Goal: Task Accomplishment & Management: Use online tool/utility

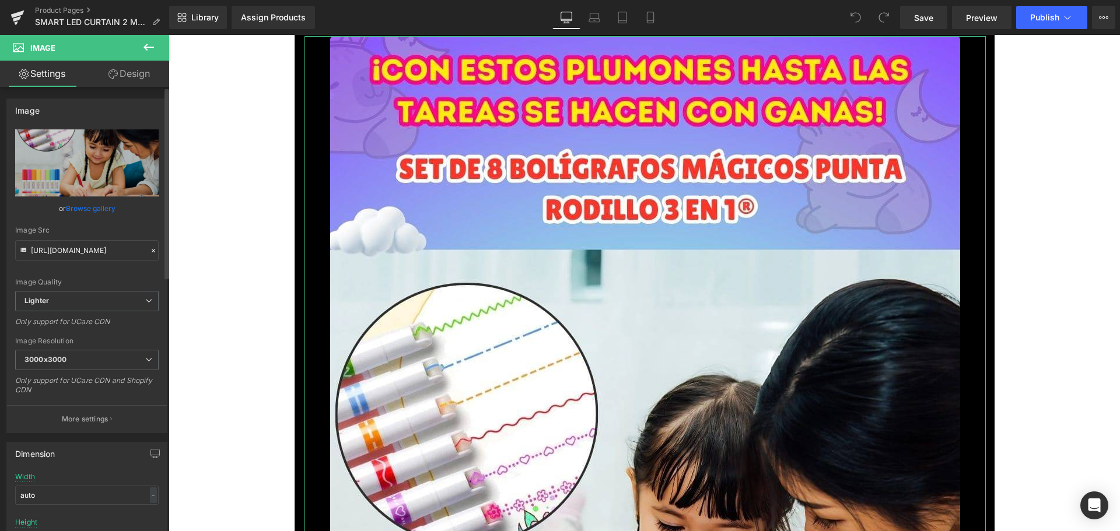
click at [89, 205] on link "Browse gallery" at bounding box center [91, 208] width 50 height 20
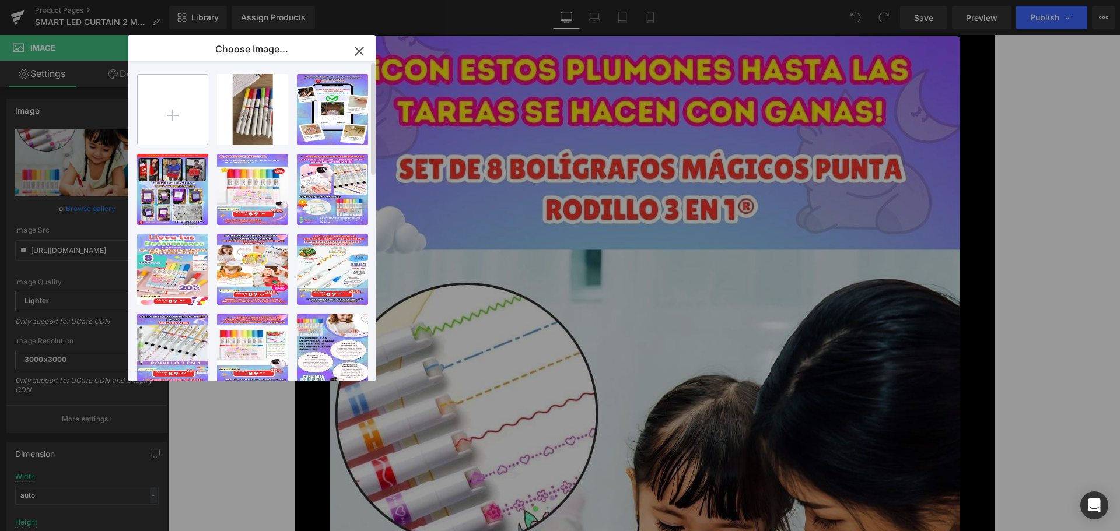
click at [170, 118] on input "file" at bounding box center [173, 110] width 70 height 70
type input "C:\fakepath\1.jpg"
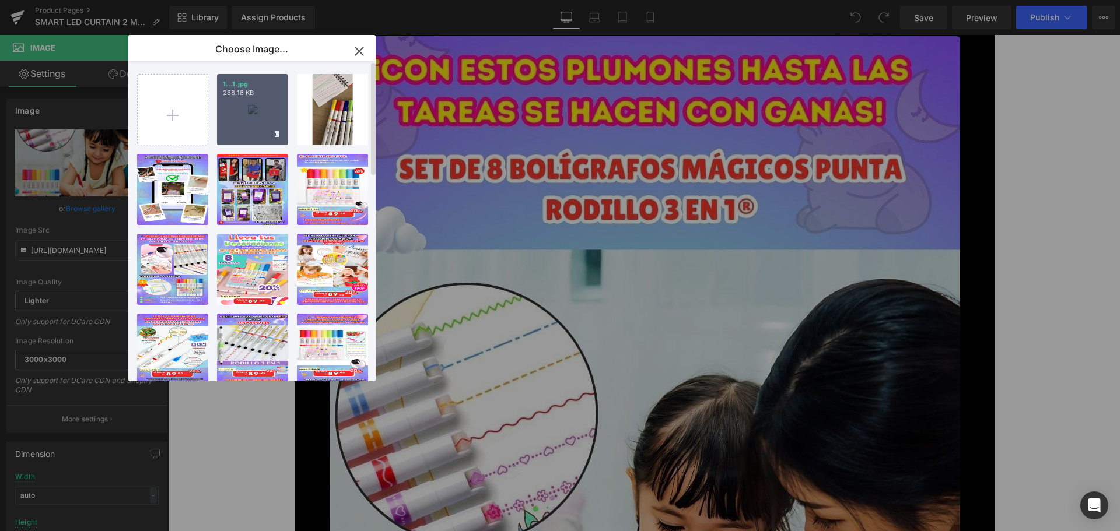
click at [267, 116] on div "1...1.jpg 288.18 KB" at bounding box center [252, 109] width 71 height 71
type input "[URL][DOMAIN_NAME]"
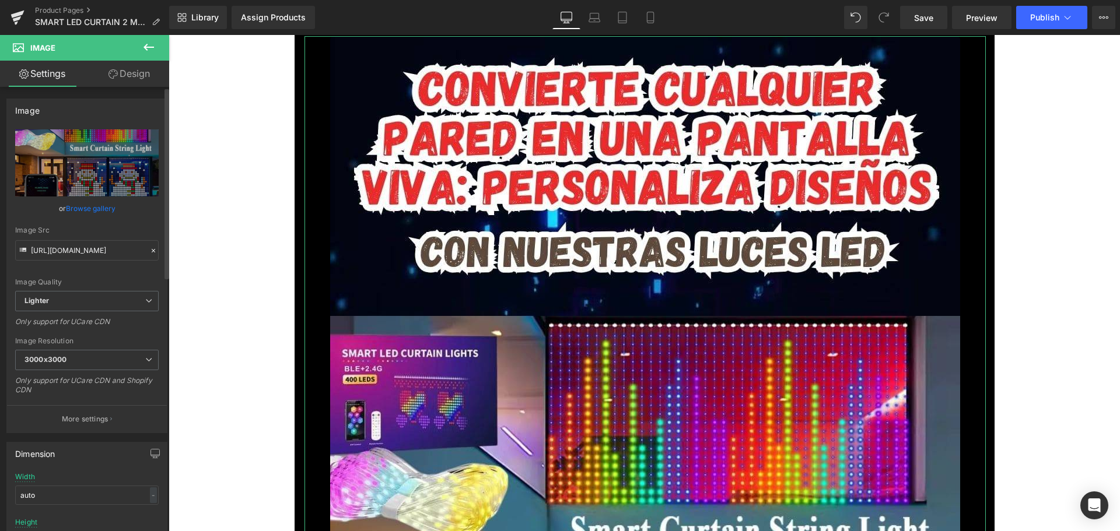
click at [110, 212] on link "Browse gallery" at bounding box center [91, 208] width 50 height 20
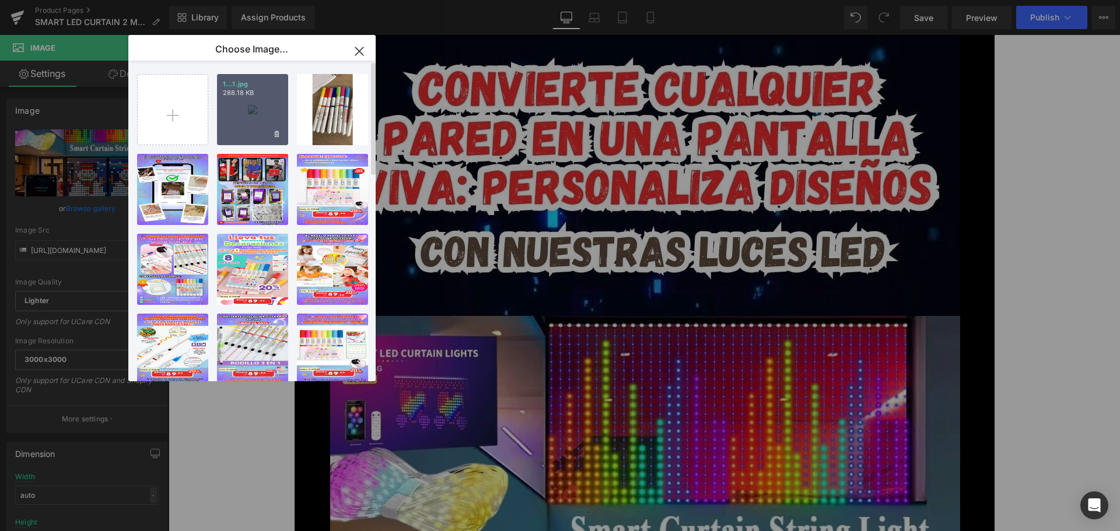
click at [241, 113] on div "1...1.jpg 288.18 KB" at bounding box center [252, 109] width 71 height 71
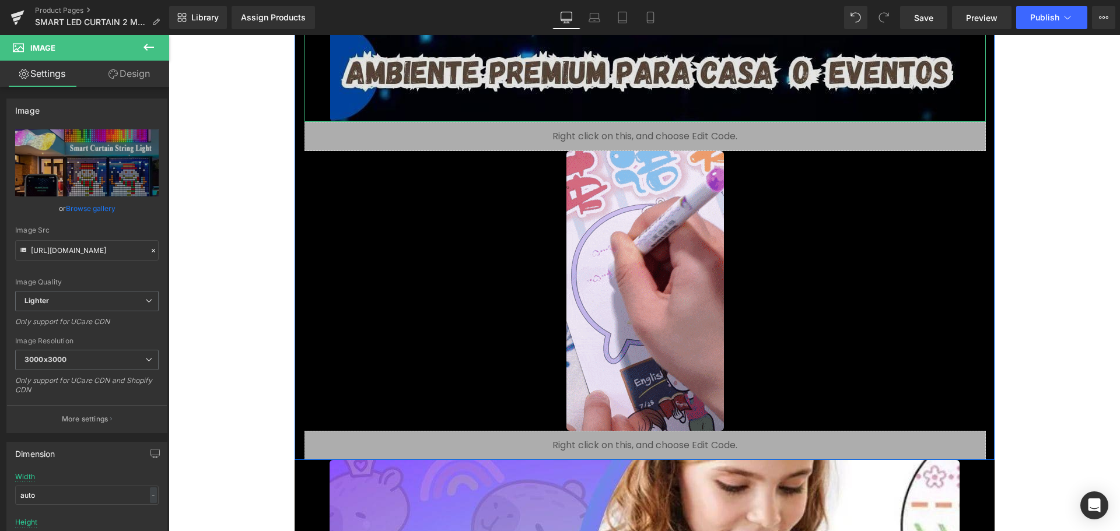
scroll to position [1108, 0]
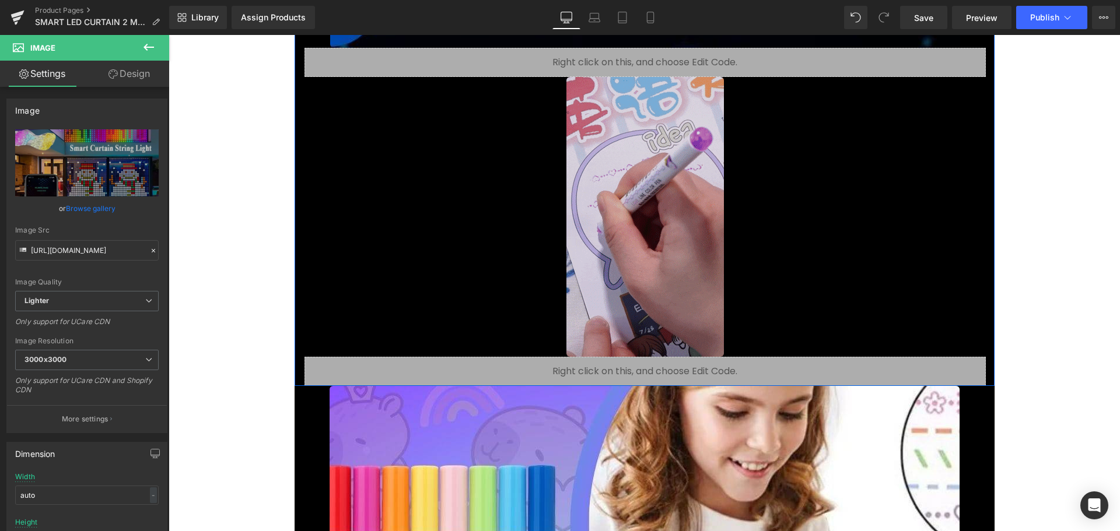
click at [621, 256] on img at bounding box center [645, 217] width 158 height 280
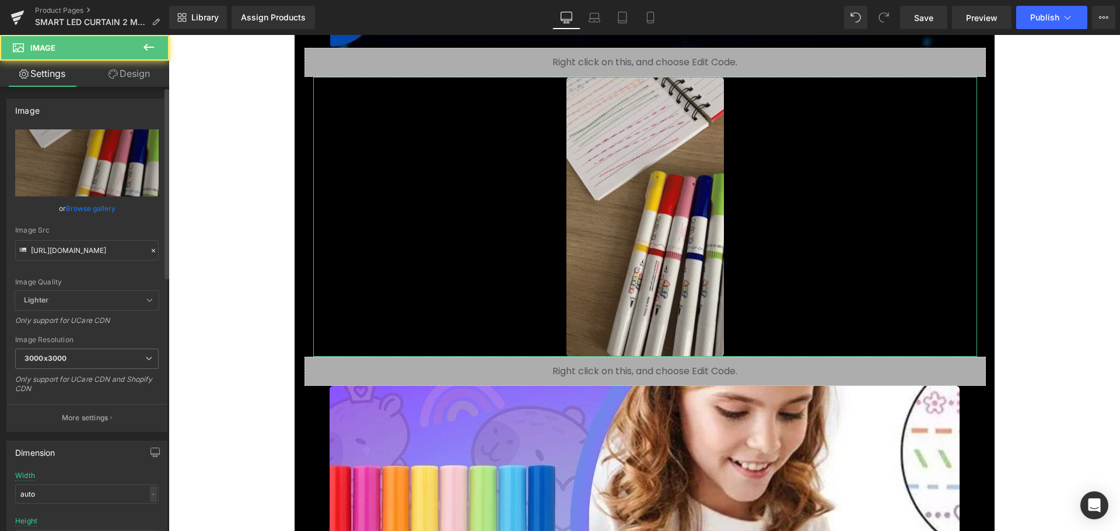
click at [103, 214] on link "Browse gallery" at bounding box center [91, 208] width 50 height 20
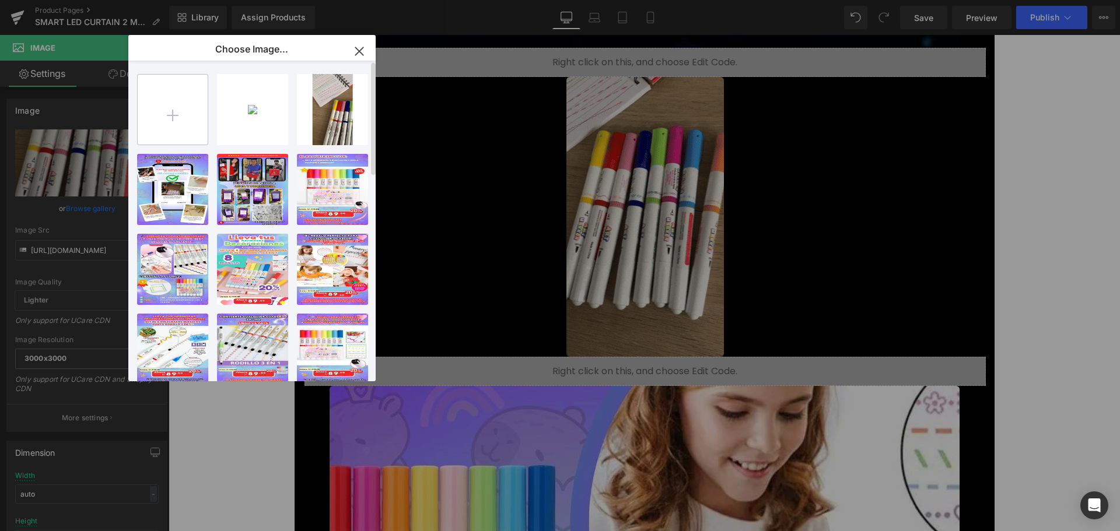
click at [172, 120] on input "file" at bounding box center [173, 110] width 70 height 70
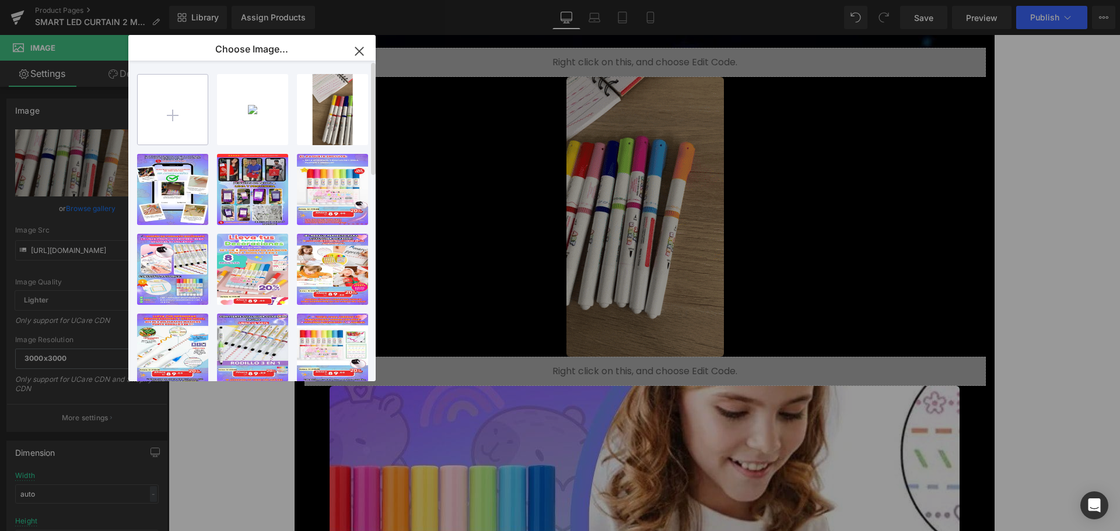
type input "C:\fakepath\giphy.gif"
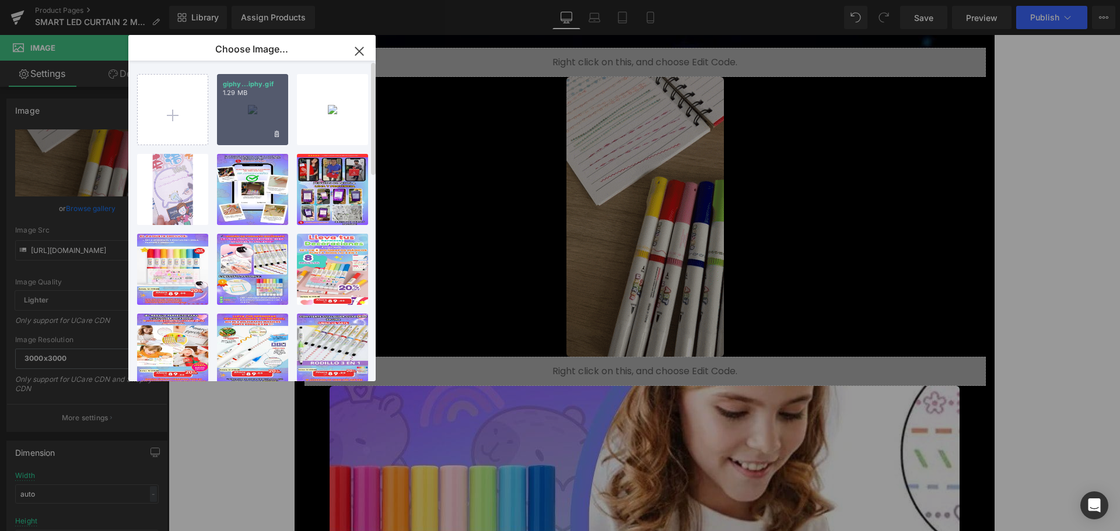
click at [267, 97] on p "1.29 MB" at bounding box center [253, 93] width 60 height 9
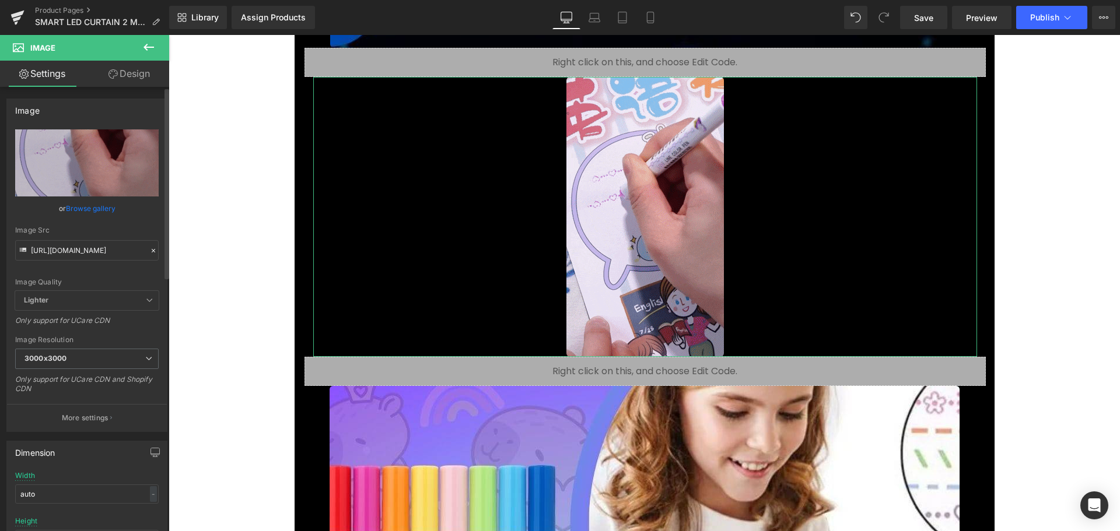
click at [99, 207] on link "Browse gallery" at bounding box center [91, 208] width 50 height 20
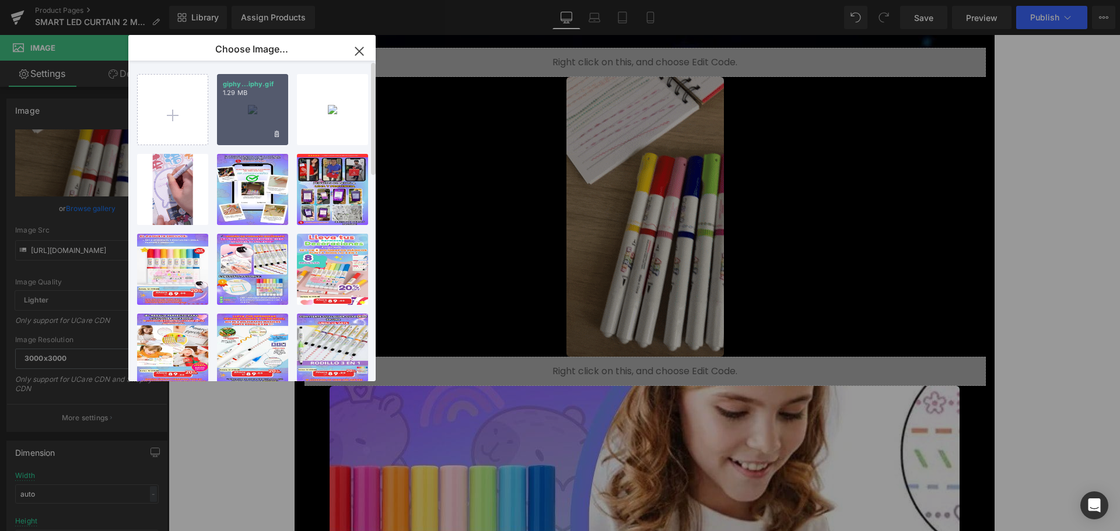
click at [246, 107] on div "giphy...iphy.gif 1.29 MB" at bounding box center [252, 109] width 71 height 71
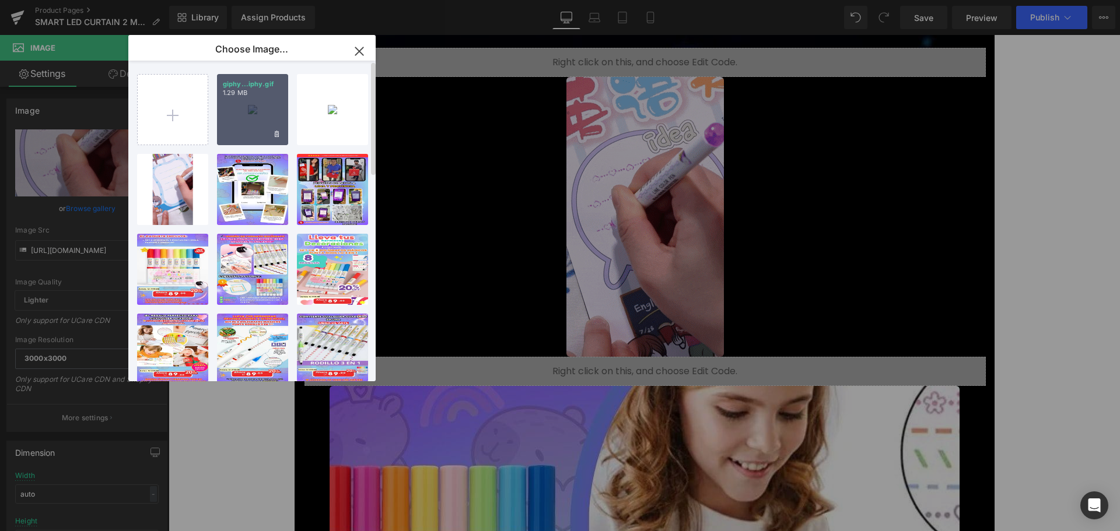
type input "[URL][DOMAIN_NAME]"
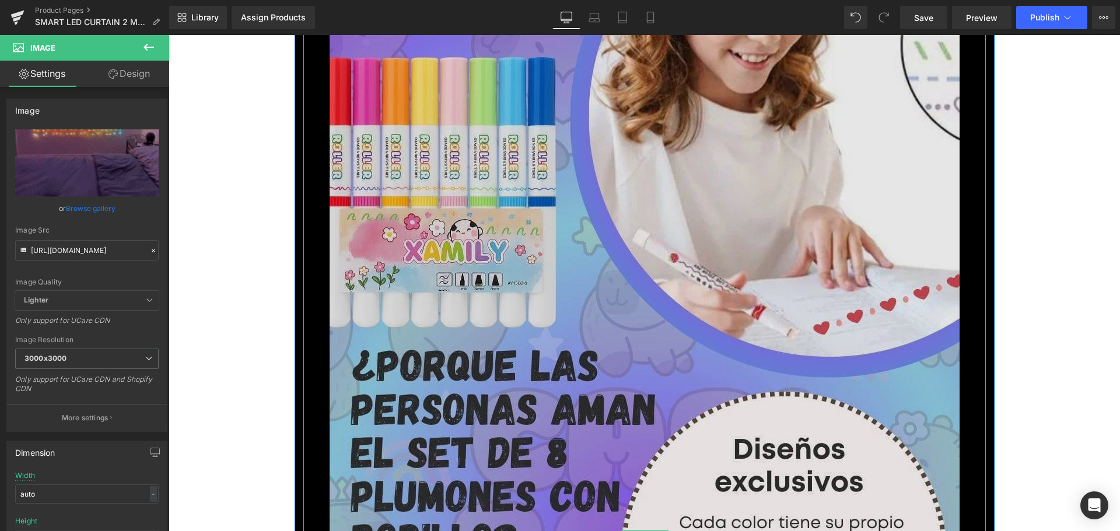
scroll to position [1575, 0]
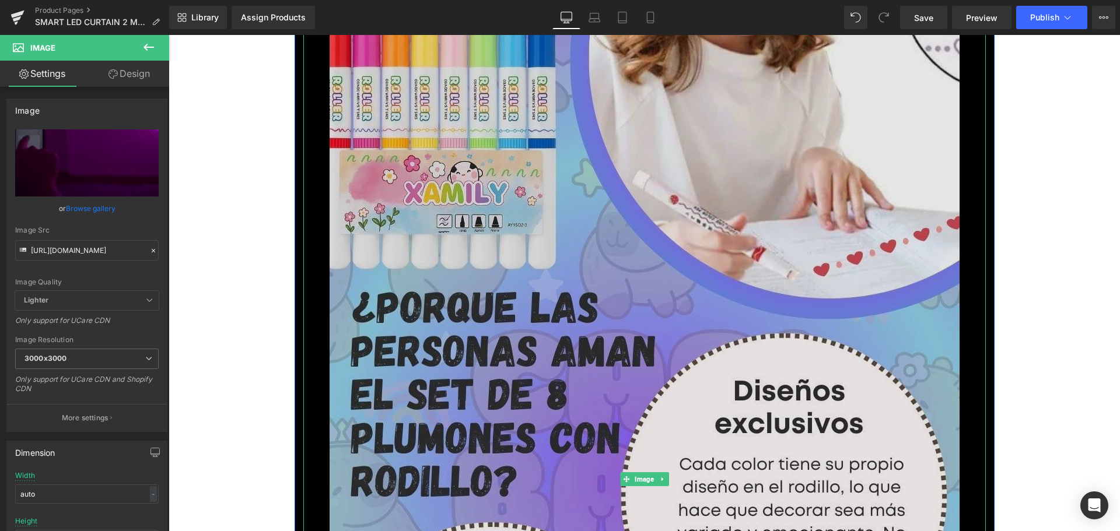
click at [419, 379] on img at bounding box center [645, 479] width 630 height 1120
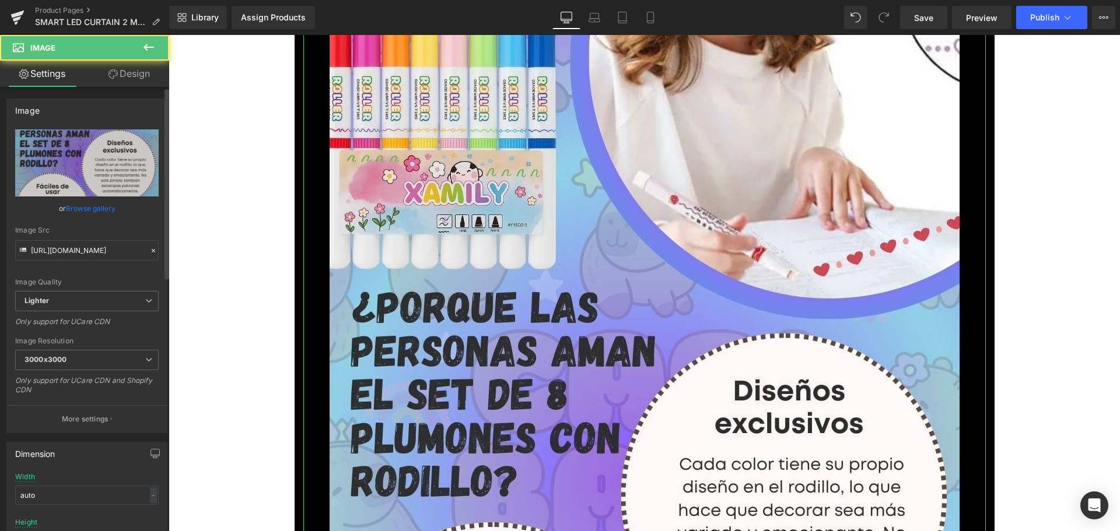
click at [95, 211] on link "Browse gallery" at bounding box center [91, 208] width 50 height 20
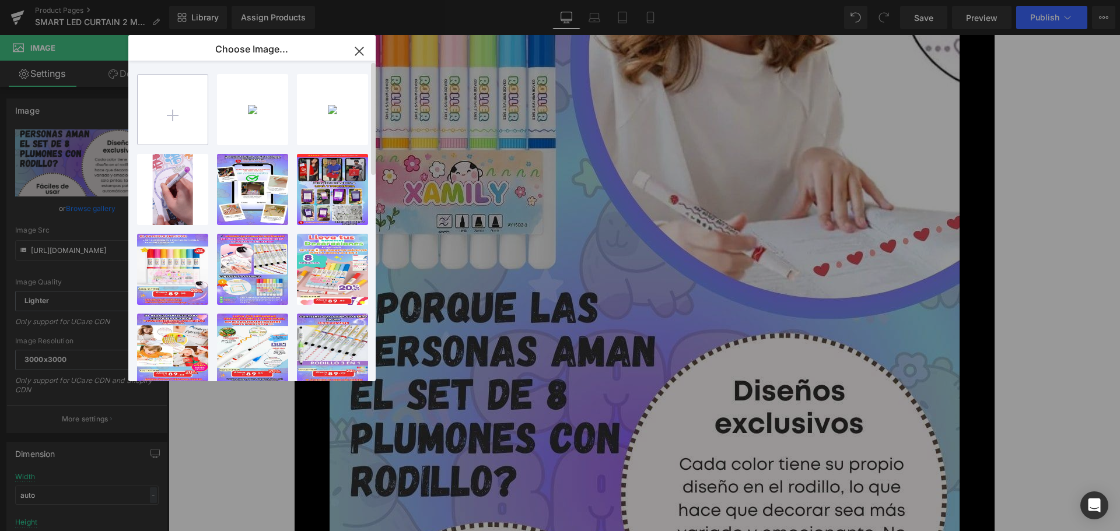
click at [177, 129] on input "file" at bounding box center [173, 110] width 70 height 70
type input "C:\fakepath\2.jpg"
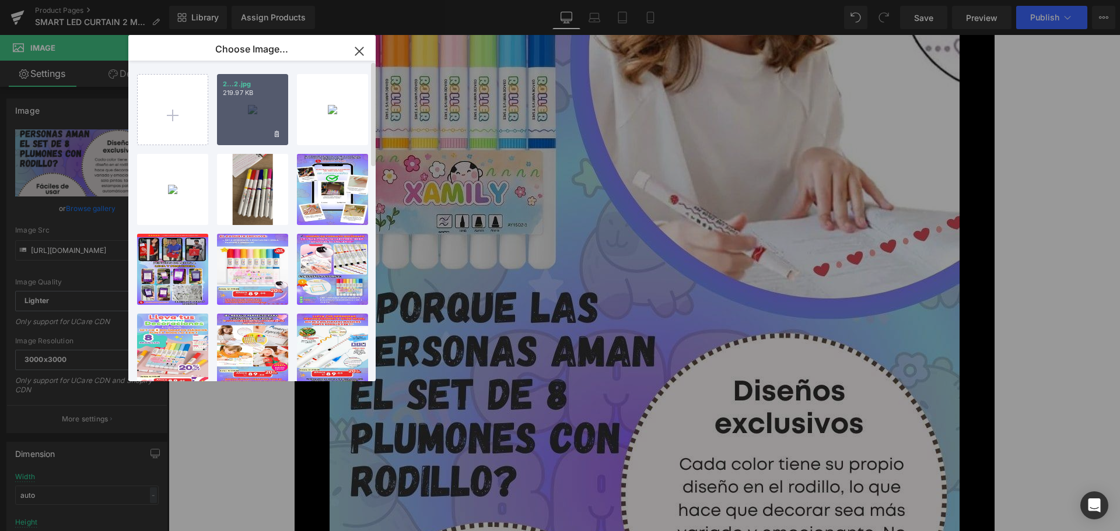
click at [253, 126] on div "2...2.jpg 219.97 KB" at bounding box center [252, 109] width 71 height 71
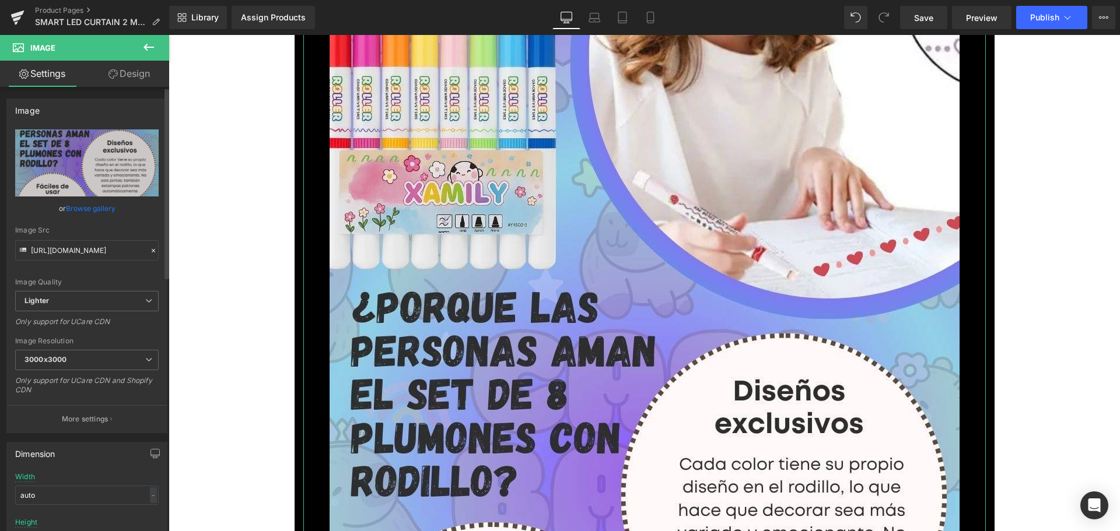
click at [78, 215] on link "Browse gallery" at bounding box center [91, 208] width 50 height 20
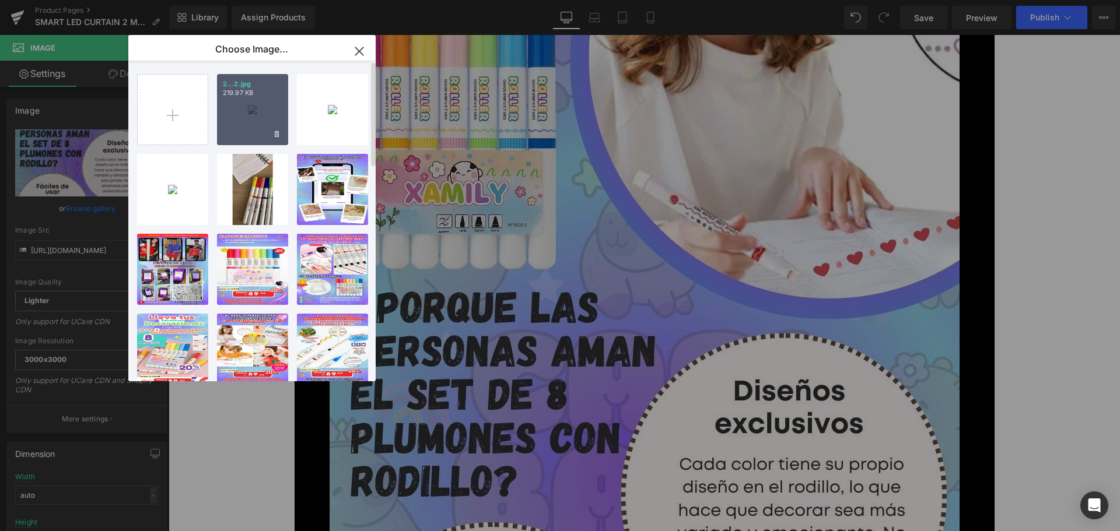
click at [254, 121] on div "2...2.jpg 219.97 KB" at bounding box center [252, 109] width 71 height 71
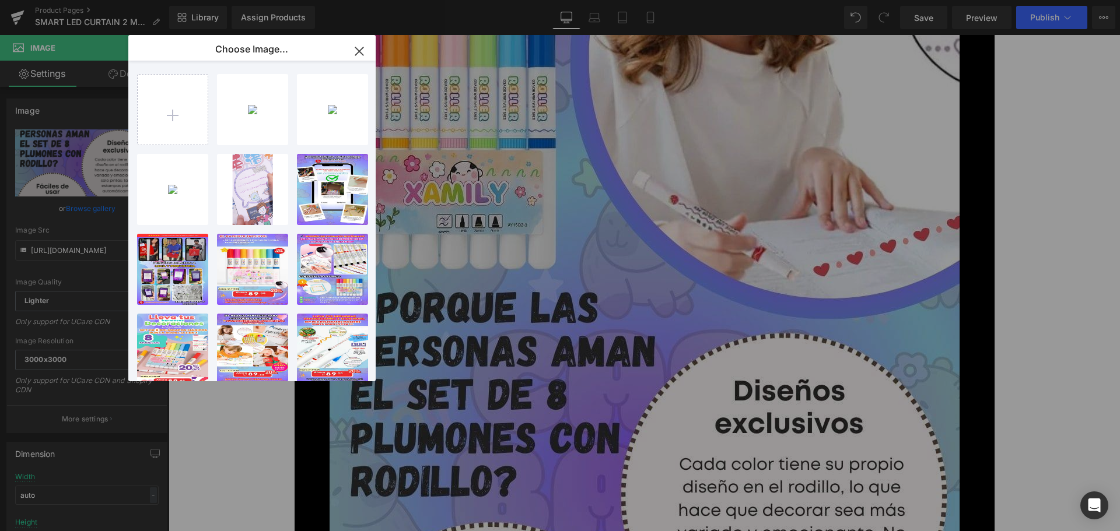
type input "[URL][DOMAIN_NAME]"
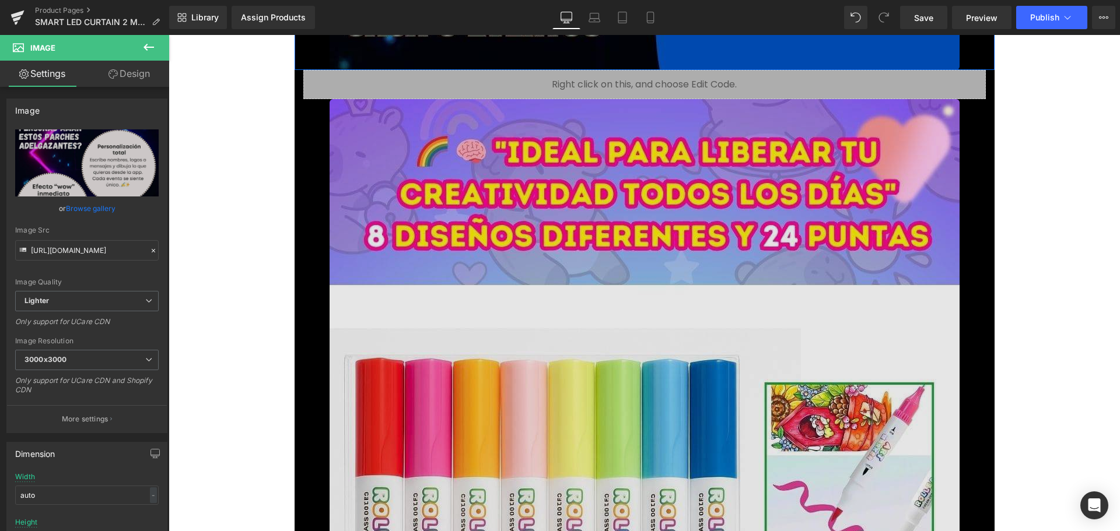
scroll to position [2625, 0]
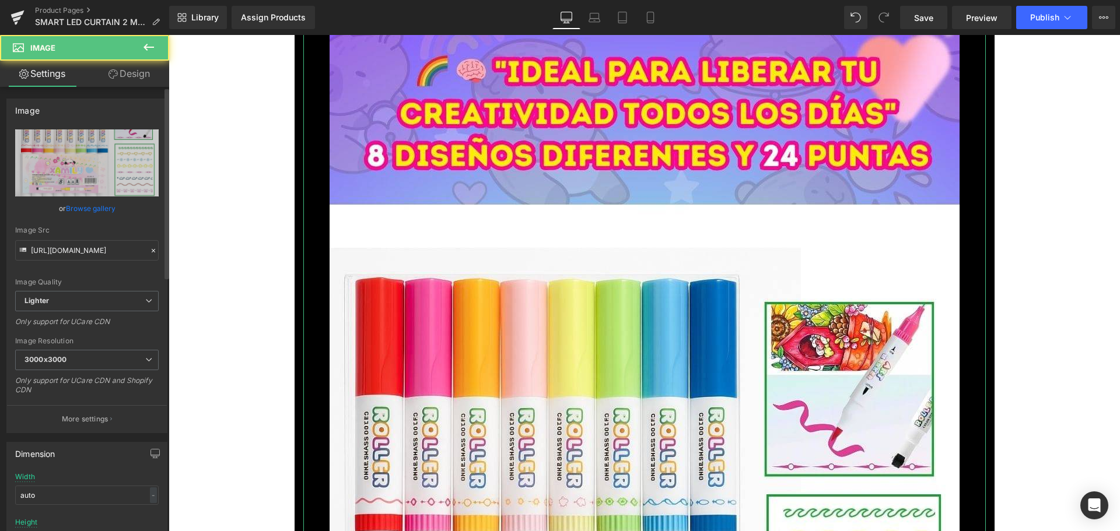
click at [92, 207] on link "Browse gallery" at bounding box center [91, 208] width 50 height 20
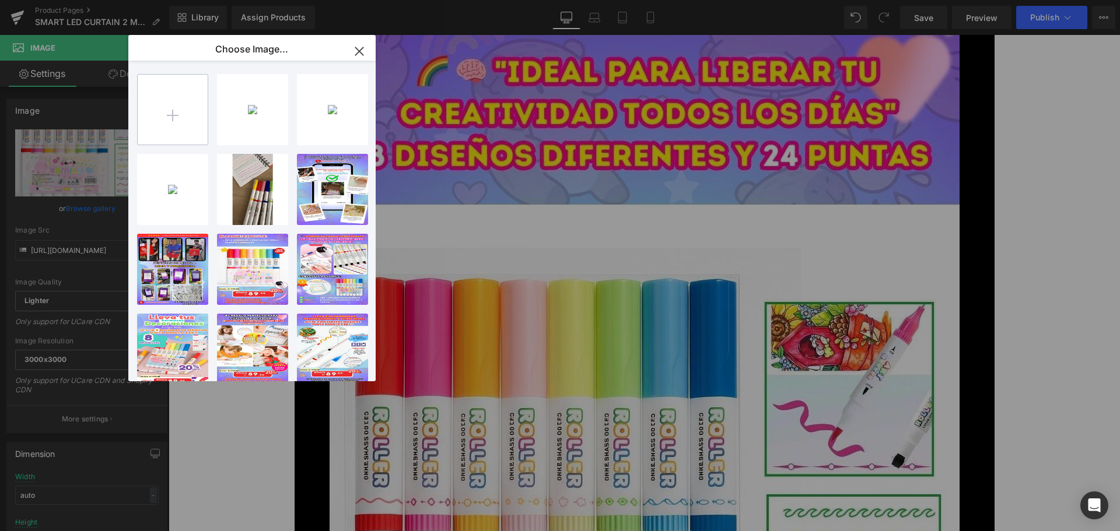
click at [172, 101] on input "file" at bounding box center [173, 110] width 70 height 70
type input "C:\fakepath\3.jpg"
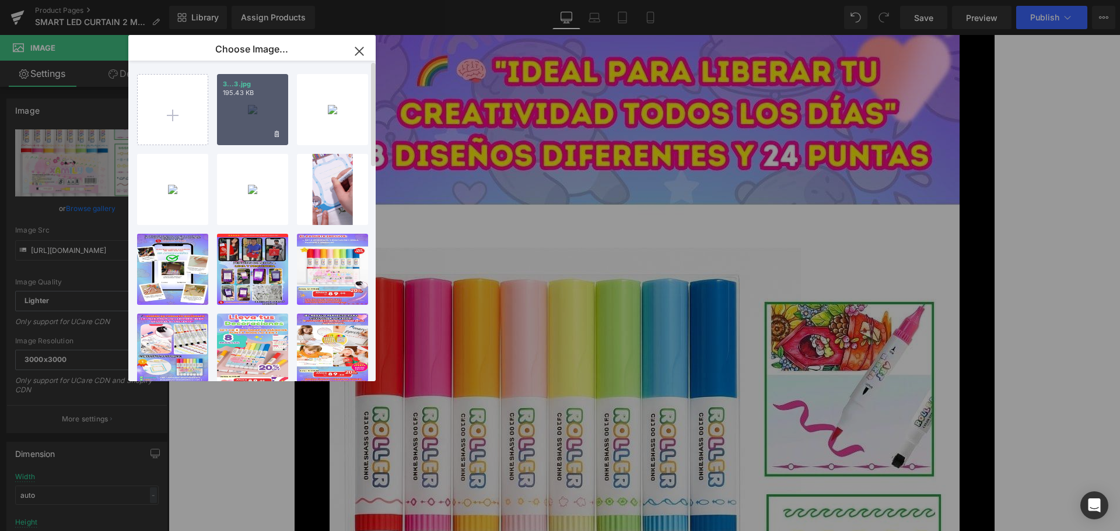
click at [249, 113] on div "3...3.jpg 195.43 KB" at bounding box center [252, 109] width 71 height 71
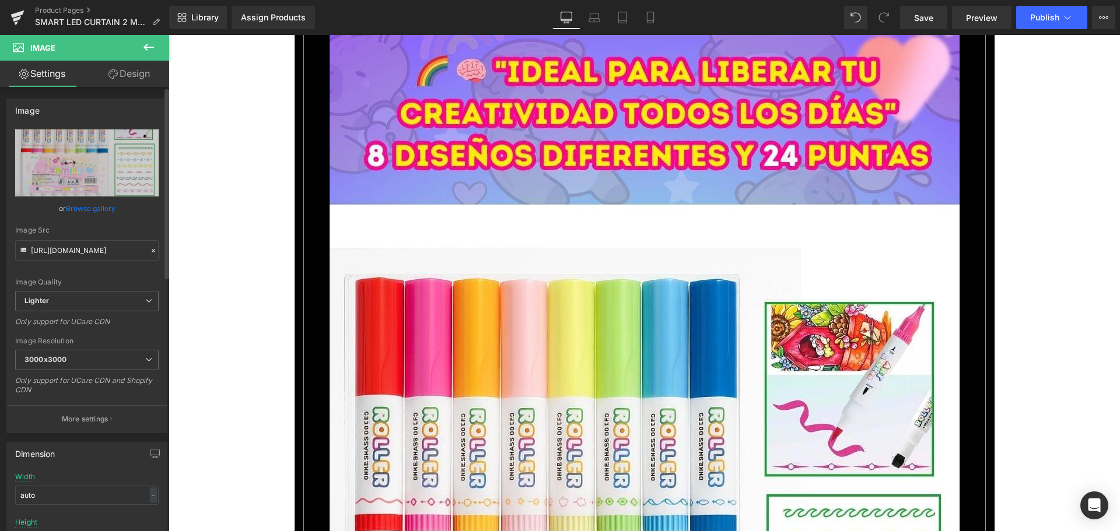
click at [95, 207] on link "Browse gallery" at bounding box center [91, 208] width 50 height 20
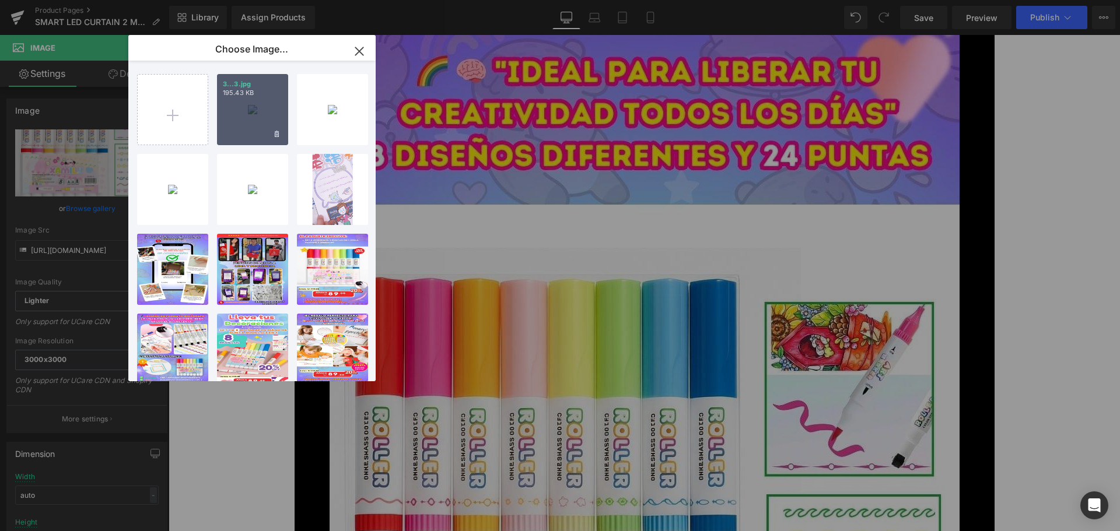
click at [242, 106] on div "3...3.jpg 195.43 KB" at bounding box center [252, 109] width 71 height 71
type input "[URL][DOMAIN_NAME]"
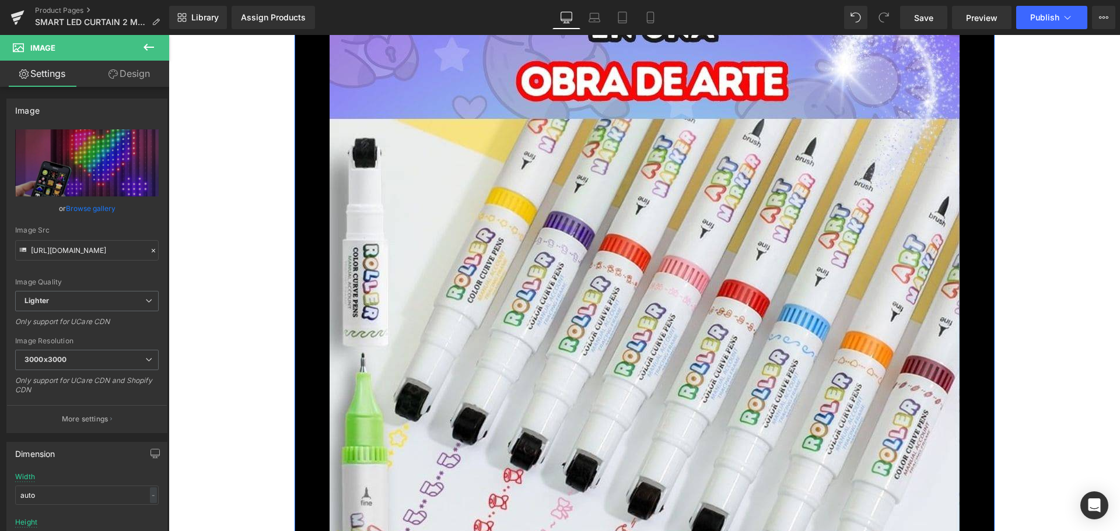
scroll to position [3909, 0]
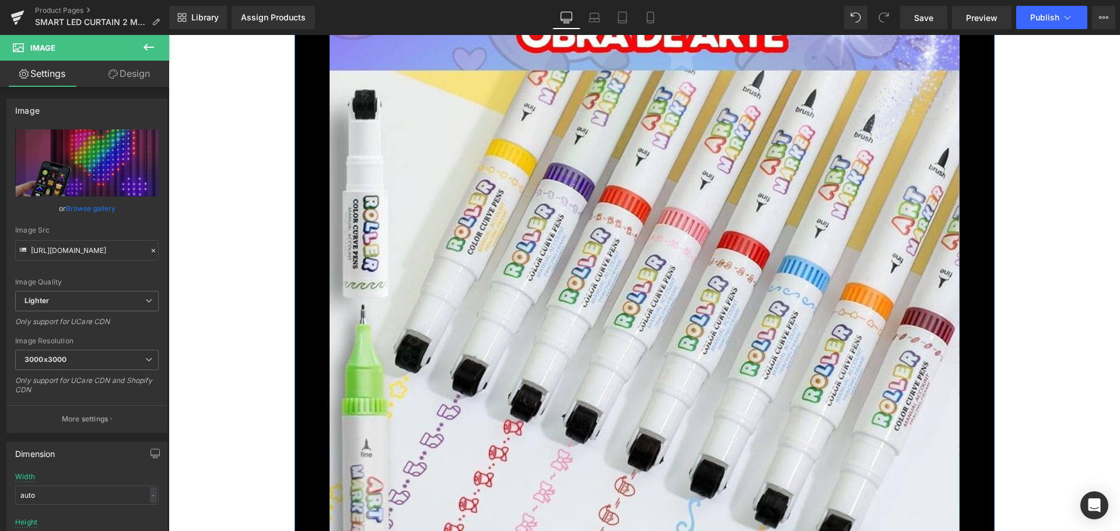
click at [447, 334] on img at bounding box center [645, 444] width 630 height 1120
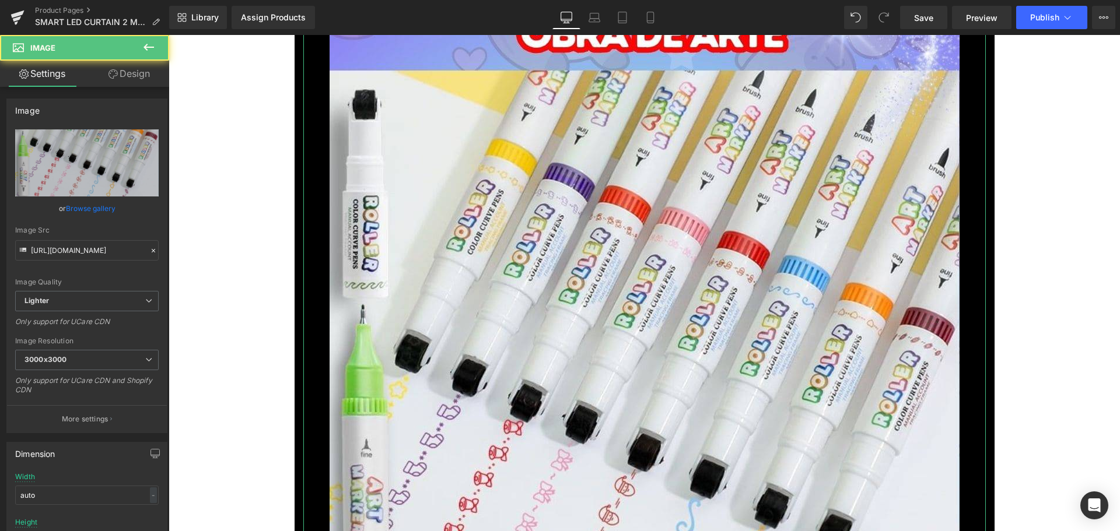
click at [88, 207] on link "Browse gallery" at bounding box center [91, 208] width 50 height 20
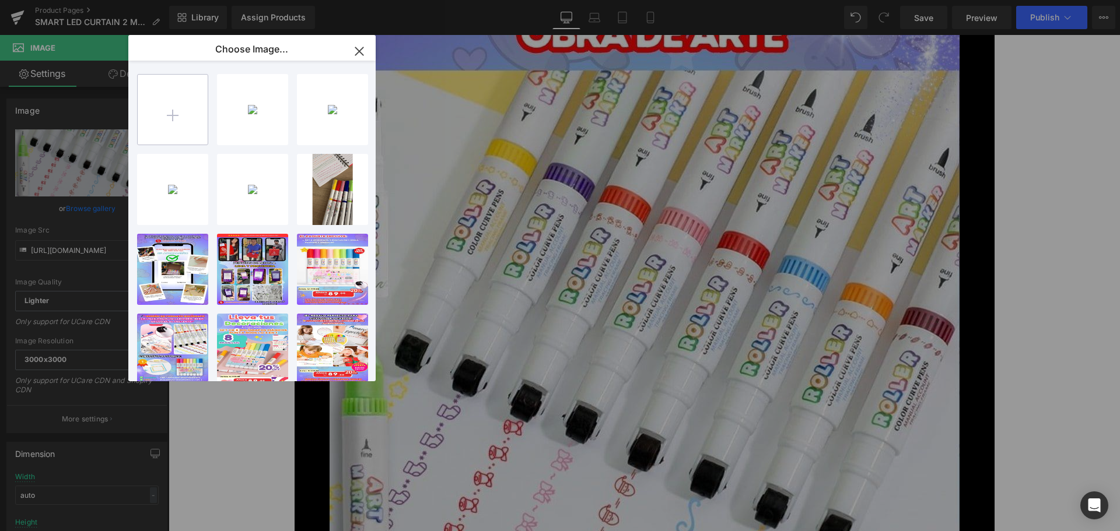
click at [190, 111] on input "file" at bounding box center [173, 110] width 70 height 70
type input "C:\fakepath\4.jpg"
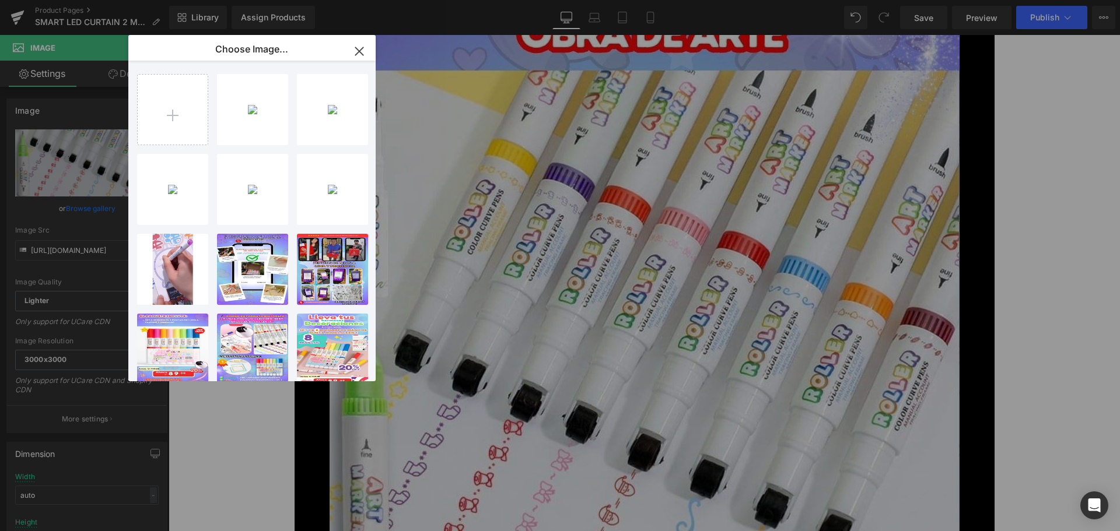
drag, startPoint x: 356, startPoint y: 52, endPoint x: 498, endPoint y: 285, distance: 273.1
click at [356, 52] on icon "button" at bounding box center [359, 51] width 19 height 19
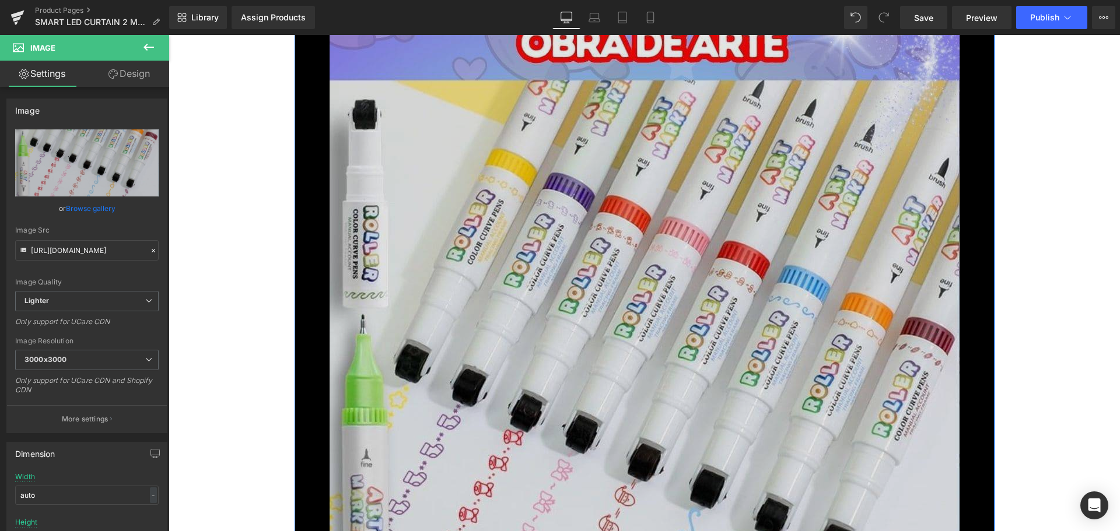
scroll to position [4026, 0]
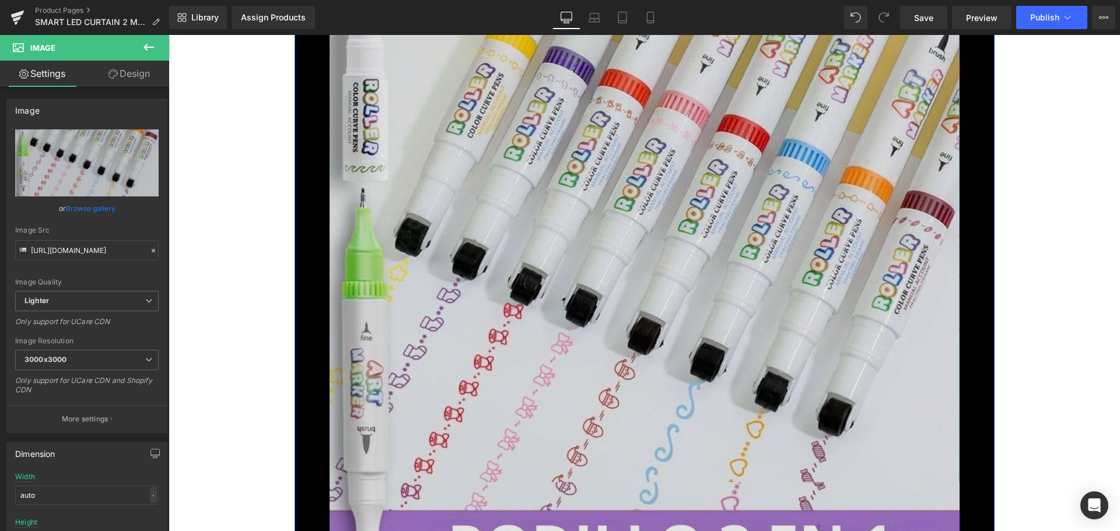
click at [631, 276] on img at bounding box center [645, 328] width 630 height 1120
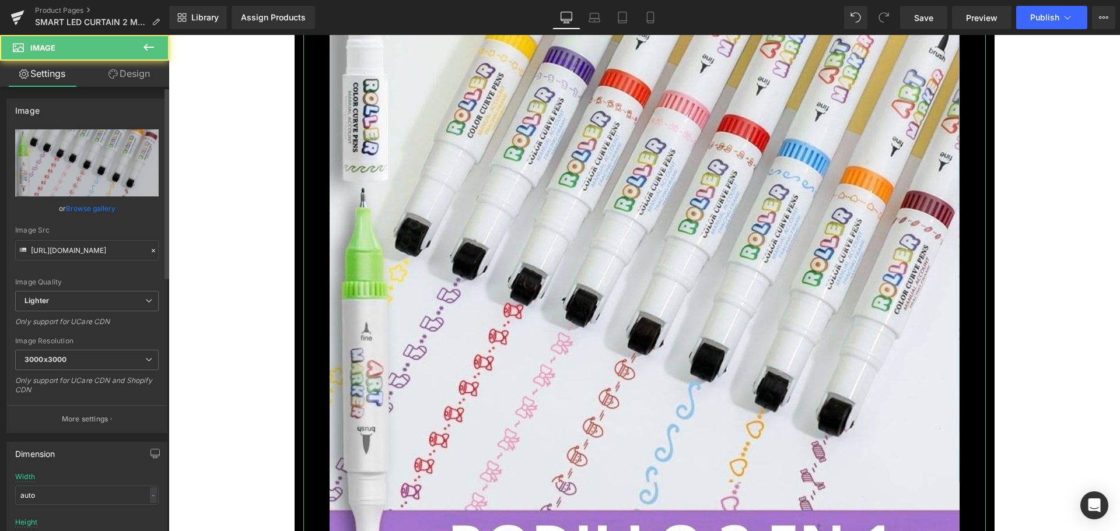
click at [92, 206] on link "Browse gallery" at bounding box center [91, 208] width 50 height 20
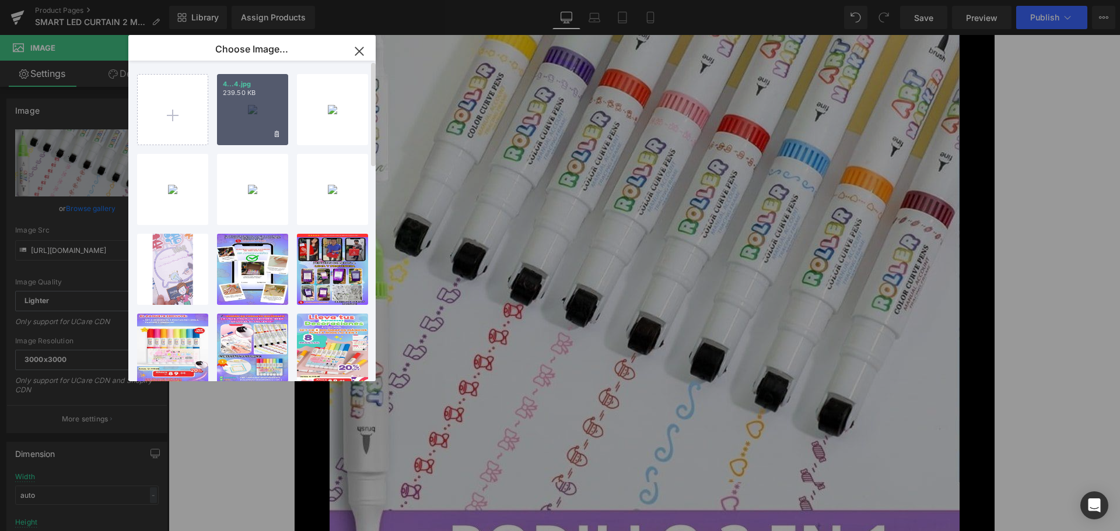
click at [257, 103] on div "4...4.jpg 239.50 KB" at bounding box center [252, 109] width 71 height 71
type input "[URL][DOMAIN_NAME]"
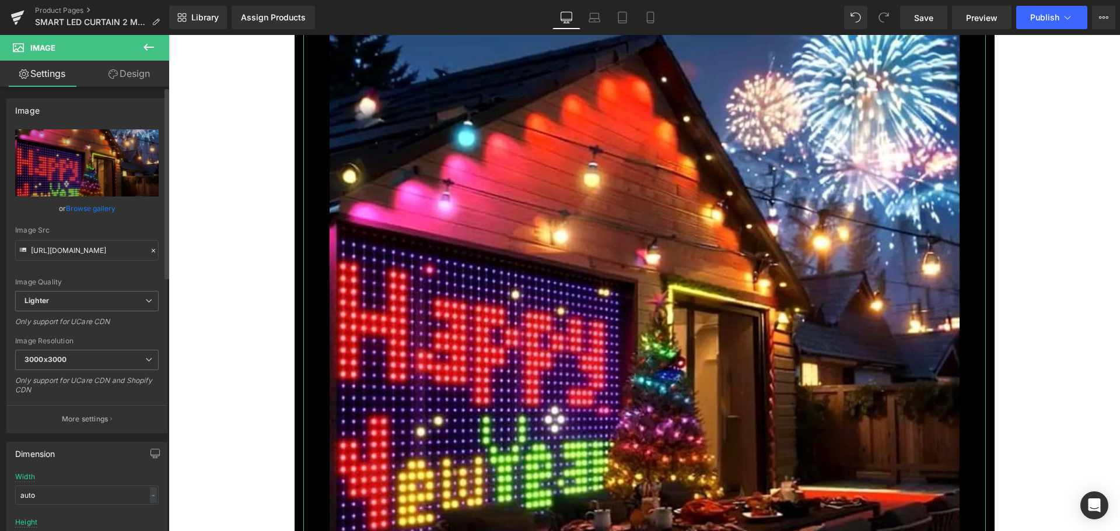
click at [100, 207] on link "Browse gallery" at bounding box center [91, 208] width 50 height 20
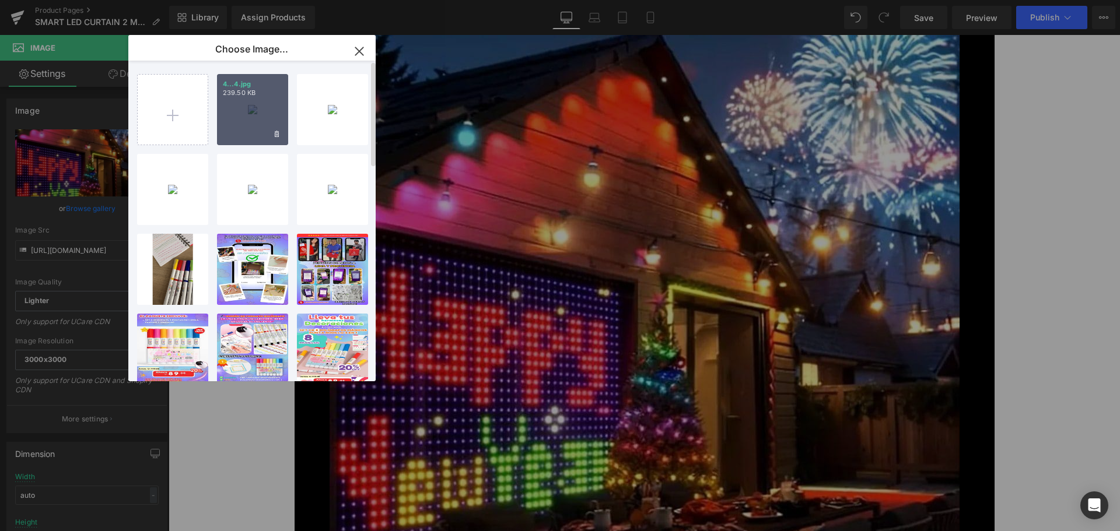
click at [252, 102] on div "4...4.jpg 239.50 KB" at bounding box center [252, 109] width 71 height 71
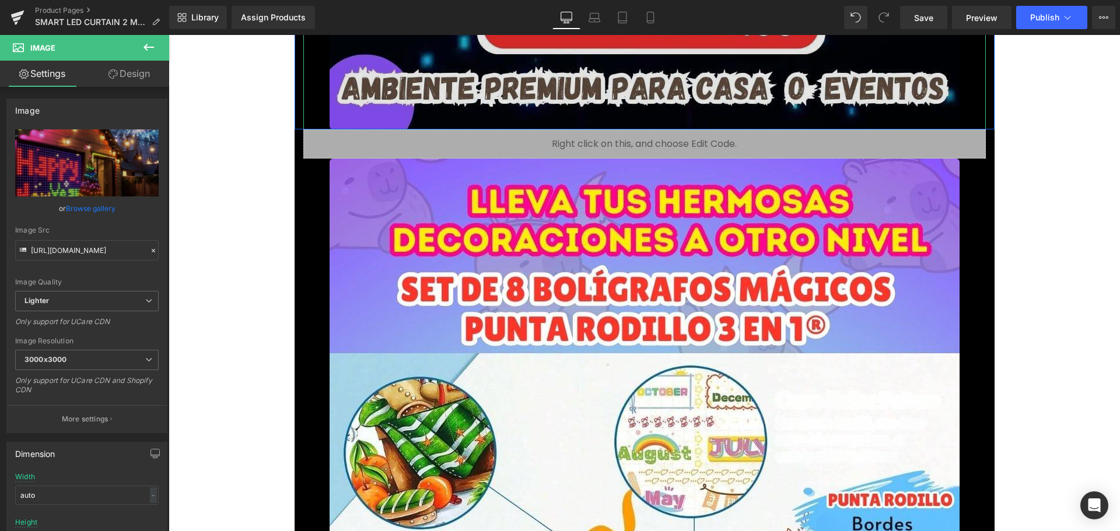
scroll to position [5076, 0]
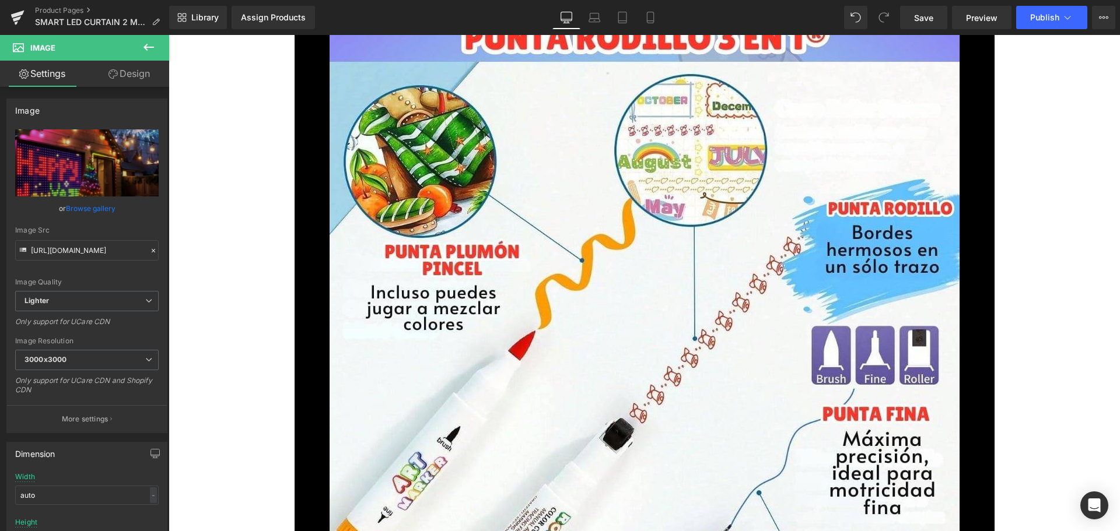
drag, startPoint x: 485, startPoint y: 211, endPoint x: 407, endPoint y: 199, distance: 79.1
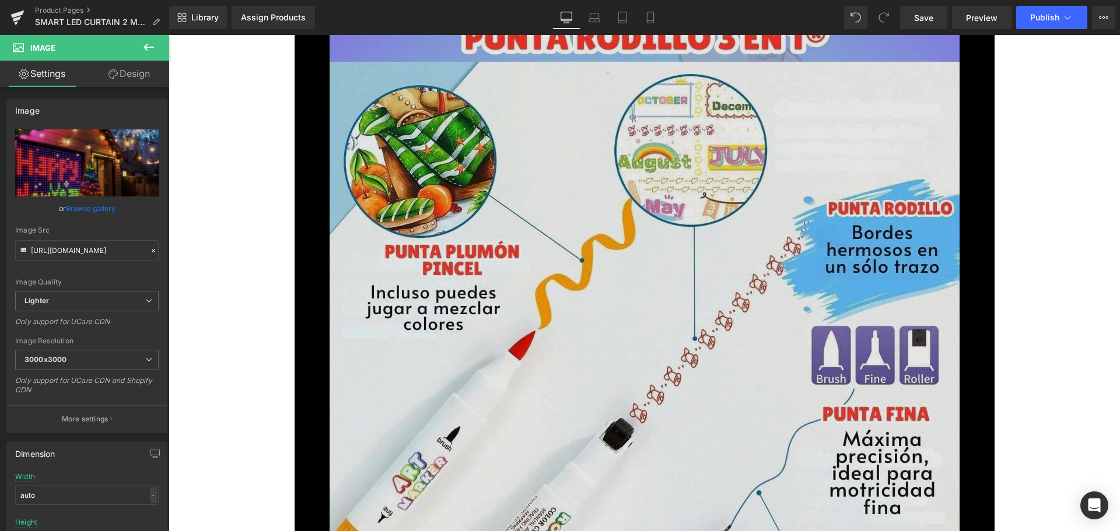
click at [485, 211] on img at bounding box center [645, 427] width 630 height 1120
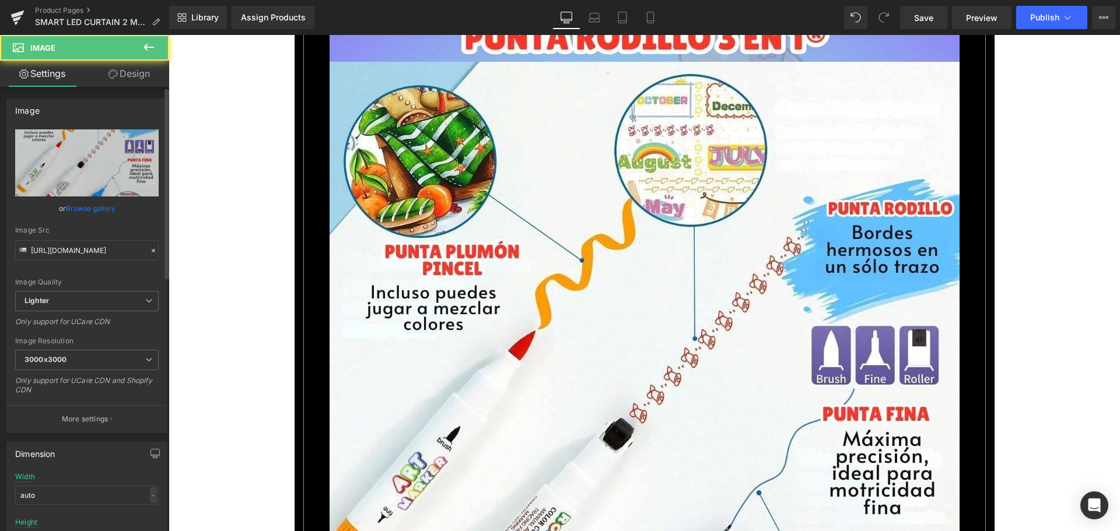
click at [106, 204] on link "Browse gallery" at bounding box center [91, 208] width 50 height 20
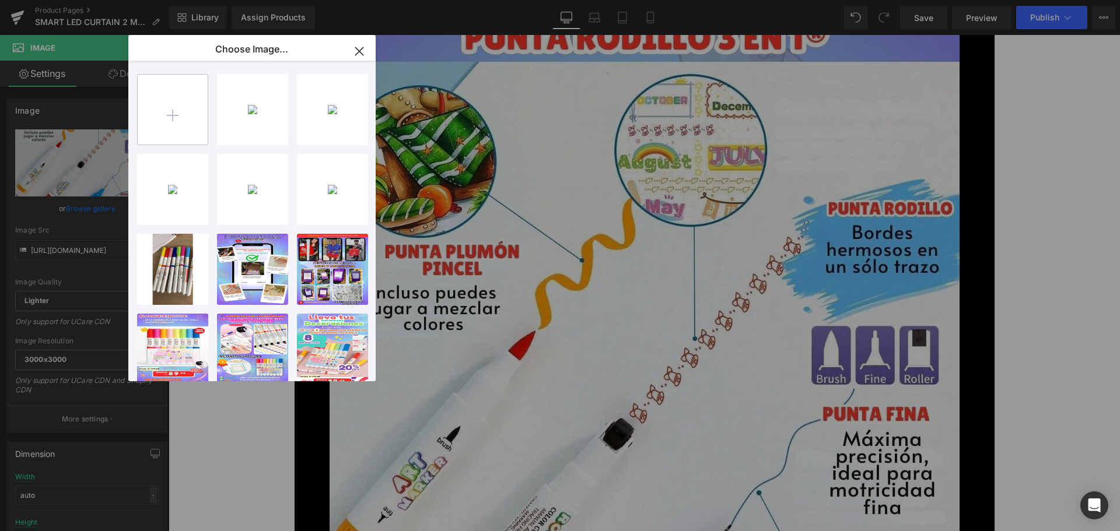
click at [174, 127] on input "file" at bounding box center [173, 110] width 70 height 70
type input "C:\fakepath\5.jpg"
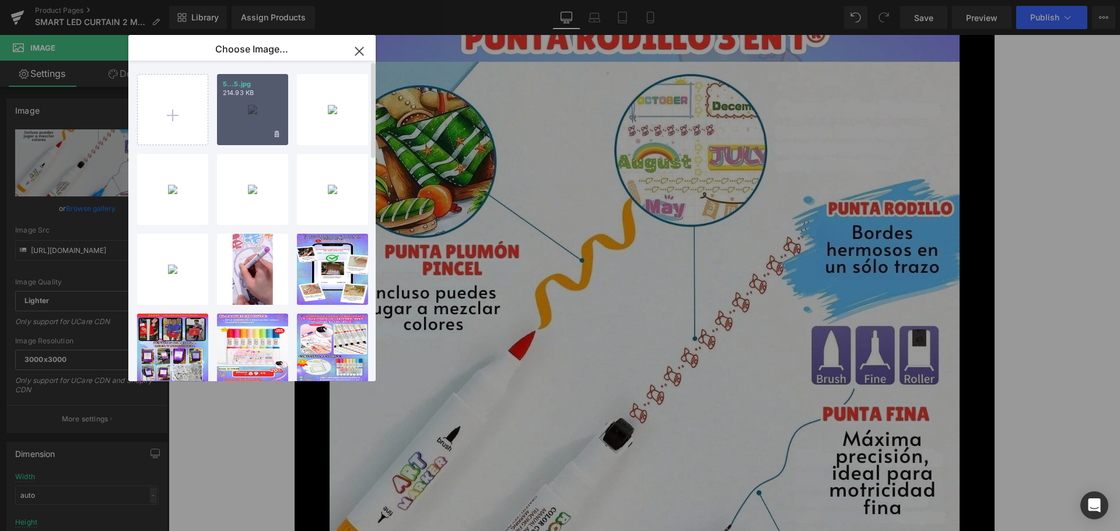
click at [249, 93] on p "214.93 KB" at bounding box center [253, 93] width 60 height 9
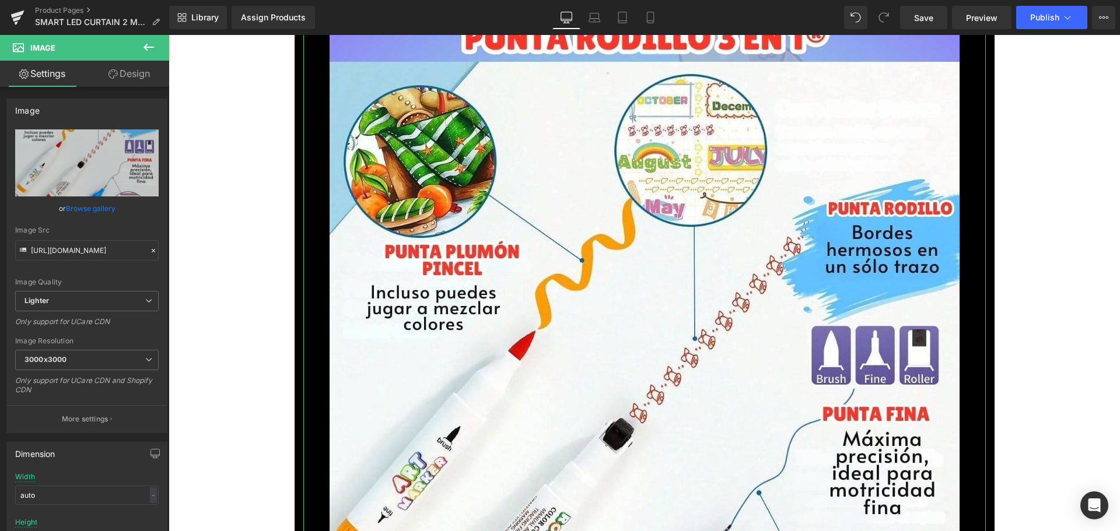
drag, startPoint x: 86, startPoint y: 208, endPoint x: 95, endPoint y: 206, distance: 8.5
click at [86, 208] on link "Browse gallery" at bounding box center [91, 208] width 50 height 20
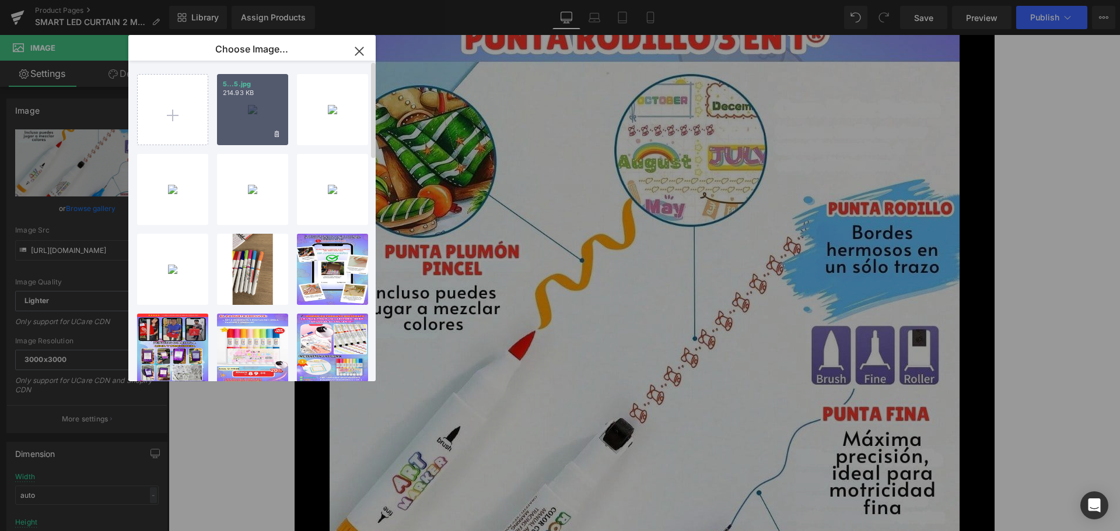
click at [251, 102] on div "5...5.jpg 214.93 KB" at bounding box center [252, 109] width 71 height 71
type input "[URL][DOMAIN_NAME]"
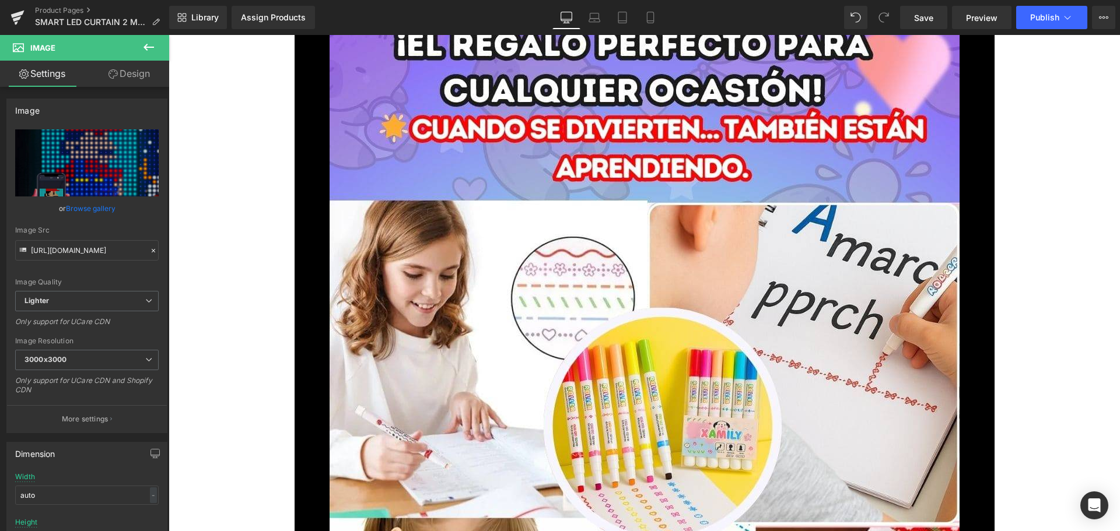
scroll to position [6184, 0]
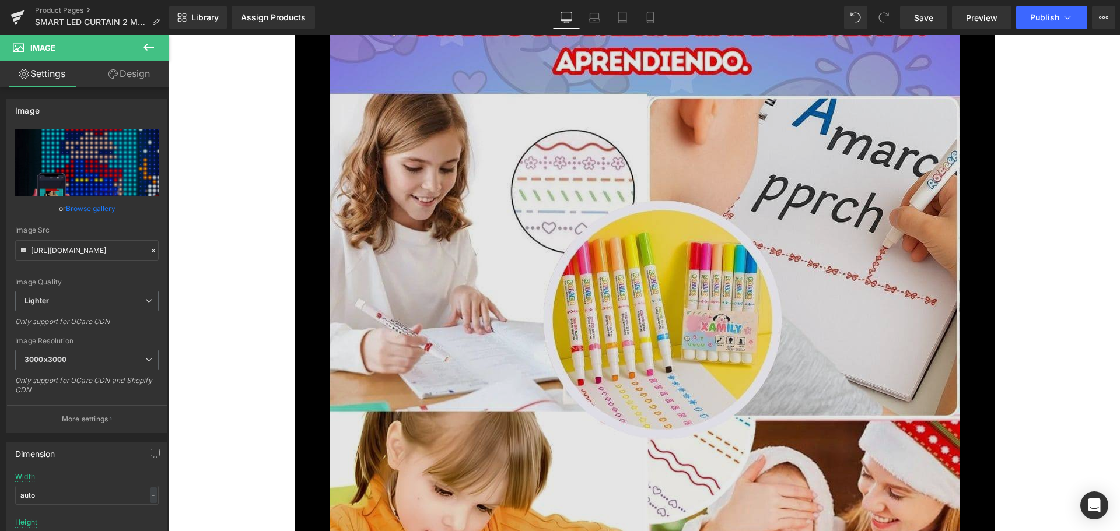
drag, startPoint x: 654, startPoint y: 266, endPoint x: 579, endPoint y: 265, distance: 75.3
click at [652, 265] on img at bounding box center [645, 468] width 630 height 1120
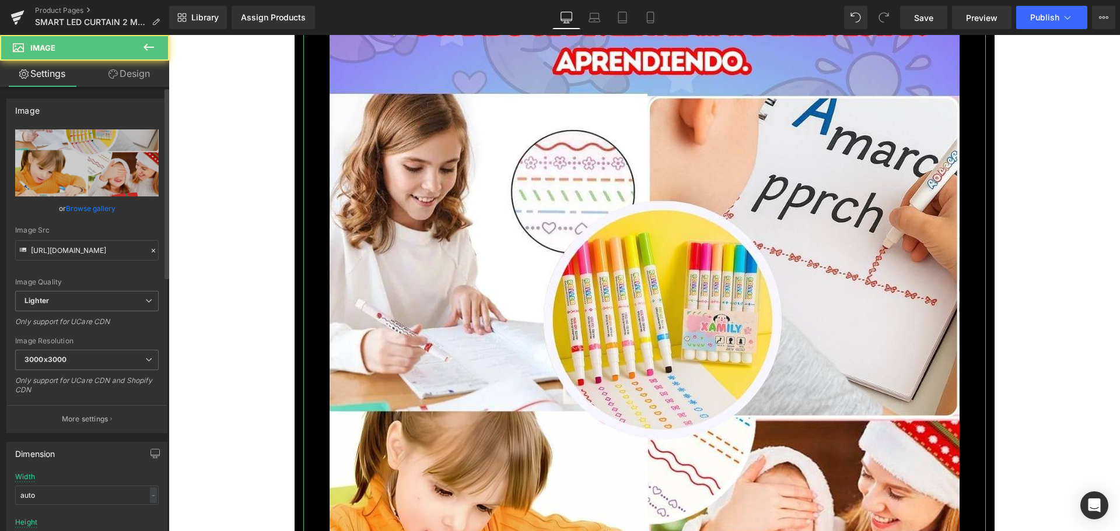
click at [98, 205] on link "Browse gallery" at bounding box center [91, 208] width 50 height 20
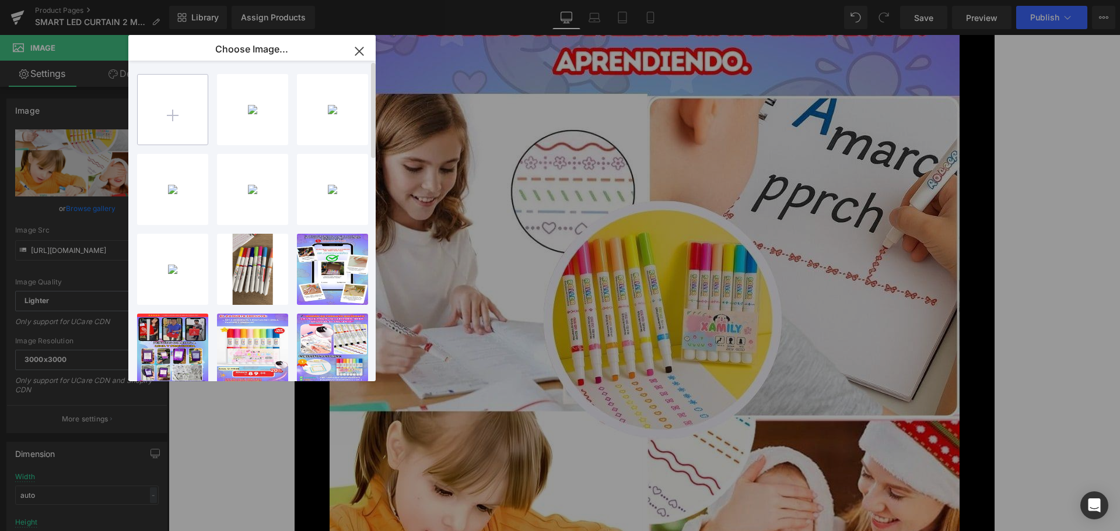
click at [169, 123] on input "file" at bounding box center [173, 110] width 70 height 70
type input "C:\fakepath\6.jpg"
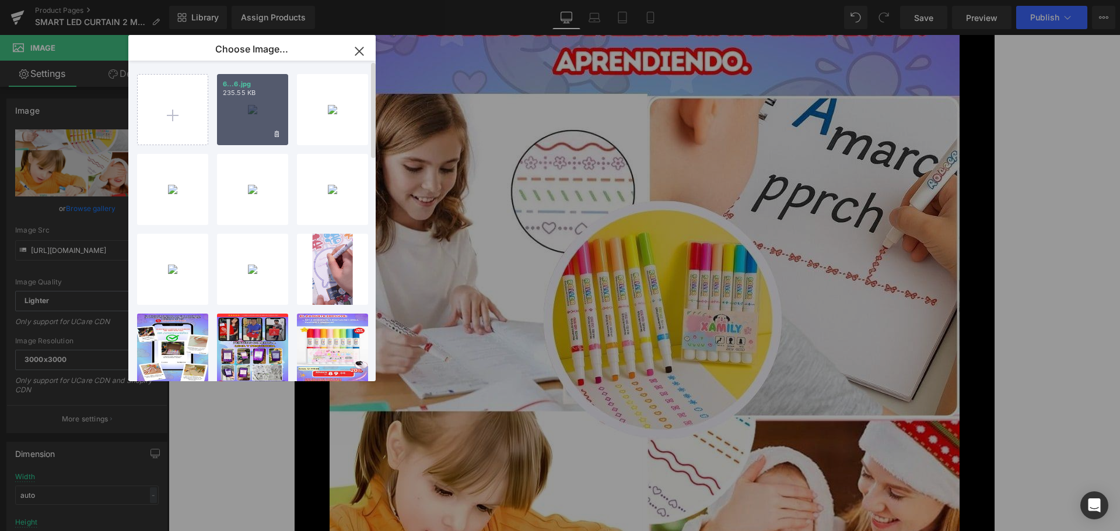
click at [253, 117] on div "6...6.jpg 235.55 KB" at bounding box center [252, 109] width 71 height 71
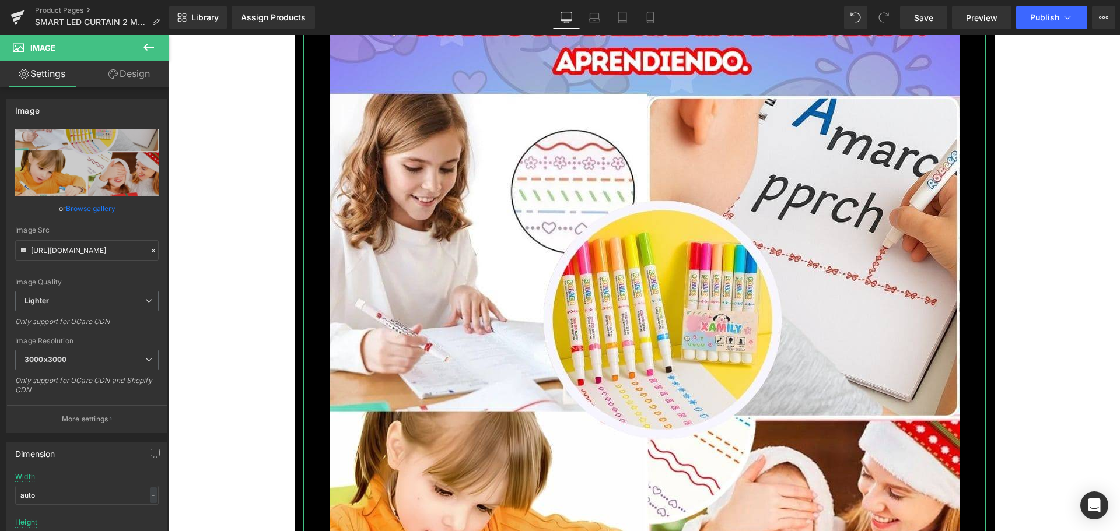
drag, startPoint x: 107, startPoint y: 207, endPoint x: 125, endPoint y: 199, distance: 19.6
click at [107, 207] on link "Browse gallery" at bounding box center [91, 208] width 50 height 20
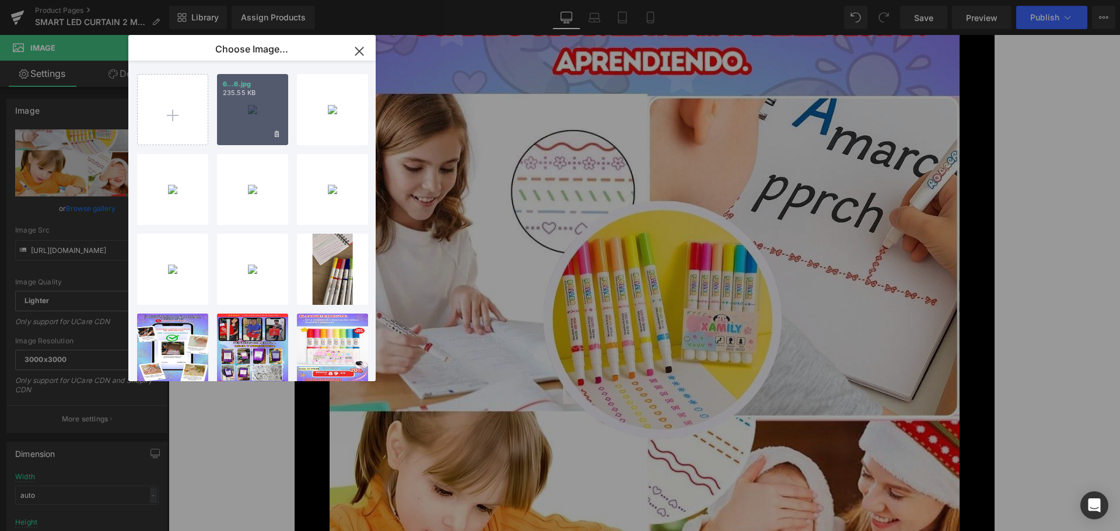
click at [251, 110] on div "6...6.jpg 235.55 KB" at bounding box center [252, 109] width 71 height 71
type input "https://ucarecdn.com/7c122f56-b5f5-4db1-8ae0-9bb7d5bdde66/-/format/auto/-/previ…"
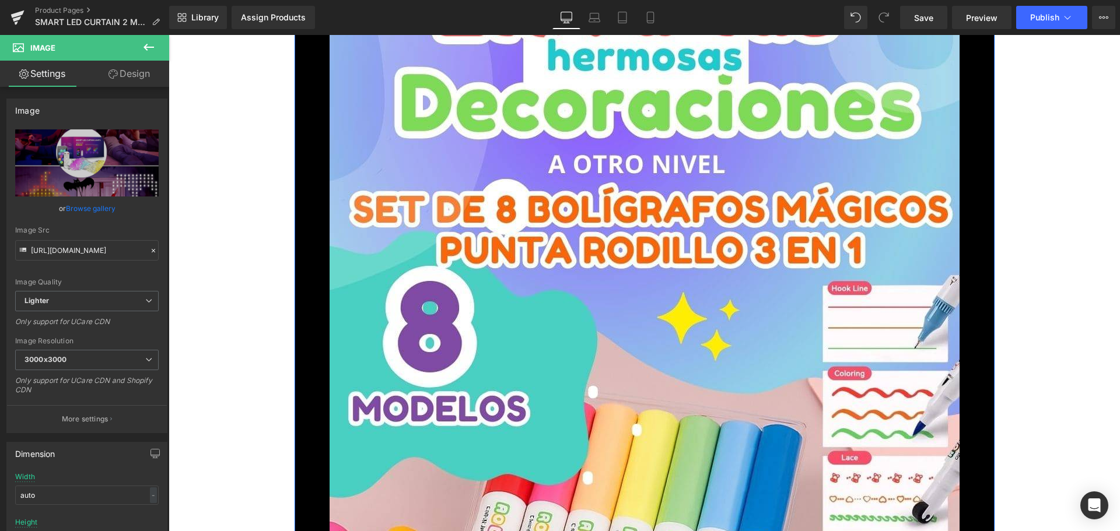
scroll to position [7526, 0]
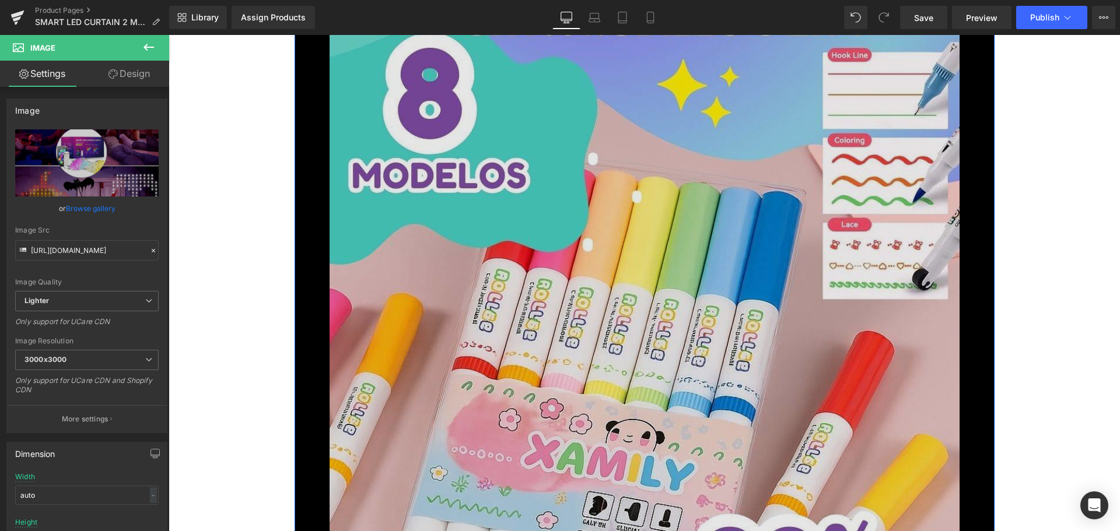
click at [547, 341] on img at bounding box center [645, 275] width 630 height 1120
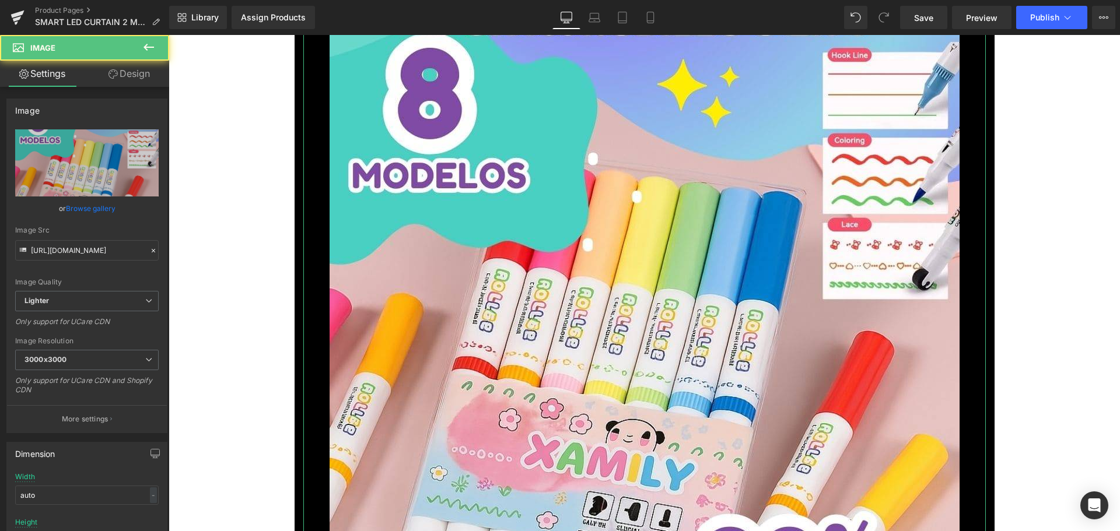
click at [88, 209] on link "Browse gallery" at bounding box center [91, 208] width 50 height 20
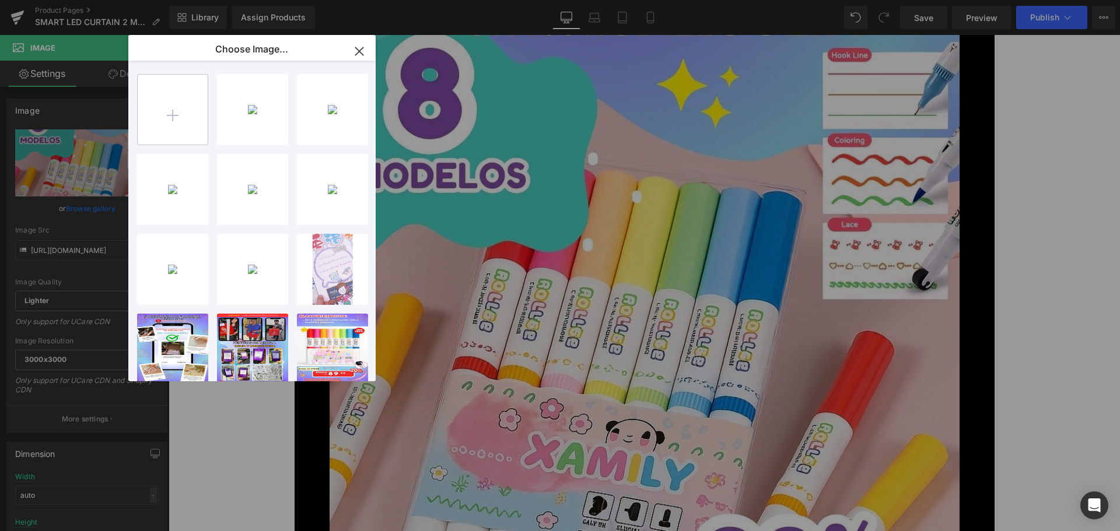
click at [184, 104] on input "file" at bounding box center [173, 110] width 70 height 70
type input "C:\fakepath\7.jpg"
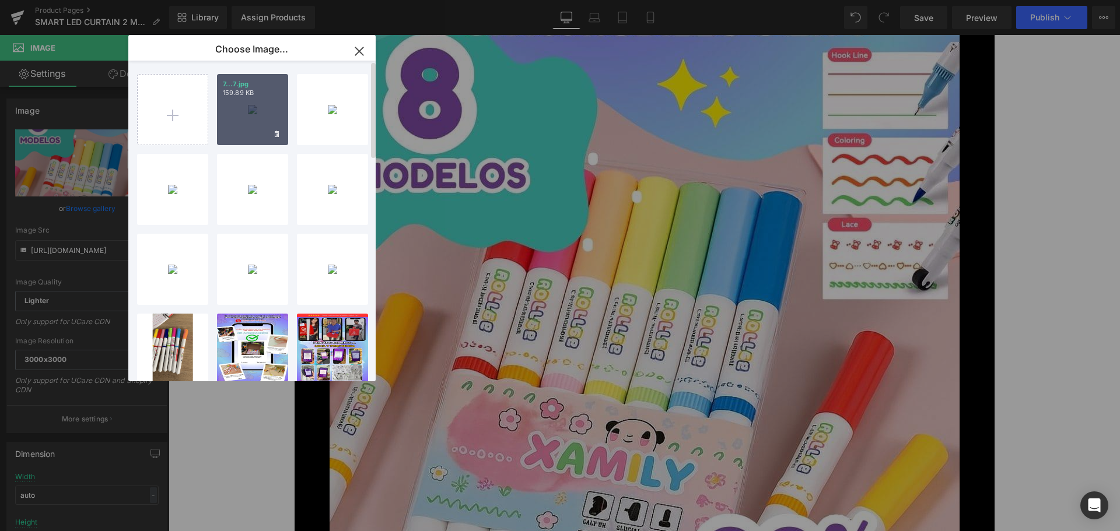
click at [233, 107] on div "7...7.jpg 159.89 KB" at bounding box center [252, 109] width 71 height 71
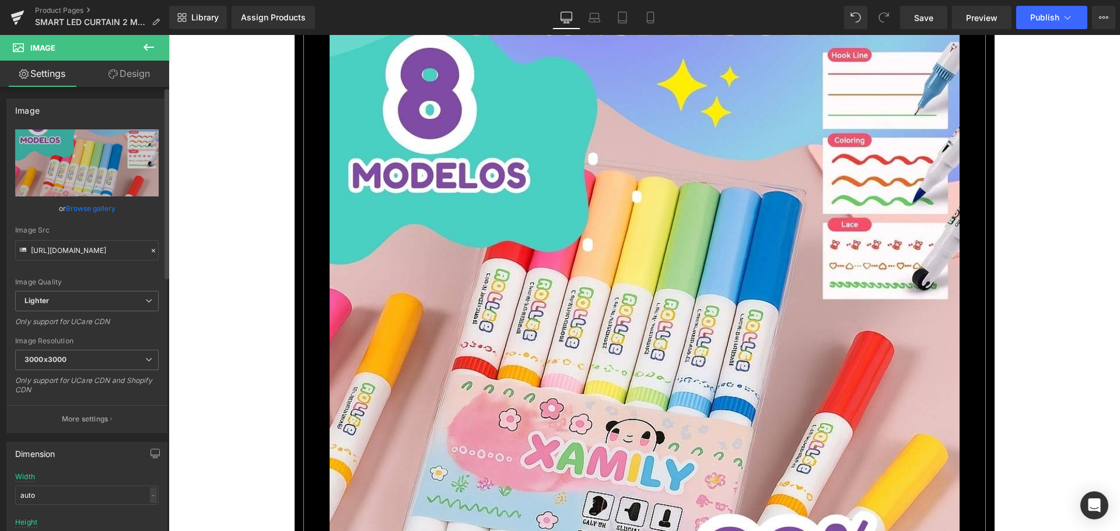
click at [106, 207] on link "Browse gallery" at bounding box center [91, 208] width 50 height 20
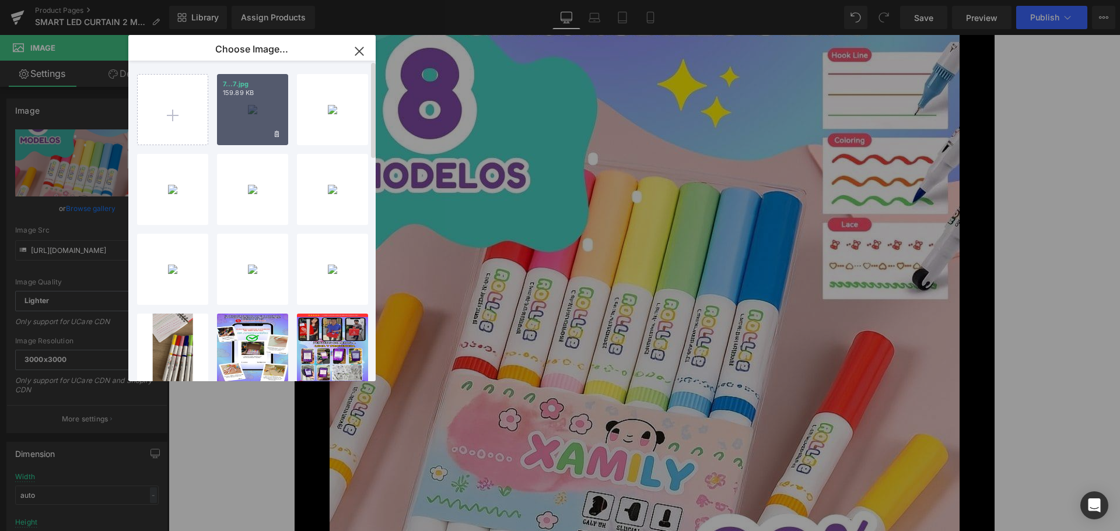
click at [228, 125] on div "7...7.jpg 159.89 KB" at bounding box center [252, 109] width 71 height 71
type input "https://ucarecdn.com/8976cfce-57e2-4e18-ae61-923f9b5ea570/-/format/auto/-/previ…"
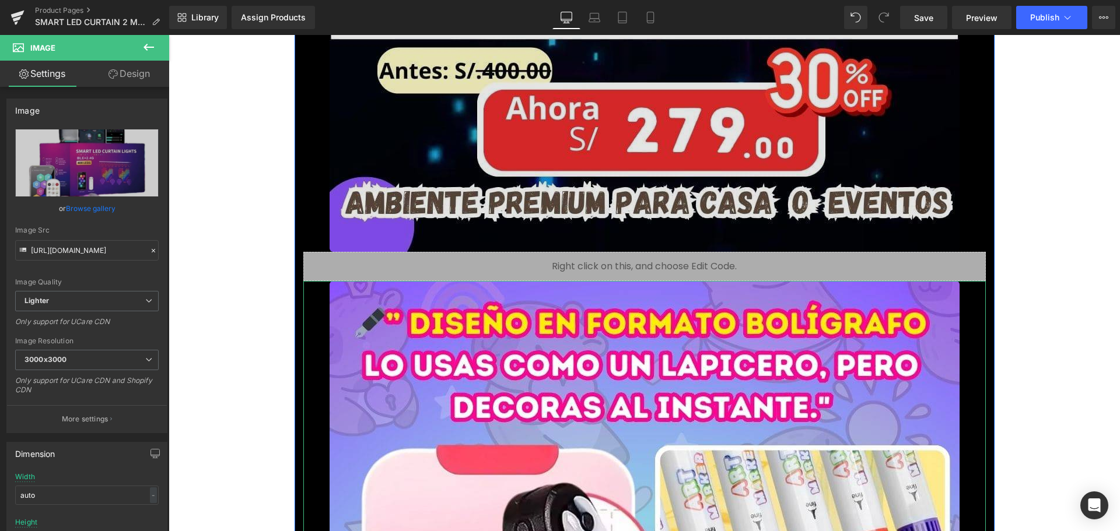
scroll to position [8343, 0]
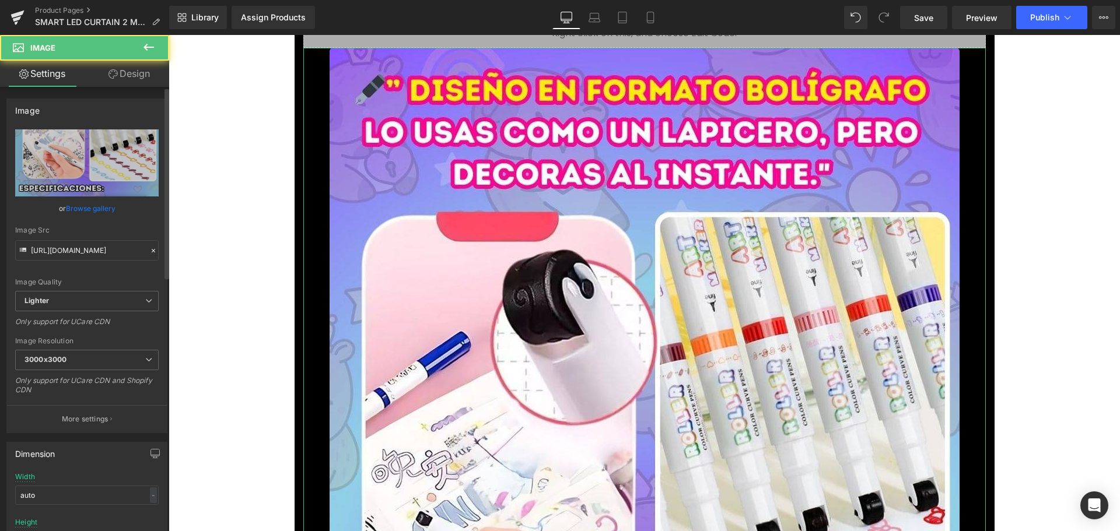
click at [103, 209] on link "Browse gallery" at bounding box center [91, 208] width 50 height 20
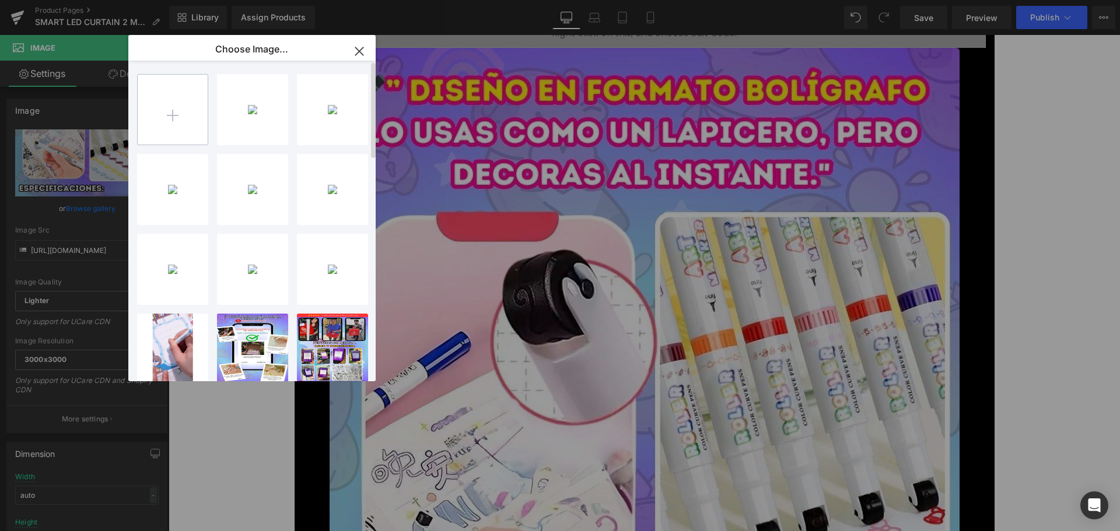
click at [184, 113] on input "file" at bounding box center [173, 110] width 70 height 70
type input "C:\fakepath\8.jpg"
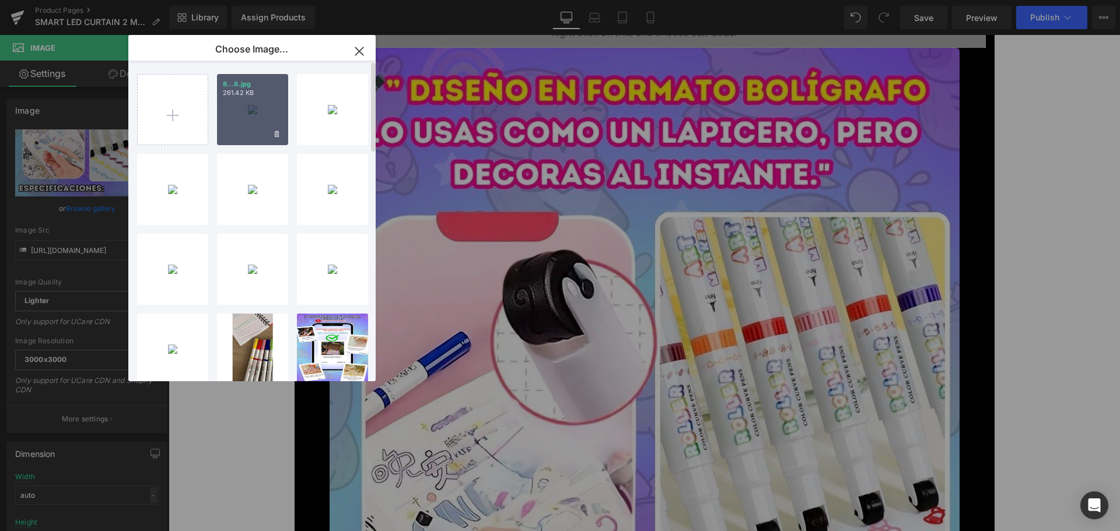
click at [268, 114] on div "8...8.jpg 261.42 KB" at bounding box center [252, 109] width 71 height 71
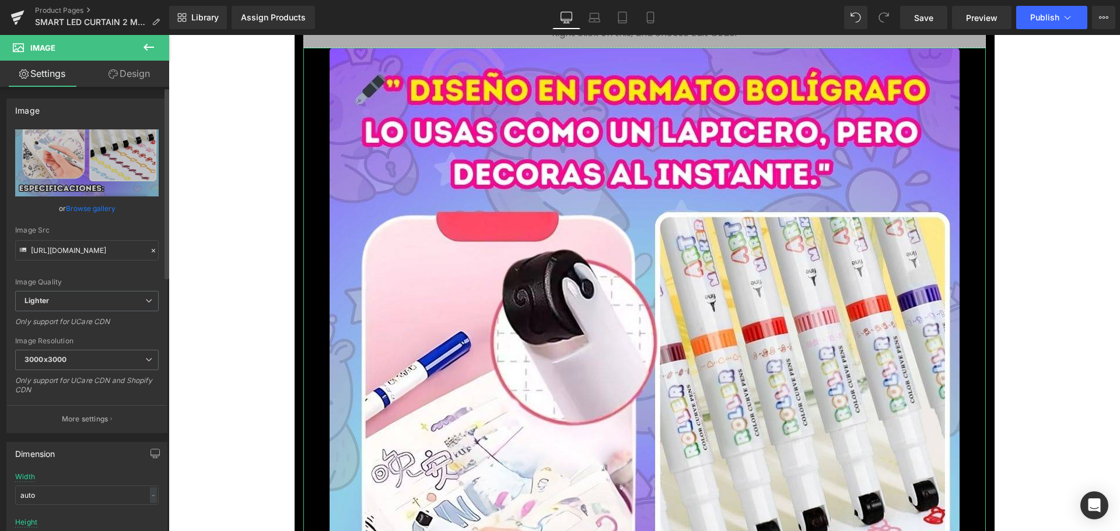
click at [94, 208] on link "Browse gallery" at bounding box center [91, 208] width 50 height 20
click at [106, 0] on div "You are previewing how the will restyle your page. You can not edit Elements in…" at bounding box center [560, 0] width 1120 height 0
click at [106, 209] on link "Browse gallery" at bounding box center [91, 208] width 50 height 20
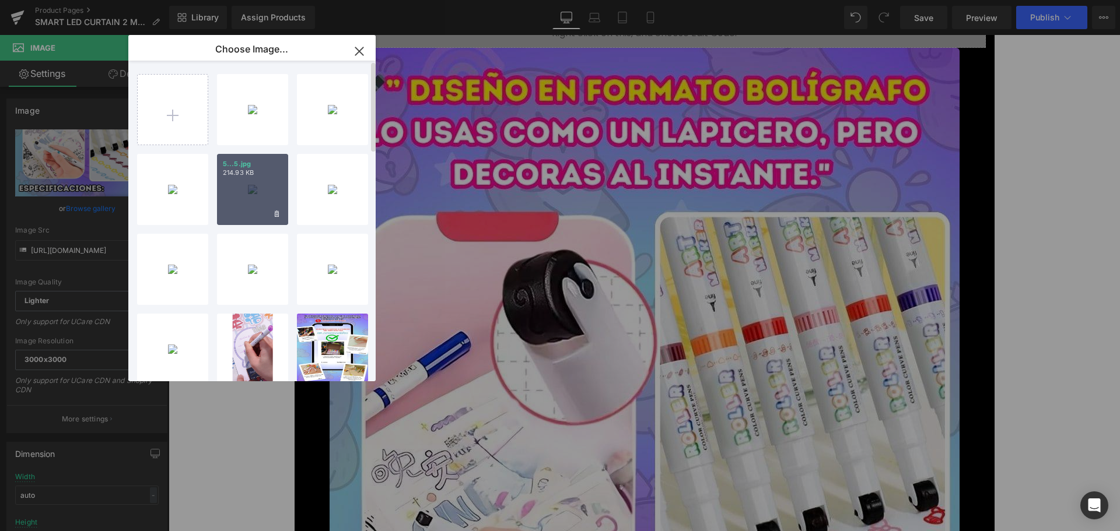
click at [258, 179] on div "5...5.jpg 214.93 KB" at bounding box center [252, 189] width 71 height 71
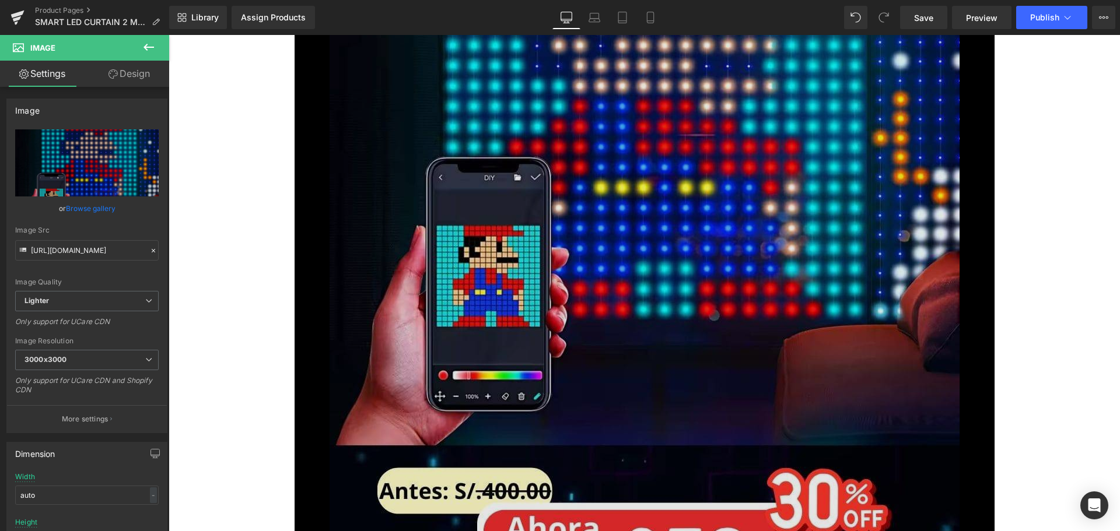
scroll to position [8822, 0]
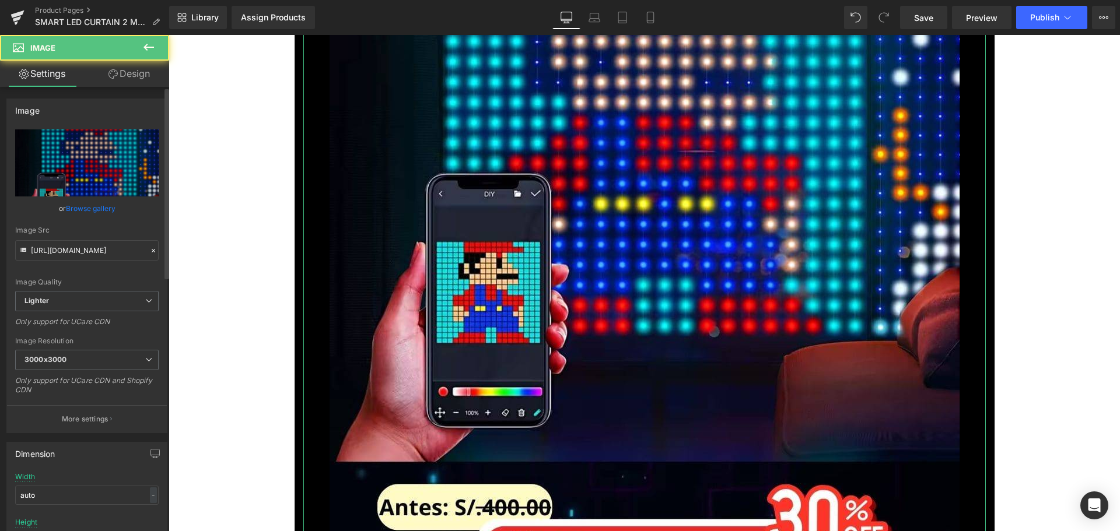
click at [112, 208] on link "Browse gallery" at bounding box center [91, 208] width 50 height 20
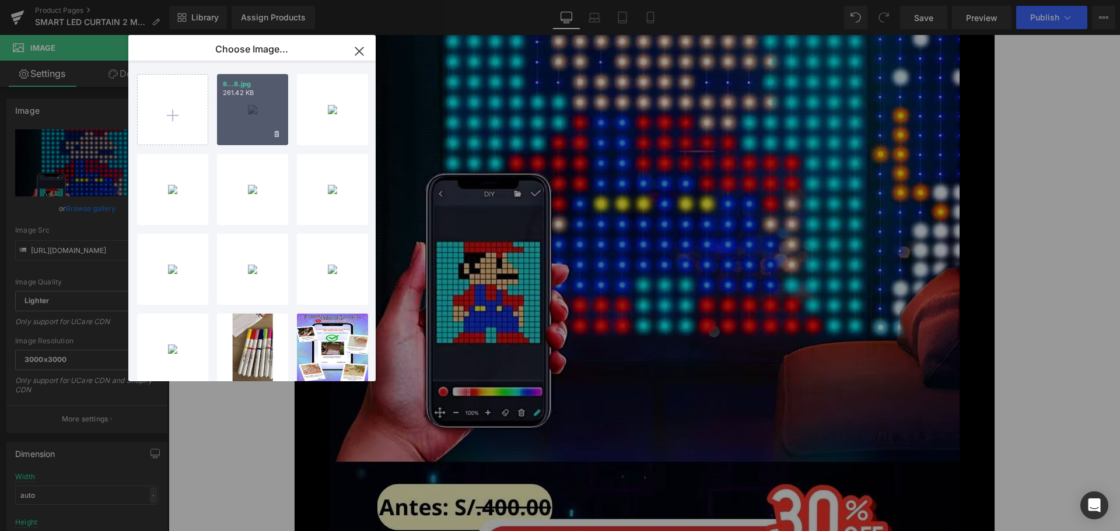
click at [244, 105] on div "8...8.jpg 261.42 KB" at bounding box center [252, 109] width 71 height 71
type input "https://ucarecdn.com/0b8ae9e0-ba57-4bf9-bbf7-64de4bfbd460/-/format/auto/-/previ…"
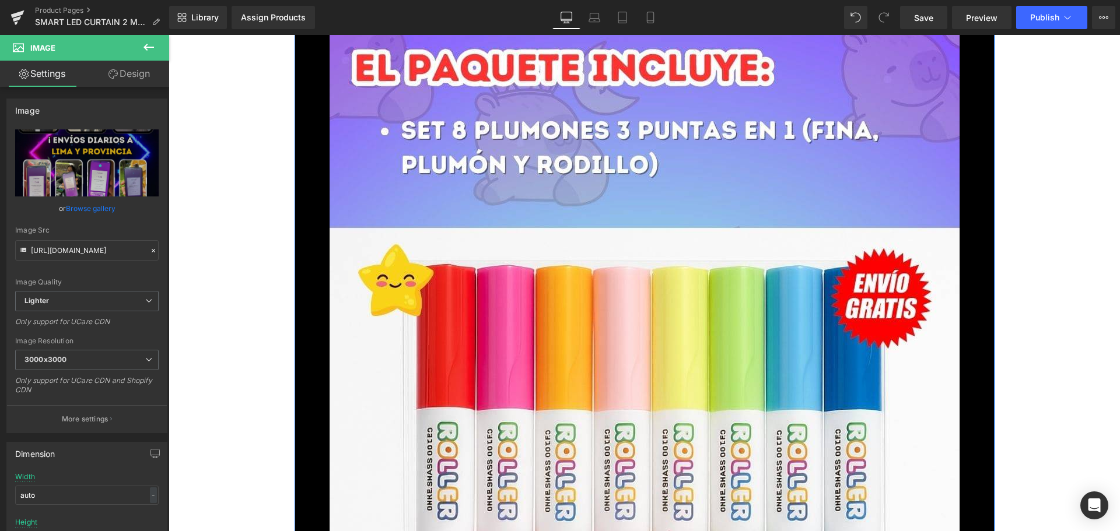
scroll to position [9580, 0]
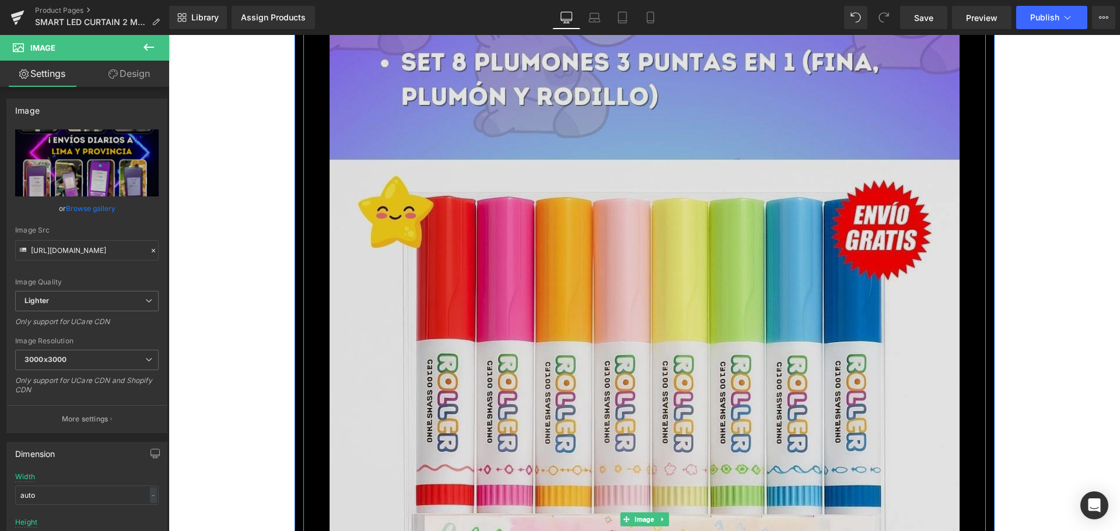
click at [536, 321] on img at bounding box center [645, 520] width 630 height 1120
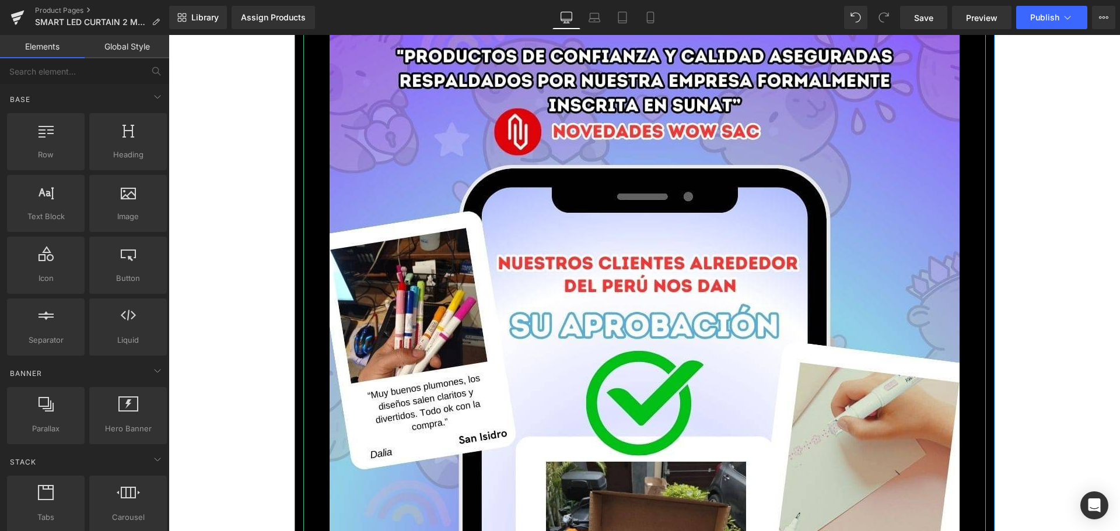
scroll to position [9291, 0]
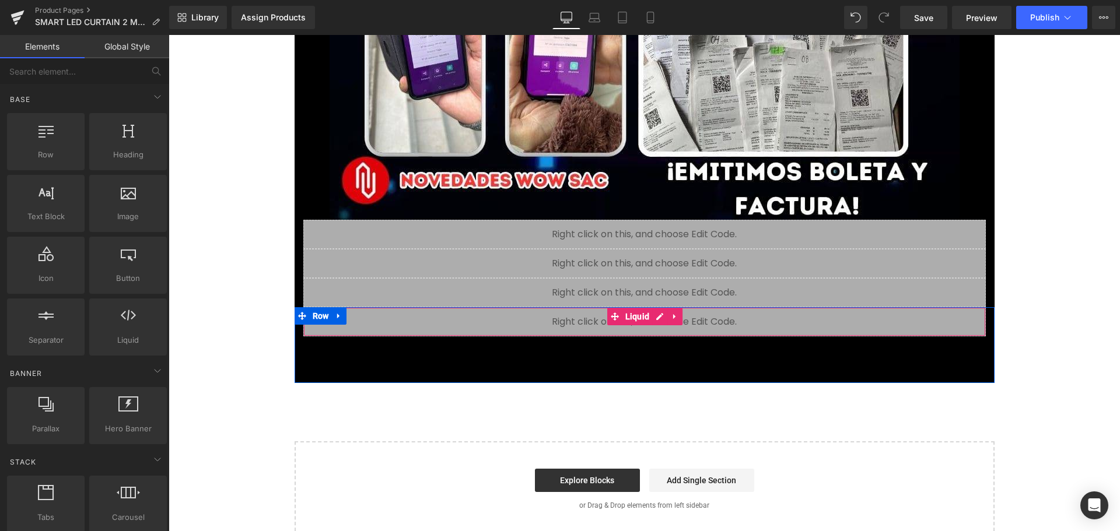
click at [564, 324] on div "Liquid" at bounding box center [644, 321] width 683 height 29
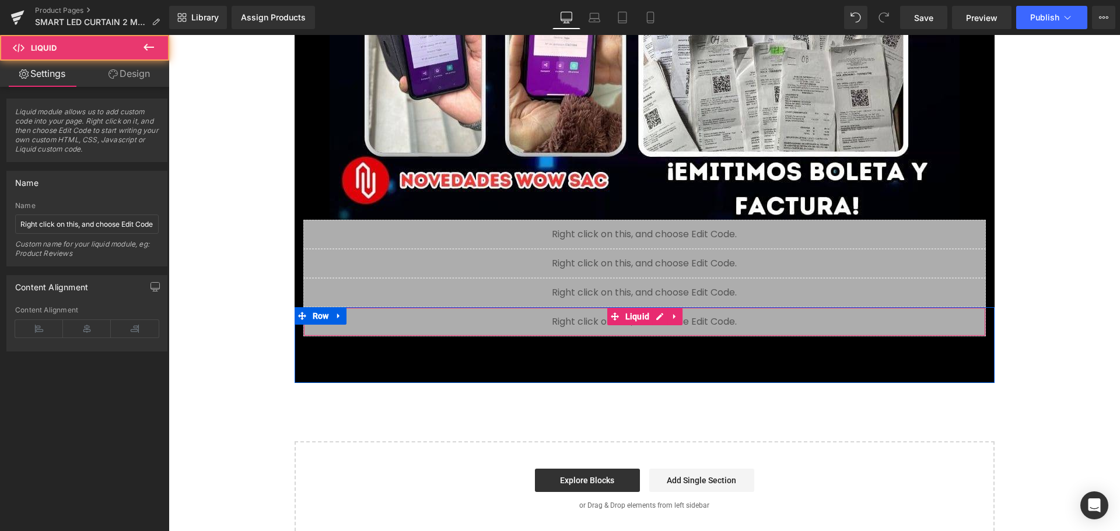
scroll to position [9215, 0]
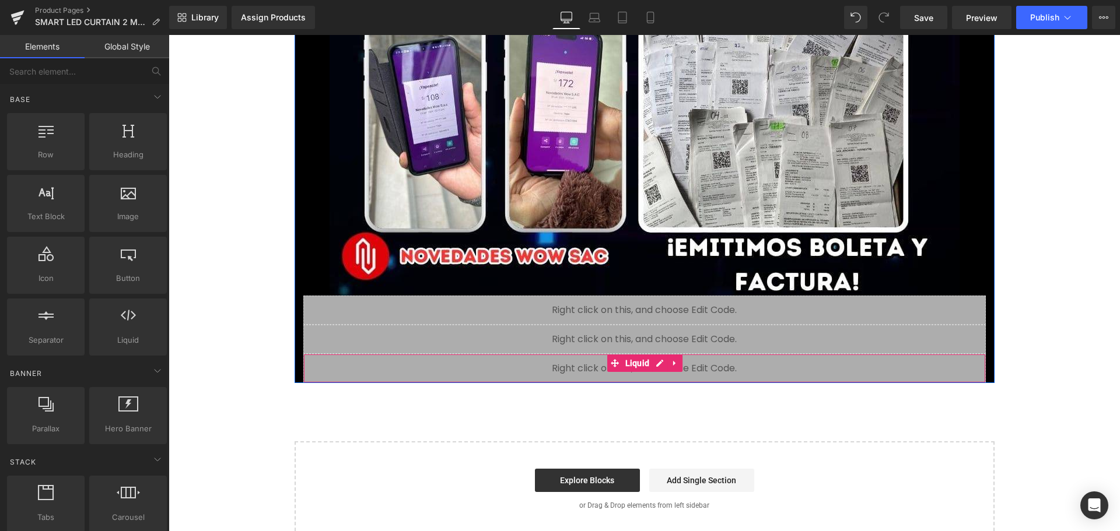
click at [600, 365] on div "Liquid" at bounding box center [644, 368] width 683 height 29
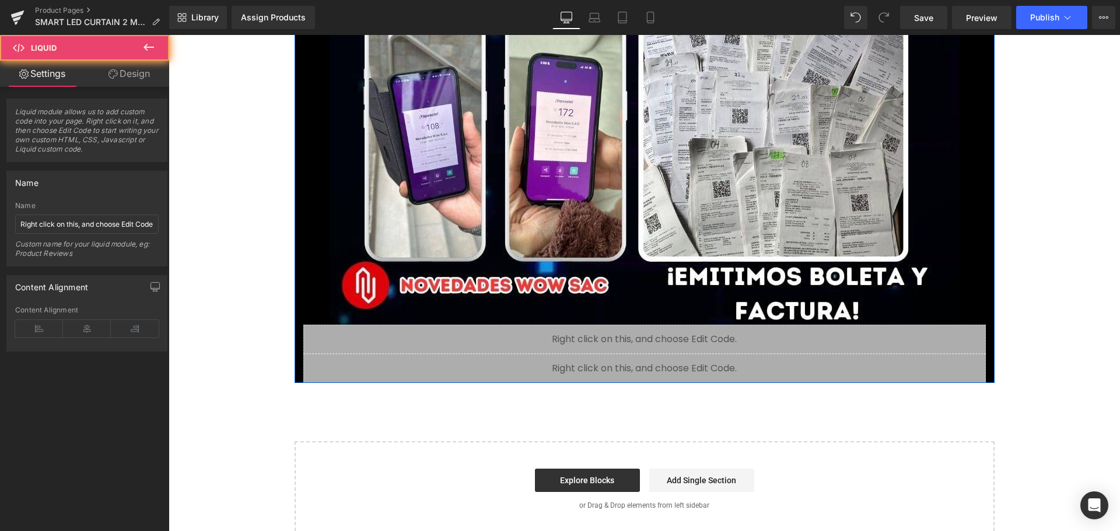
click at [587, 361] on div "Liquid" at bounding box center [644, 368] width 683 height 29
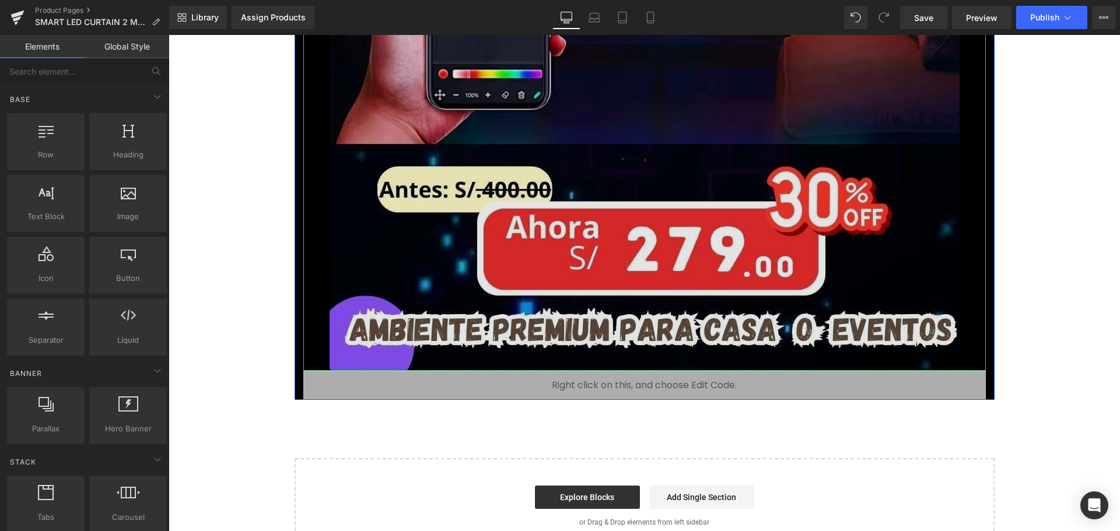
scroll to position [5715, 0]
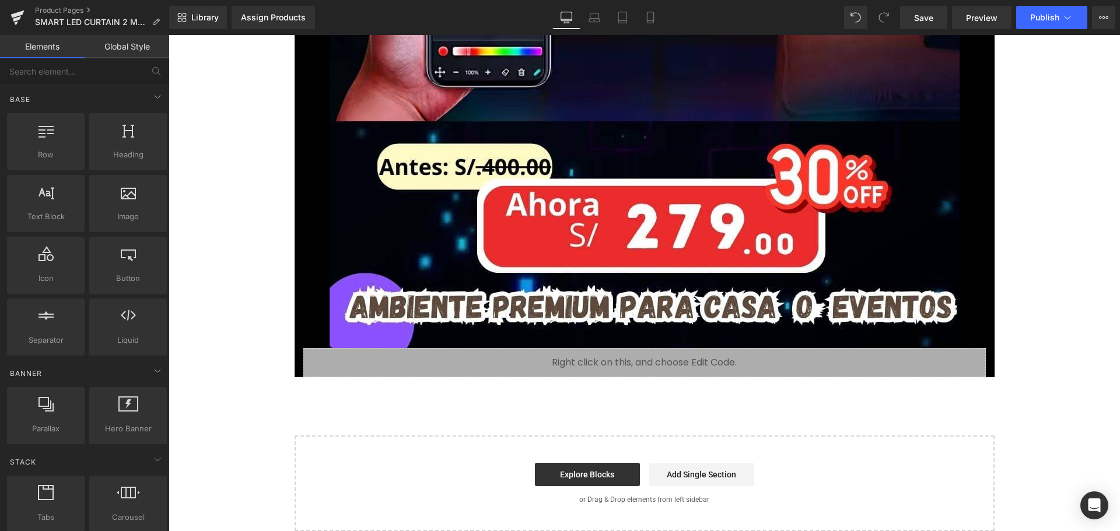
click at [285, 16] on div "Assign Products" at bounding box center [273, 17] width 65 height 9
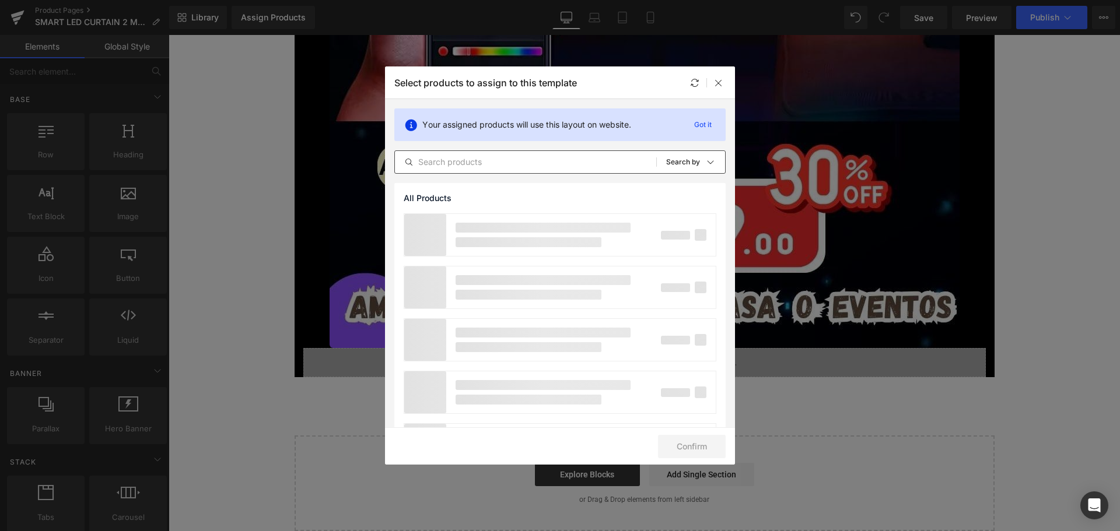
click at [512, 162] on input "text" at bounding box center [525, 162] width 261 height 14
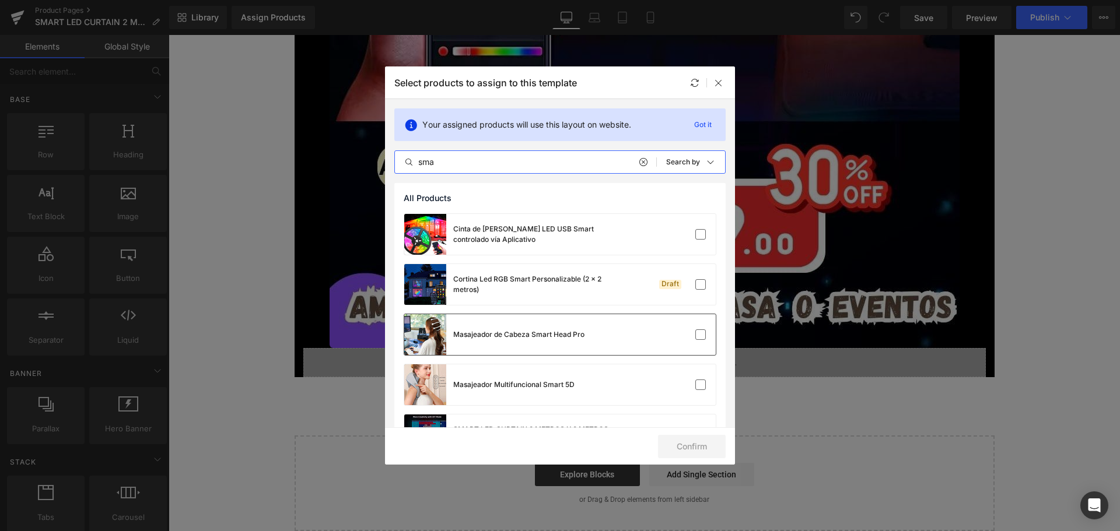
scroll to position [117, 0]
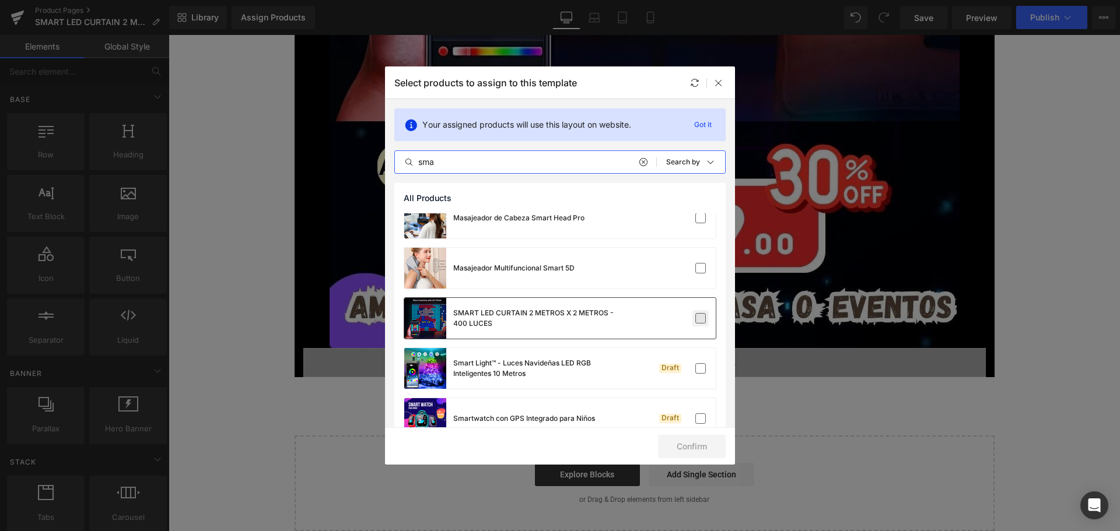
type input "sma"
click at [695, 317] on label at bounding box center [700, 318] width 11 height 11
click at [701, 319] on input "checkbox" at bounding box center [701, 319] width 0 height 0
click at [703, 443] on button "Confirm" at bounding box center [692, 446] width 68 height 23
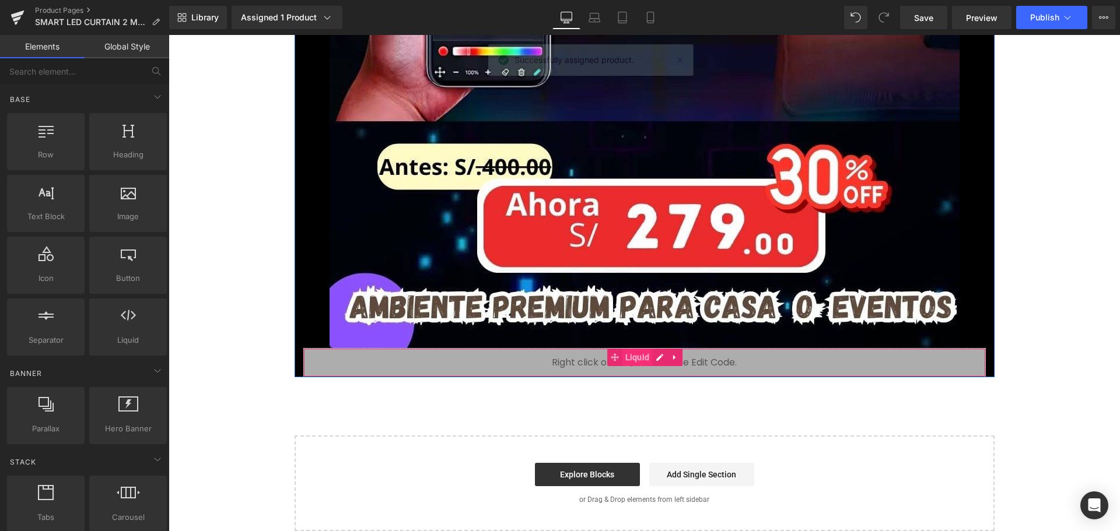
click at [644, 356] on span "Liquid" at bounding box center [638, 358] width 30 height 18
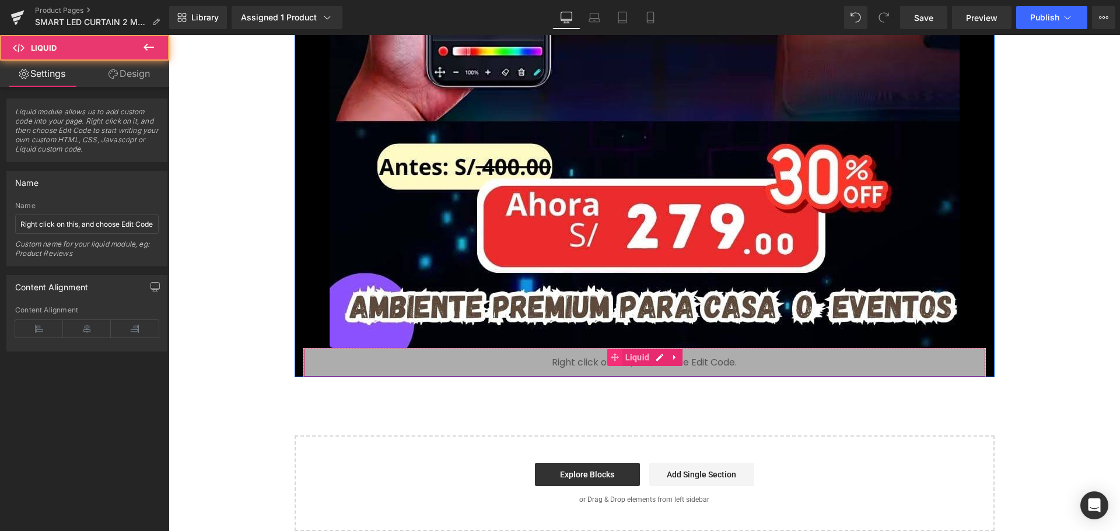
click at [607, 355] on span at bounding box center [614, 358] width 15 height 18
click at [582, 361] on div "Liquid" at bounding box center [644, 362] width 683 height 29
click at [580, 361] on div "Liquid" at bounding box center [644, 362] width 683 height 29
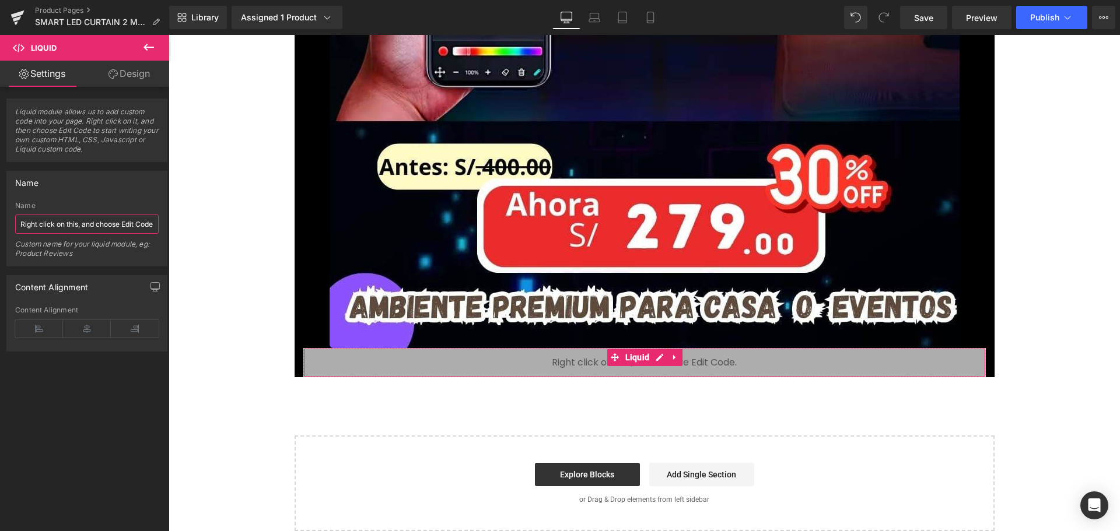
click at [129, 225] on input "Right click on this, and choose Edit Code." at bounding box center [87, 224] width 144 height 19
click at [143, 225] on input "Right click on this, and choose Edit Code." at bounding box center [87, 224] width 144 height 19
type input "o"
type input "smart"
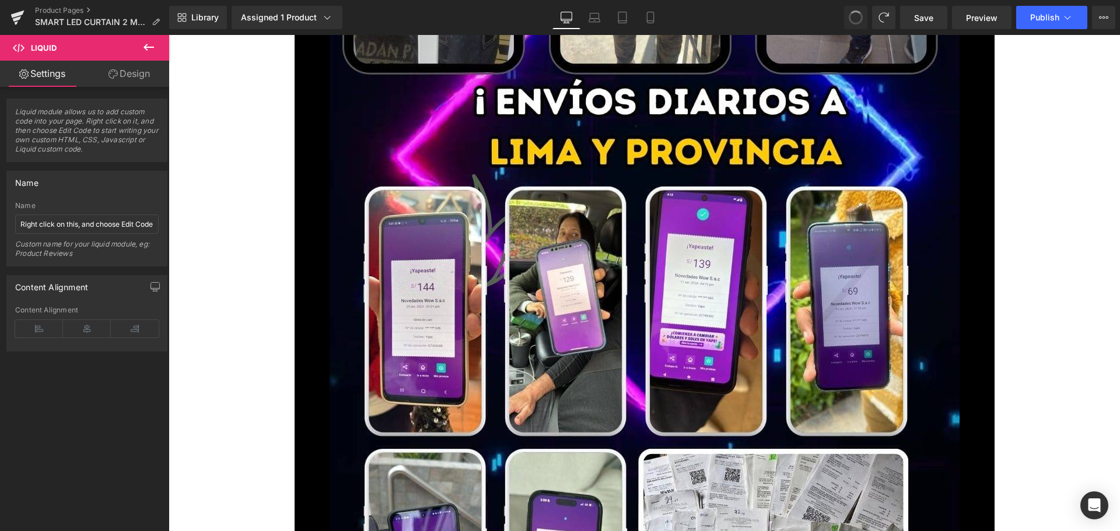
scroll to position [9297, 0]
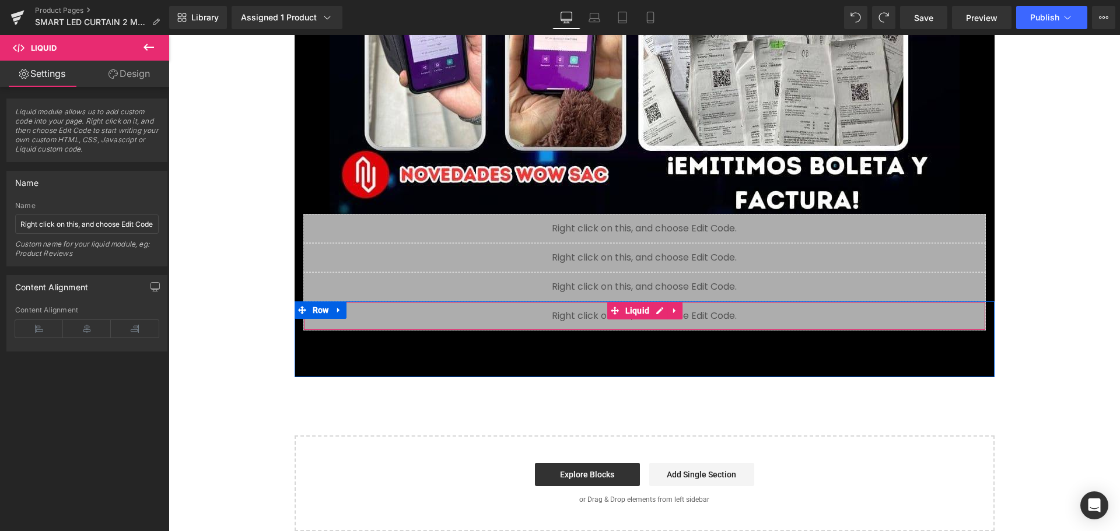
click at [545, 314] on div "Liquid" at bounding box center [644, 316] width 683 height 29
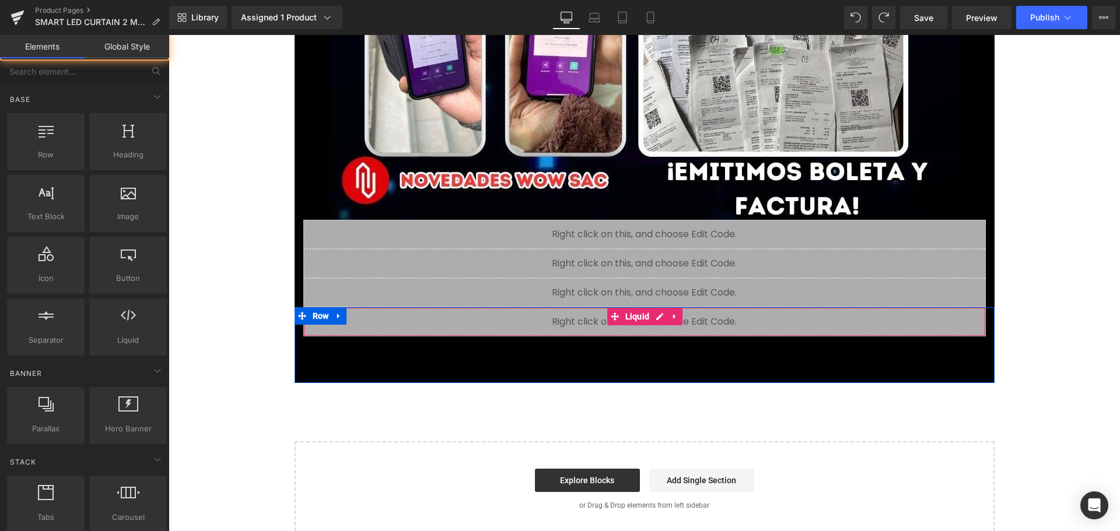
scroll to position [9215, 0]
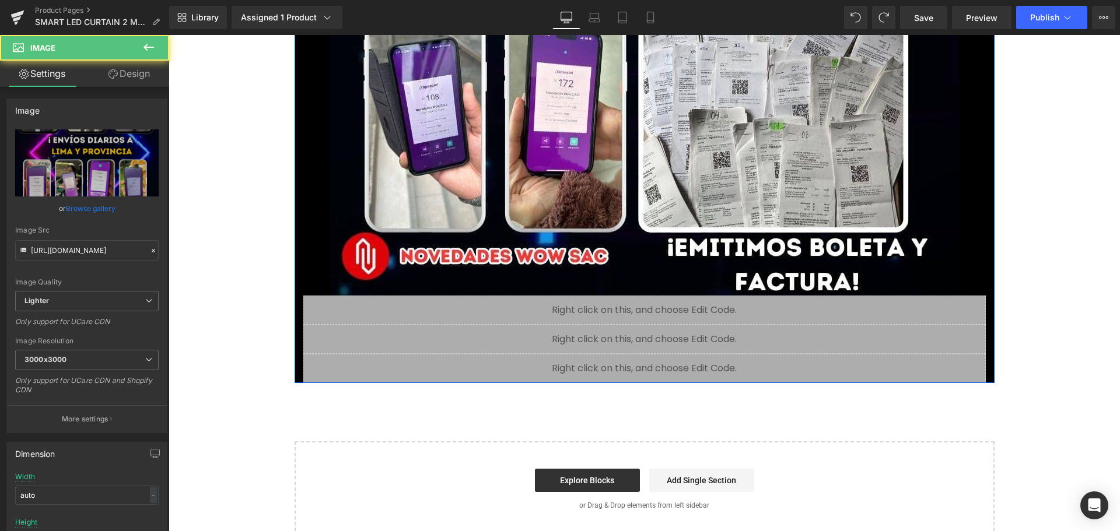
click at [645, 372] on div "Liquid" at bounding box center [644, 368] width 683 height 29
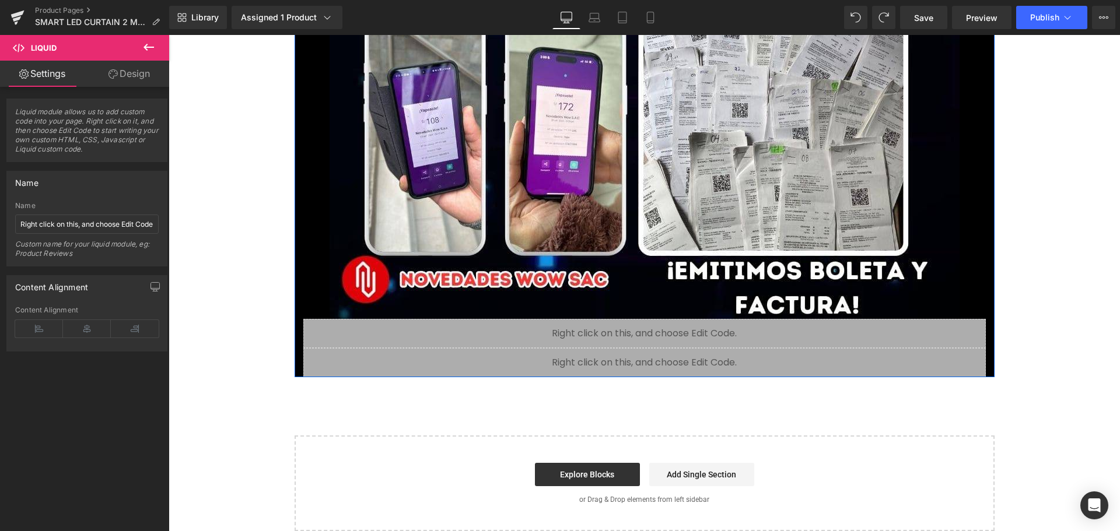
scroll to position [9186, 0]
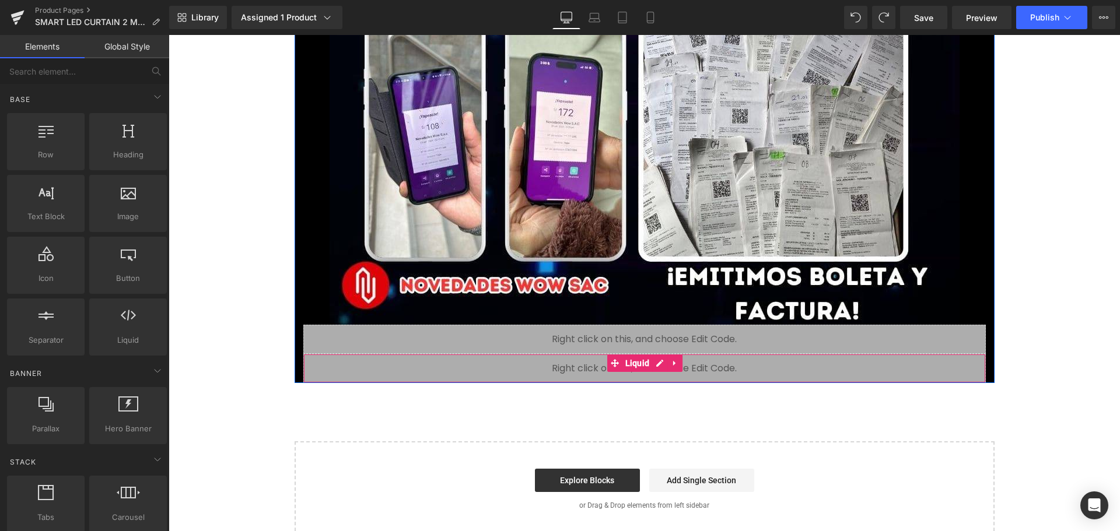
click at [636, 363] on div "Liquid" at bounding box center [644, 368] width 683 height 29
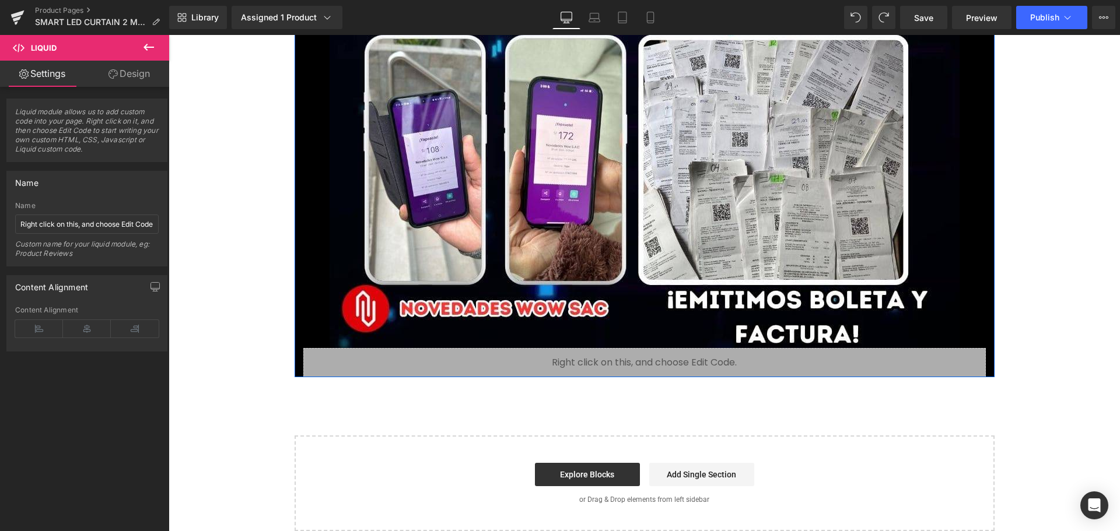
scroll to position [9157, 0]
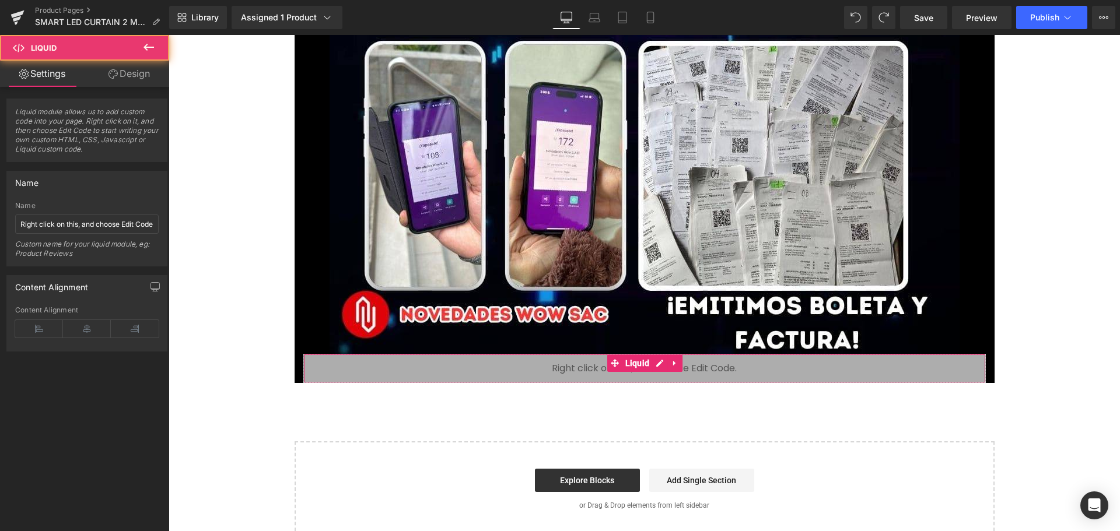
click at [590, 374] on div "Liquid" at bounding box center [644, 368] width 683 height 29
click at [620, 361] on div "Liquid" at bounding box center [644, 368] width 683 height 29
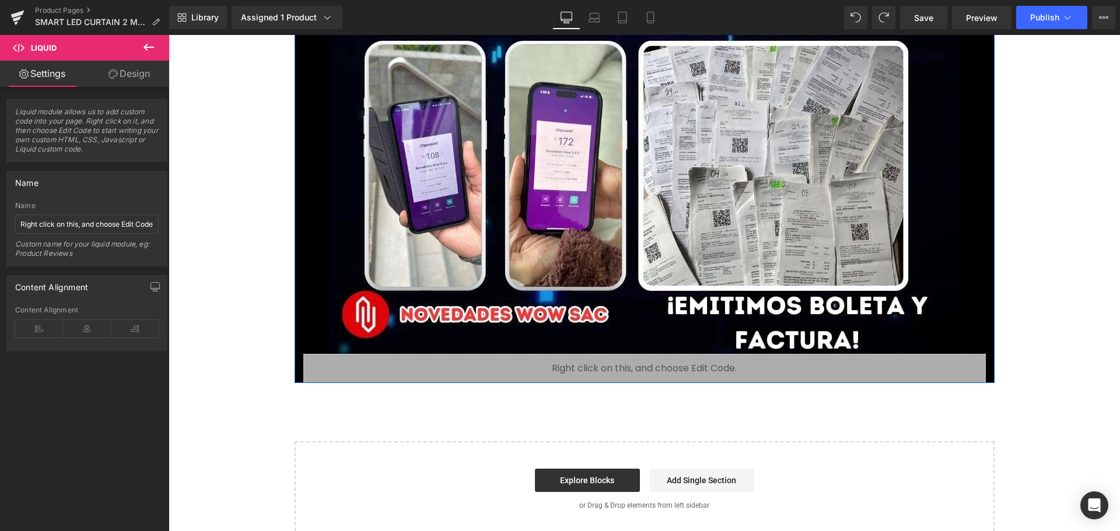
click at [652, 355] on div "Liquid" at bounding box center [644, 368] width 683 height 29
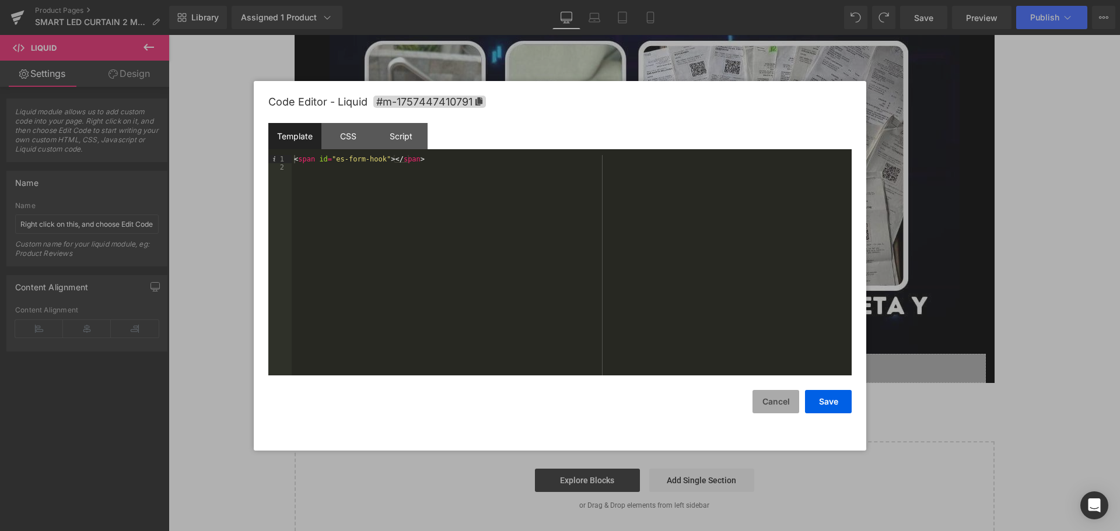
click at [763, 397] on button "Cancel" at bounding box center [776, 401] width 47 height 23
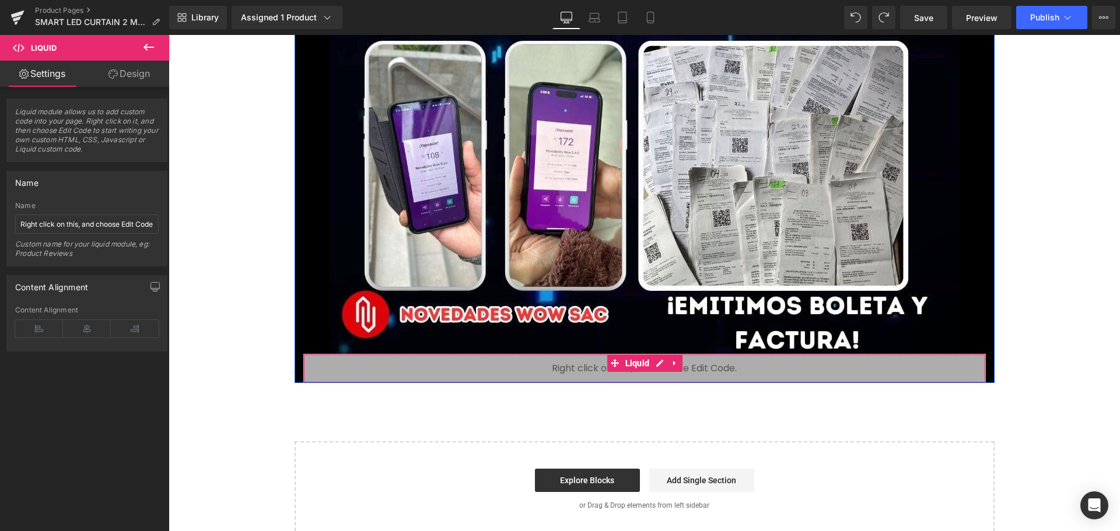
click at [719, 370] on div "Liquid" at bounding box center [644, 368] width 683 height 29
click at [673, 363] on icon at bounding box center [675, 363] width 8 height 9
click at [133, 225] on input "Right click on this, and choose Edit Code." at bounding box center [87, 224] width 144 height 19
click at [137, 70] on link "Design" at bounding box center [129, 74] width 85 height 26
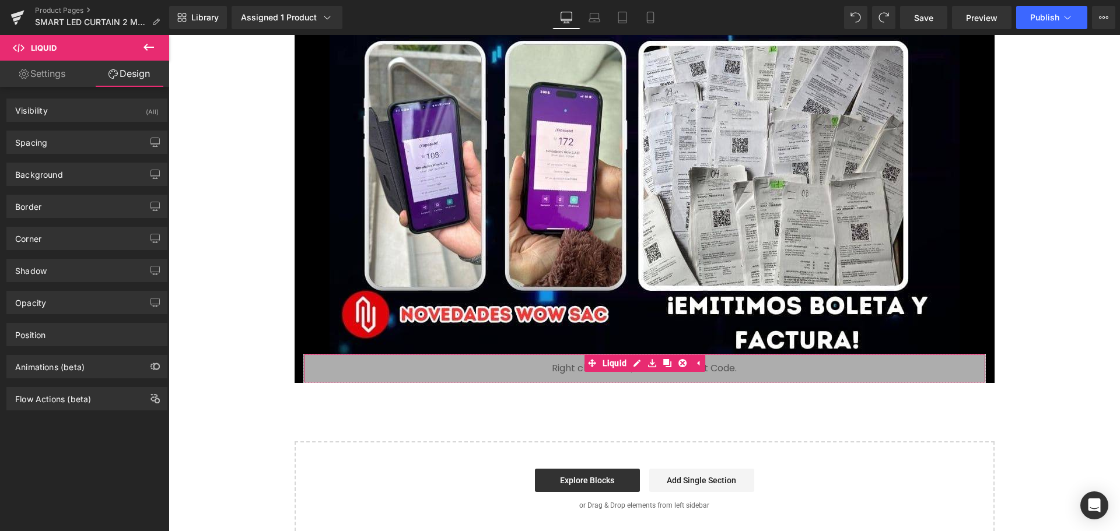
click at [55, 68] on link "Settings" at bounding box center [42, 74] width 85 height 26
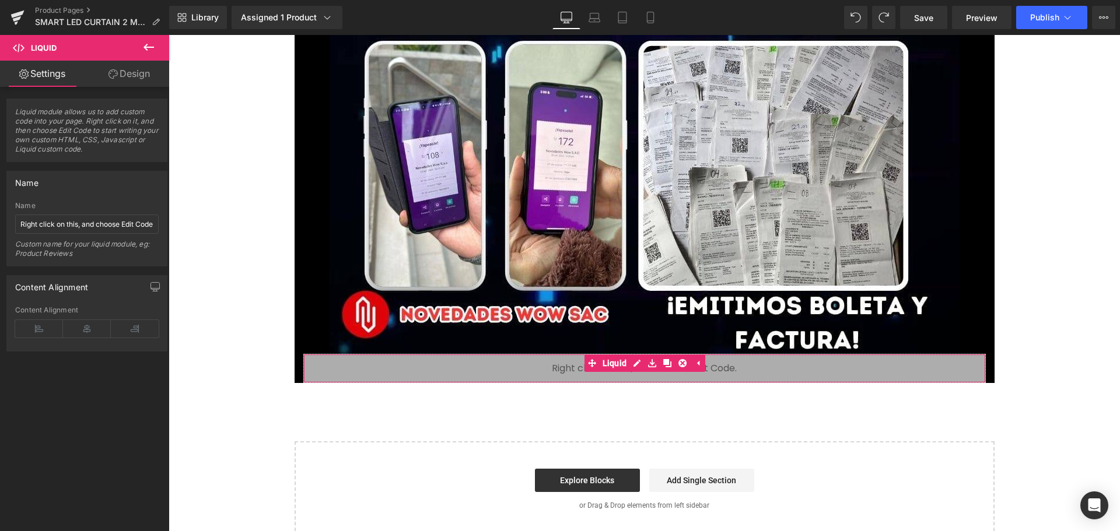
click at [99, 195] on div "Name Right click on this, and choose Edit Code. Name Right click on this, and c…" at bounding box center [86, 219] width 161 height 96
click at [581, 368] on div "Liquid" at bounding box center [644, 368] width 683 height 29
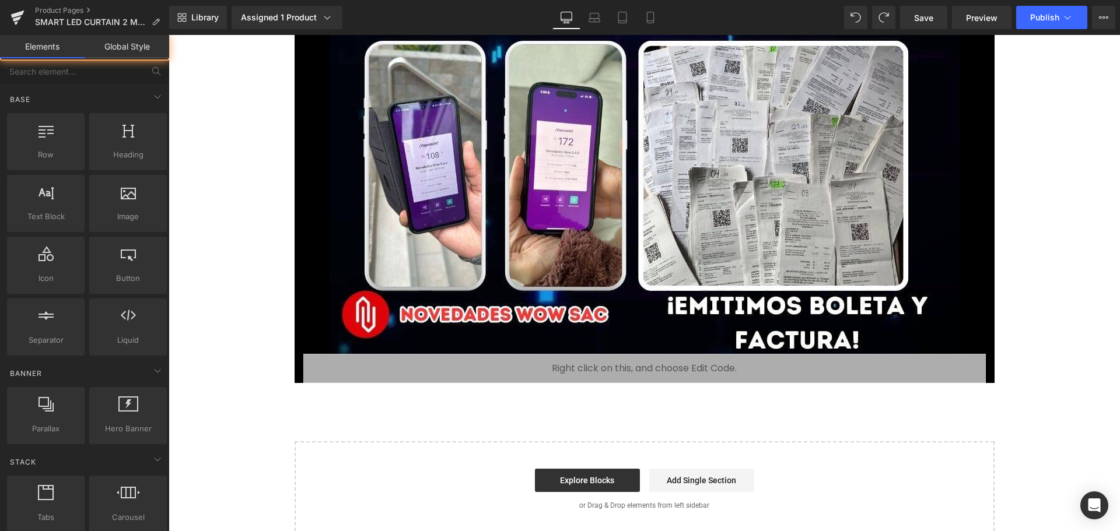
click at [684, 484] on link "Add Single Section" at bounding box center [701, 480] width 105 height 23
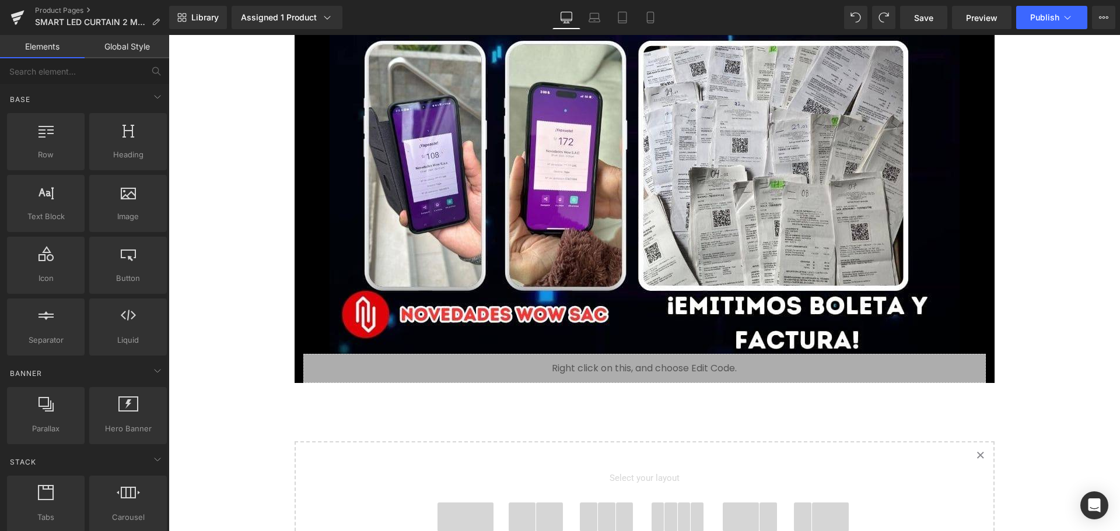
click at [971, 454] on link "Created with Sketch." at bounding box center [981, 456] width 26 height 26
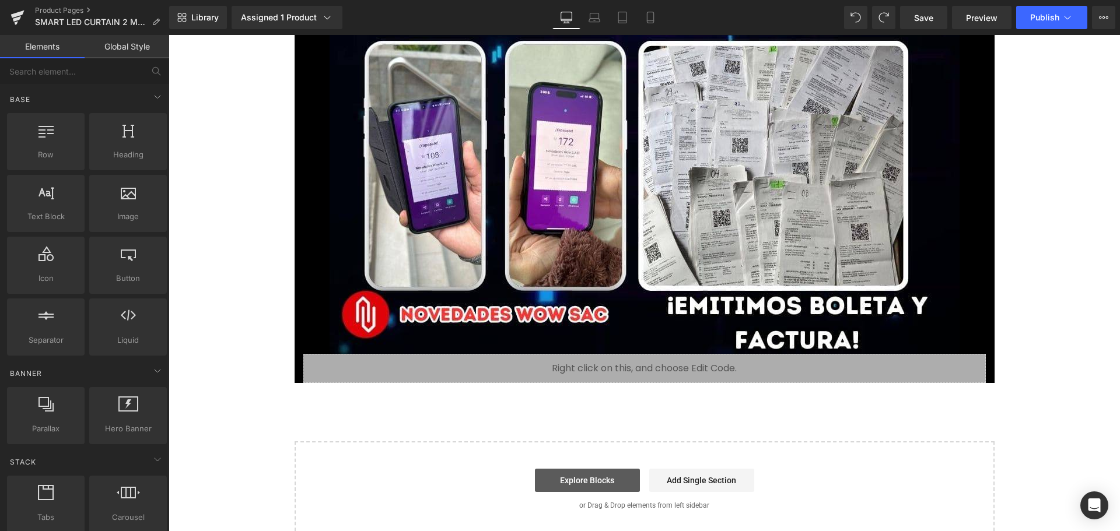
click at [589, 478] on link "Explore Blocks" at bounding box center [587, 480] width 105 height 23
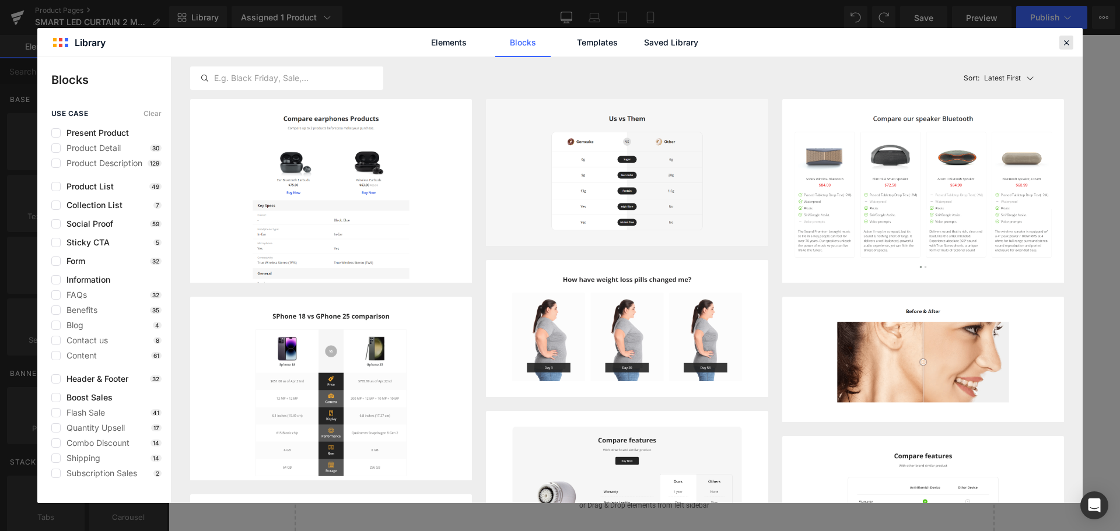
click at [1066, 42] on icon at bounding box center [1066, 42] width 11 height 11
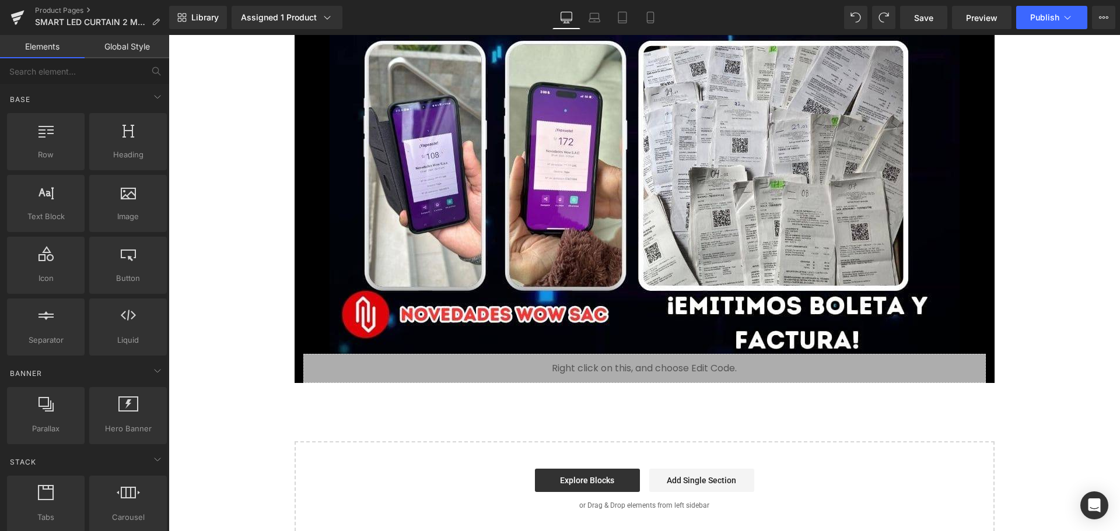
drag, startPoint x: 827, startPoint y: 397, endPoint x: 785, endPoint y: 379, distance: 45.7
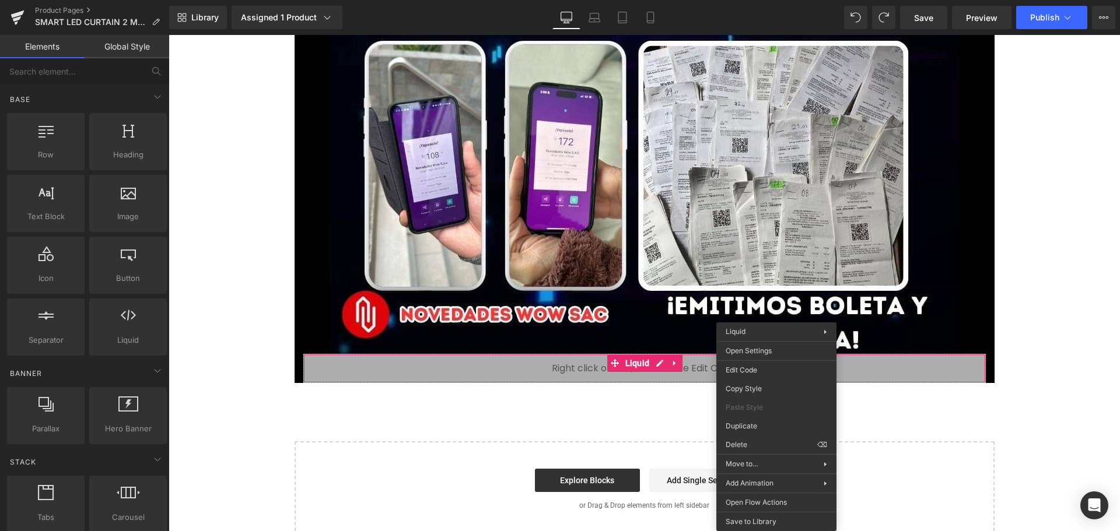
scroll to position [9163, 0]
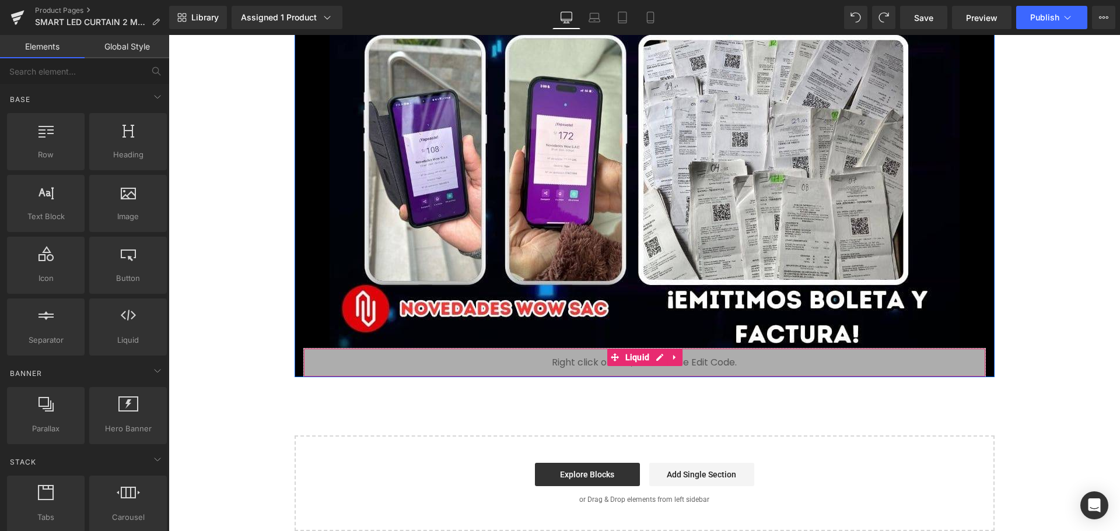
click at [554, 348] on div "Liquid" at bounding box center [644, 362] width 683 height 29
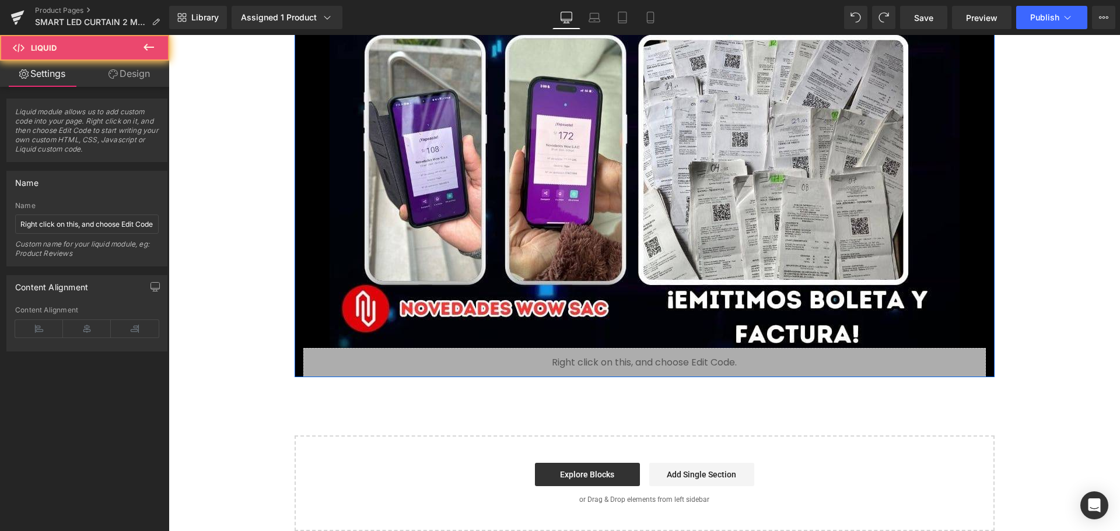
click at [783, 358] on div "Liquid" at bounding box center [644, 362] width 683 height 29
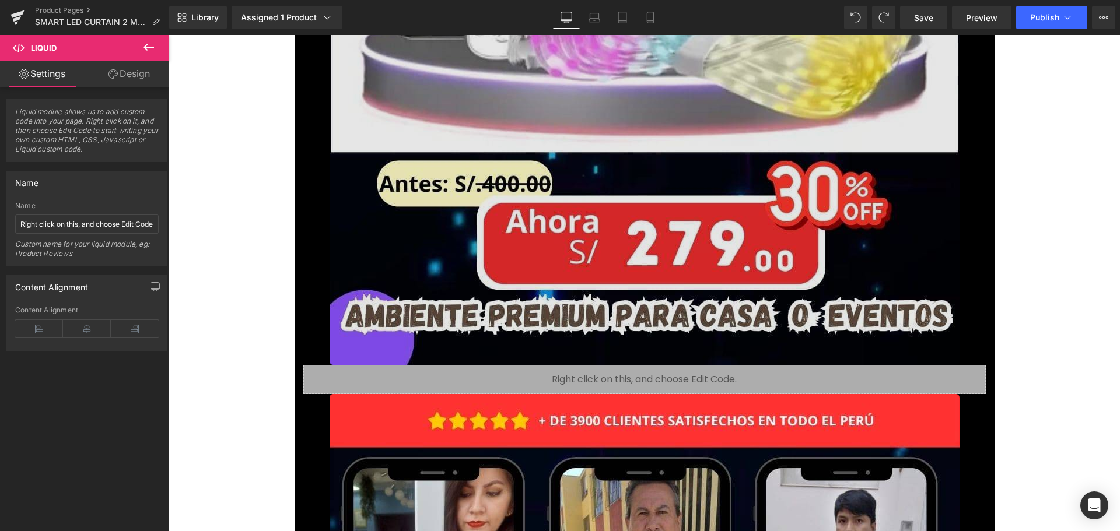
scroll to position [7996, 0]
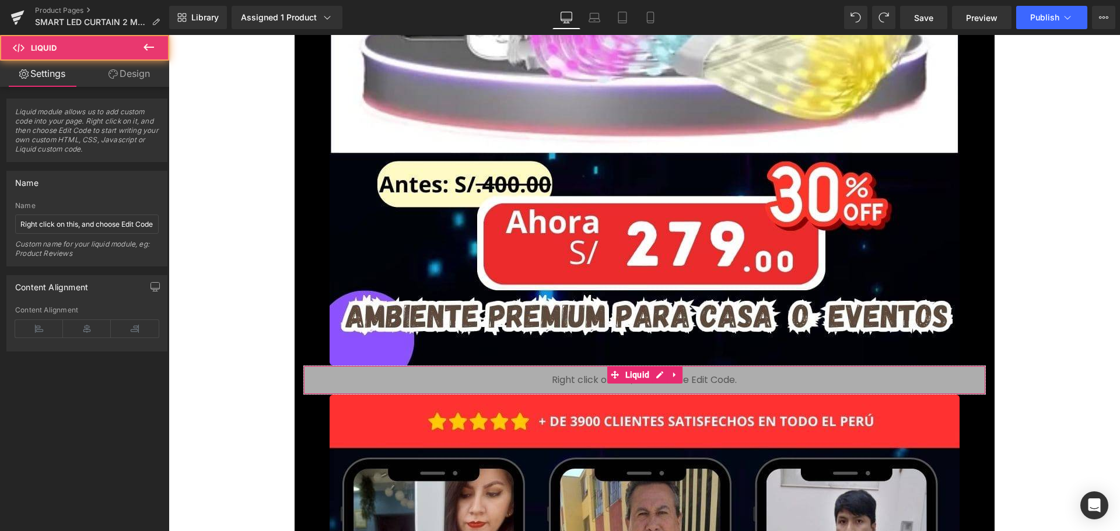
click at [539, 375] on div "Liquid" at bounding box center [644, 380] width 683 height 29
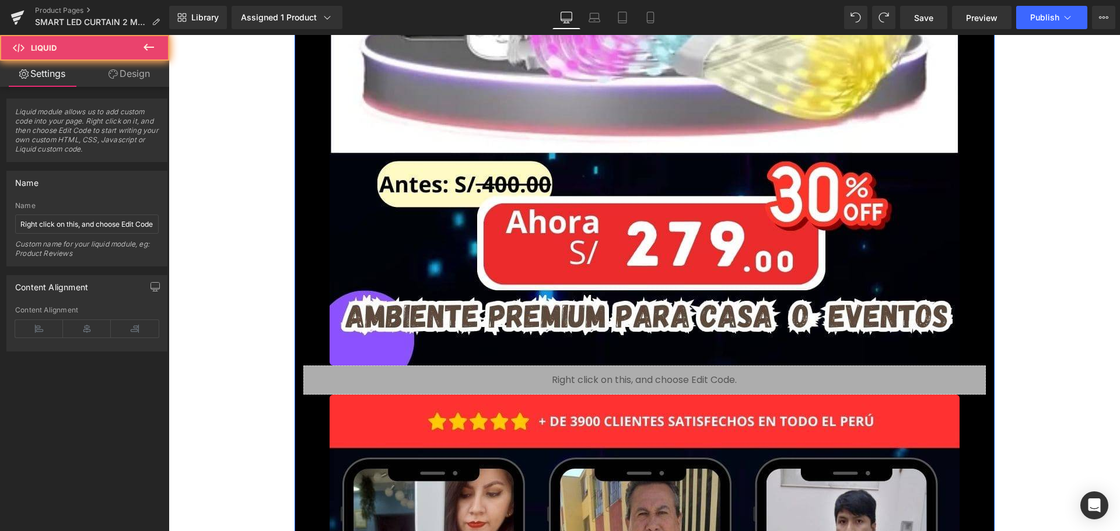
click at [539, 375] on div "Liquid" at bounding box center [644, 380] width 683 height 29
click at [538, 375] on div "Liquid" at bounding box center [644, 380] width 683 height 29
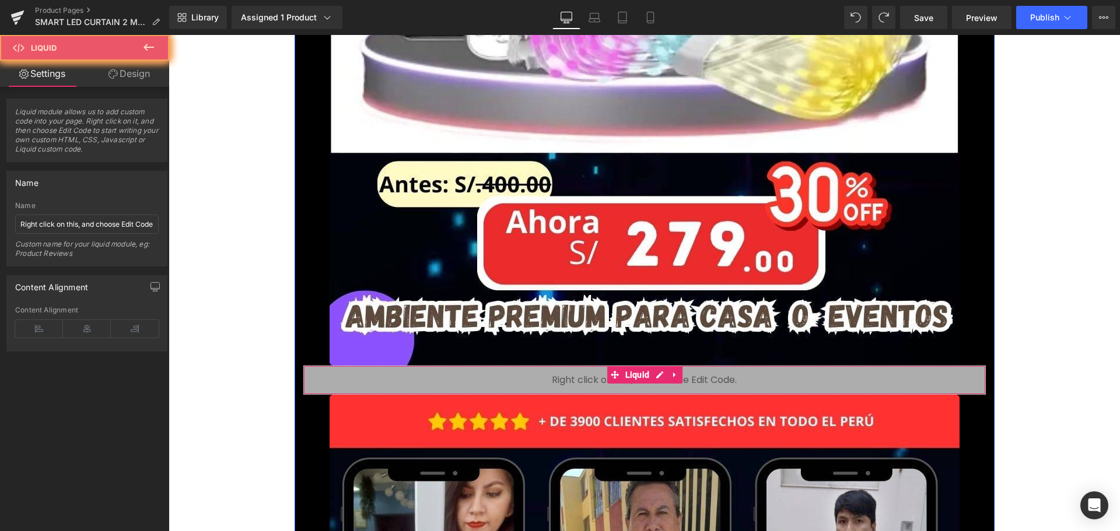
click at [538, 375] on div "Liquid" at bounding box center [644, 380] width 683 height 29
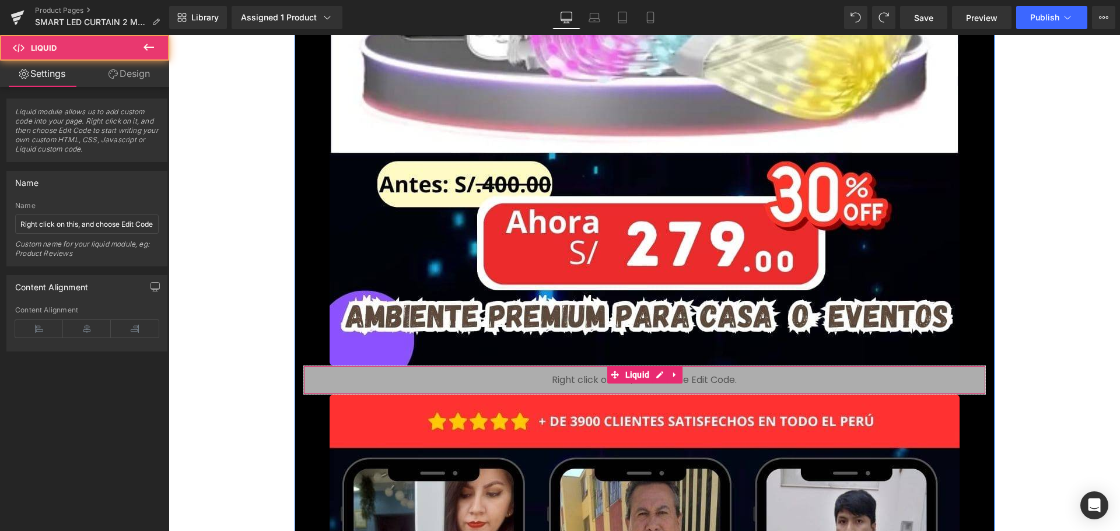
click at [538, 375] on div "Liquid" at bounding box center [644, 380] width 683 height 29
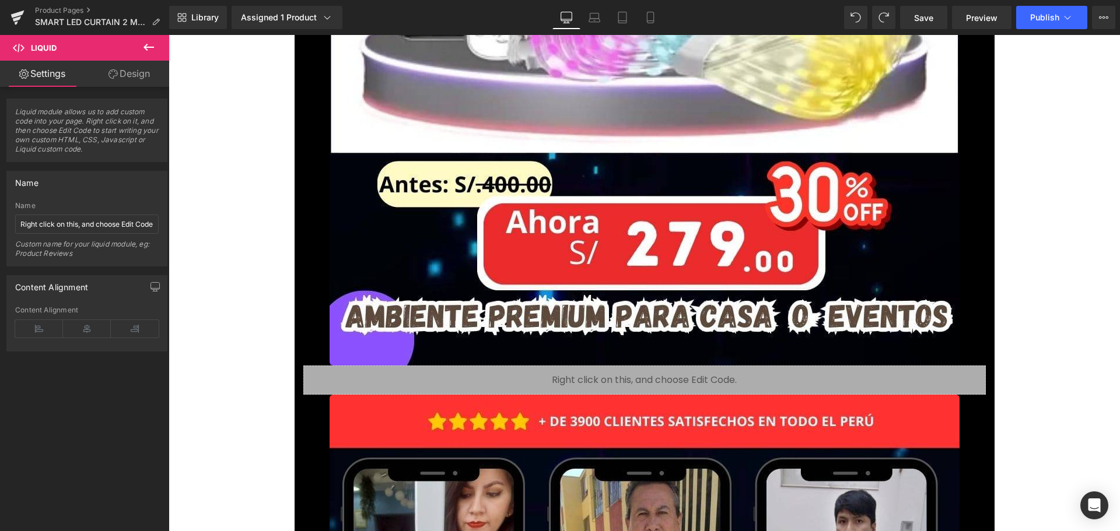
click at [149, 47] on icon at bounding box center [149, 47] width 11 height 7
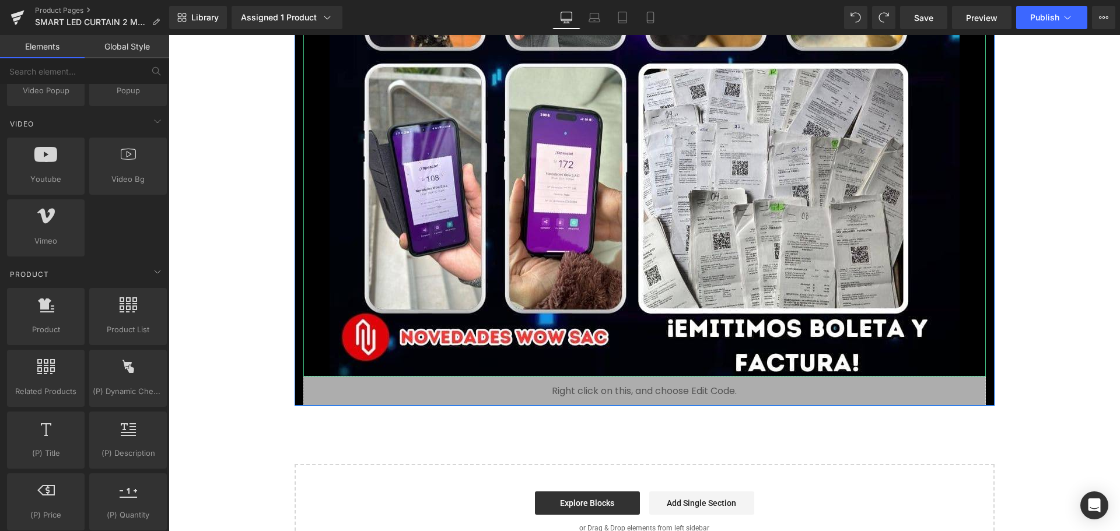
scroll to position [9163, 0]
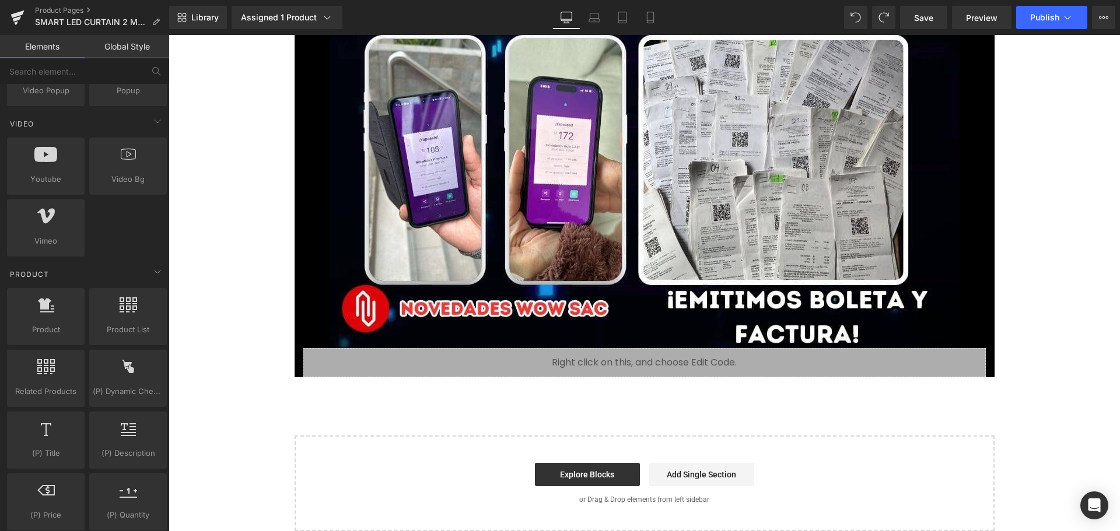
drag, startPoint x: 669, startPoint y: 407, endPoint x: 602, endPoint y: 370, distance: 76.5
click at [589, 364] on div "Liquid" at bounding box center [644, 362] width 683 height 29
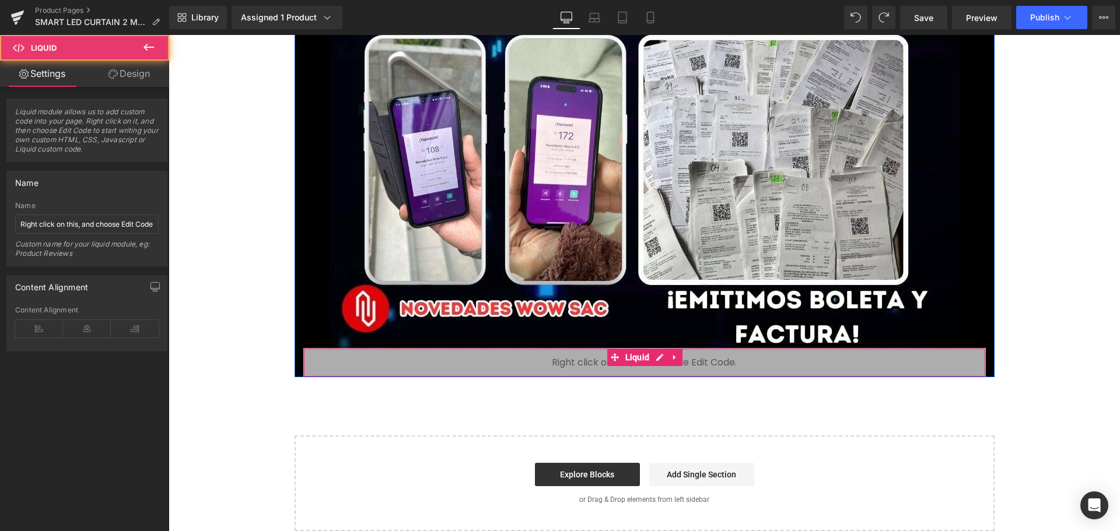
click at [481, 359] on div "Liquid" at bounding box center [644, 362] width 683 height 29
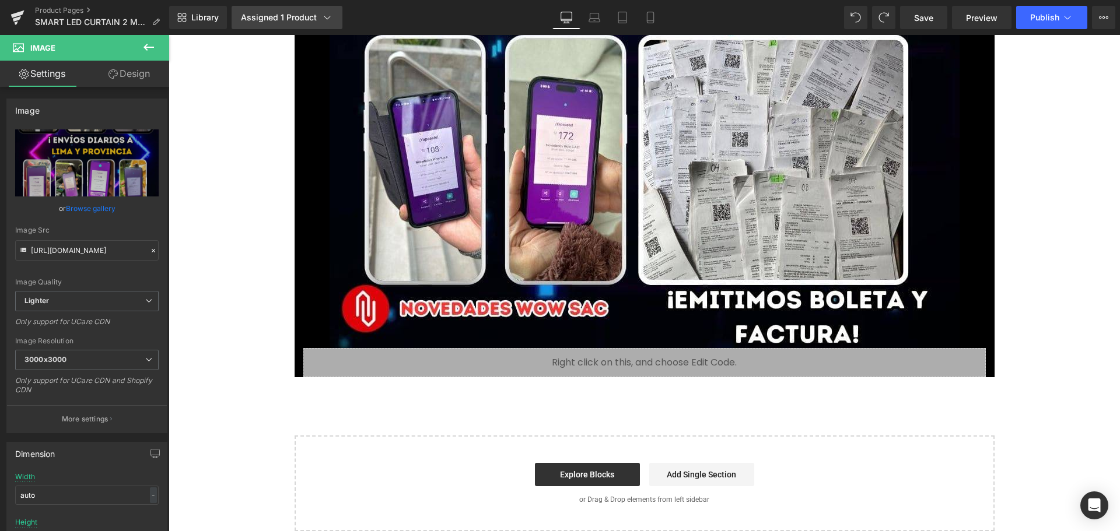
click at [333, 22] on link "Assigned 1 Product" at bounding box center [287, 17] width 111 height 23
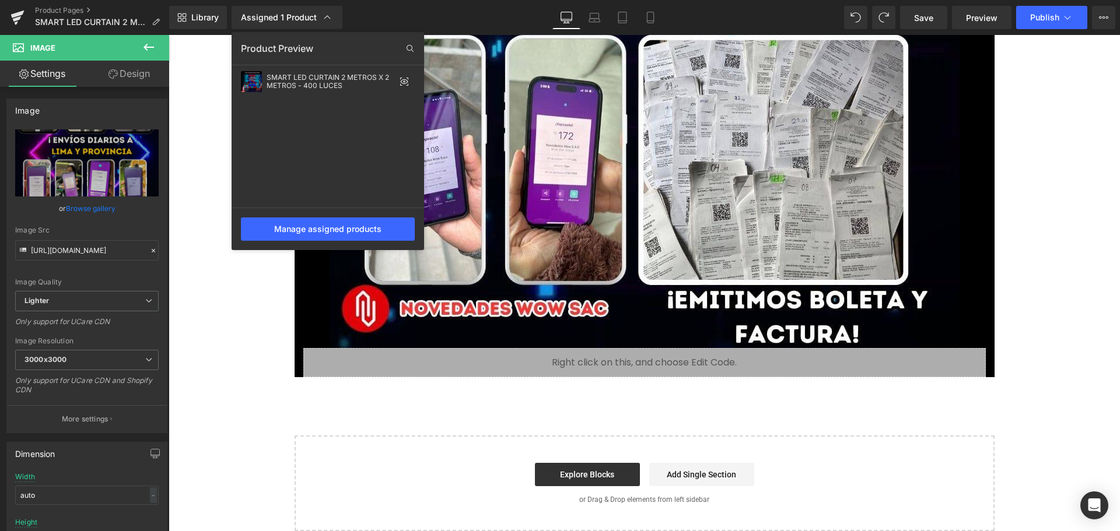
click at [249, 325] on div at bounding box center [645, 283] width 952 height 496
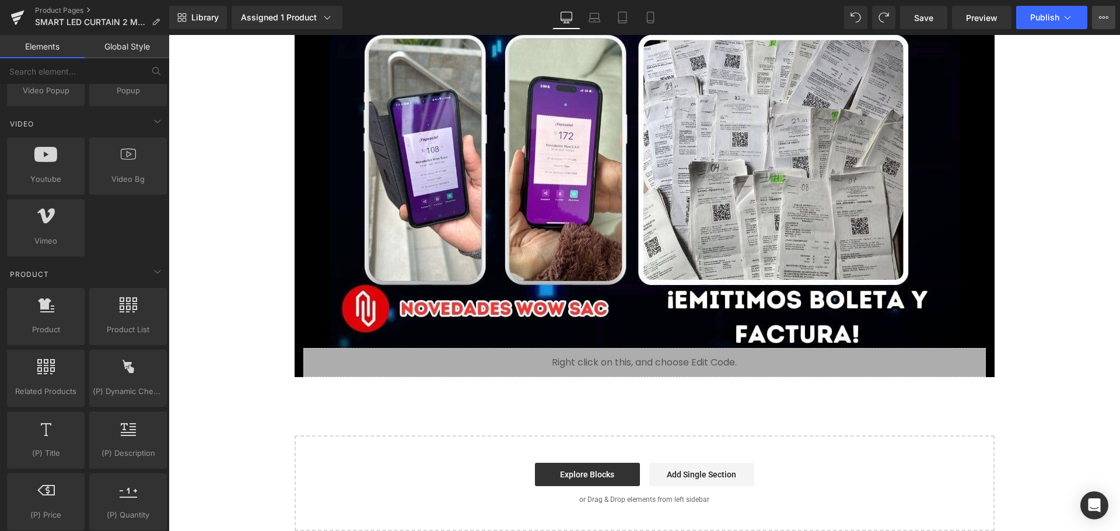
click at [1107, 18] on icon at bounding box center [1103, 17] width 9 height 9
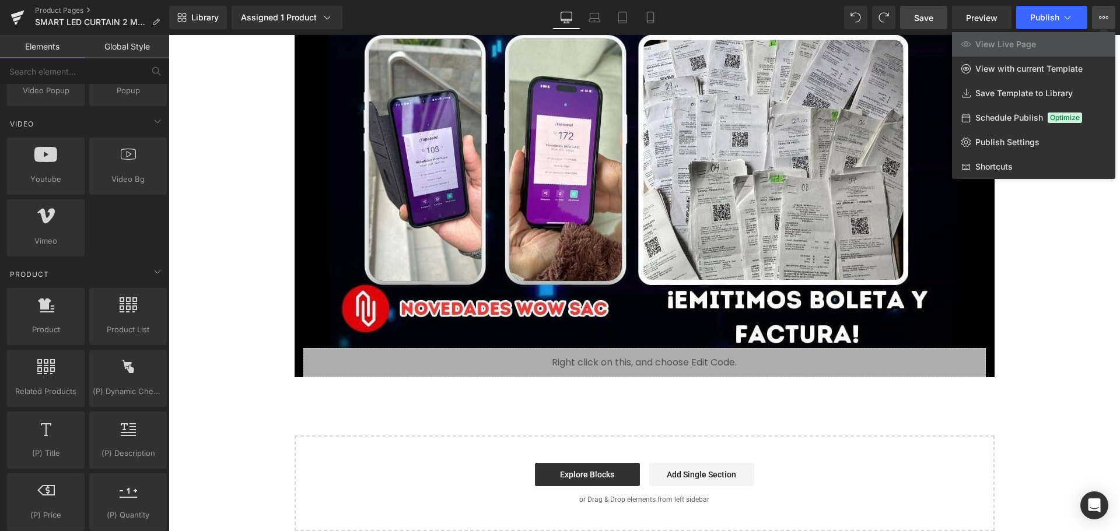
click at [937, 21] on link "Save" at bounding box center [923, 17] width 47 height 23
click at [959, 432] on div at bounding box center [645, 283] width 952 height 496
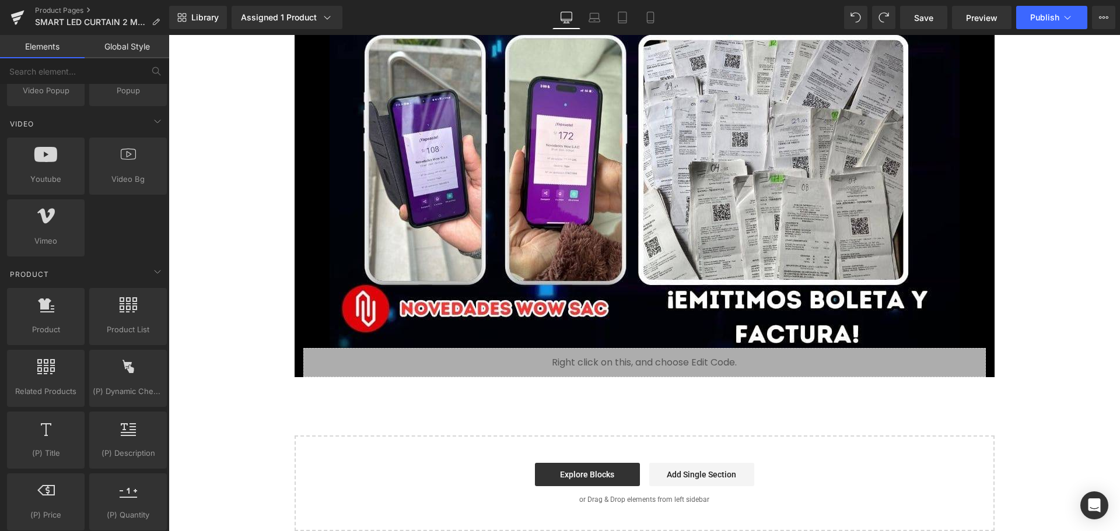
drag, startPoint x: 713, startPoint y: 426, endPoint x: 697, endPoint y: 414, distance: 20.4
drag, startPoint x: 641, startPoint y: 397, endPoint x: 635, endPoint y: 391, distance: 9.1
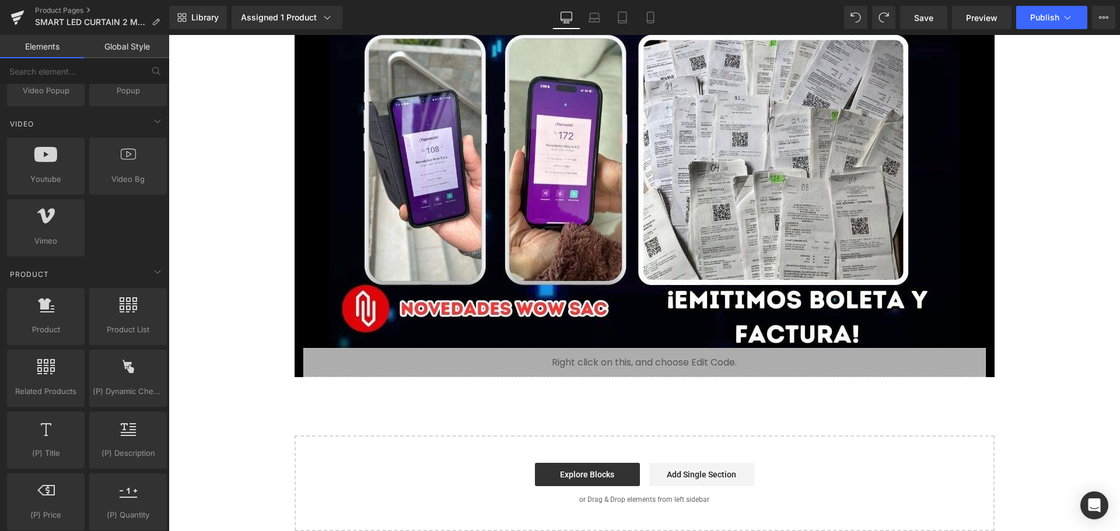
drag, startPoint x: 635, startPoint y: 391, endPoint x: 609, endPoint y: 384, distance: 27.0
drag, startPoint x: 592, startPoint y: 375, endPoint x: 606, endPoint y: 353, distance: 26.1
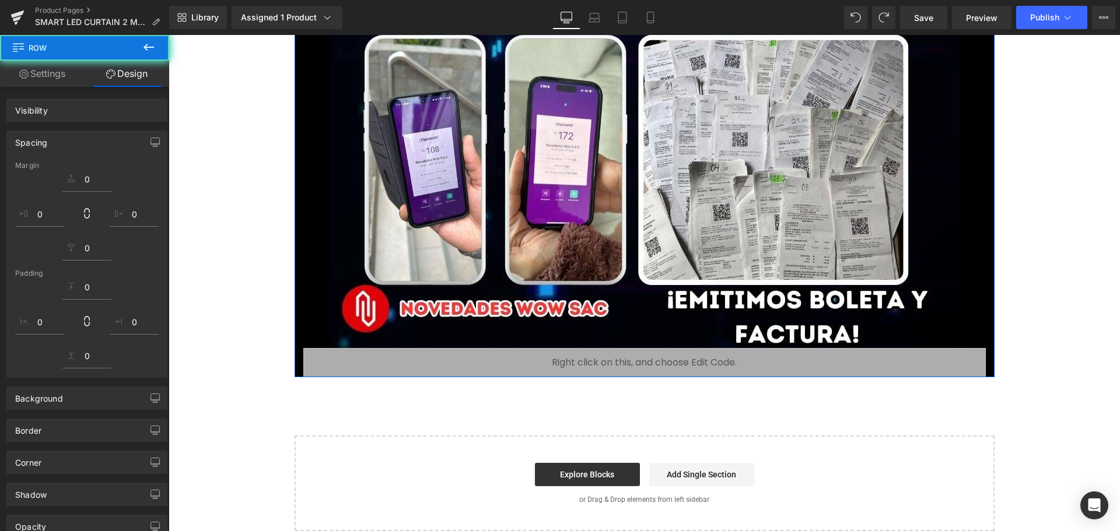
click at [606, 353] on div "Liquid" at bounding box center [644, 362] width 683 height 29
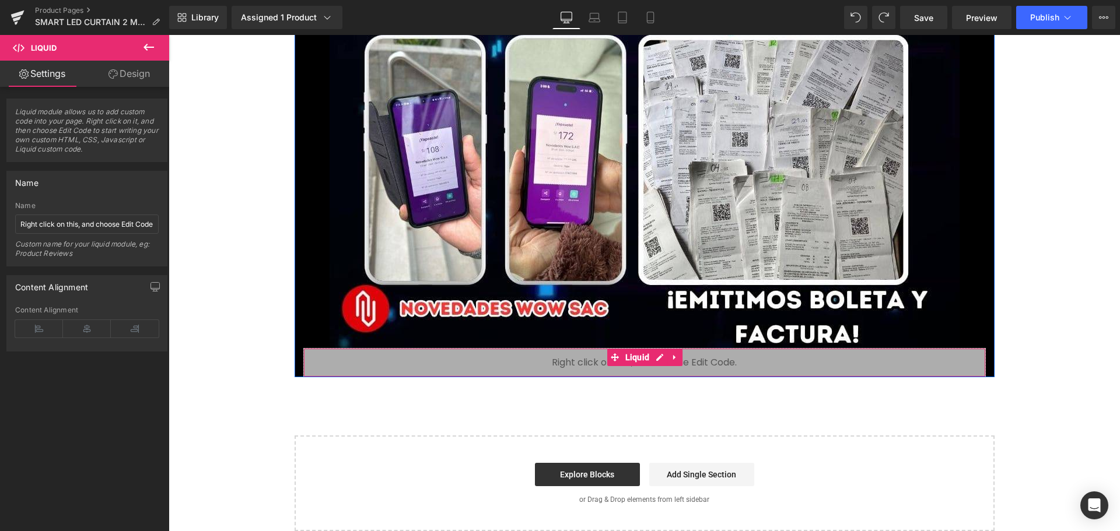
drag, startPoint x: 653, startPoint y: 362, endPoint x: 654, endPoint y: 377, distance: 15.8
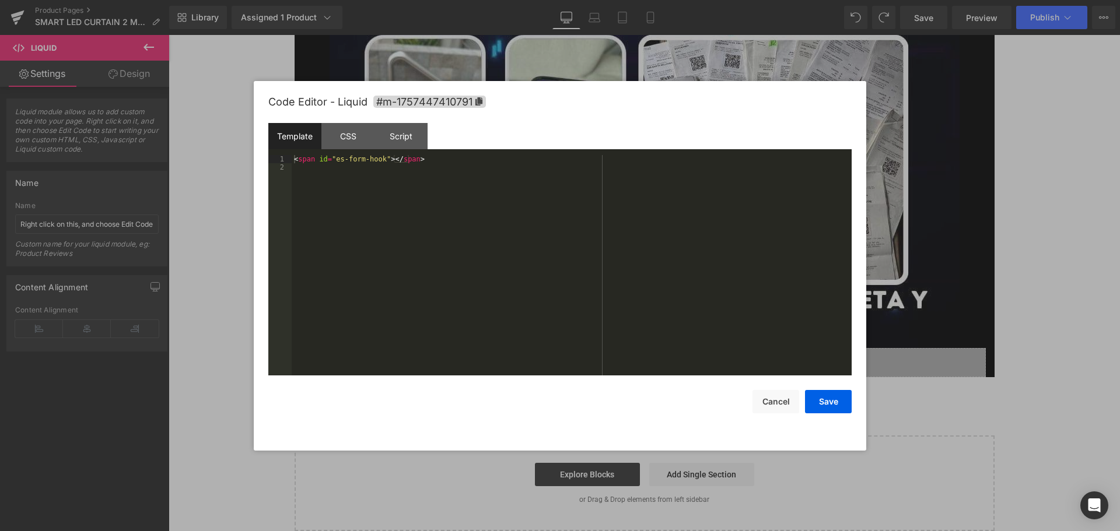
drag, startPoint x: 485, startPoint y: 342, endPoint x: 656, endPoint y: 387, distance: 176.7
drag, startPoint x: 656, startPoint y: 387, endPoint x: 599, endPoint y: 390, distance: 57.2
click at [606, 390] on div "Save Cancel" at bounding box center [559, 395] width 583 height 38
click at [575, 388] on div "Save Cancel" at bounding box center [559, 395] width 583 height 38
click at [779, 407] on button "Cancel" at bounding box center [776, 401] width 47 height 23
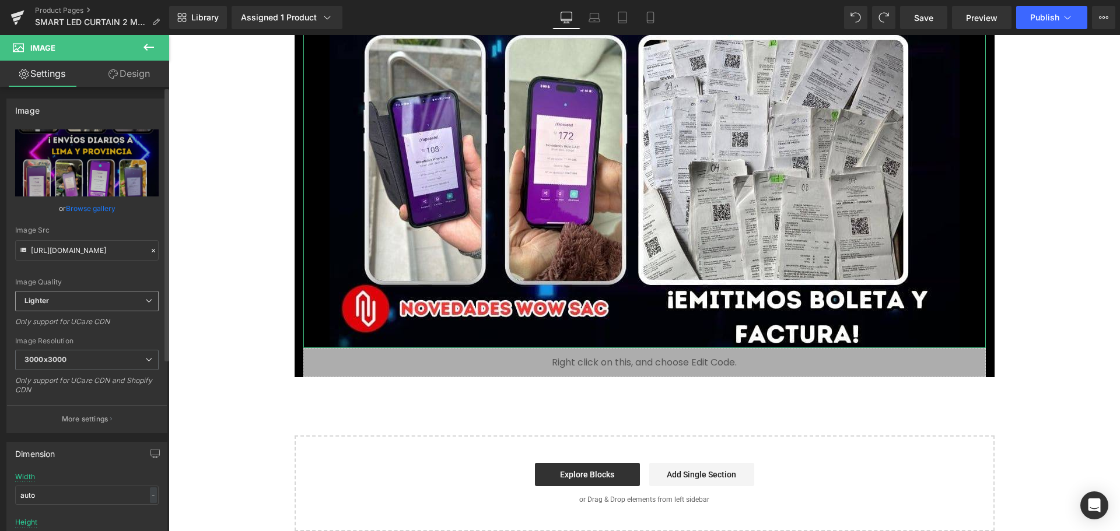
click at [87, 299] on span "Lighter" at bounding box center [87, 301] width 144 height 20
click at [87, 299] on span "Lighter" at bounding box center [84, 301] width 139 height 20
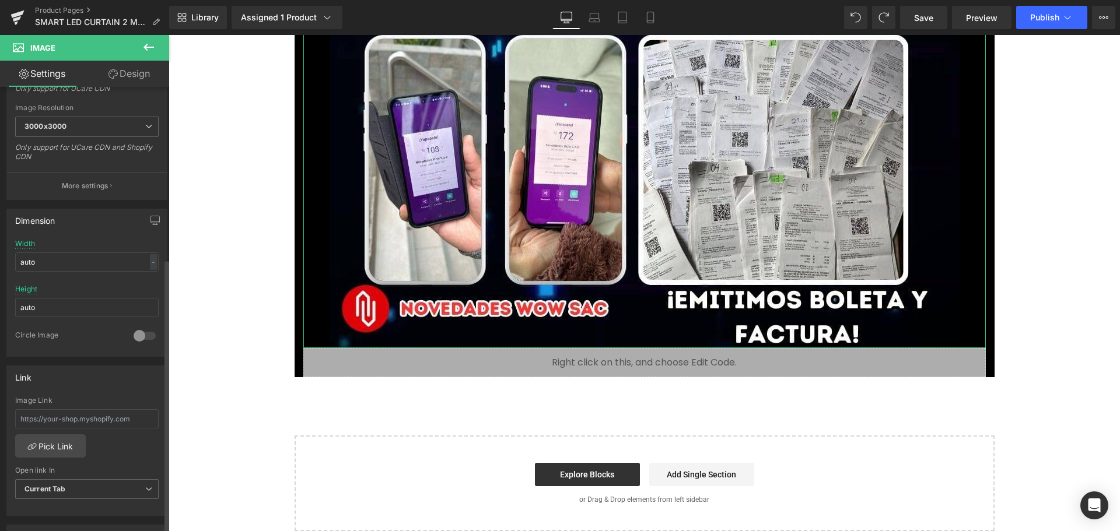
scroll to position [467, 0]
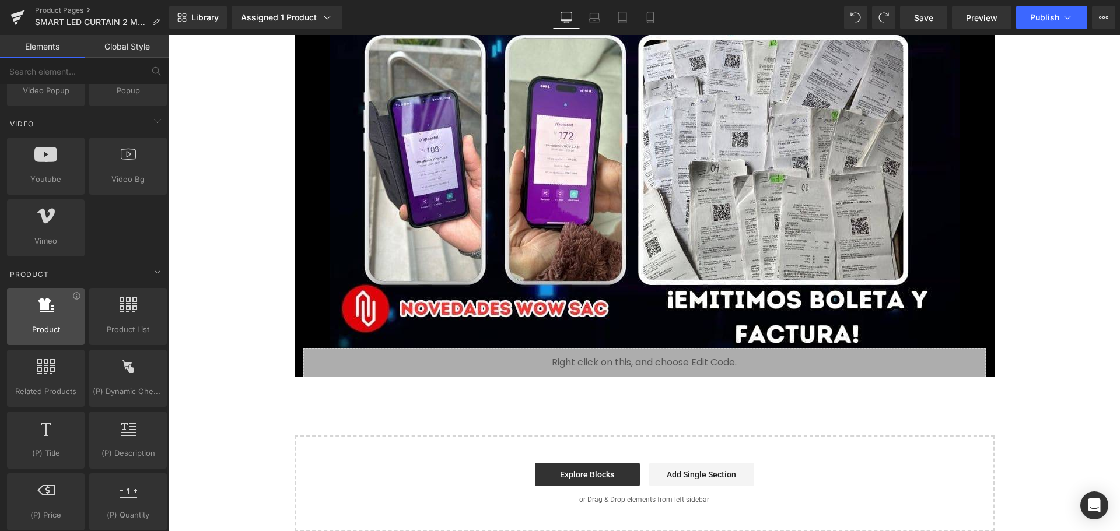
click at [36, 310] on div at bounding box center [46, 311] width 71 height 26
click at [58, 333] on span "Product" at bounding box center [46, 330] width 71 height 12
click at [55, 320] on div at bounding box center [46, 311] width 71 height 26
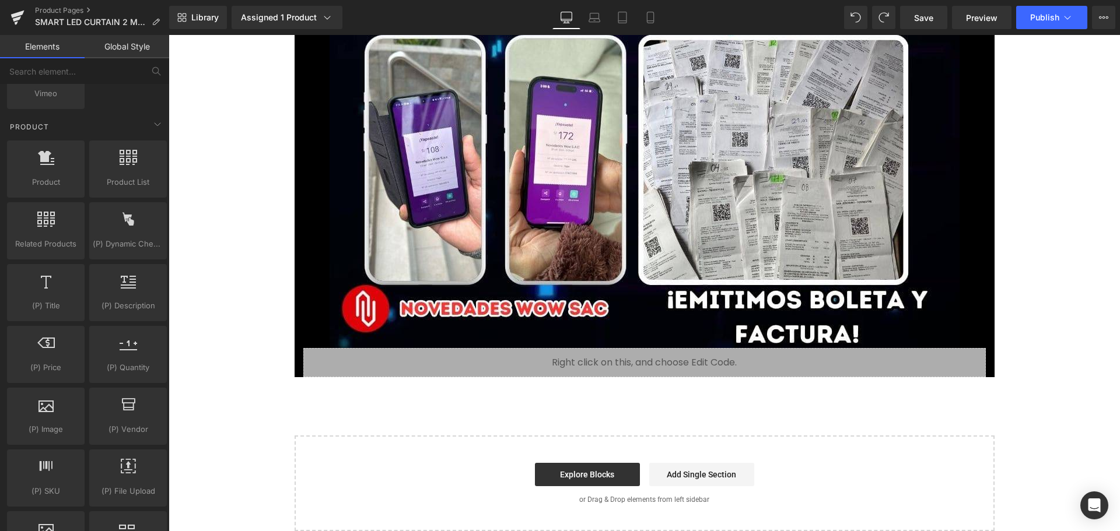
scroll to position [1050, 0]
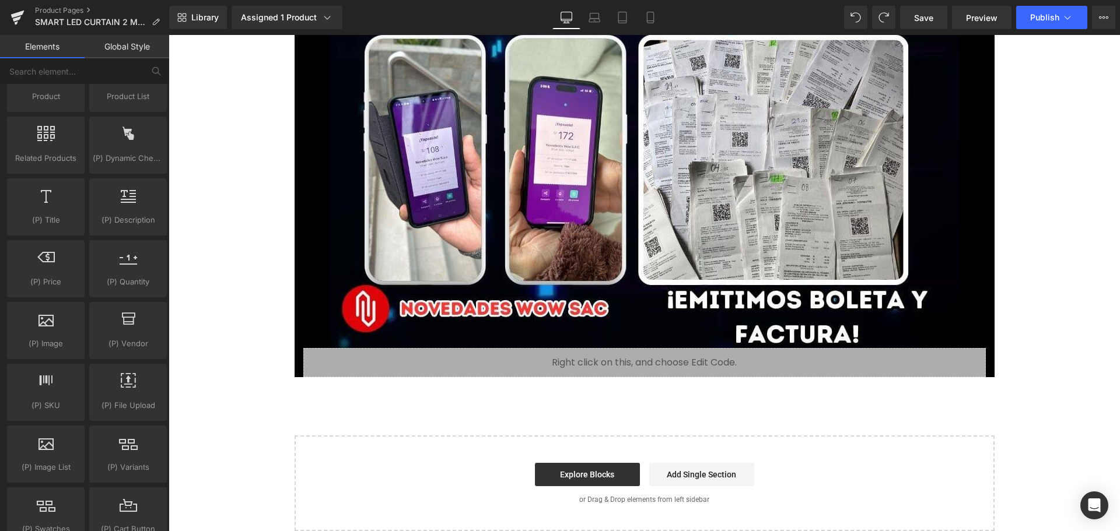
click at [114, 47] on link "Global Style" at bounding box center [127, 46] width 85 height 23
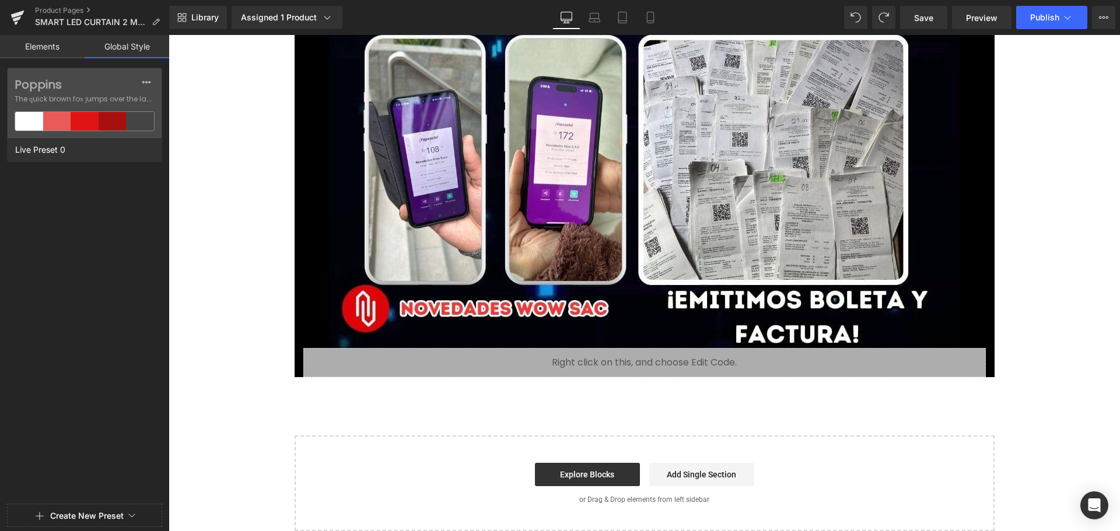
click at [70, 46] on link "Elements" at bounding box center [42, 46] width 85 height 23
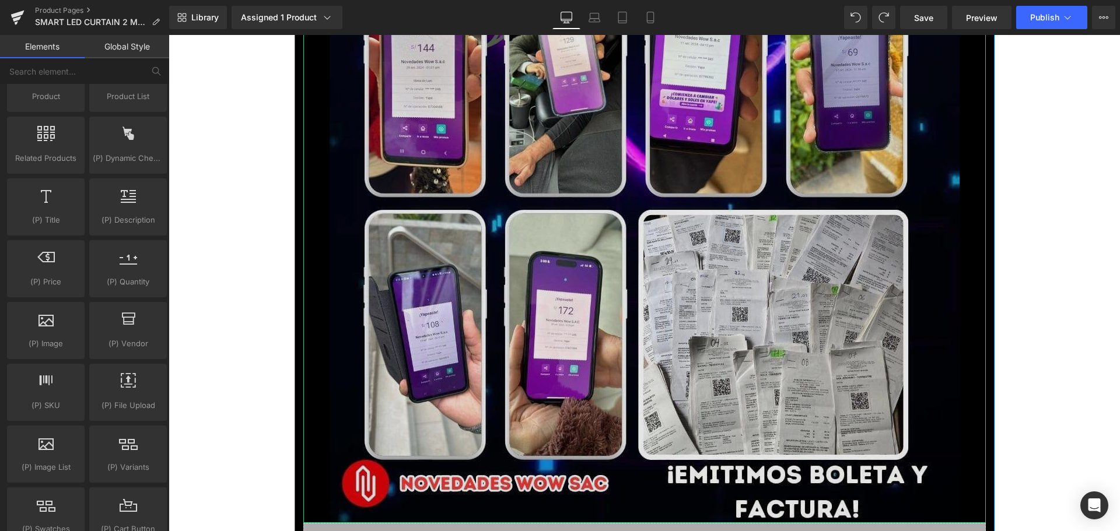
scroll to position [9163, 0]
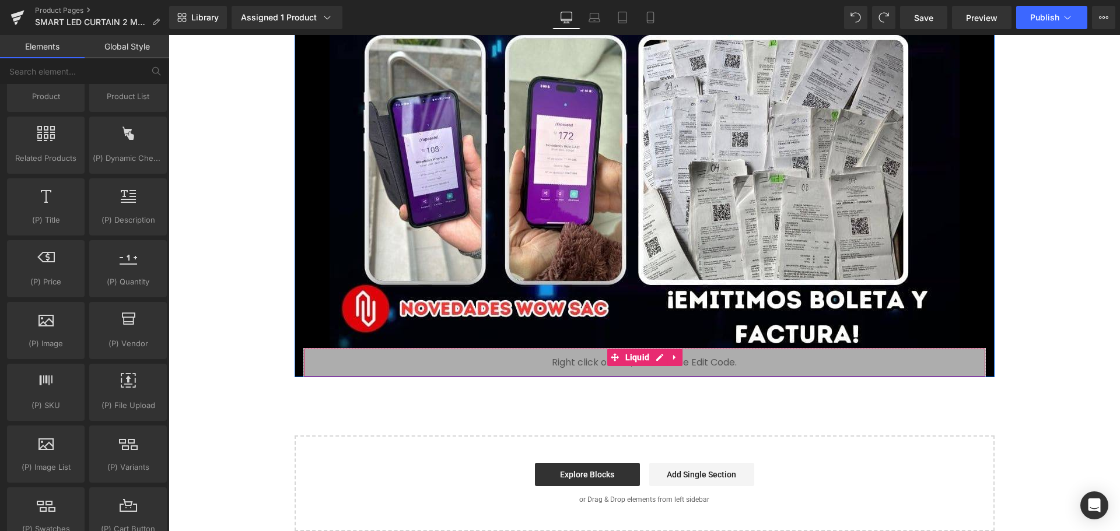
click at [488, 356] on div "Liquid" at bounding box center [644, 362] width 683 height 29
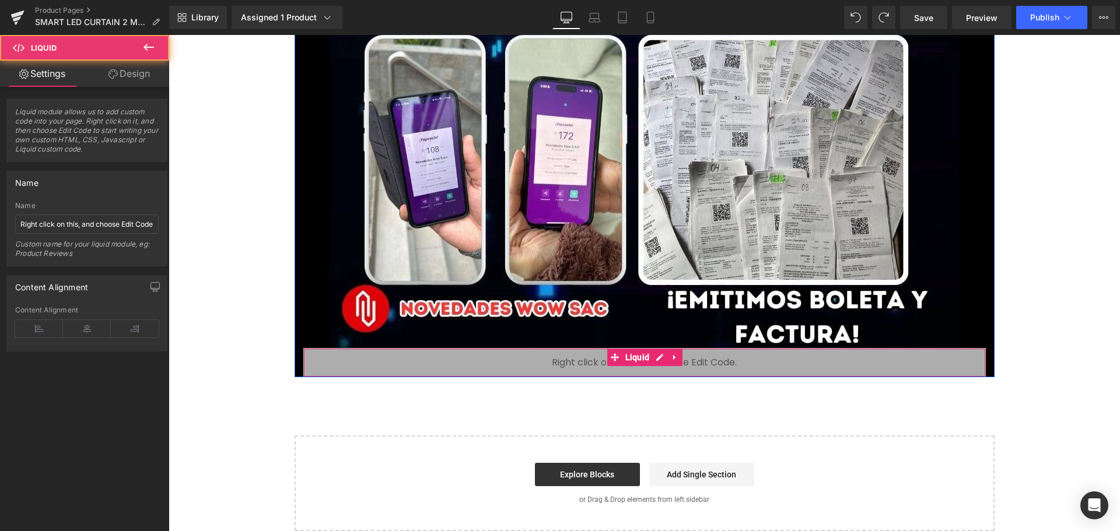
click at [492, 358] on div "Liquid" at bounding box center [644, 362] width 683 height 29
click at [508, 365] on div "Liquid" at bounding box center [644, 362] width 683 height 29
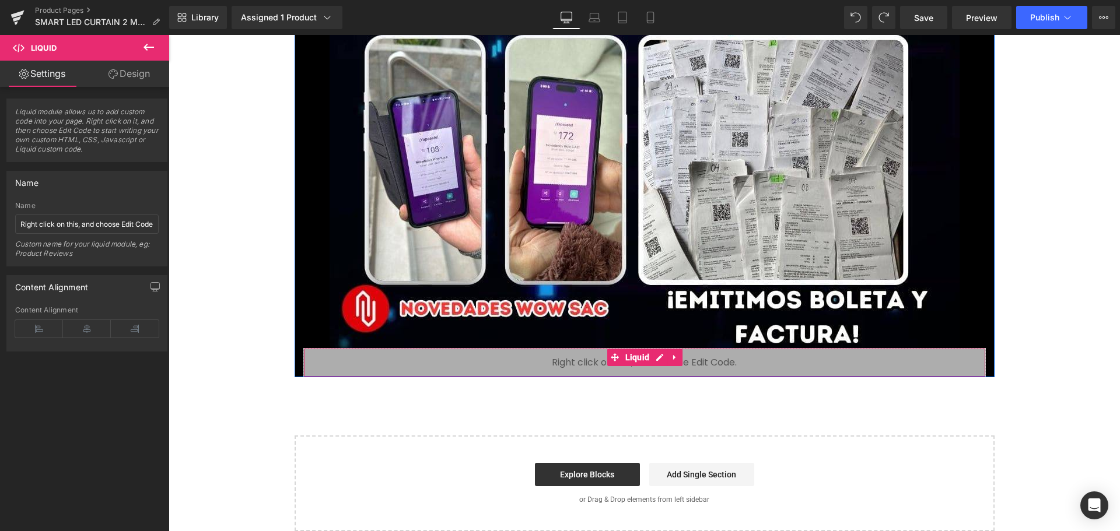
click at [508, 365] on div "Liquid" at bounding box center [644, 362] width 683 height 29
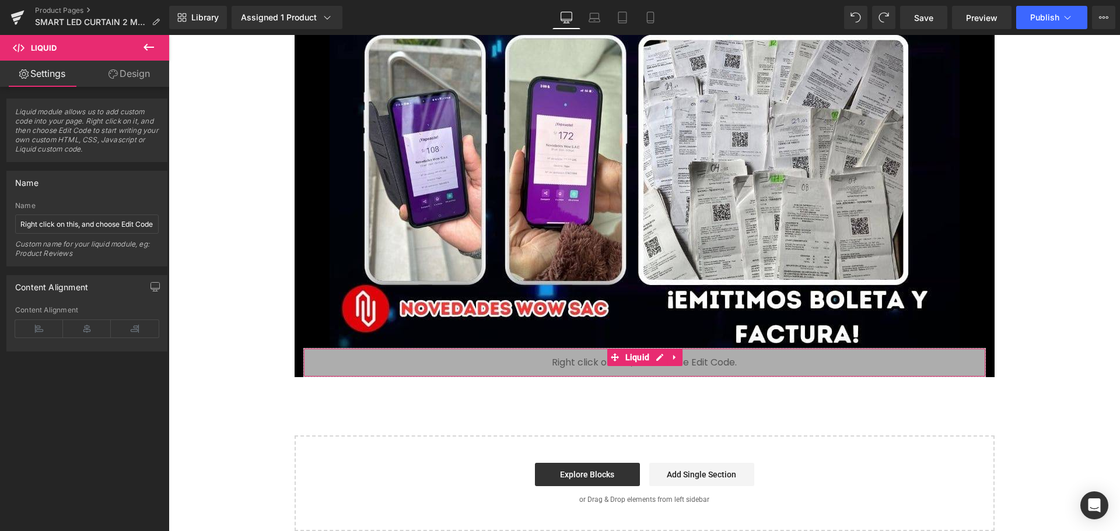
click at [106, 159] on span "Liquid module allows us to add custom code into your page. Right click on it, a…" at bounding box center [87, 134] width 144 height 54
click at [120, 137] on span "Liquid module allows us to add custom code into your page. Right click on it, a…" at bounding box center [87, 134] width 144 height 54
click at [146, 162] on div "Liquid module allows us to add custom code into your page. Right click on it, a…" at bounding box center [86, 131] width 161 height 64
click at [153, 289] on icon "button" at bounding box center [155, 289] width 9 height 0
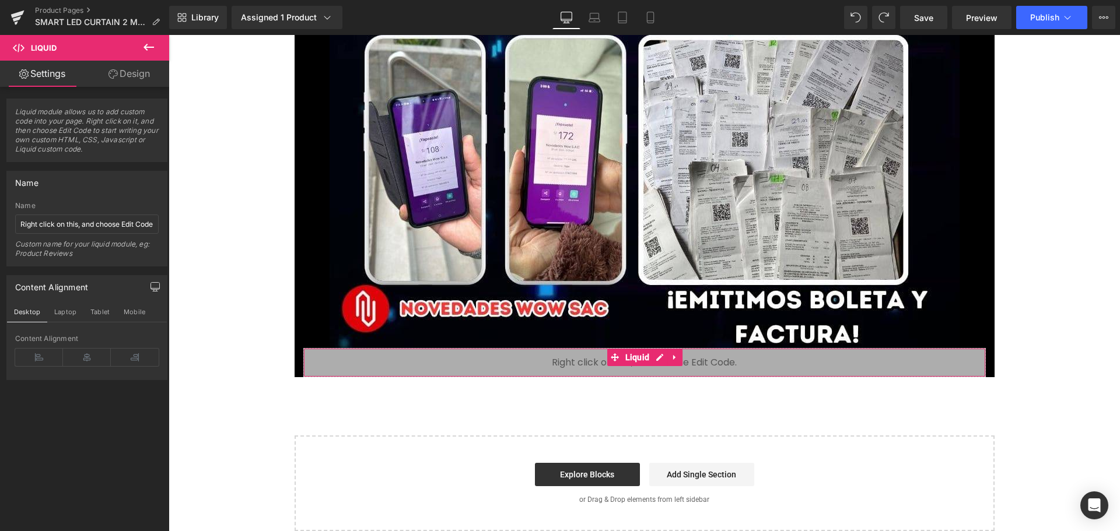
click at [153, 289] on icon "button" at bounding box center [155, 289] width 9 height 0
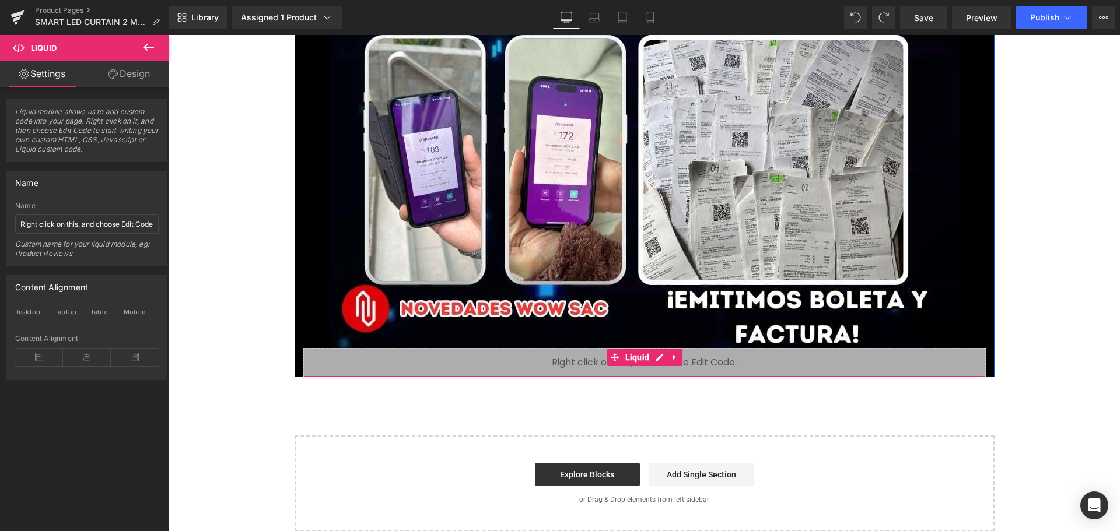
click at [672, 352] on link at bounding box center [674, 358] width 15 height 18
click at [587, 356] on div "Liquid" at bounding box center [644, 362] width 683 height 29
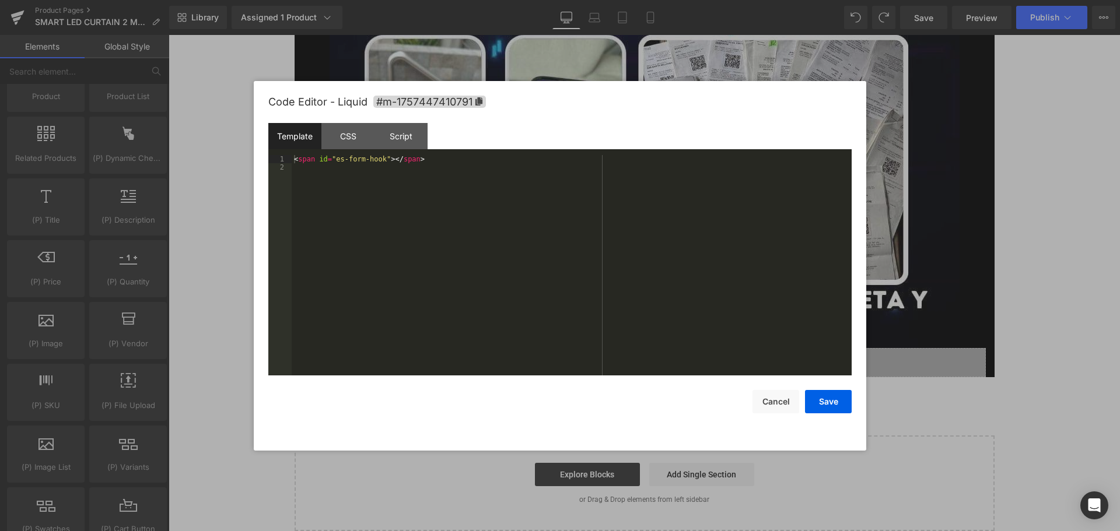
click at [589, 0] on div "Liquid You are previewing how the will restyle your page. You can not edit Elem…" at bounding box center [560, 0] width 1120 height 0
click at [203, 282] on div at bounding box center [560, 265] width 1120 height 531
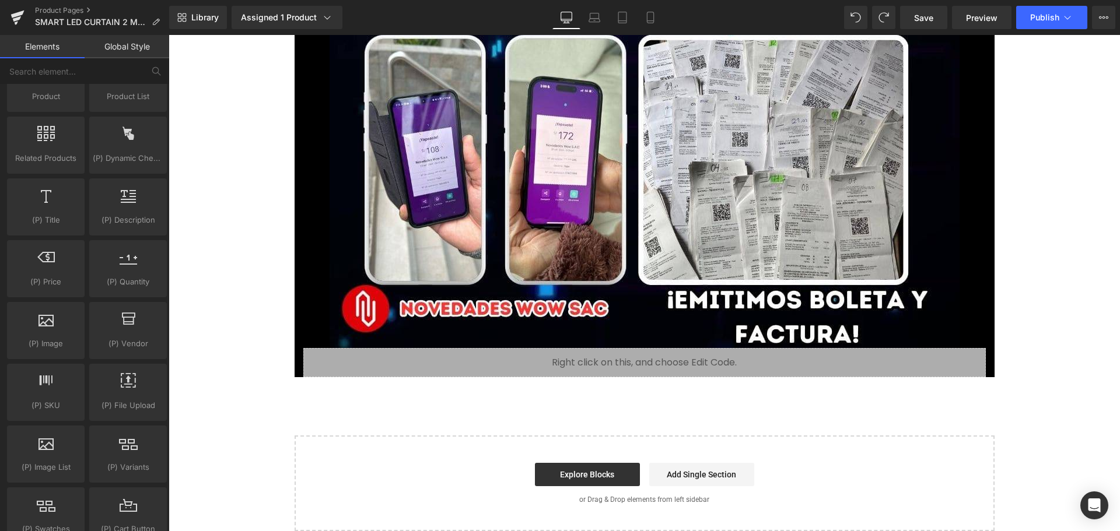
drag, startPoint x: 704, startPoint y: 510, endPoint x: 667, endPoint y: 501, distance: 38.1
drag, startPoint x: 643, startPoint y: 502, endPoint x: 614, endPoint y: 501, distance: 28.6
drag, startPoint x: 566, startPoint y: 496, endPoint x: 523, endPoint y: 474, distance: 48.5
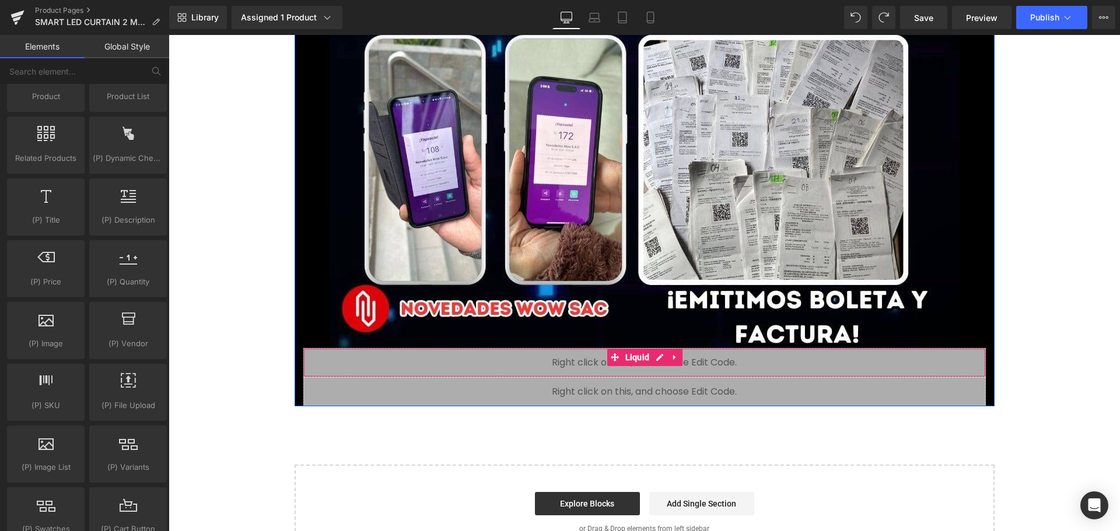
click at [592, 361] on div "Liquid" at bounding box center [644, 362] width 683 height 29
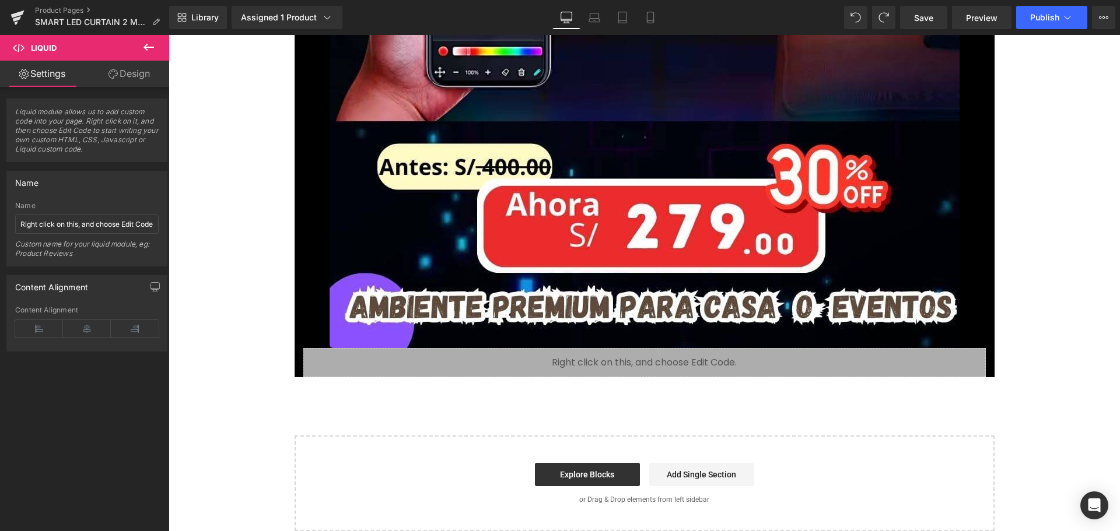
scroll to position [5709, 0]
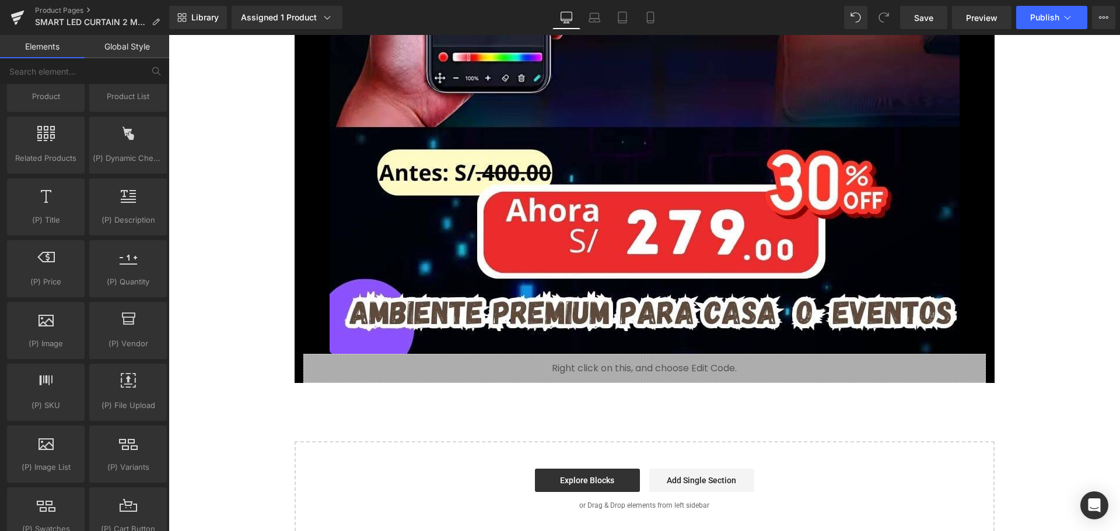
click at [564, 366] on div "Liquid" at bounding box center [644, 368] width 683 height 29
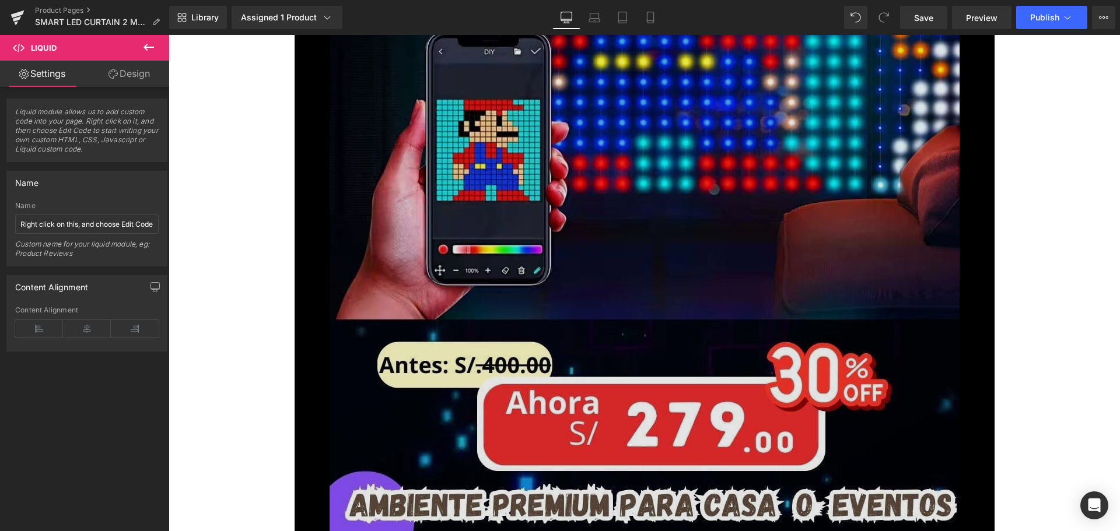
scroll to position [5417, 0]
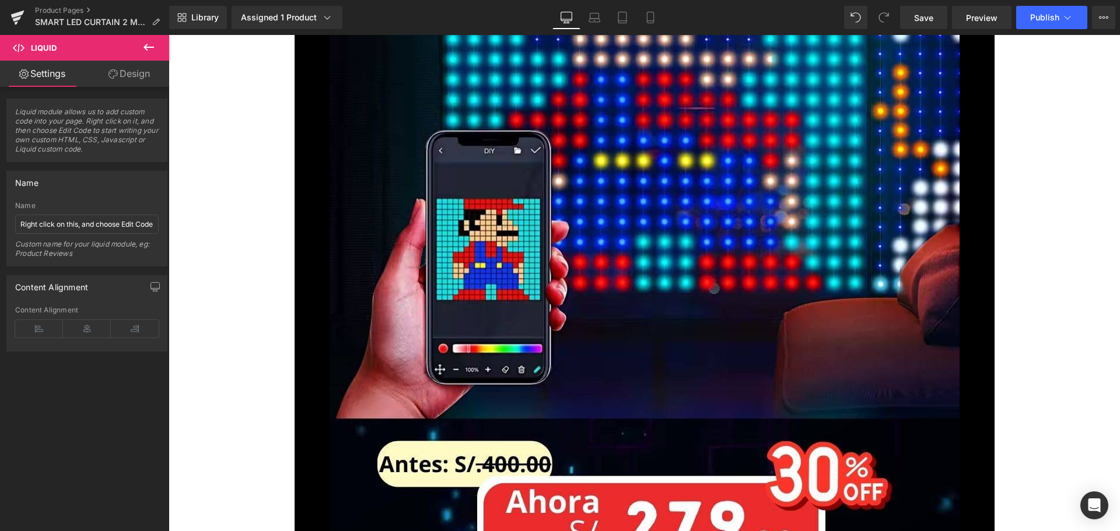
click at [110, 80] on link "Design" at bounding box center [129, 74] width 85 height 26
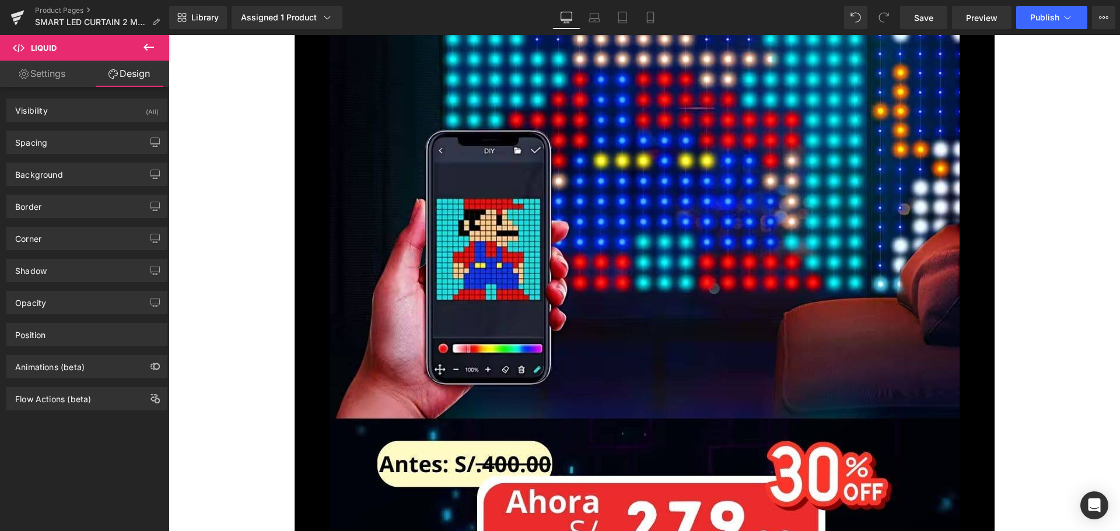
click at [55, 68] on link "Settings" at bounding box center [42, 74] width 85 height 26
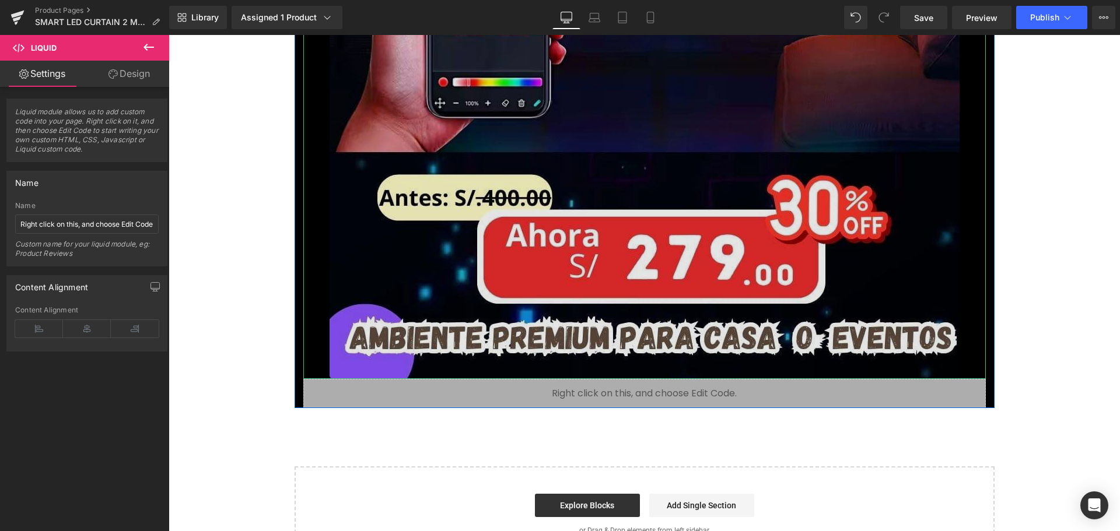
scroll to position [5715, 0]
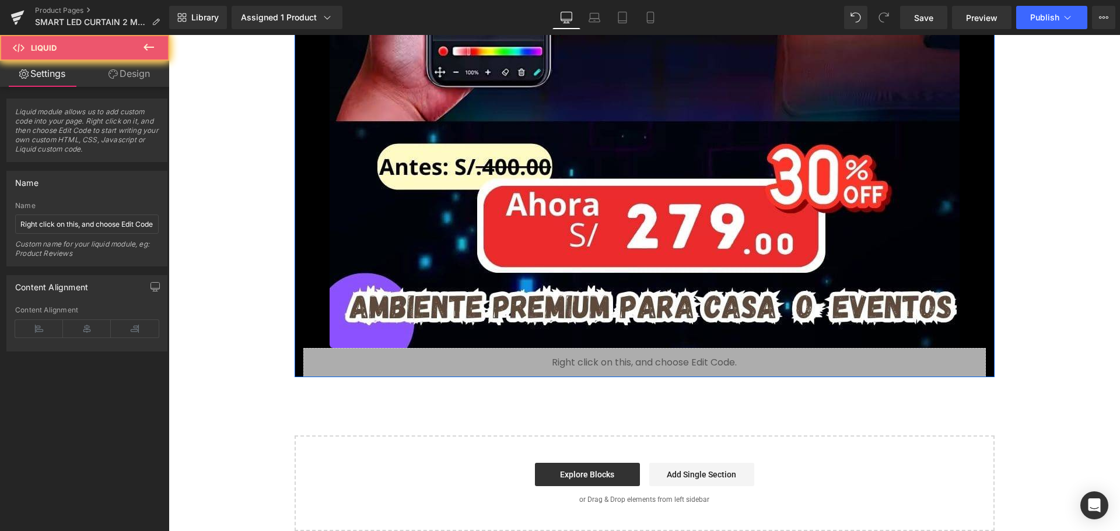
click at [516, 359] on div "Liquid" at bounding box center [644, 362] width 683 height 29
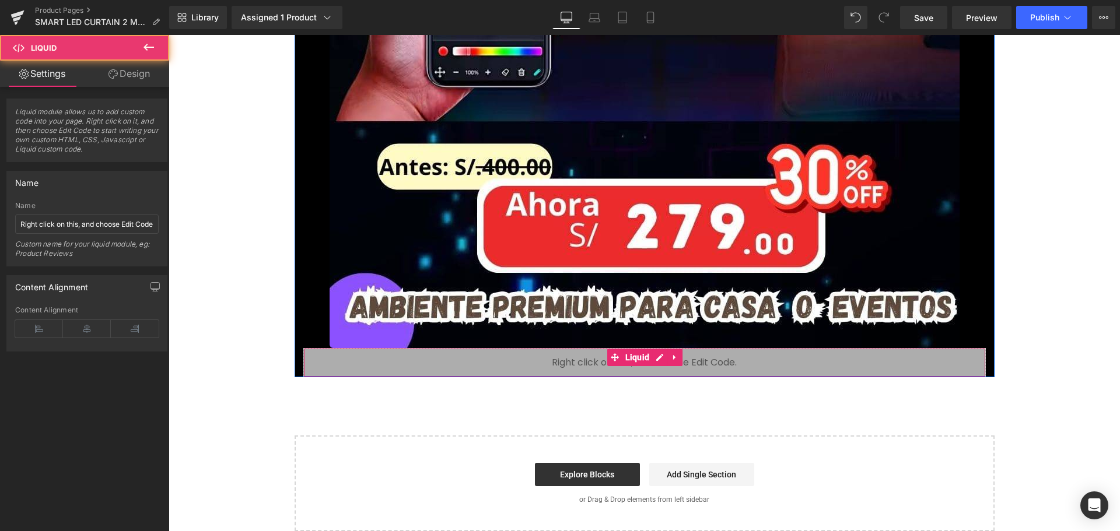
click at [516, 359] on div "Liquid" at bounding box center [644, 362] width 683 height 29
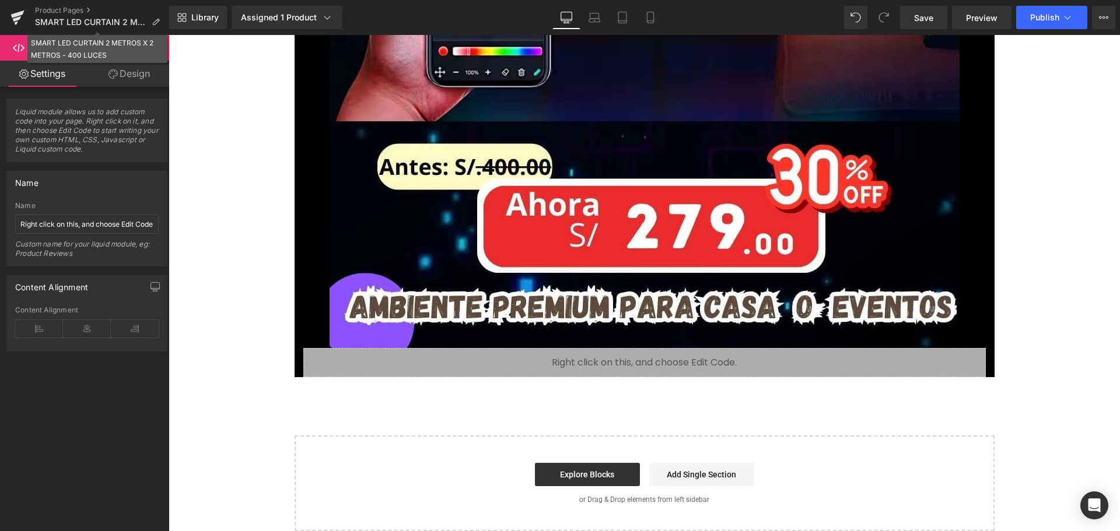
click at [151, 54] on div "SMART LED CURTAIN 2 METROS X 2 METROS - 400 LUCES" at bounding box center [97, 49] width 133 height 25
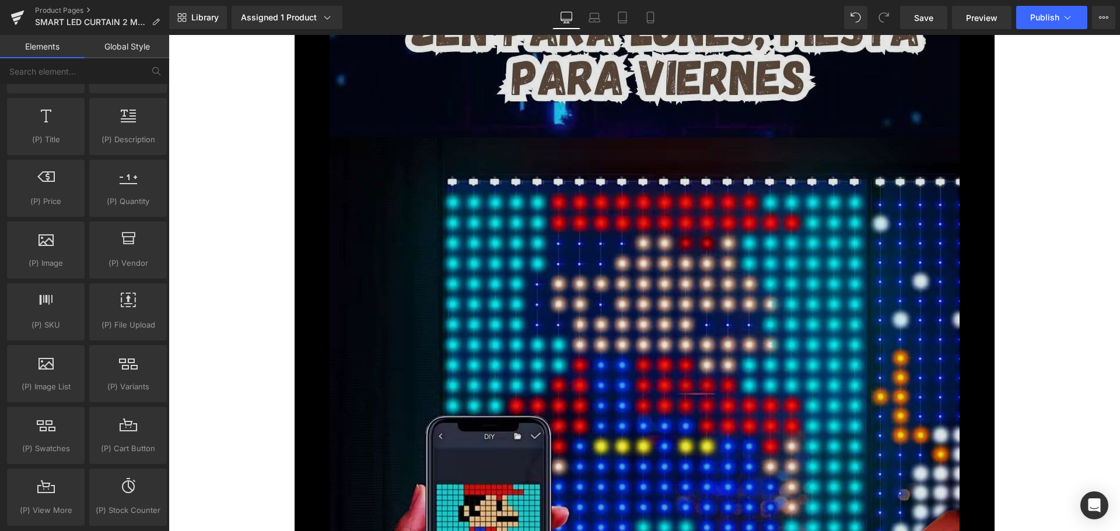
scroll to position [1050, 0]
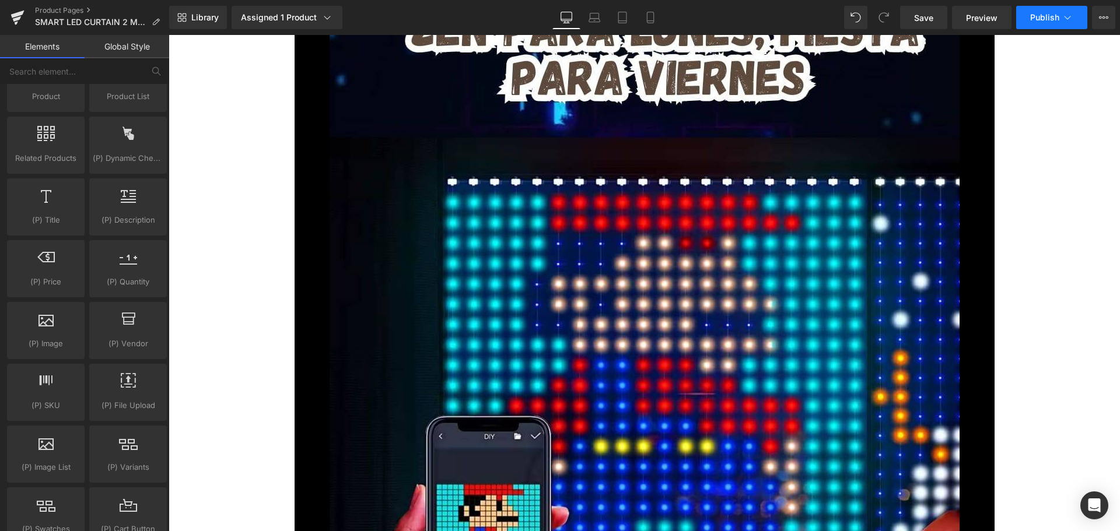
click at [1059, 13] on span "Publish" at bounding box center [1044, 17] width 29 height 9
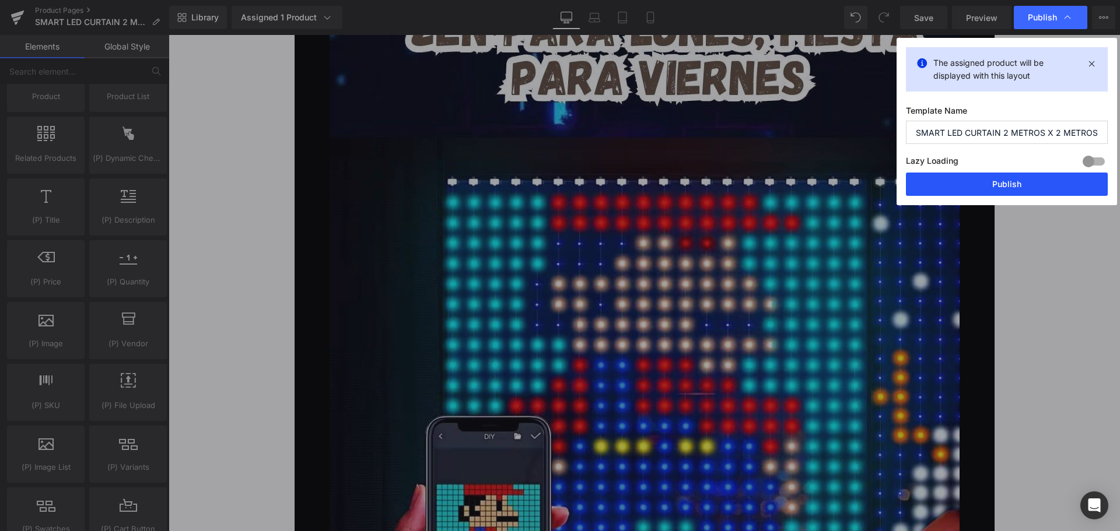
click at [1023, 187] on button "Publish" at bounding box center [1007, 184] width 202 height 23
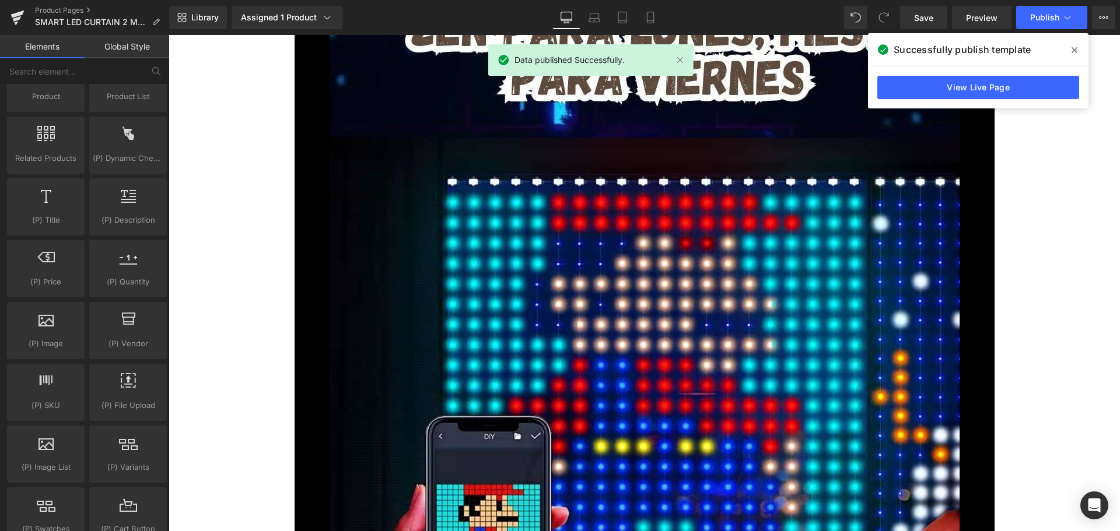
click at [1072, 52] on icon at bounding box center [1075, 50] width 6 height 6
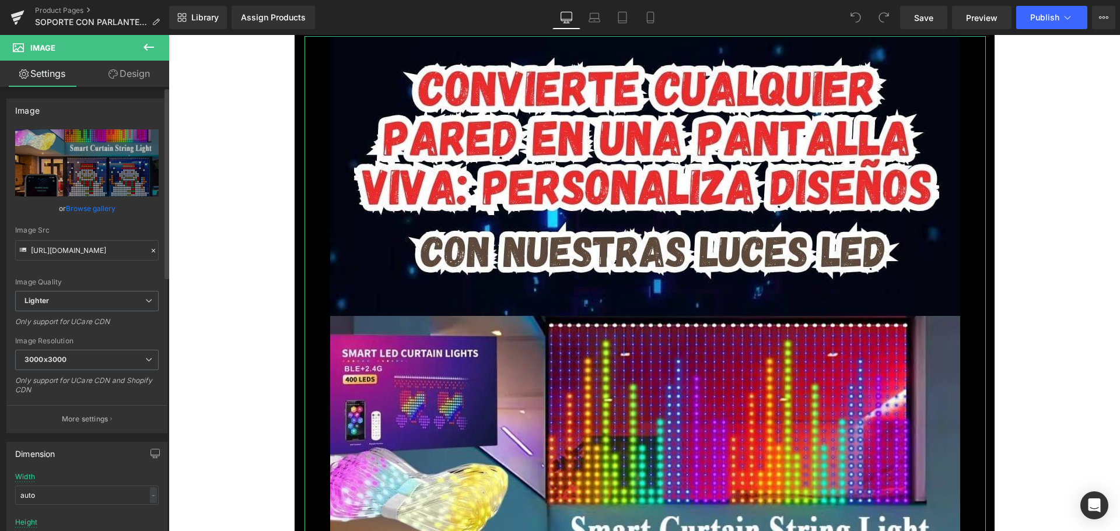
click at [105, 209] on link "Browse gallery" at bounding box center [91, 208] width 50 height 20
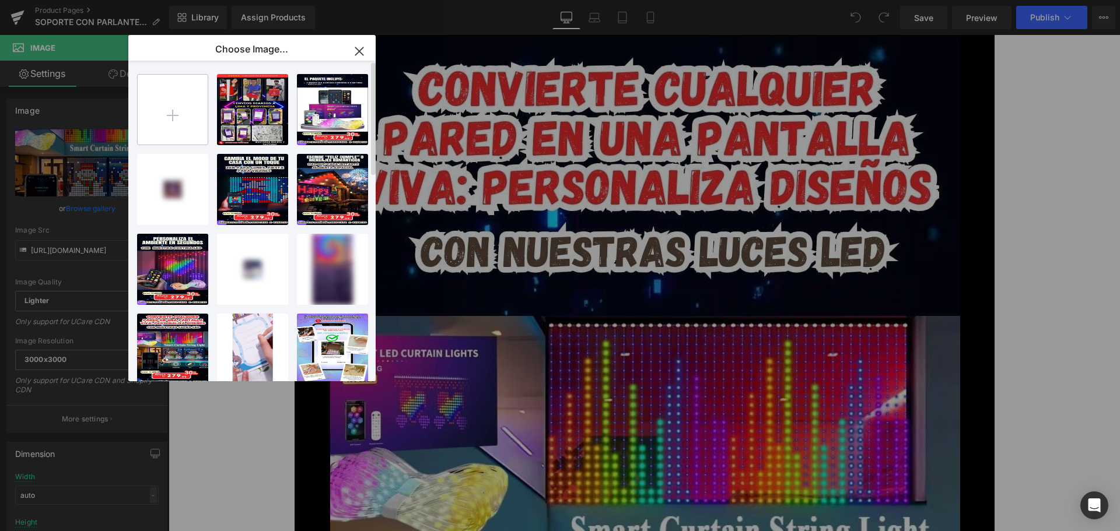
click at [184, 125] on input "file" at bounding box center [173, 110] width 70 height 70
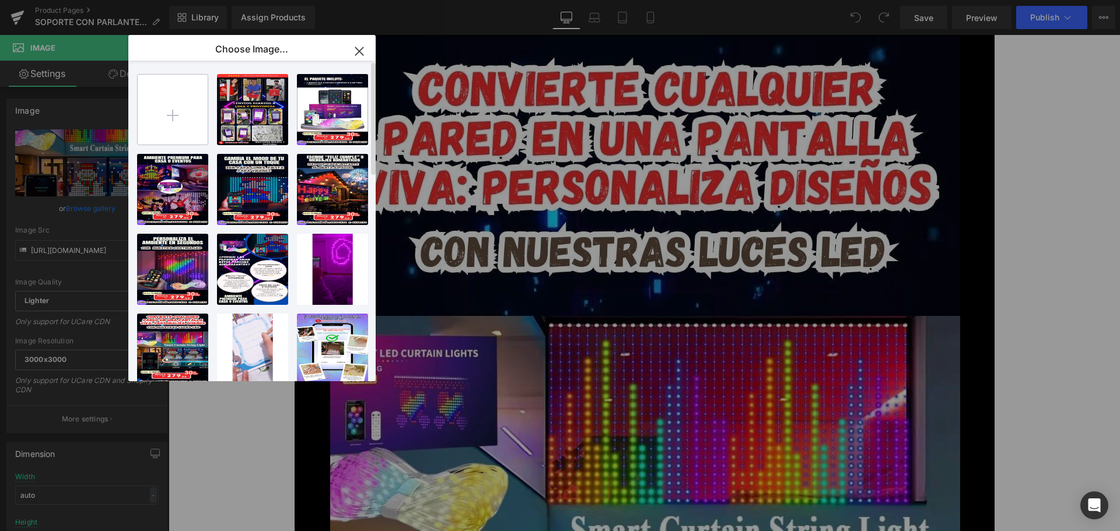
type input "C:\fakepath\1.jpg"
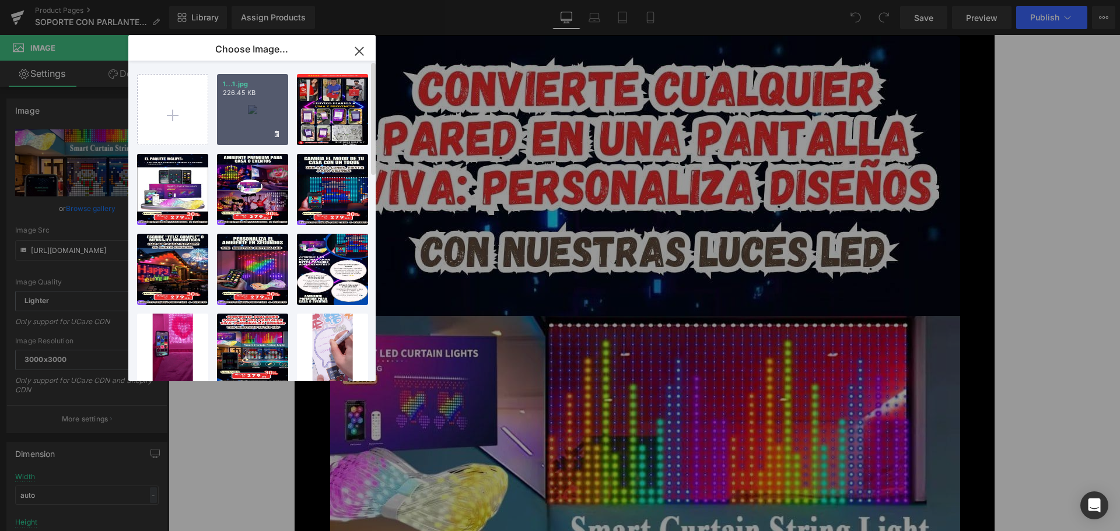
click at [248, 103] on div "1...1.jpg 226.45 KB" at bounding box center [252, 109] width 71 height 71
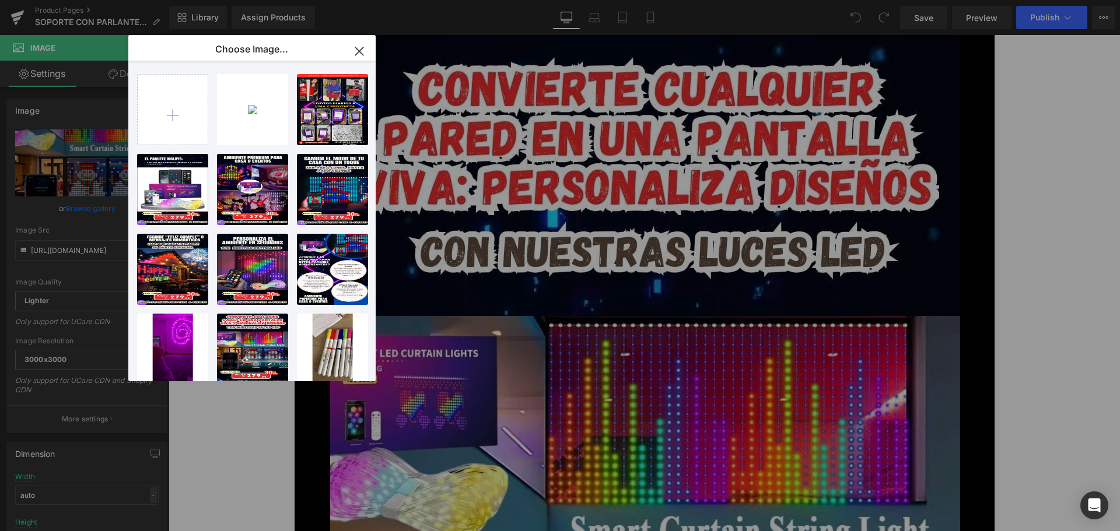
type input "[URL][DOMAIN_NAME]"
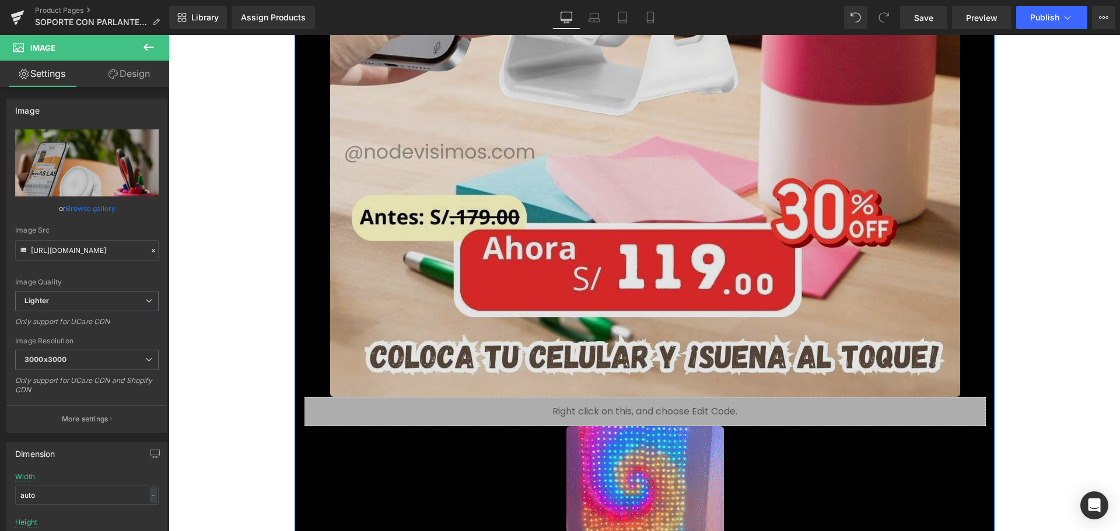
scroll to position [875, 0]
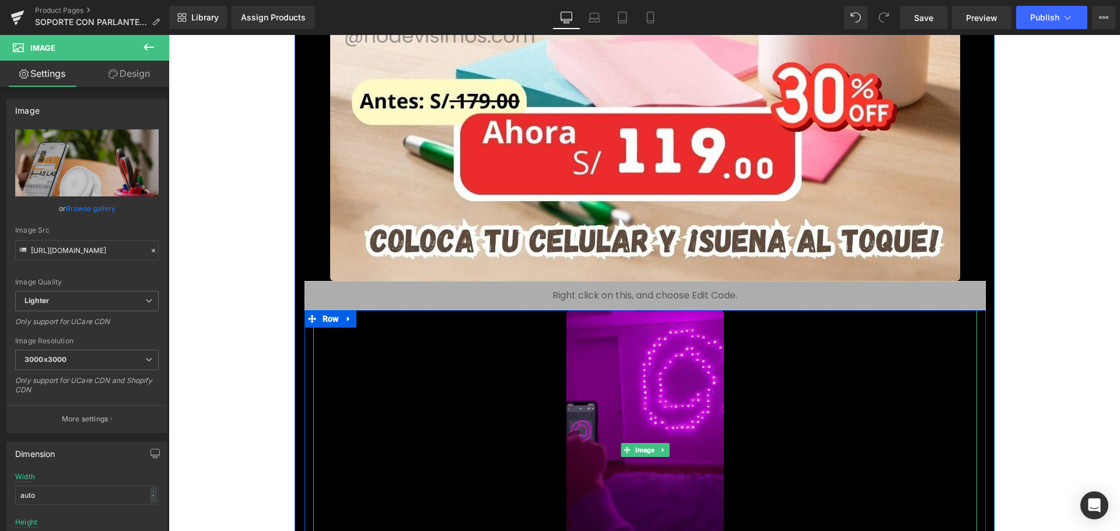
click at [654, 354] on img at bounding box center [645, 450] width 158 height 280
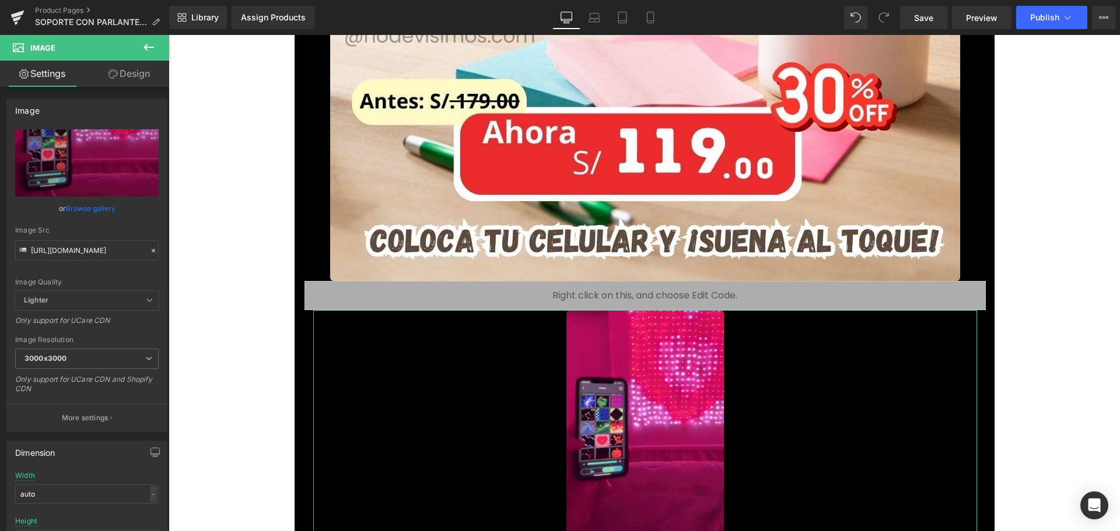
click at [96, 205] on link "Browse gallery" at bounding box center [91, 208] width 50 height 20
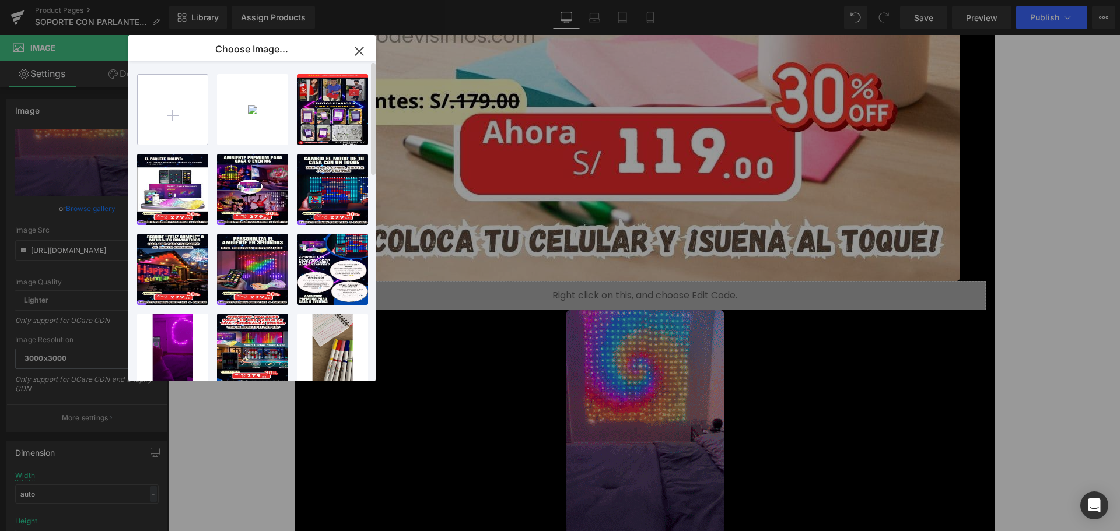
click at [193, 110] on input "file" at bounding box center [173, 110] width 70 height 70
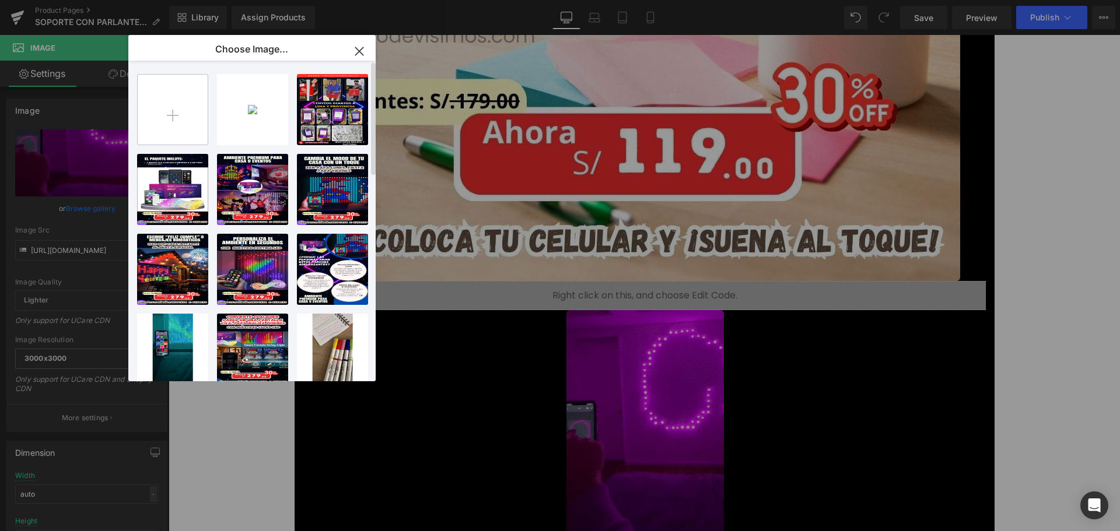
type input "C:\fakepath\giphy (1).gif"
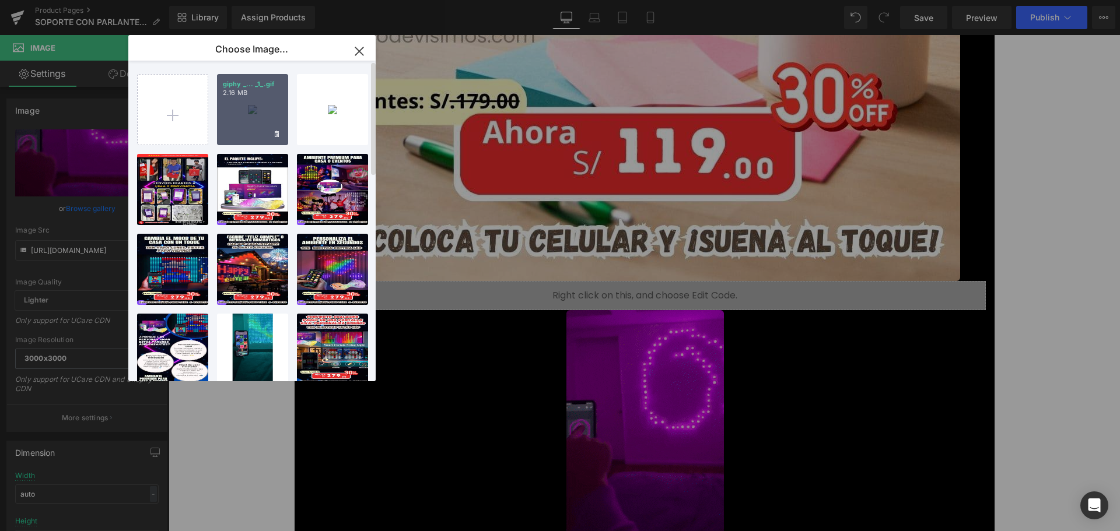
click at [264, 106] on div "giphy _... _1_.gif 2.16 MB" at bounding box center [252, 109] width 71 height 71
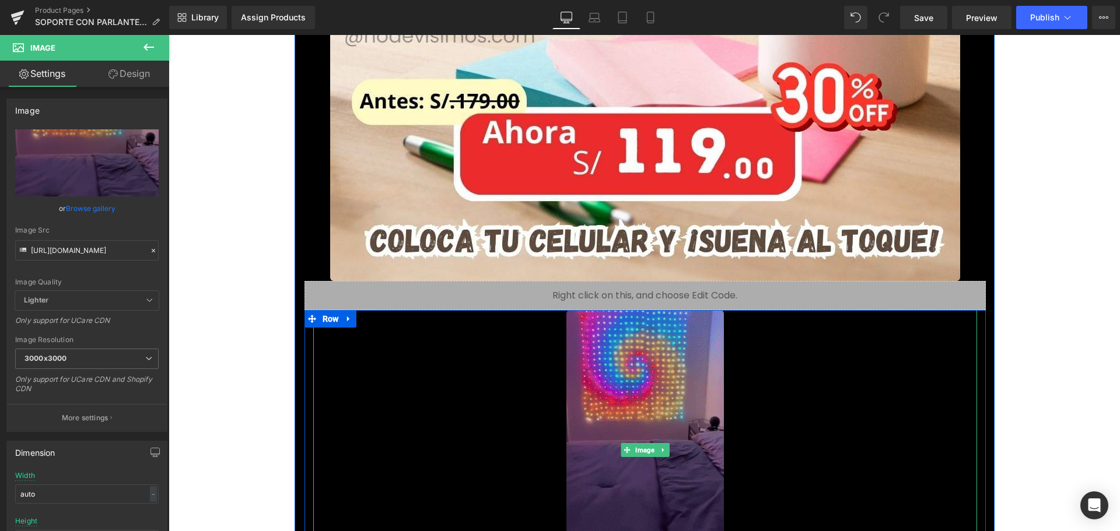
click at [607, 396] on img at bounding box center [645, 450] width 158 height 280
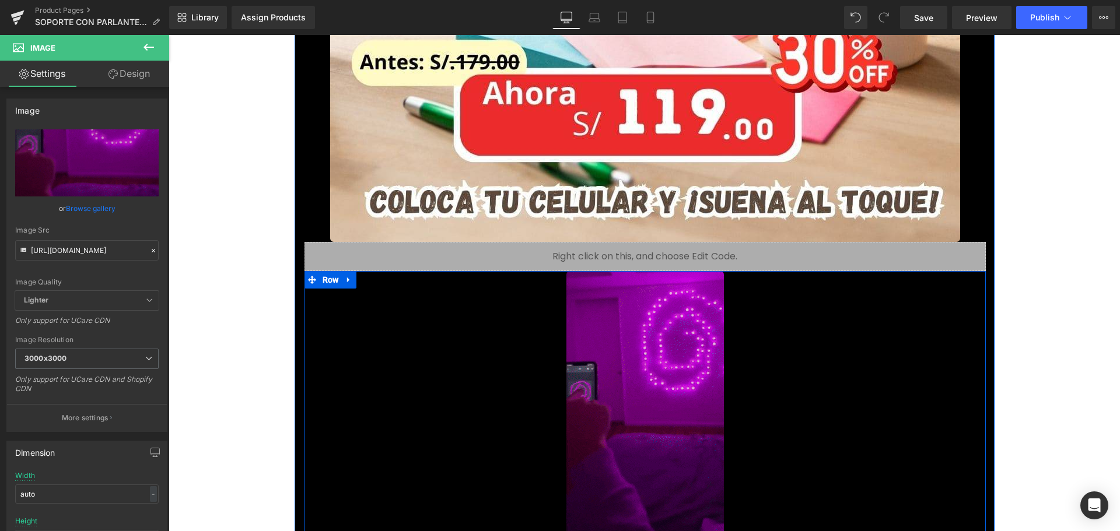
scroll to position [992, 0]
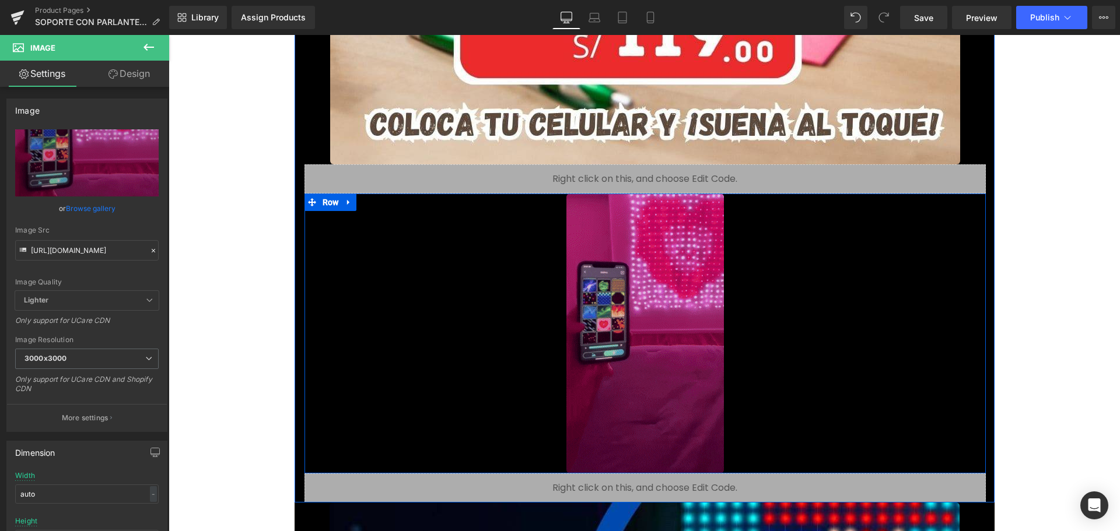
click at [653, 328] on div "Image" at bounding box center [645, 334] width 664 height 280
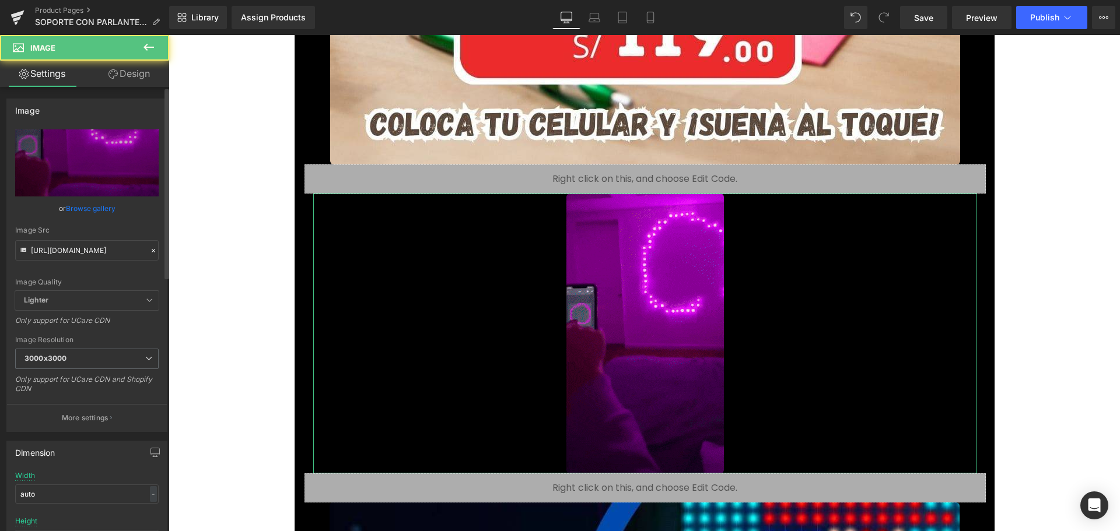
click at [103, 212] on link "Browse gallery" at bounding box center [91, 208] width 50 height 20
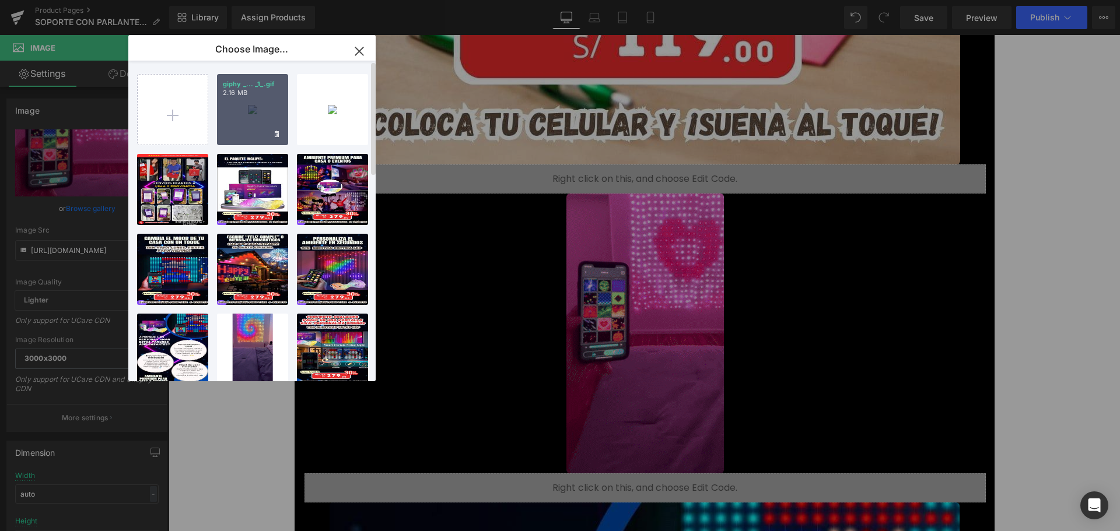
click at [263, 99] on div "giphy _... _1_.gif 2.16 MB" at bounding box center [252, 109] width 71 height 71
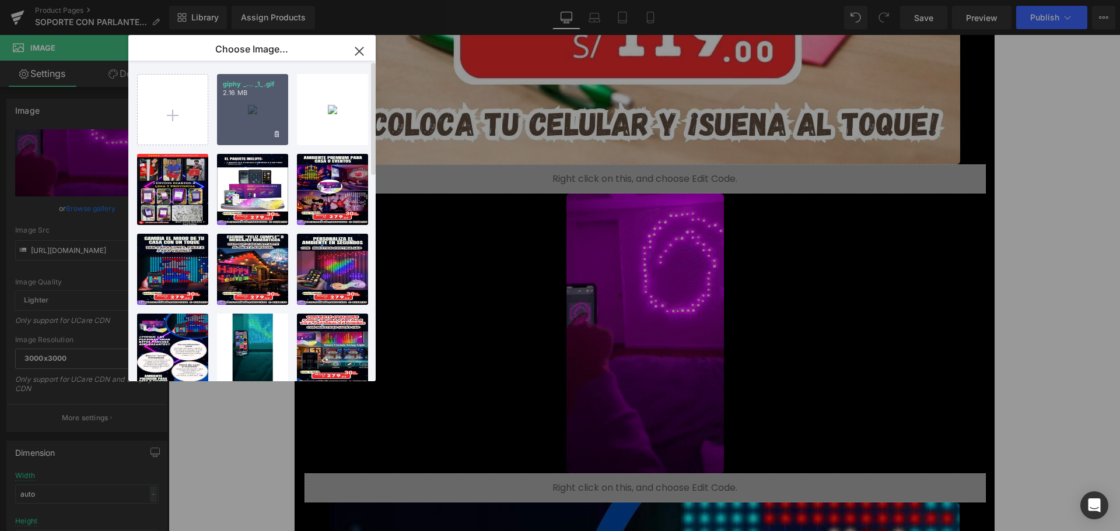
type input "[URL][DOMAIN_NAME]"
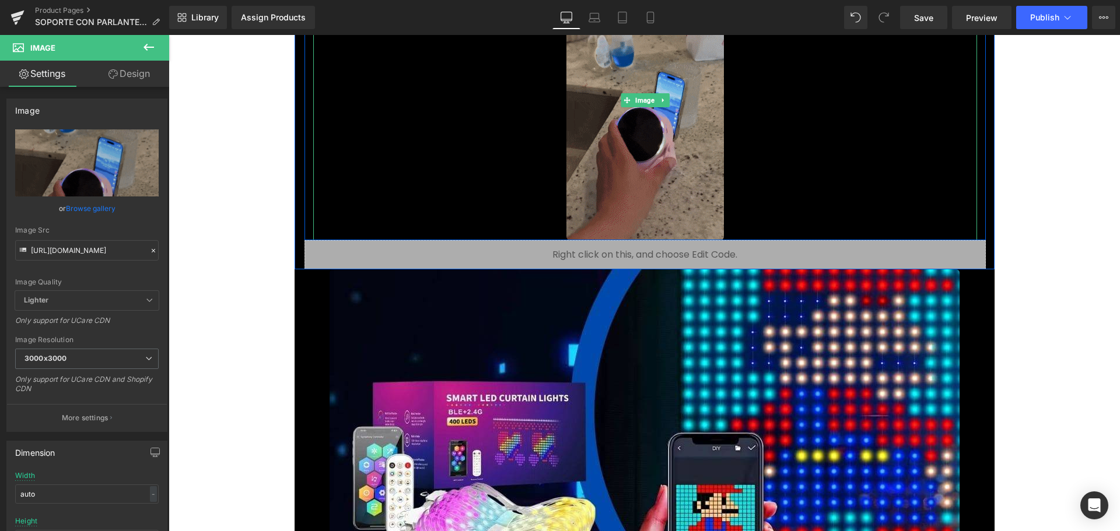
scroll to position [1459, 0]
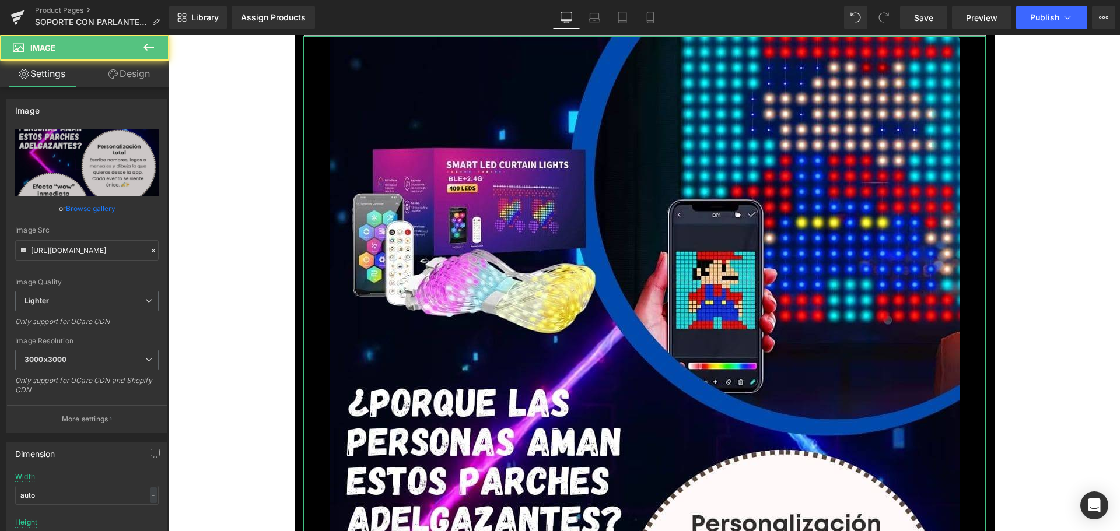
click at [84, 211] on link "Browse gallery" at bounding box center [91, 208] width 50 height 20
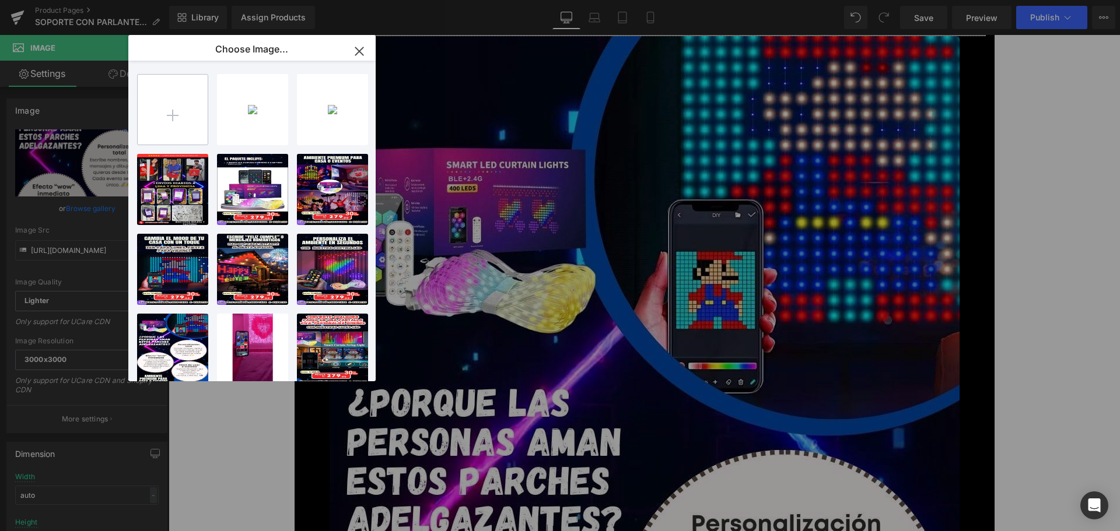
click at [159, 127] on input "file" at bounding box center [173, 110] width 70 height 70
type input "C:\fakepath\2.jpg"
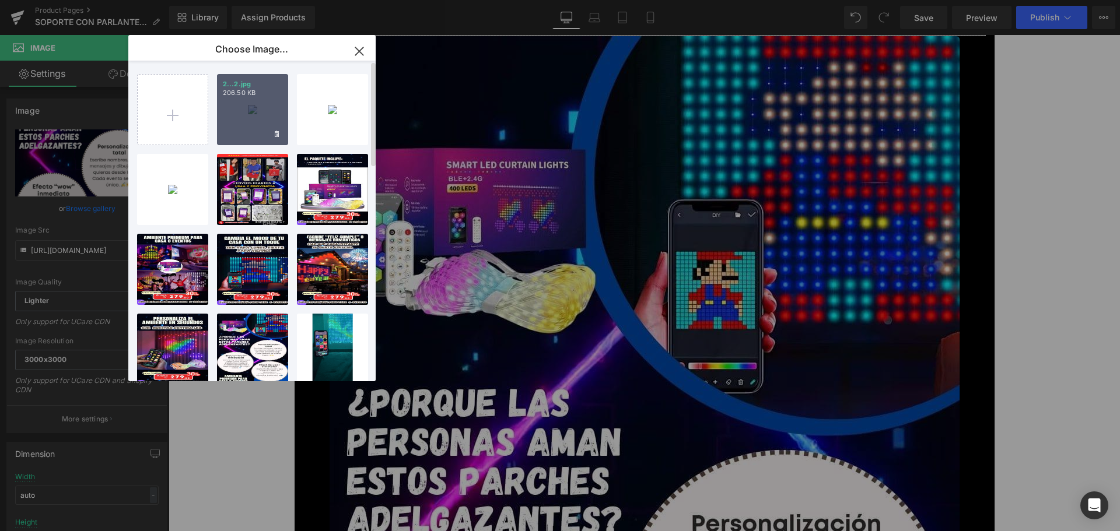
click at [244, 104] on div "2...2.jpg 206.50 KB" at bounding box center [252, 109] width 71 height 71
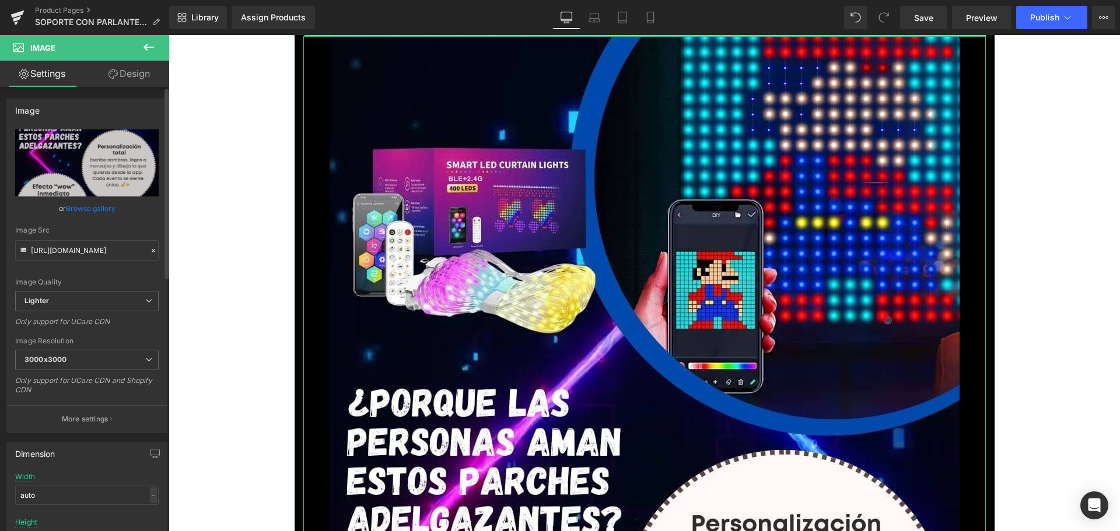
click at [104, 207] on link "Browse gallery" at bounding box center [91, 208] width 50 height 20
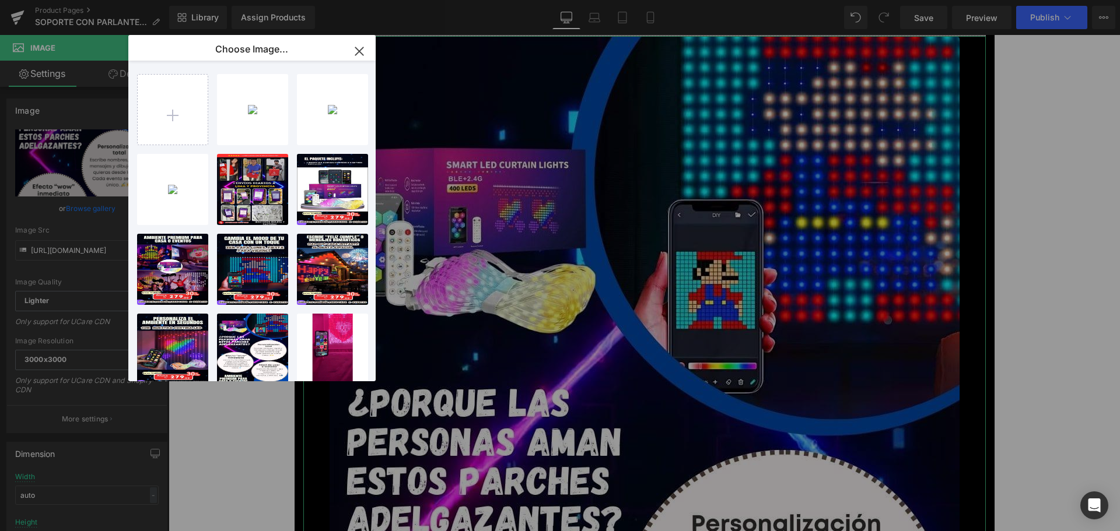
click at [106, 0] on div "You are previewing how the will restyle your page. You can not edit Elements in…" at bounding box center [560, 0] width 1120 height 0
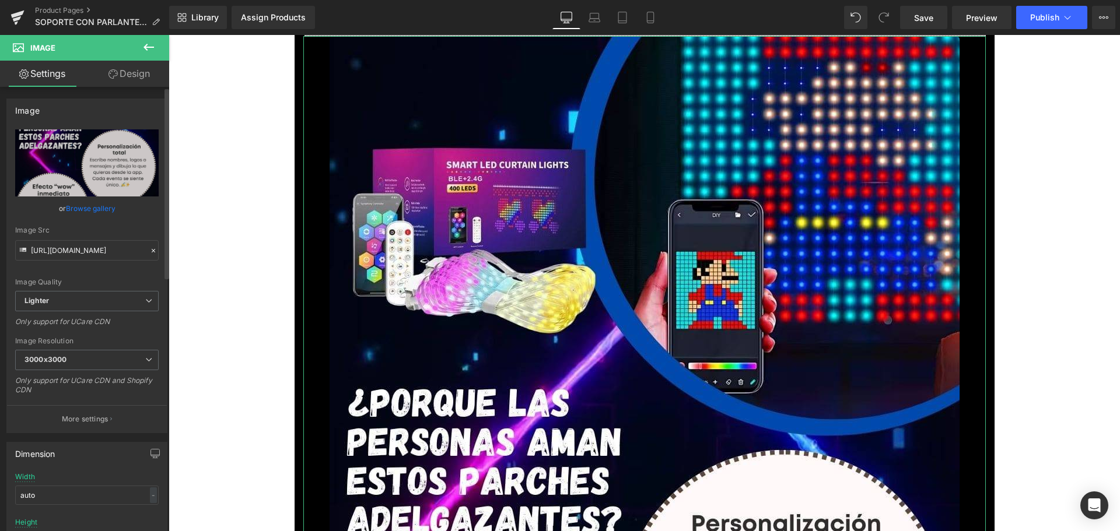
click at [106, 202] on link "Browse gallery" at bounding box center [91, 208] width 50 height 20
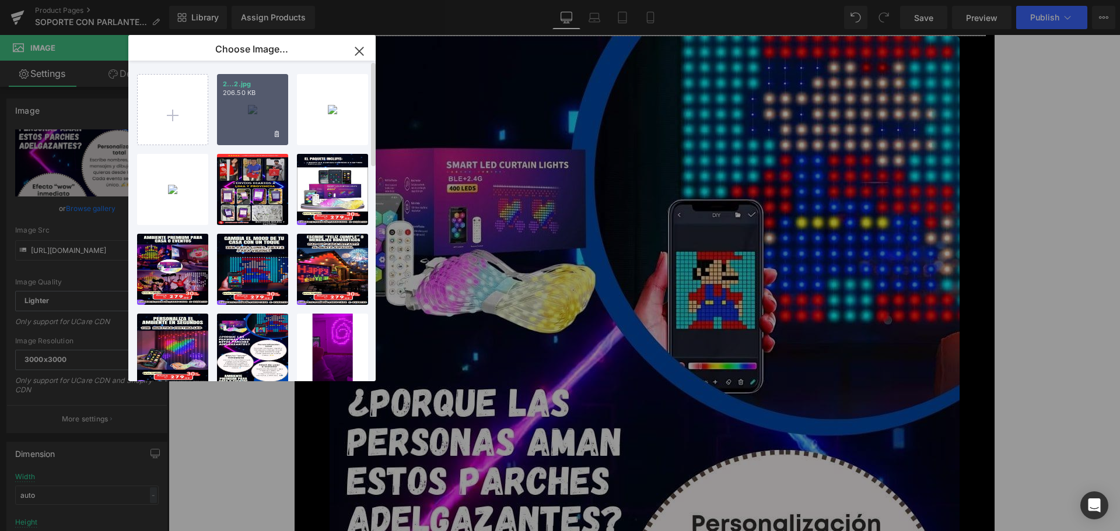
click at [247, 99] on div "2...2.jpg 206.50 KB" at bounding box center [252, 109] width 71 height 71
type input "[URL][DOMAIN_NAME]"
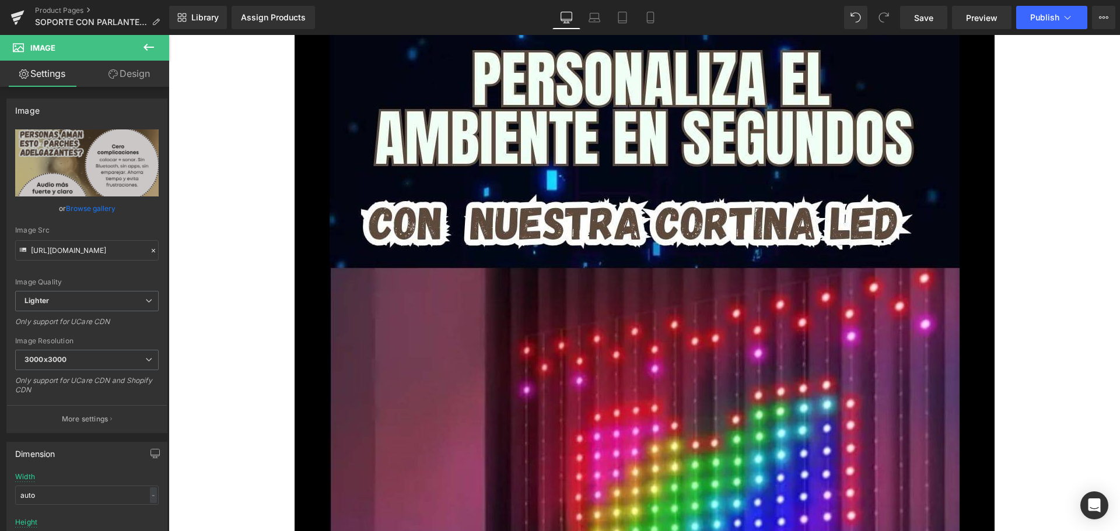
scroll to position [2742, 0]
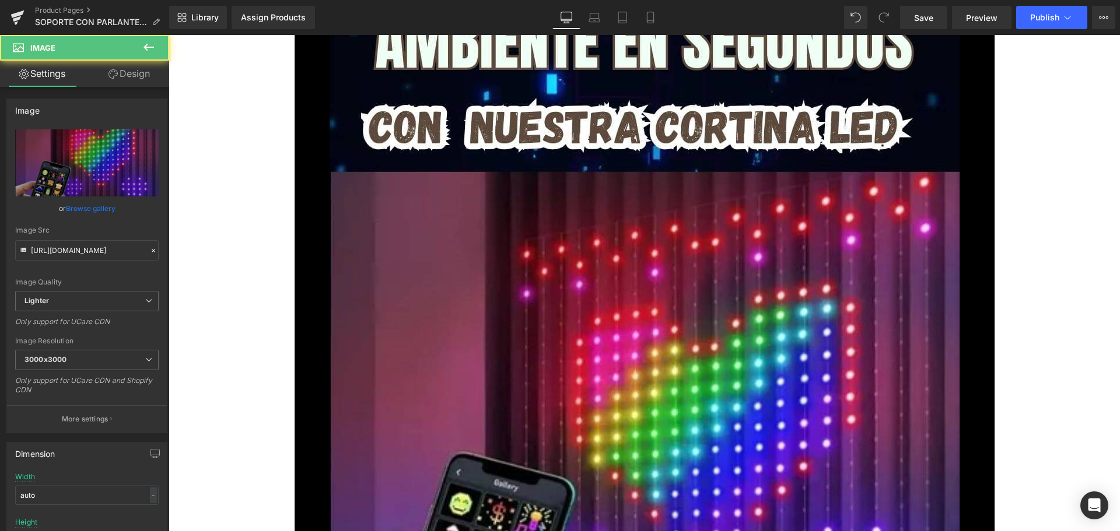
click at [496, 371] on img at bounding box center [645, 462] width 630 height 1120
click at [96, 212] on link "Browse gallery" at bounding box center [91, 208] width 50 height 20
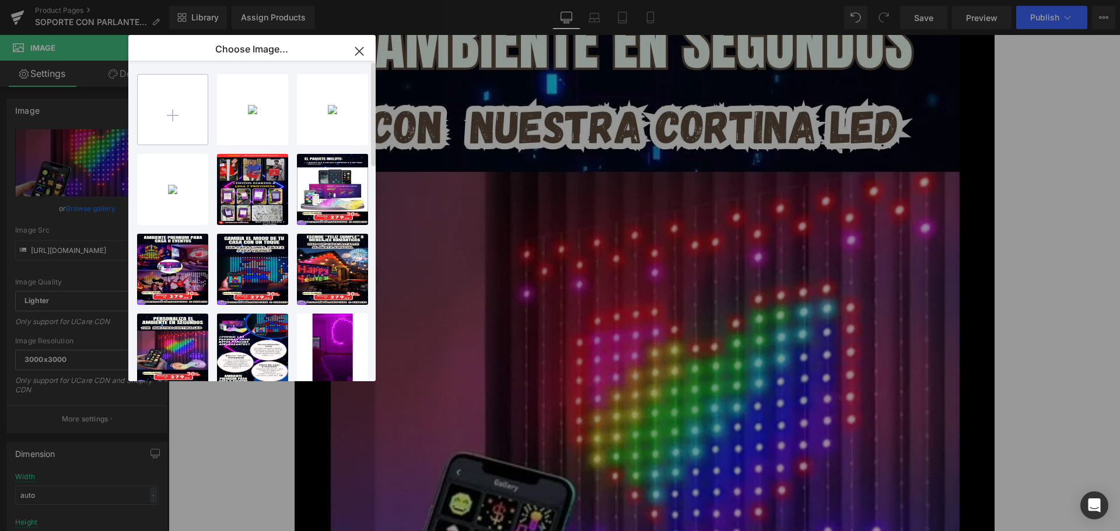
click at [183, 99] on input "file" at bounding box center [173, 110] width 70 height 70
type input "C:\fakepath\3.jpg"
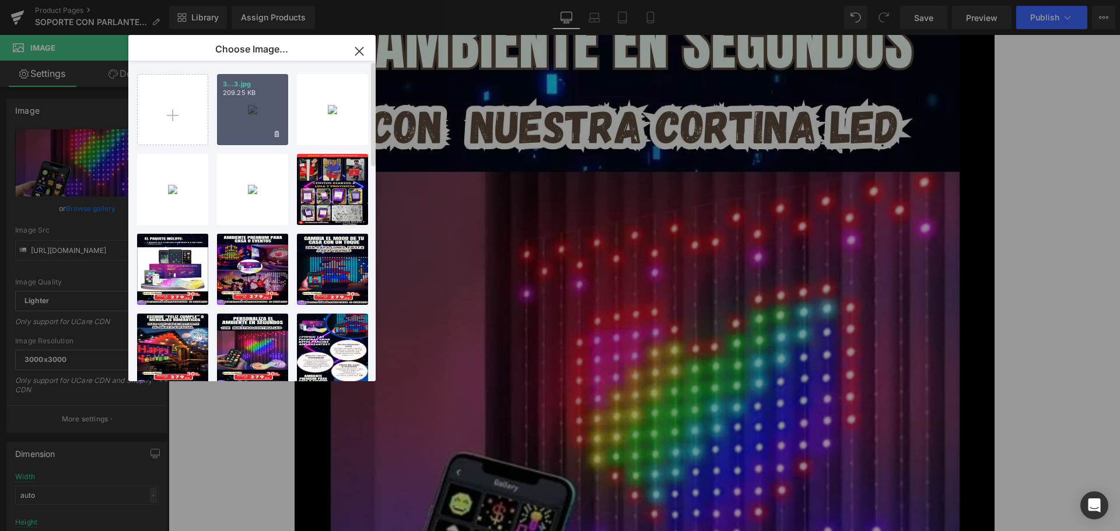
click at [248, 120] on div "3...3.jpg 209.25 KB" at bounding box center [252, 109] width 71 height 71
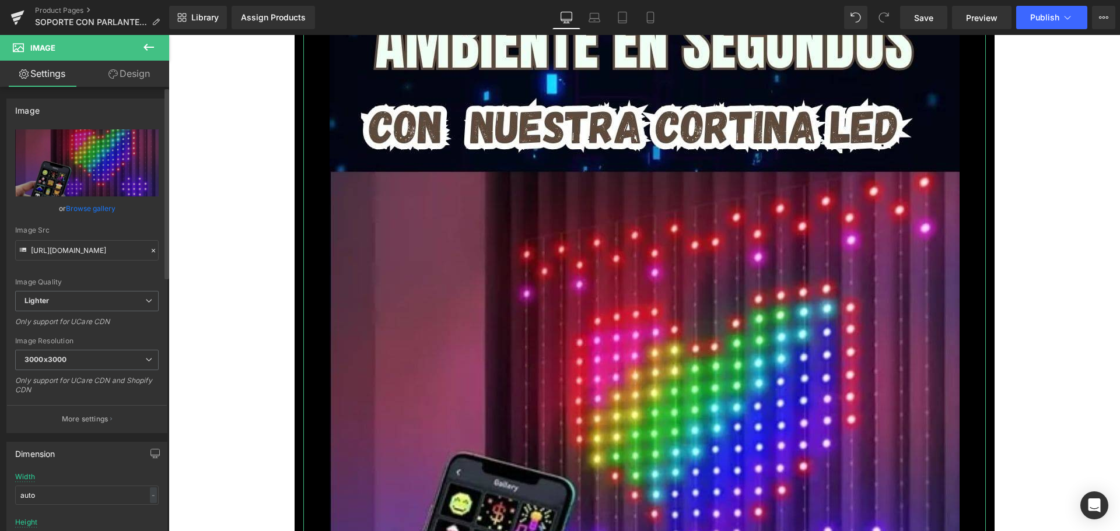
click at [108, 208] on link "Browse gallery" at bounding box center [91, 208] width 50 height 20
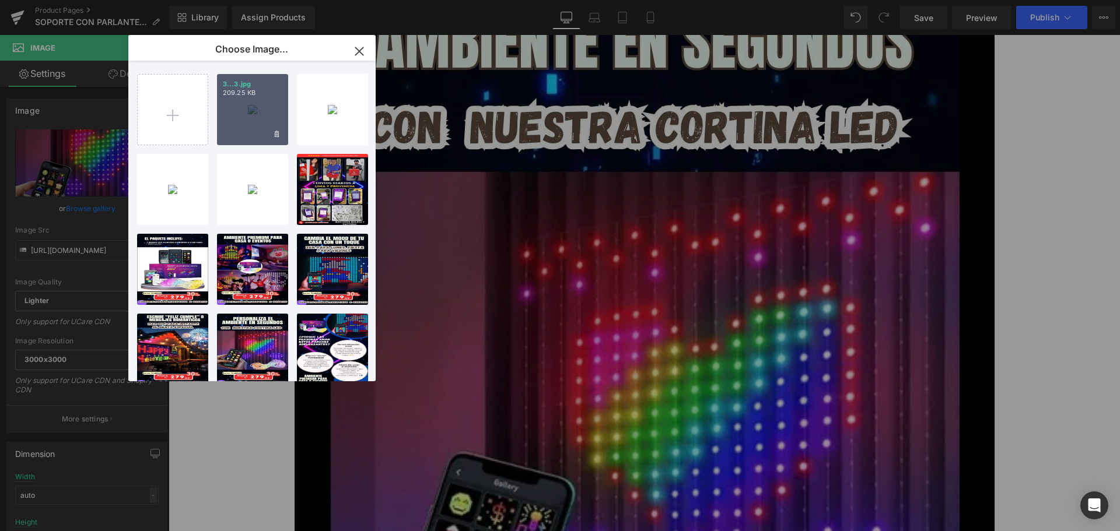
click at [238, 117] on div "3...3.jpg 209.25 KB" at bounding box center [252, 109] width 71 height 71
type input "[URL][DOMAIN_NAME]"
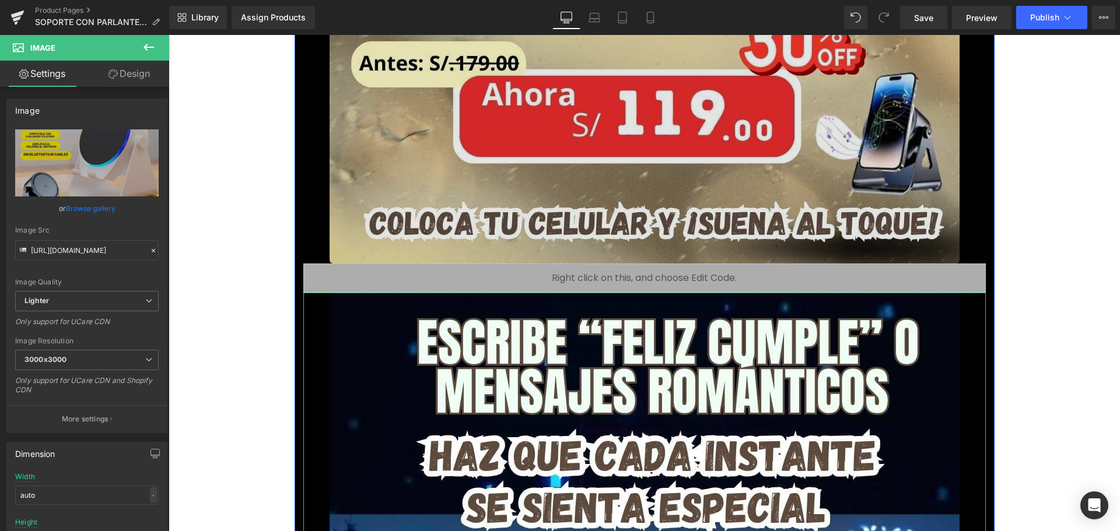
scroll to position [3792, 0]
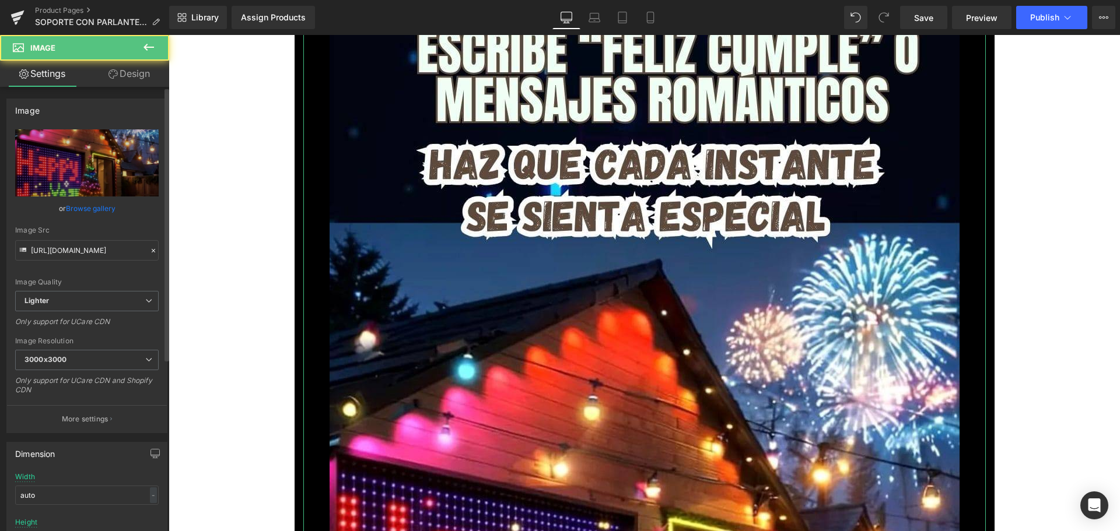
click at [89, 205] on link "Browse gallery" at bounding box center [91, 208] width 50 height 20
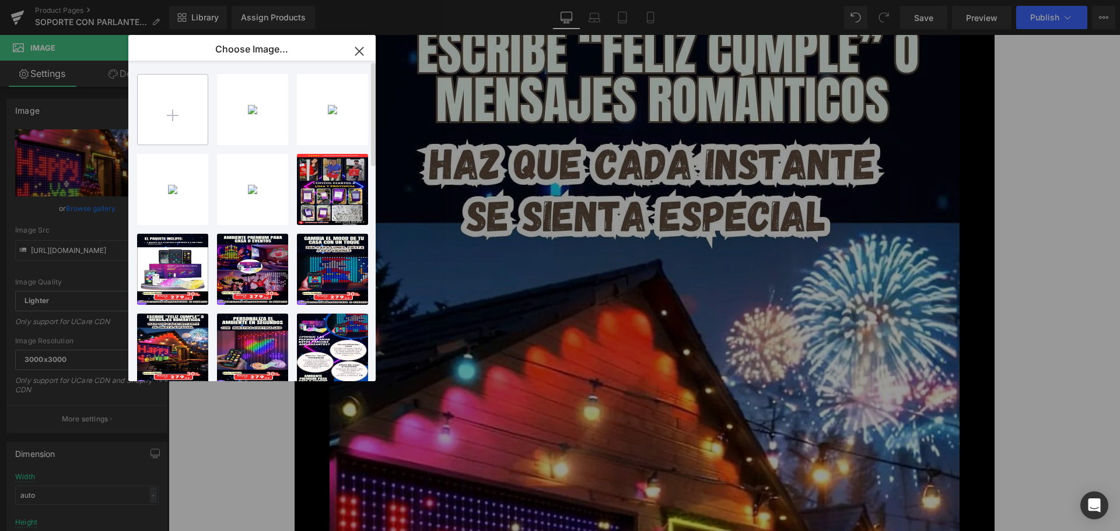
click at [157, 134] on input "file" at bounding box center [173, 110] width 70 height 70
type input "C:\fakepath\4.jpg"
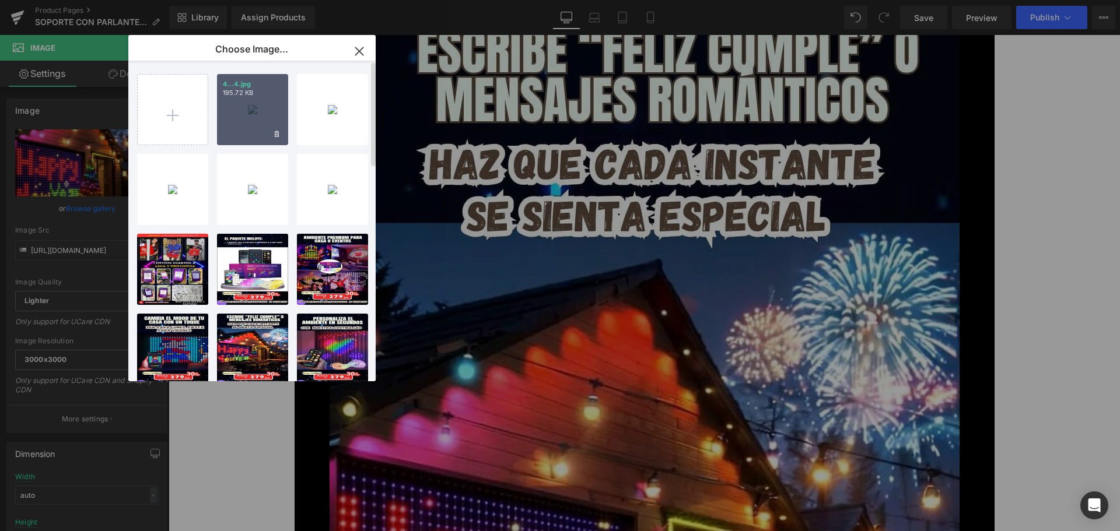
click at [244, 122] on div "4...4.jpg 195.72 KB" at bounding box center [252, 109] width 71 height 71
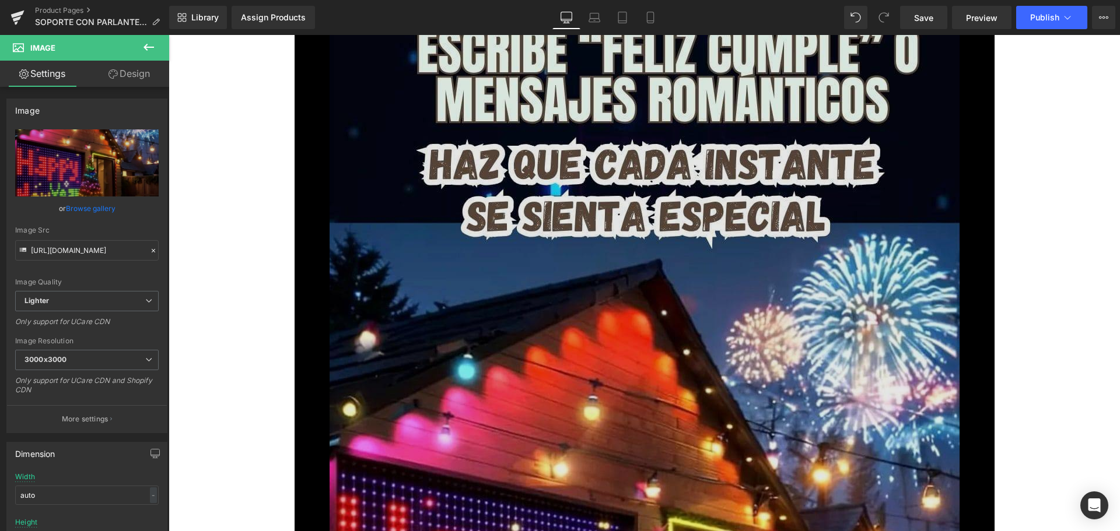
drag, startPoint x: 558, startPoint y: 191, endPoint x: 522, endPoint y: 191, distance: 36.2
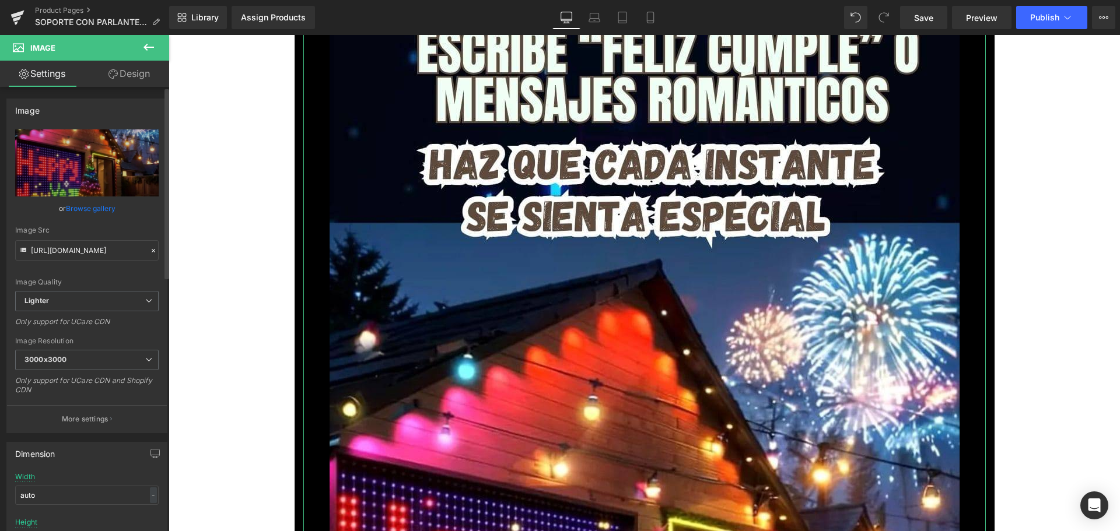
click at [100, 211] on link "Browse gallery" at bounding box center [91, 208] width 50 height 20
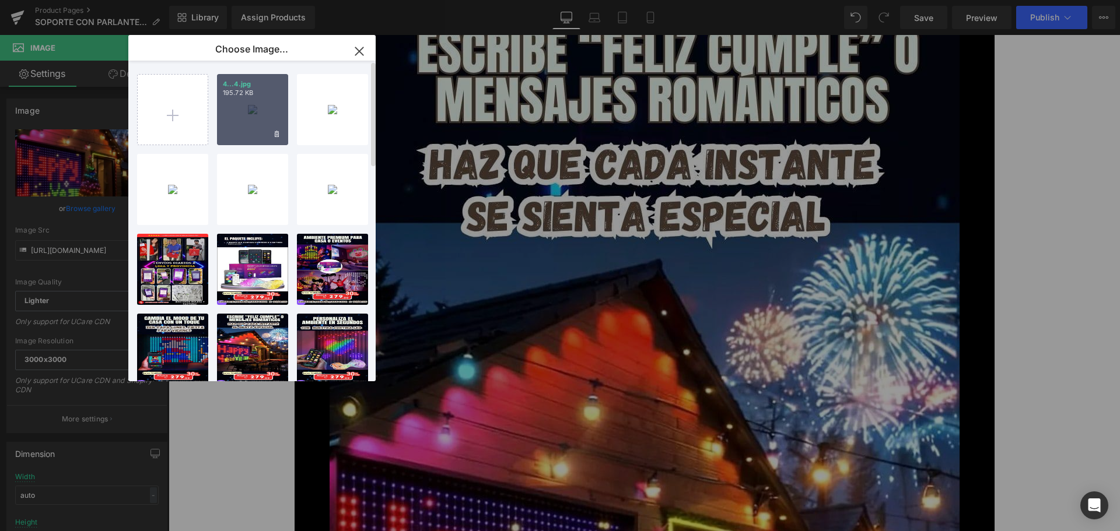
click at [233, 121] on div "4...4.jpg 195.72 KB" at bounding box center [252, 109] width 71 height 71
type input "[URL][DOMAIN_NAME]"
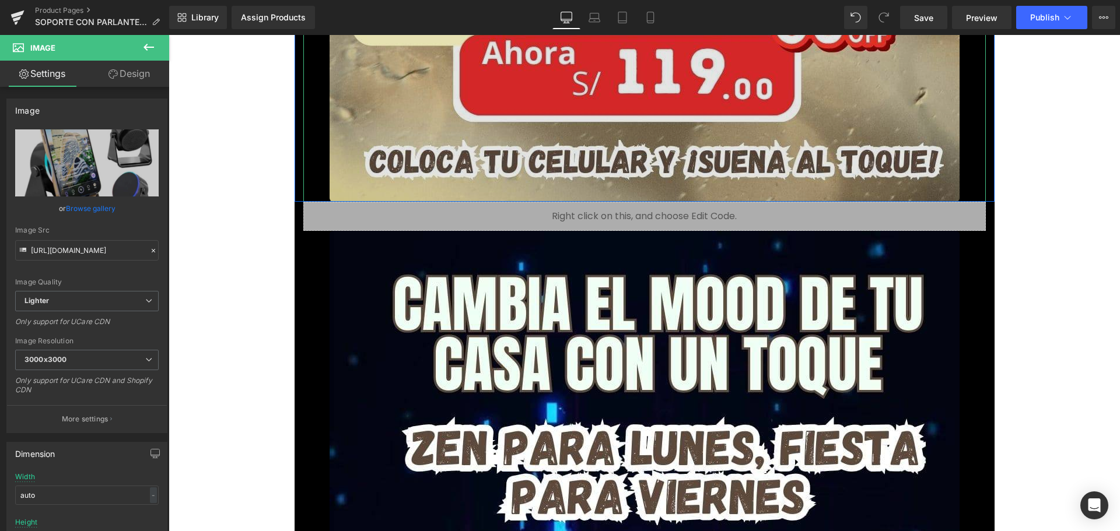
scroll to position [4784, 0]
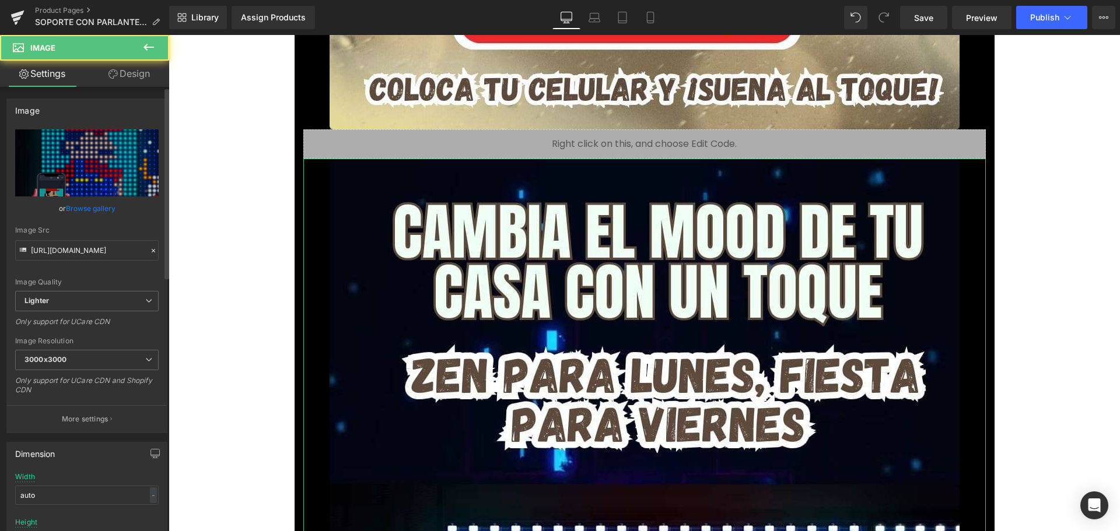
click at [94, 205] on link "Browse gallery" at bounding box center [91, 208] width 50 height 20
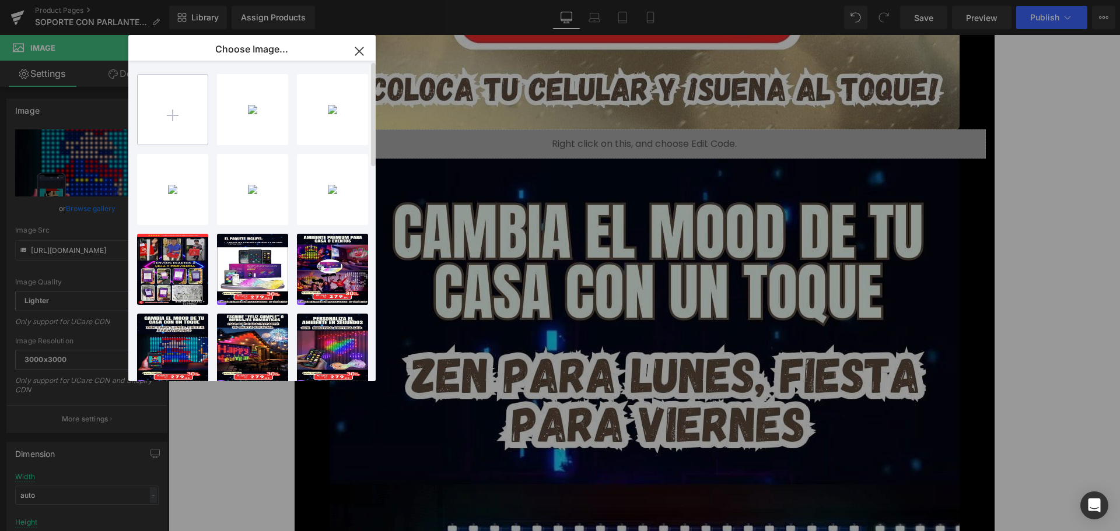
click at [197, 97] on input "file" at bounding box center [173, 110] width 70 height 70
type input "C:\fakepath\5.jpg"
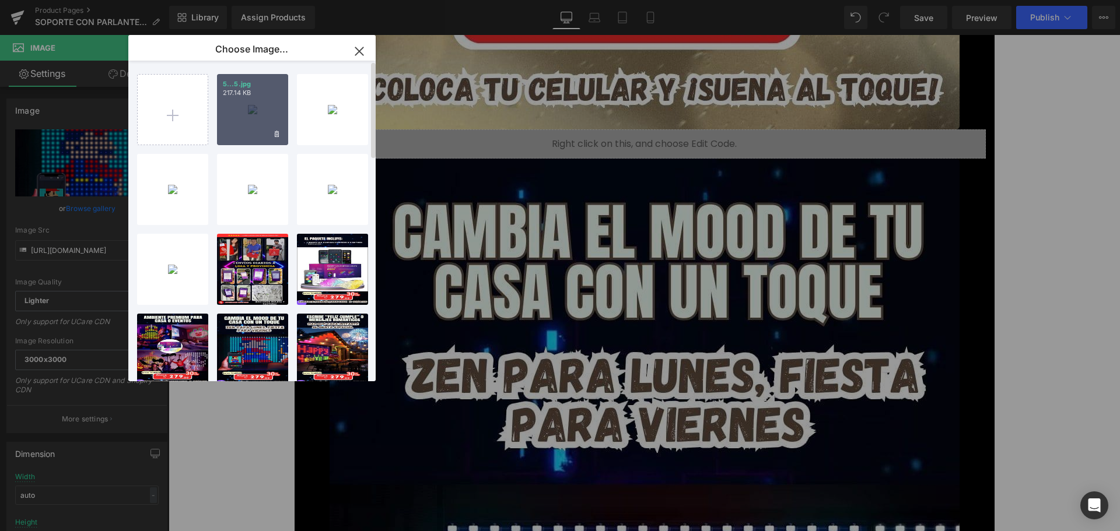
click at [249, 117] on div "5...5.jpg 217.14 KB" at bounding box center [252, 109] width 71 height 71
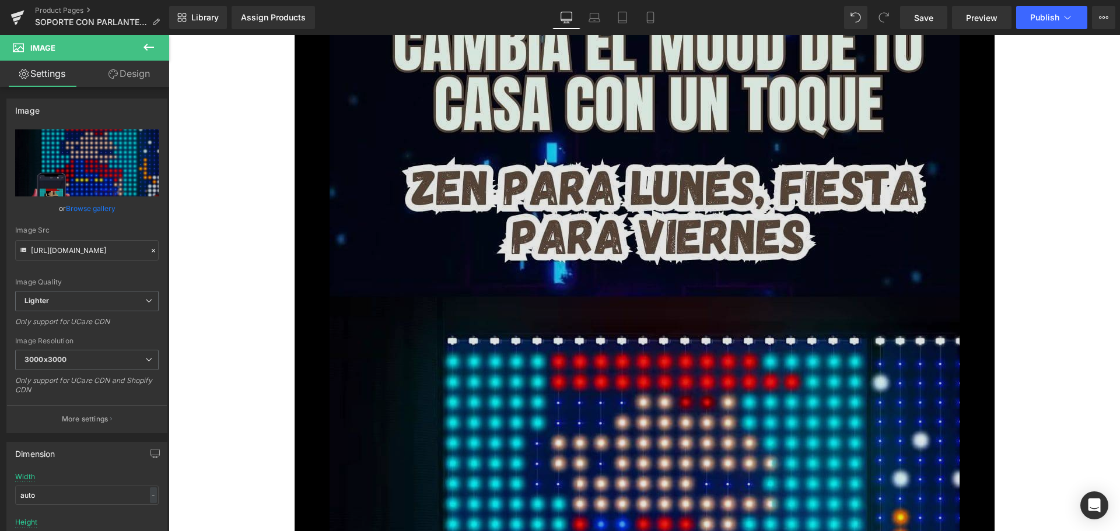
scroll to position [5076, 0]
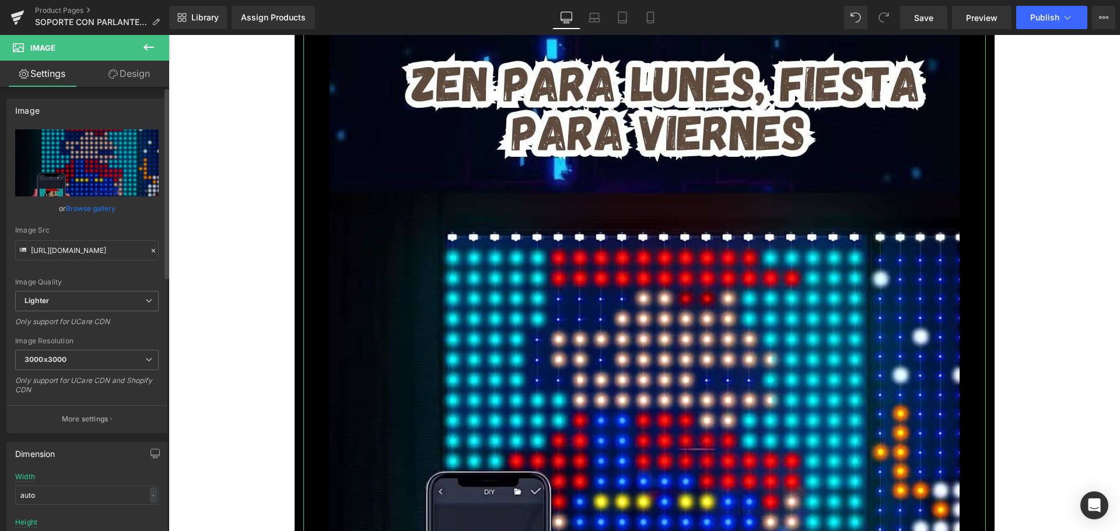
click at [107, 212] on link "Browse gallery" at bounding box center [91, 208] width 50 height 20
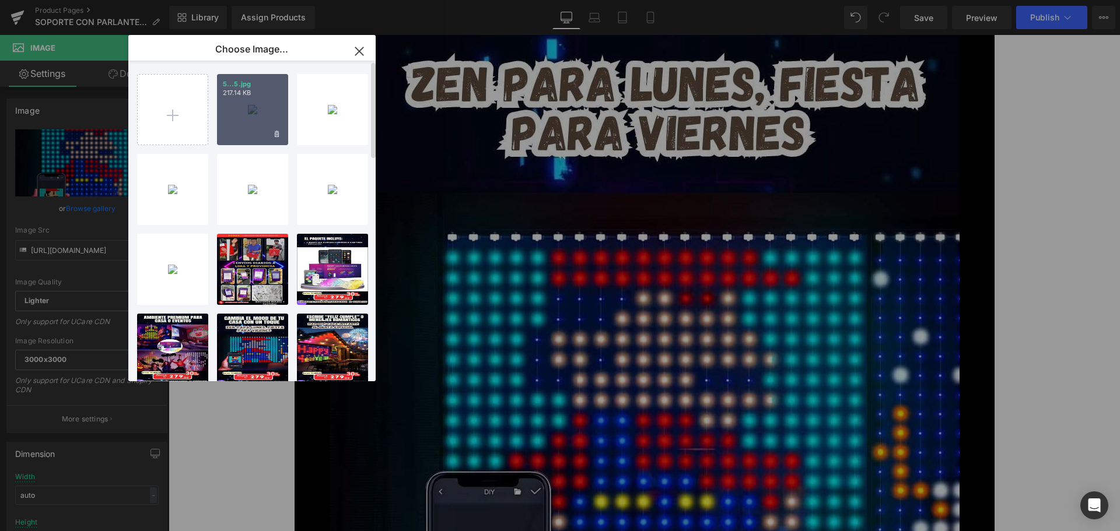
click at [233, 115] on div "5...5.jpg 217.14 KB" at bounding box center [252, 109] width 71 height 71
type input "[URL][DOMAIN_NAME]"
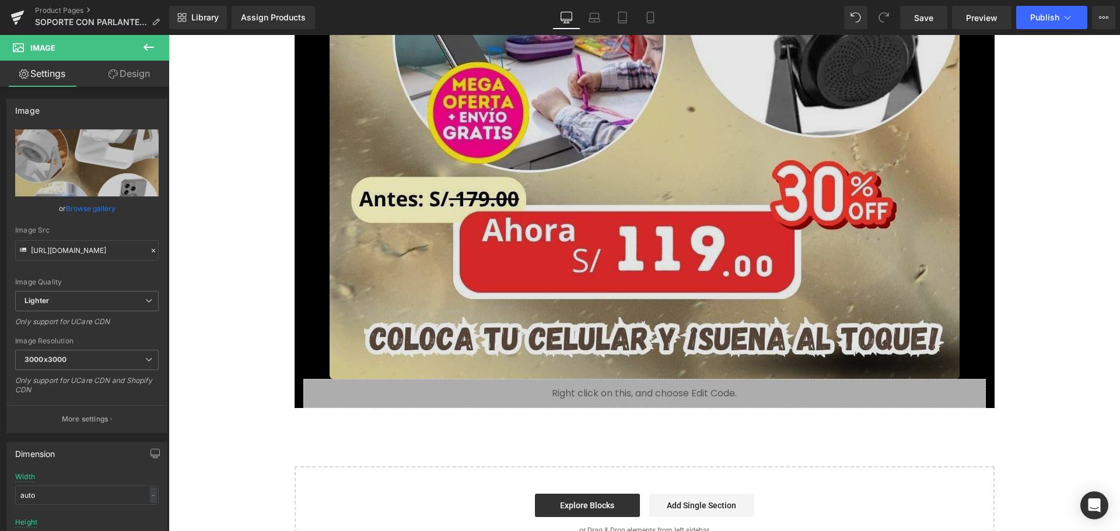
scroll to position [5715, 0]
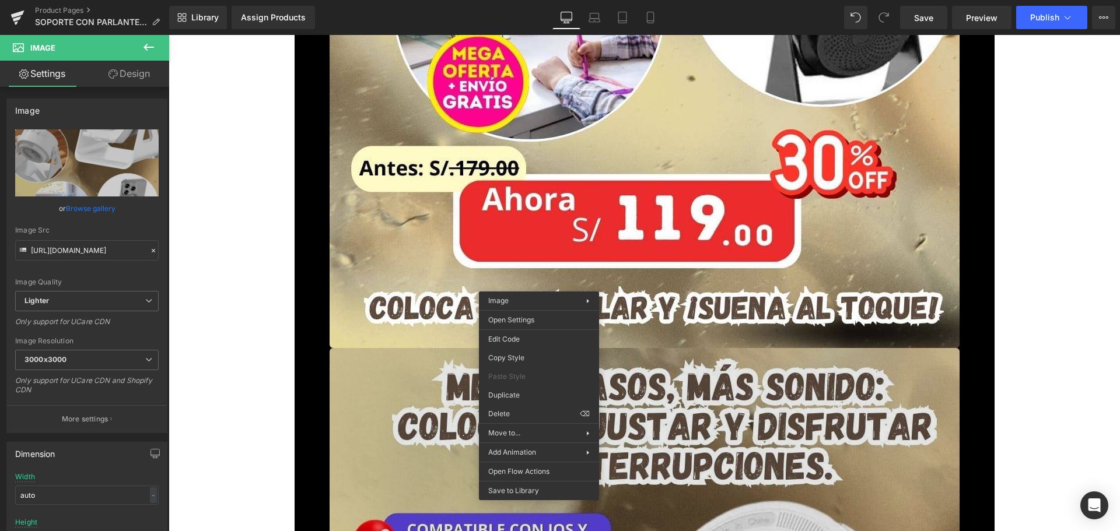
drag, startPoint x: 715, startPoint y: 425, endPoint x: 545, endPoint y: 390, distance: 173.3
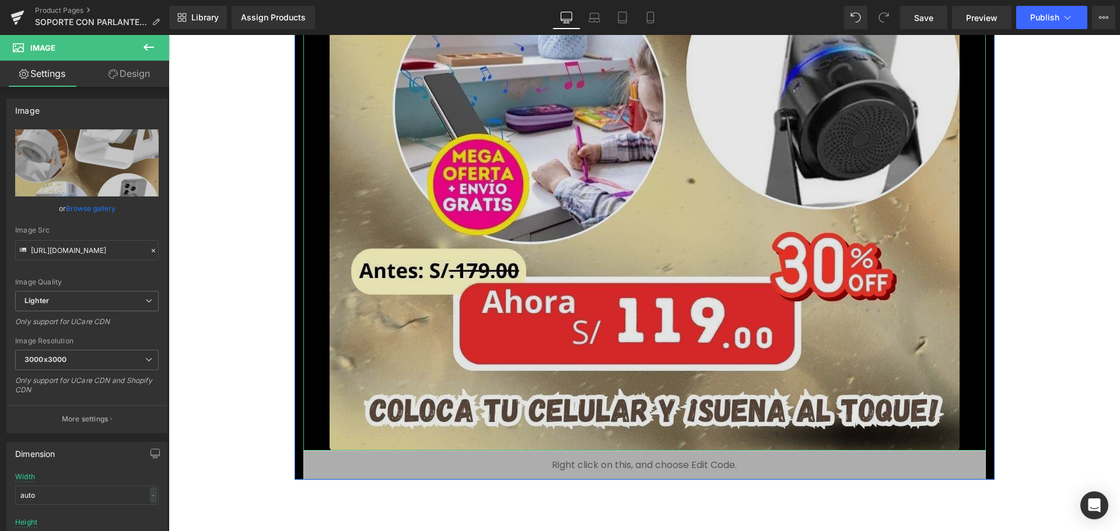
scroll to position [6835, 0]
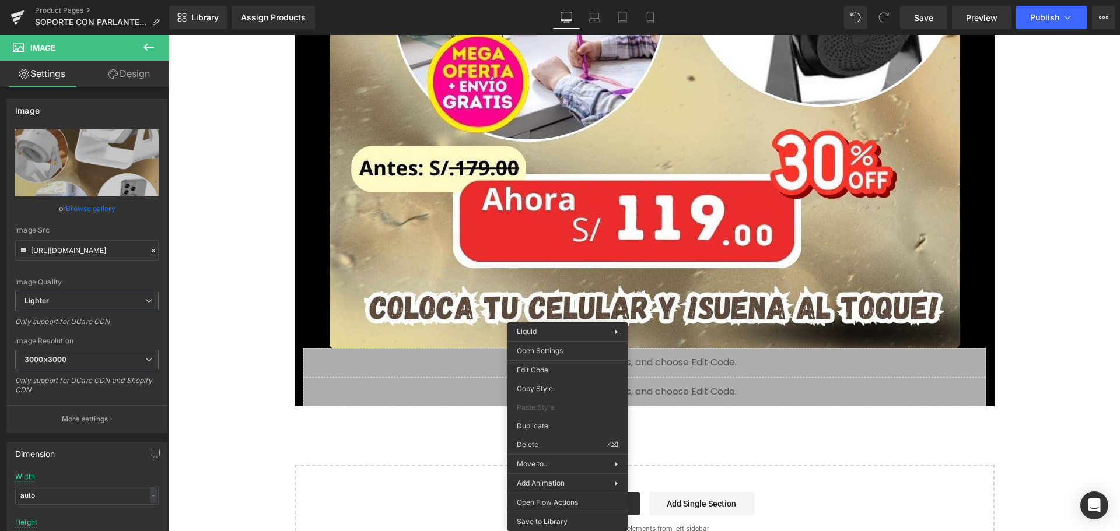
drag, startPoint x: 739, startPoint y: 456, endPoint x: 568, endPoint y: 421, distance: 173.9
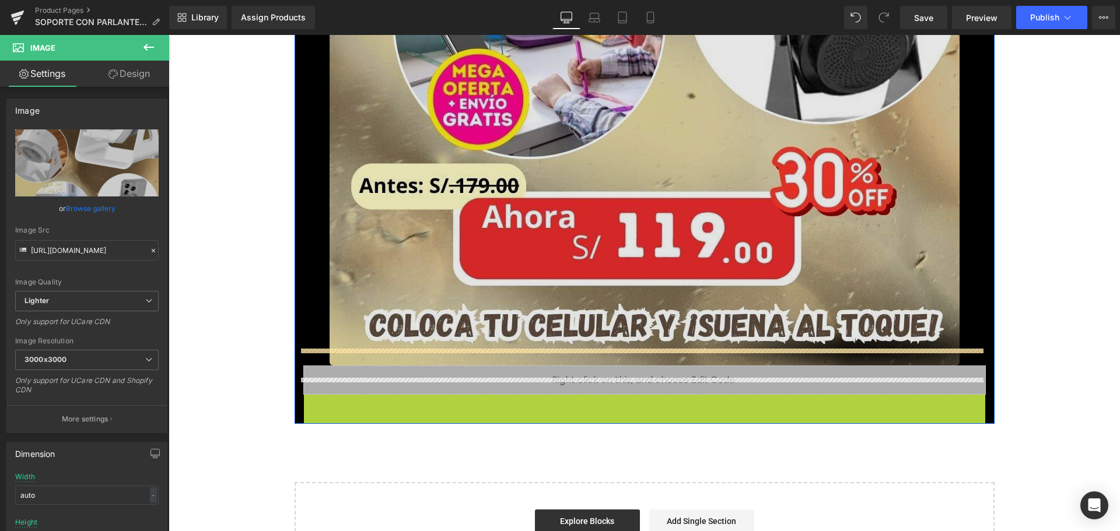
scroll to position [6782, 0]
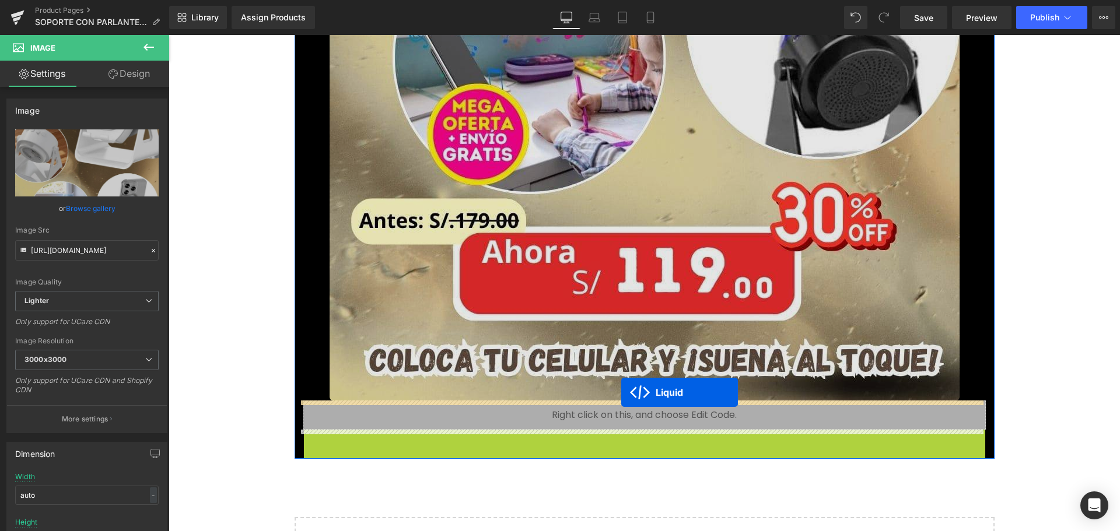
drag, startPoint x: 616, startPoint y: 390, endPoint x: 621, endPoint y: 393, distance: 6.5
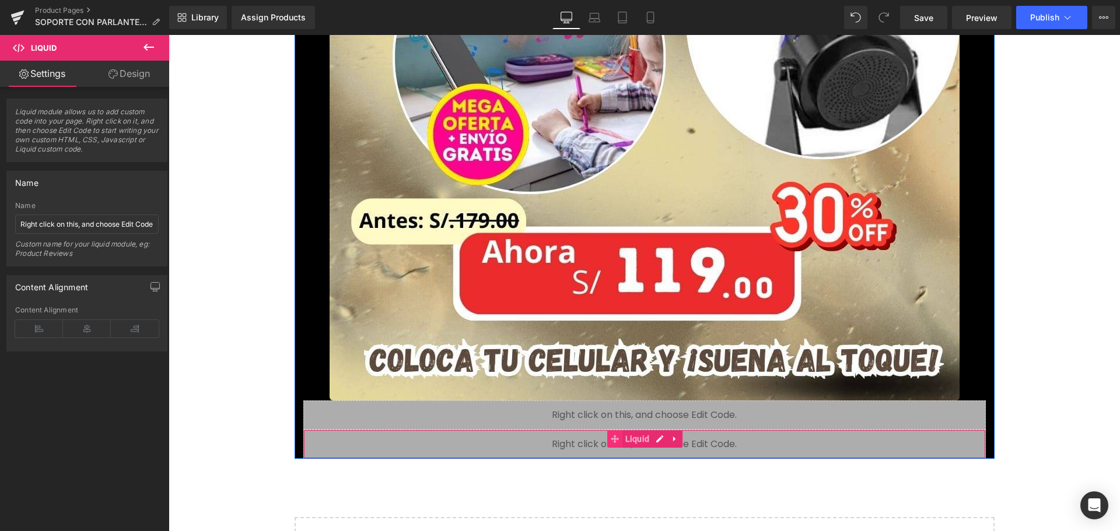
click at [607, 437] on span at bounding box center [614, 440] width 15 height 18
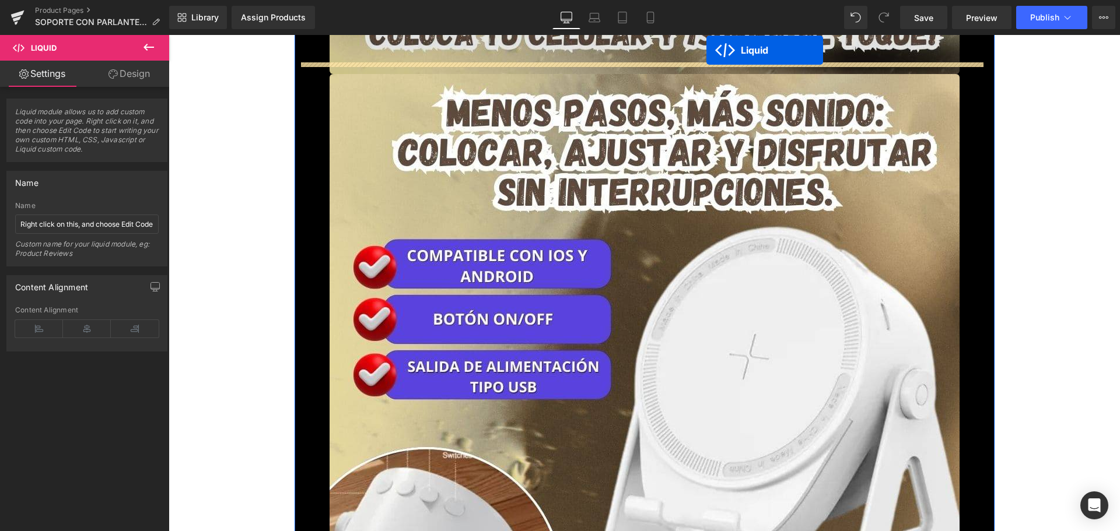
scroll to position [5872, 0]
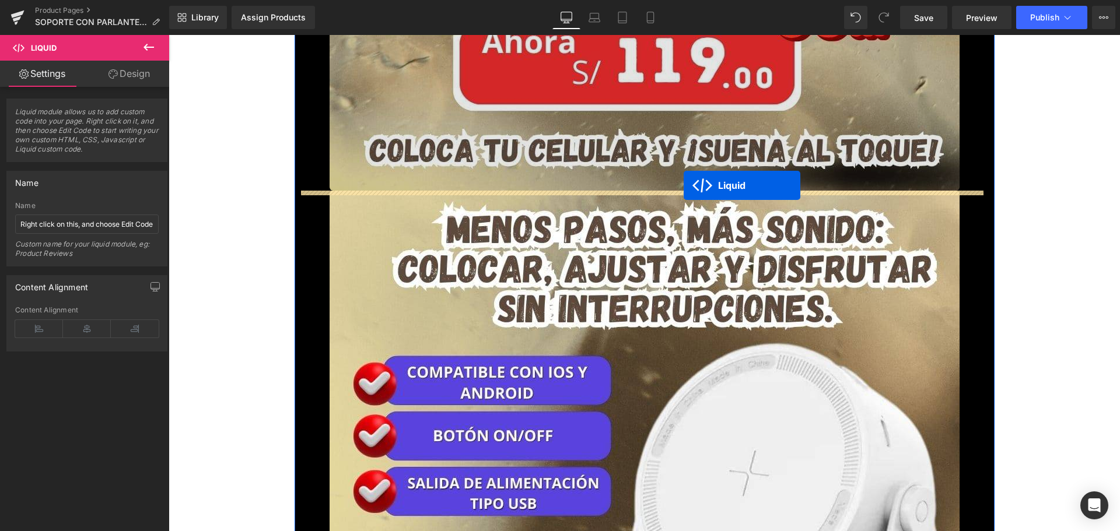
drag, startPoint x: 623, startPoint y: 442, endPoint x: 684, endPoint y: 186, distance: 263.3
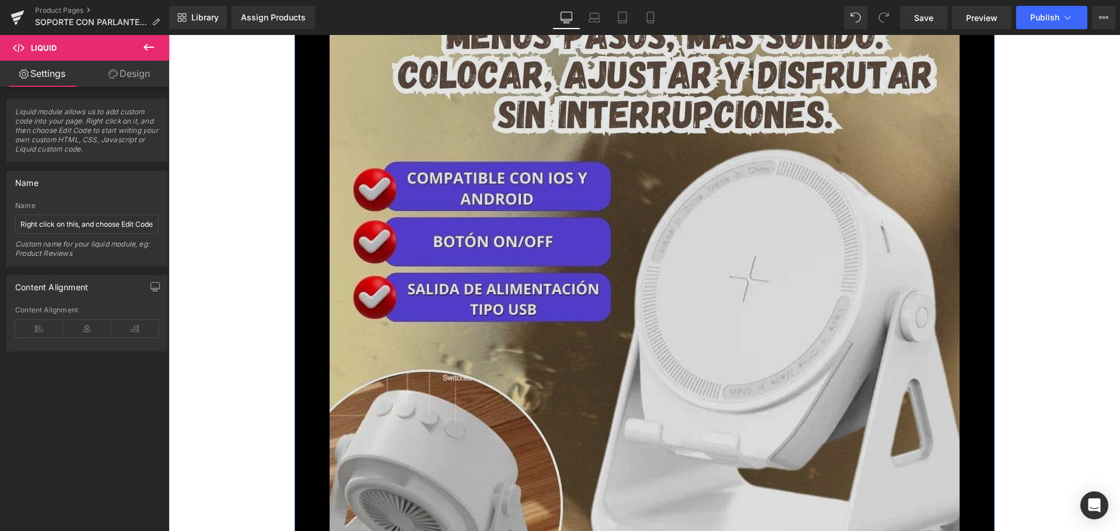
scroll to position [6164, 0]
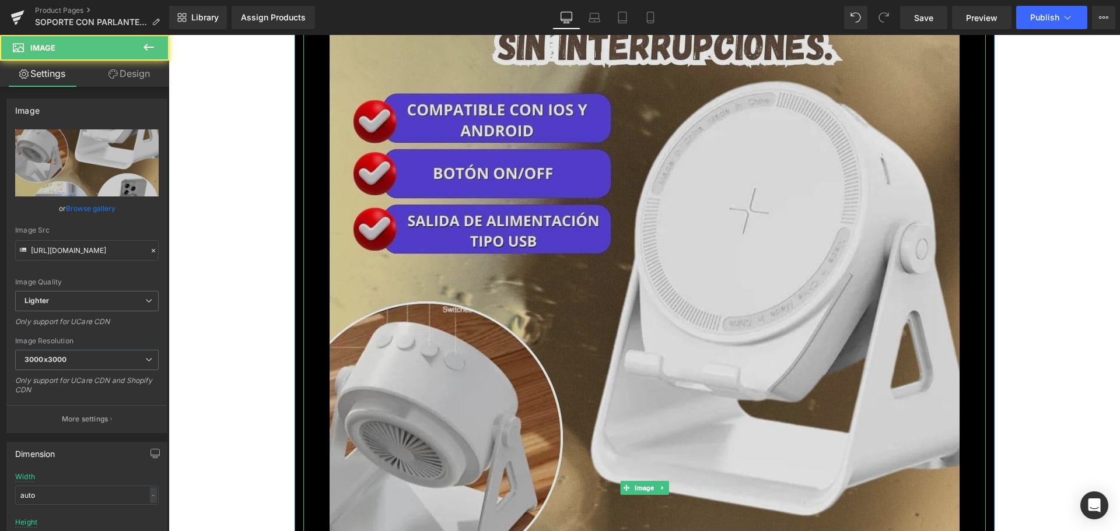
click at [492, 224] on img at bounding box center [645, 488] width 630 height 1120
click at [564, 306] on img at bounding box center [645, 488] width 630 height 1120
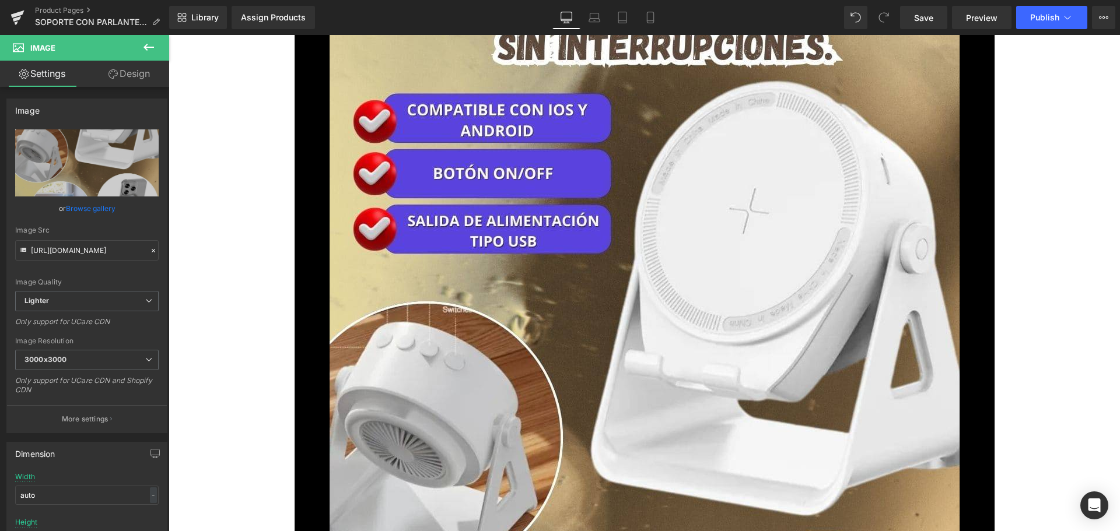
drag, startPoint x: 144, startPoint y: 48, endPoint x: 149, endPoint y: 51, distance: 6.0
click at [144, 48] on icon at bounding box center [149, 47] width 14 height 14
click at [104, 207] on link "Browse gallery" at bounding box center [91, 208] width 50 height 20
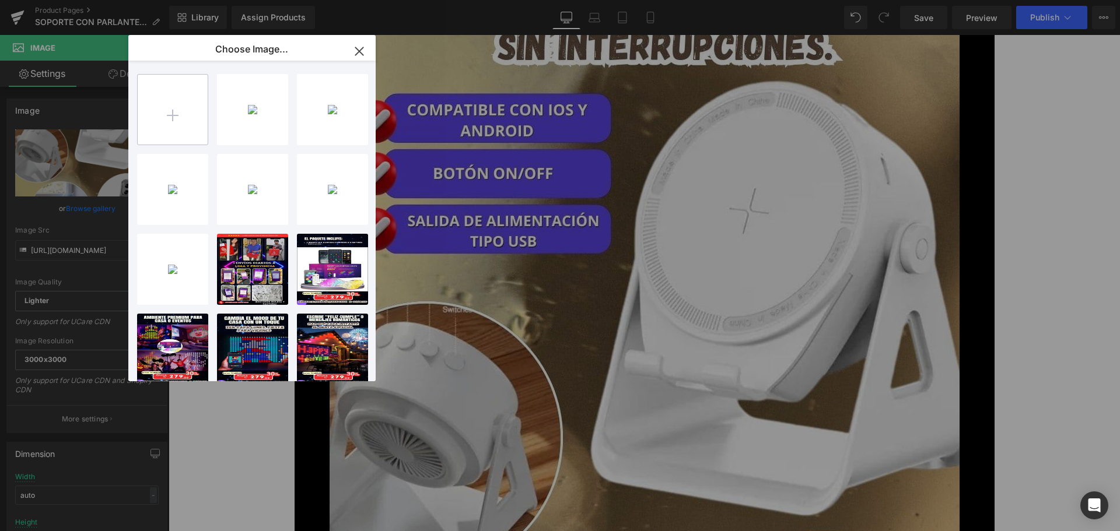
click at [176, 109] on input "file" at bounding box center [173, 110] width 70 height 70
type input "C:\fakepath\6.jpg"
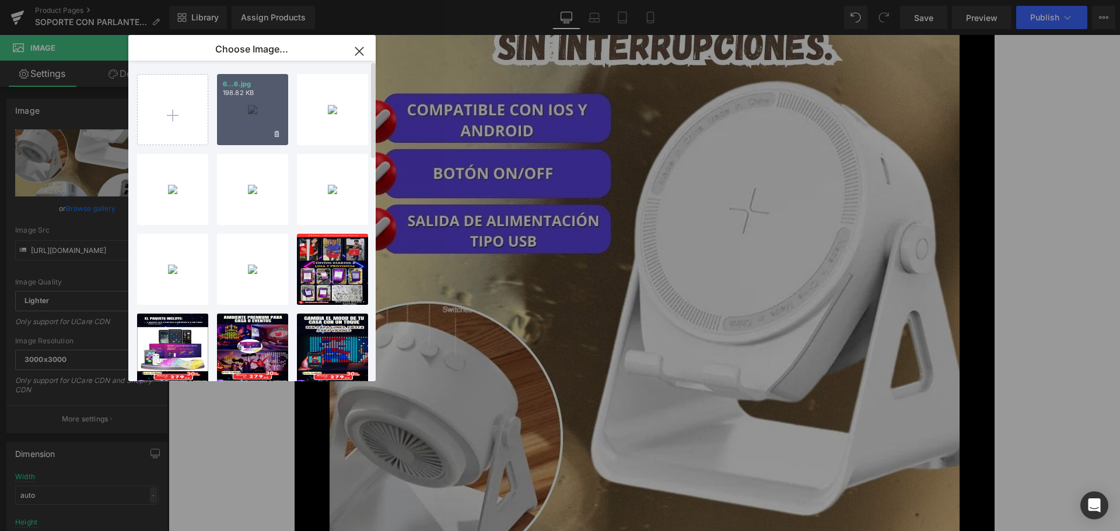
click at [254, 115] on div "6...6.jpg 198.82 KB" at bounding box center [252, 109] width 71 height 71
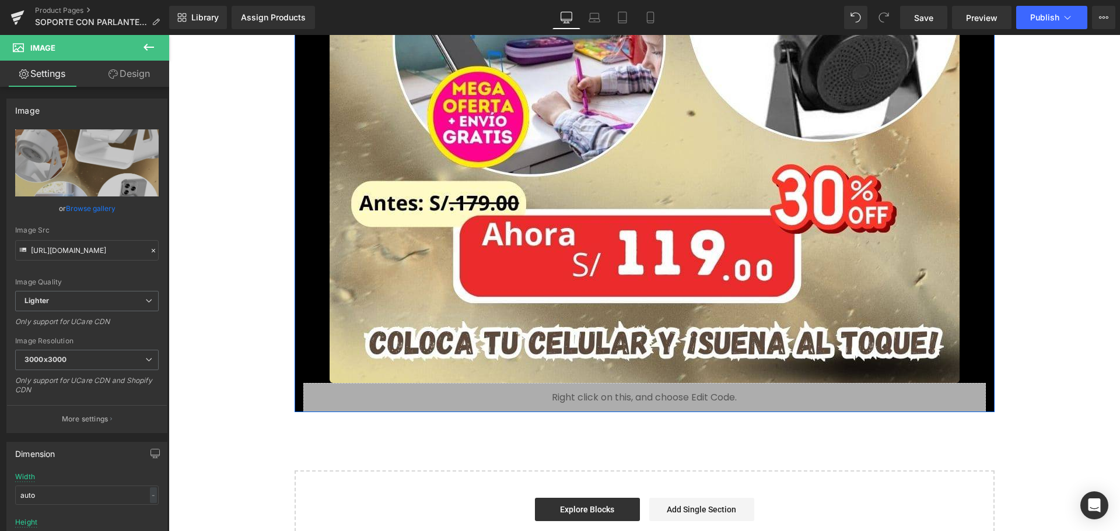
scroll to position [7984, 0]
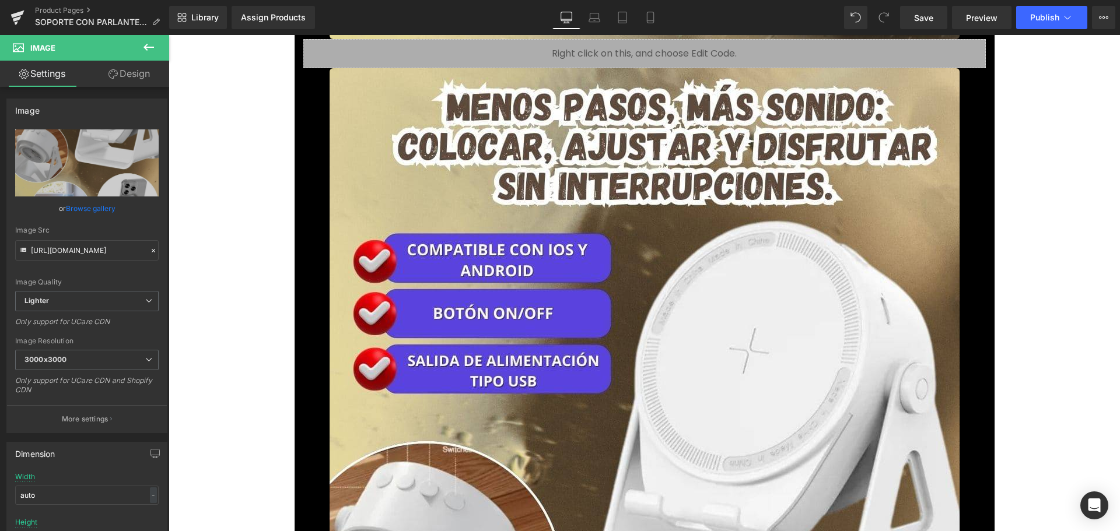
scroll to position [6117, 0]
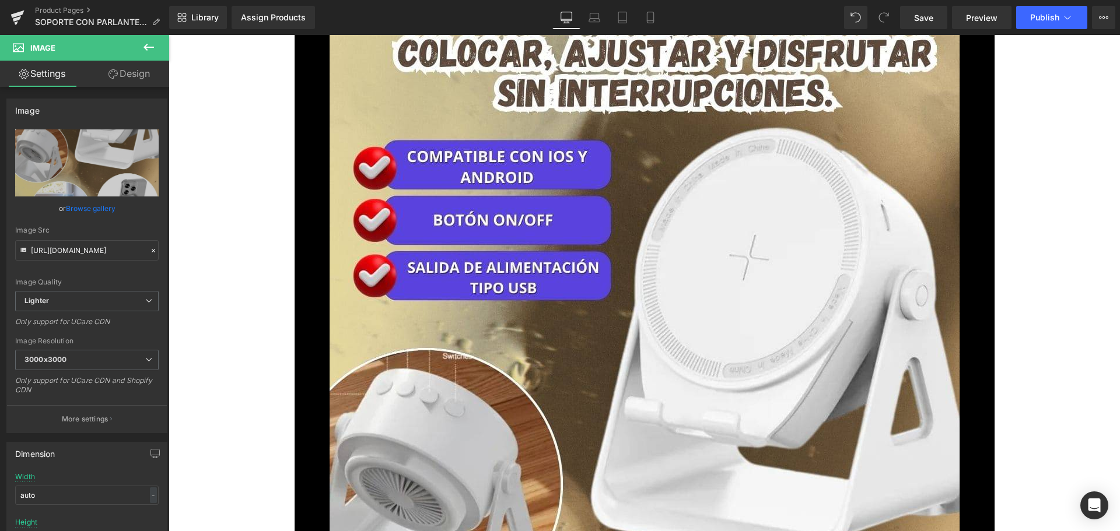
click at [624, 234] on img at bounding box center [645, 535] width 630 height 1120
click at [84, 202] on link "Browse gallery" at bounding box center [91, 208] width 50 height 20
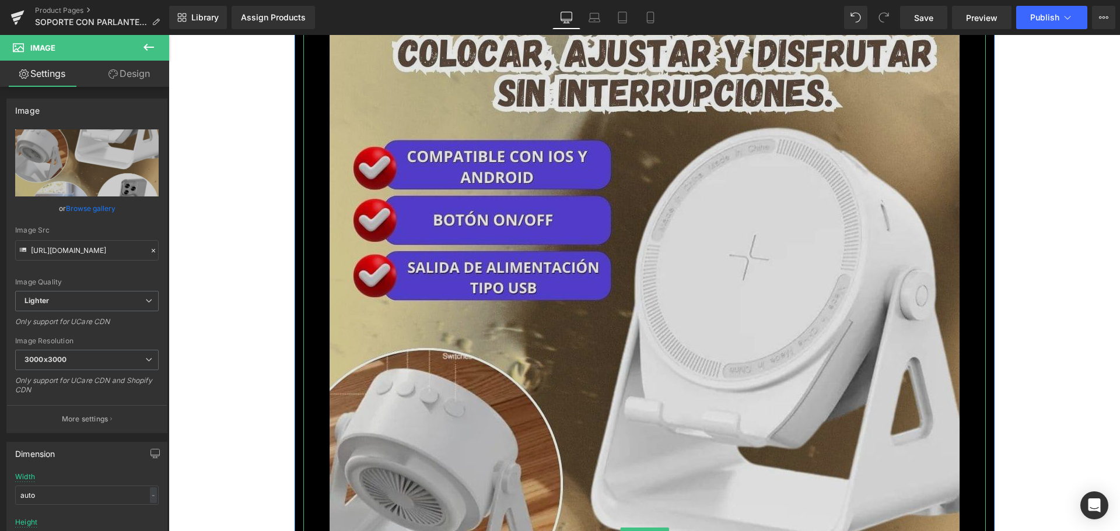
drag, startPoint x: 653, startPoint y: 254, endPoint x: 456, endPoint y: 216, distance: 200.9
click at [485, 219] on img at bounding box center [645, 535] width 630 height 1120
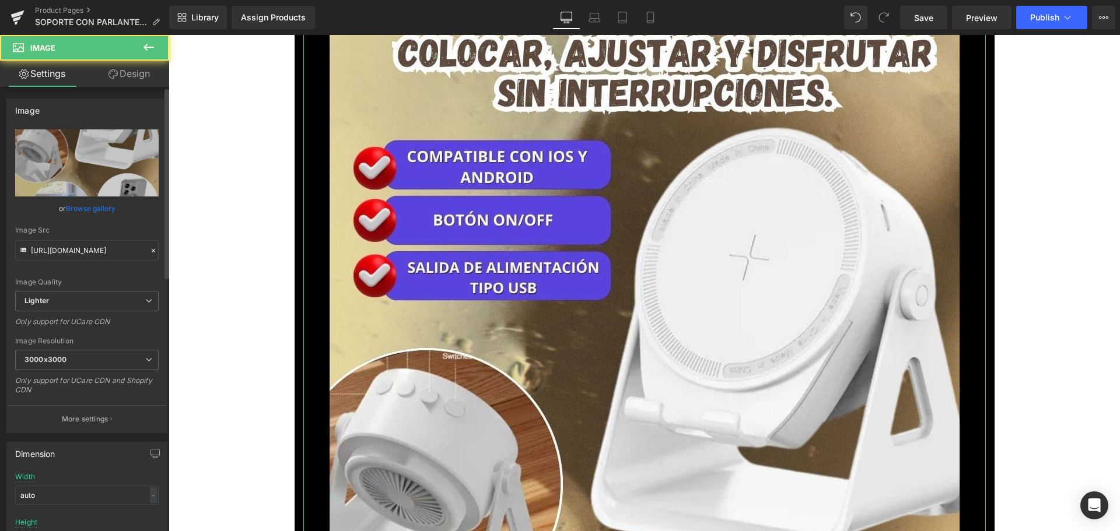
click at [96, 205] on link "Browse gallery" at bounding box center [91, 208] width 50 height 20
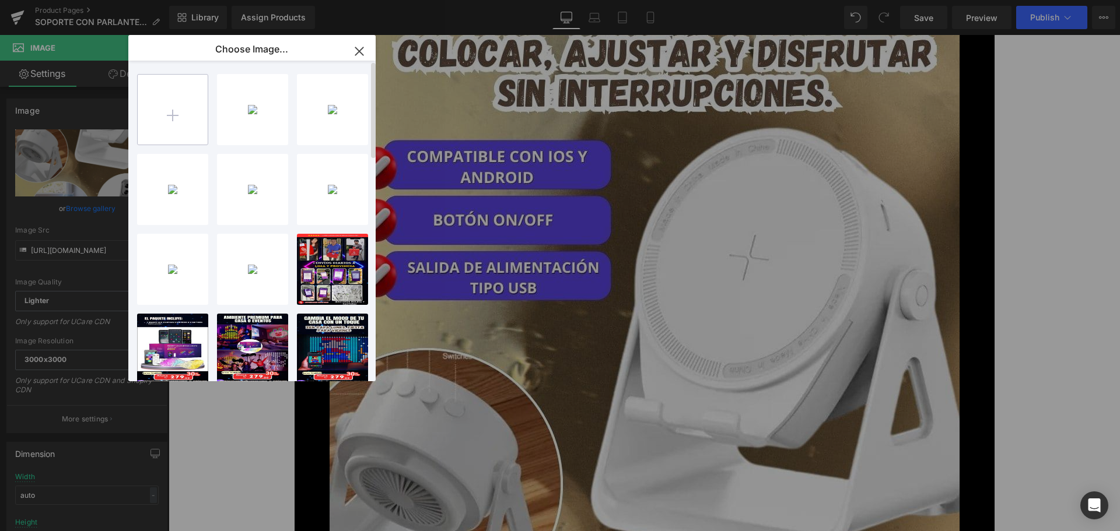
click at [177, 117] on input "file" at bounding box center [173, 110] width 70 height 70
click at [272, 100] on div "6...6.jpg 198.82 KB" at bounding box center [252, 109] width 71 height 71
type input "[URL][DOMAIN_NAME]"
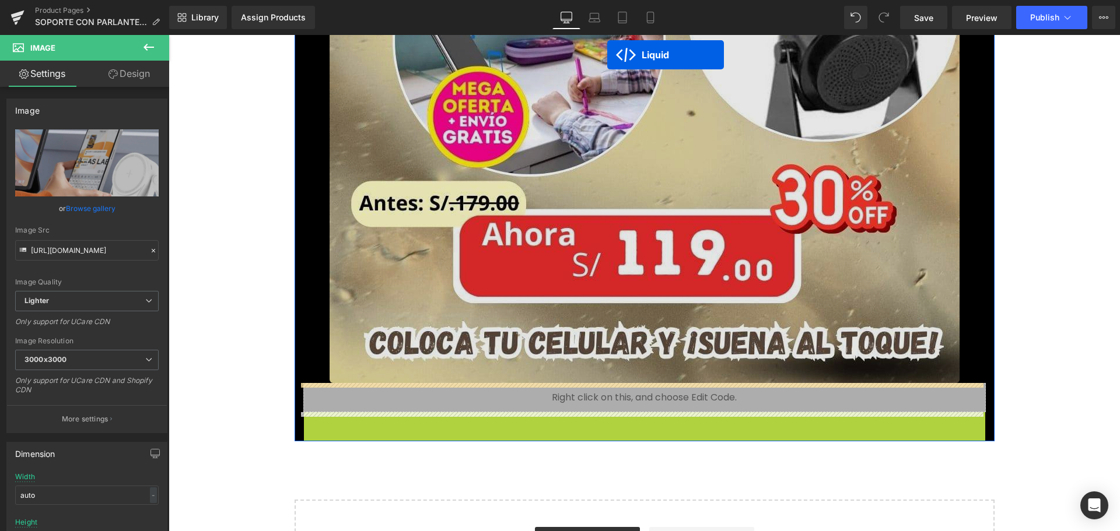
scroll to position [7914, 0]
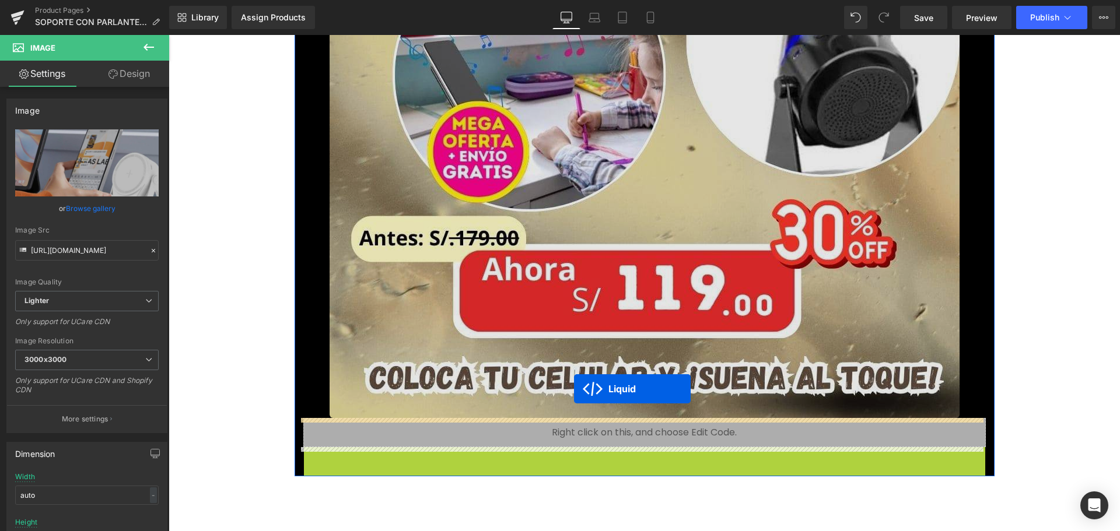
drag, startPoint x: 613, startPoint y: 386, endPoint x: 574, endPoint y: 389, distance: 38.6
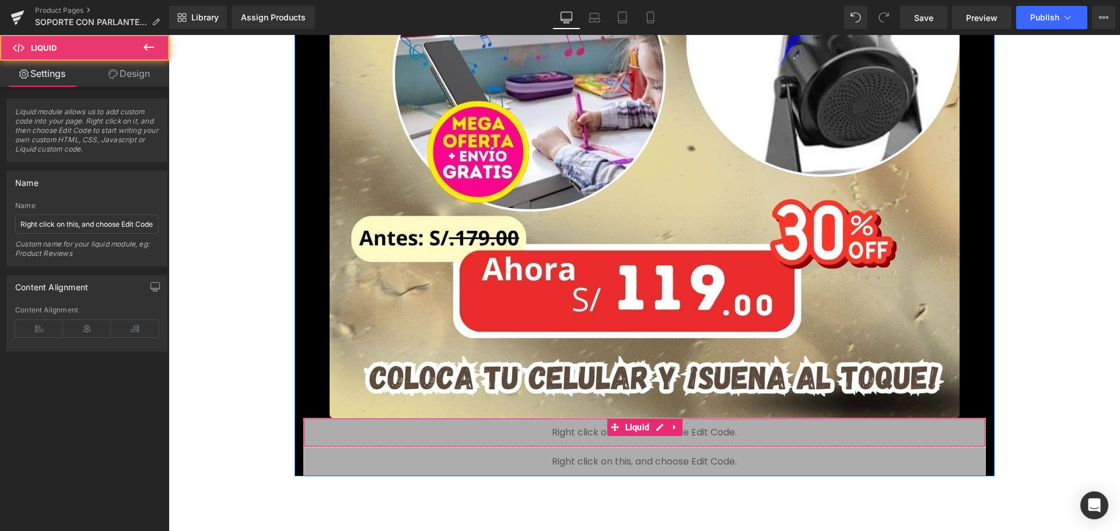
click at [652, 445] on div at bounding box center [644, 445] width 681 height 3
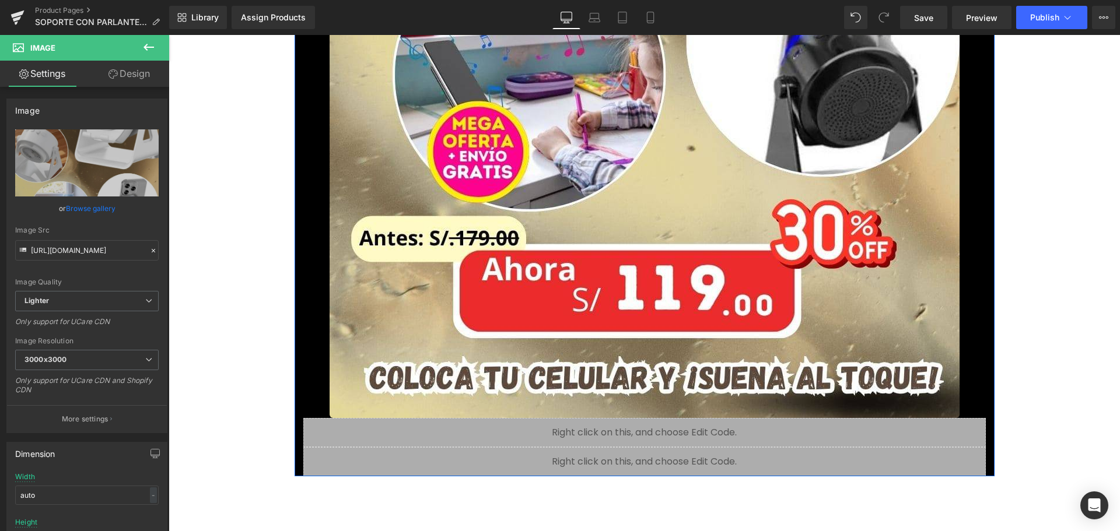
click at [644, 459] on span "Liquid" at bounding box center [639, 457] width 24 height 14
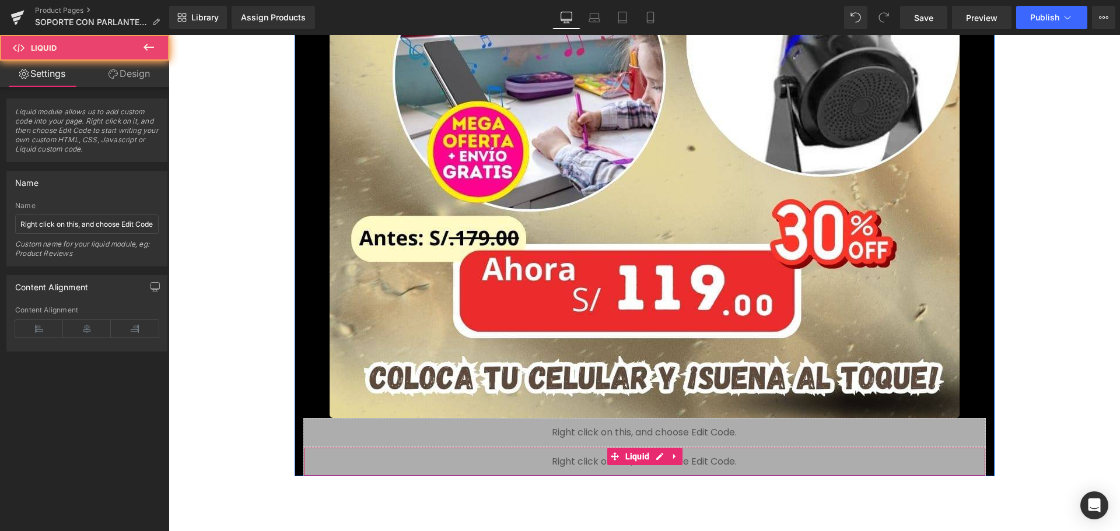
click at [596, 461] on div "Liquid" at bounding box center [644, 461] width 683 height 29
click at [600, 459] on div "Liquid" at bounding box center [644, 461] width 683 height 29
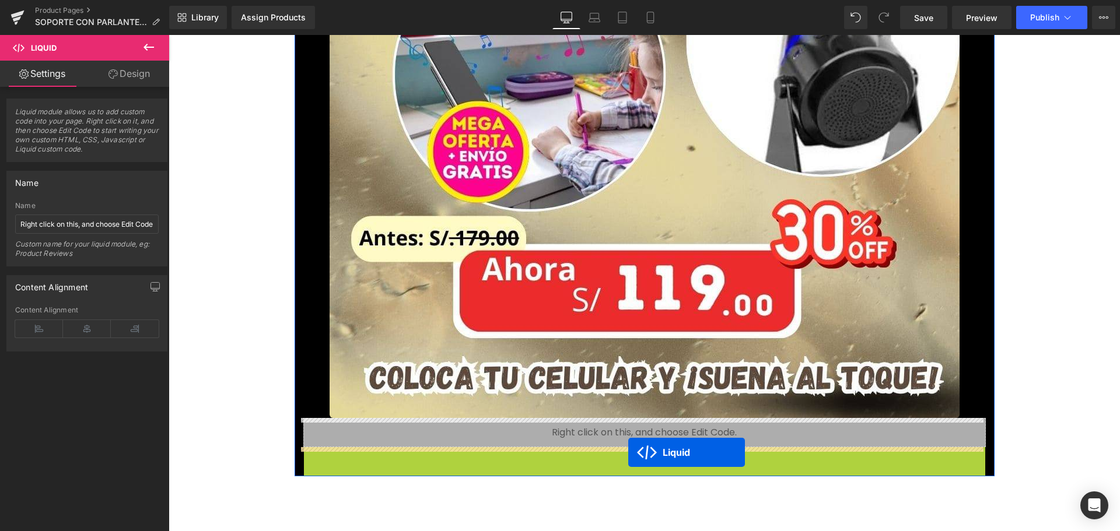
drag, startPoint x: 609, startPoint y: 457, endPoint x: 628, endPoint y: 453, distance: 20.3
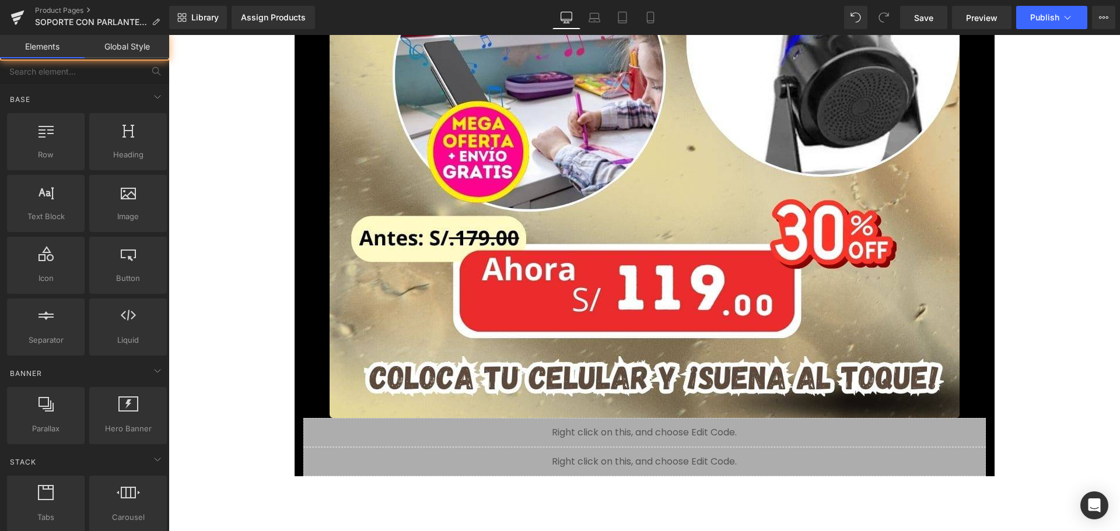
click at [169, 35] on div at bounding box center [169, 35] width 0 height 0
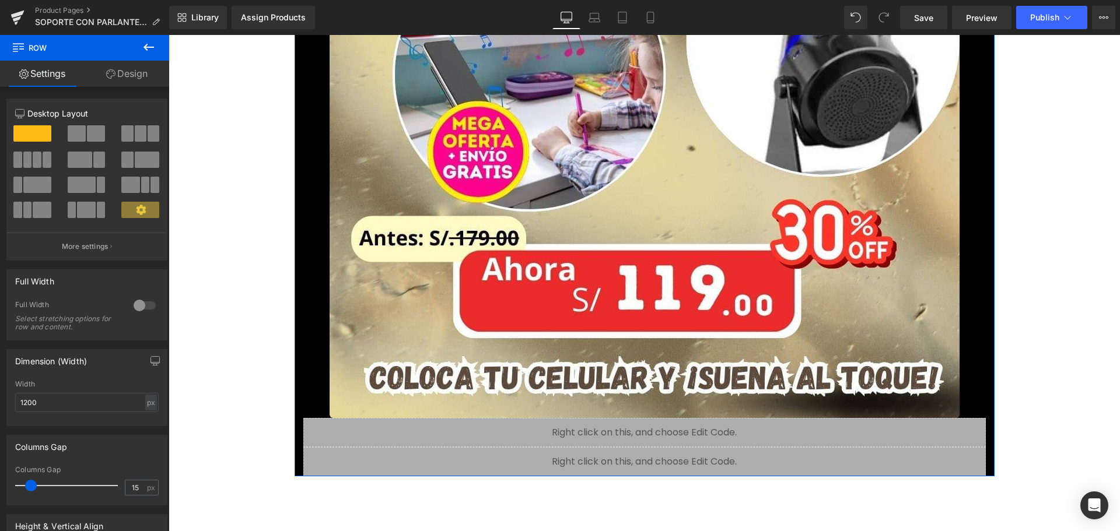
click at [616, 464] on span at bounding box center [621, 457] width 12 height 14
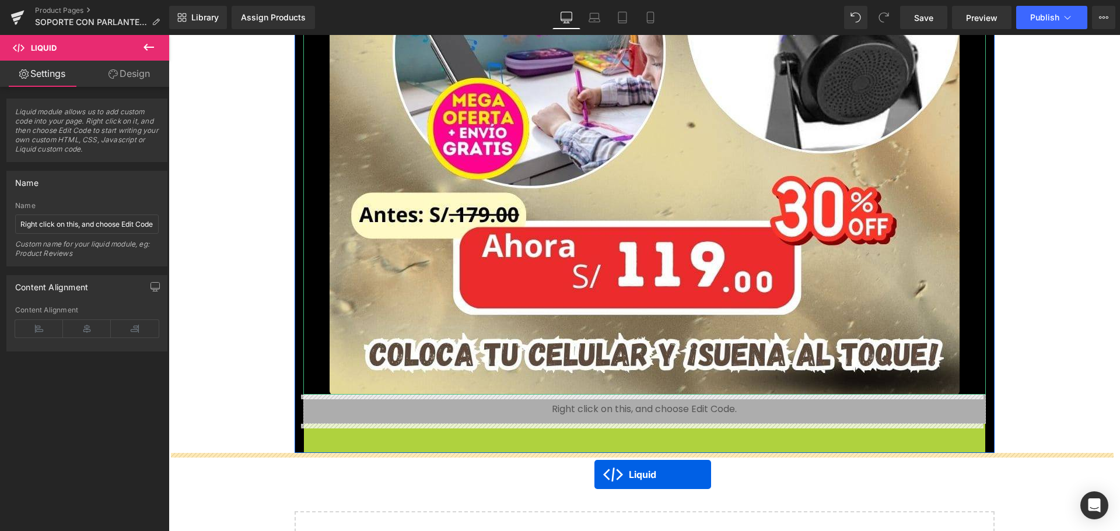
scroll to position [7949, 0]
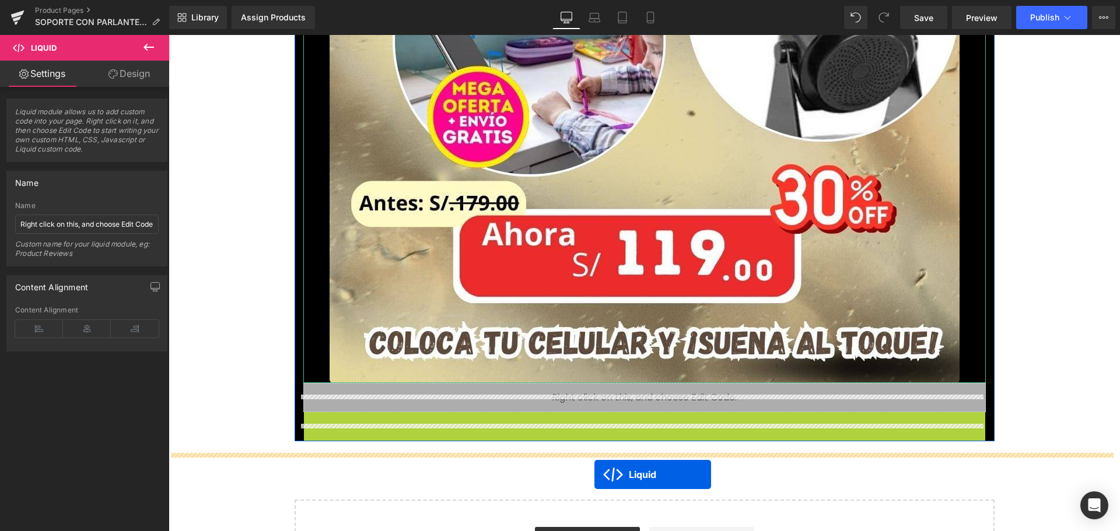
drag, startPoint x: 610, startPoint y: 453, endPoint x: 594, endPoint y: 484, distance: 34.2
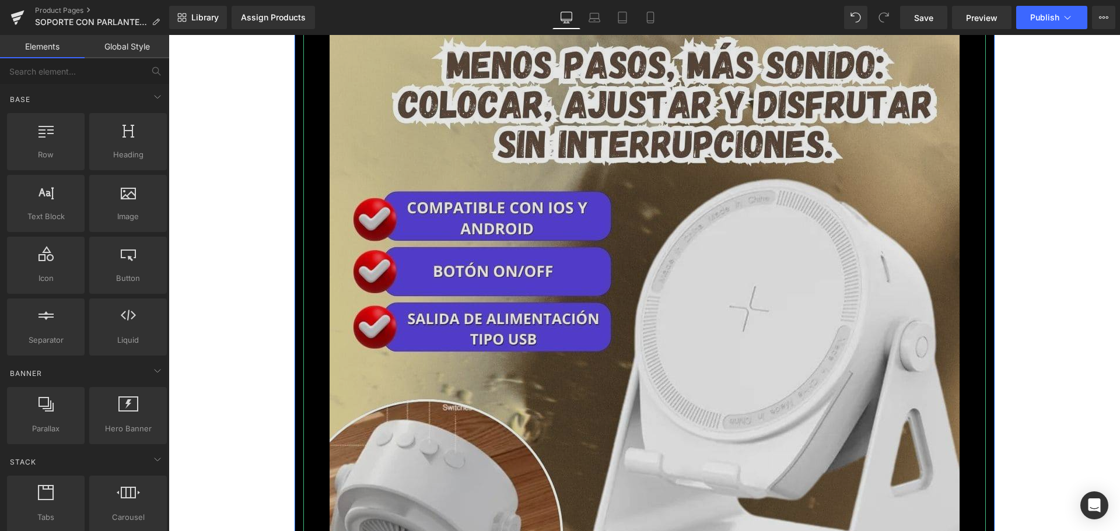
scroll to position [7132, 0]
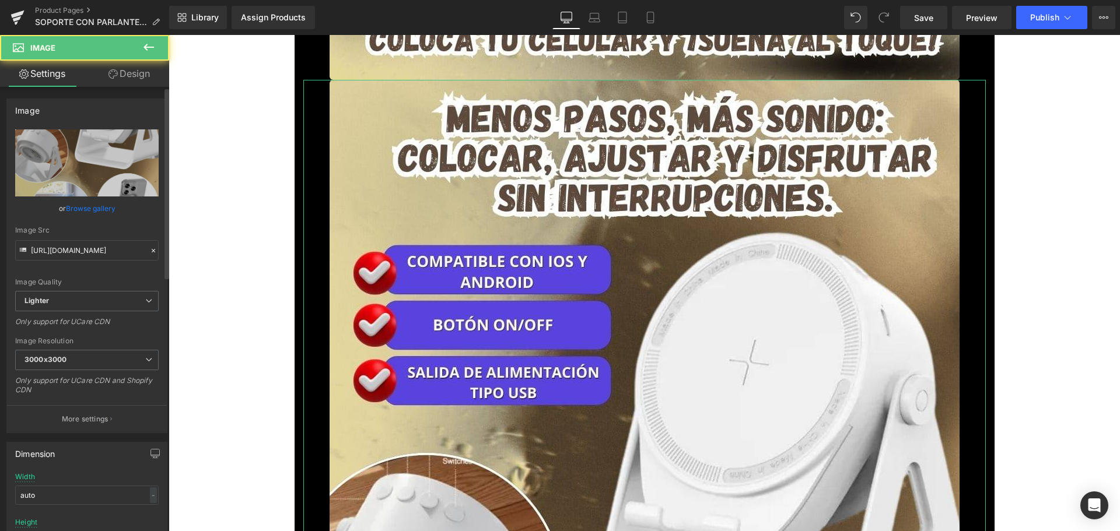
click at [102, 202] on link "Browse gallery" at bounding box center [91, 208] width 50 height 20
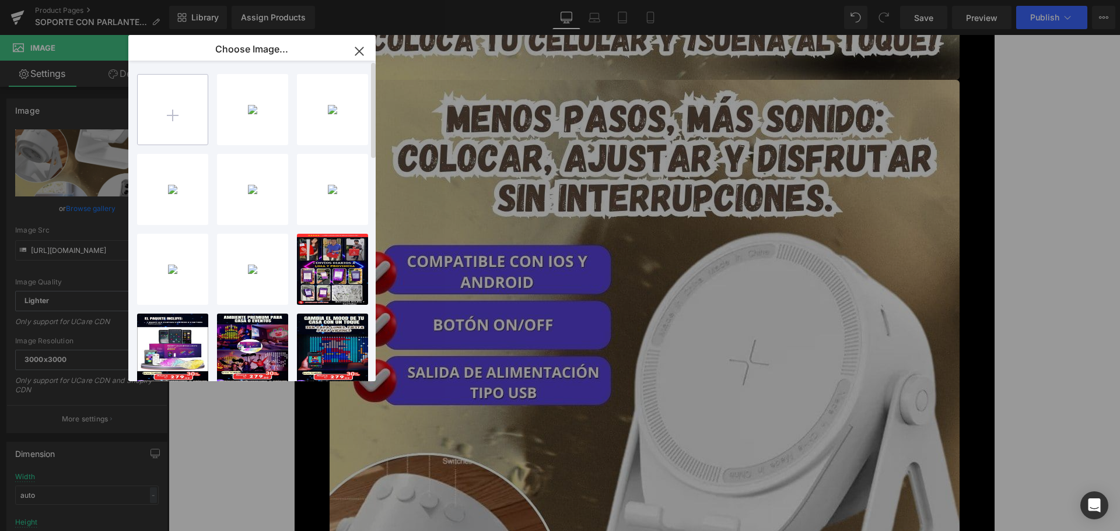
click at [194, 93] on input "file" at bounding box center [173, 110] width 70 height 70
type input "C:\fakepath\7.jpg"
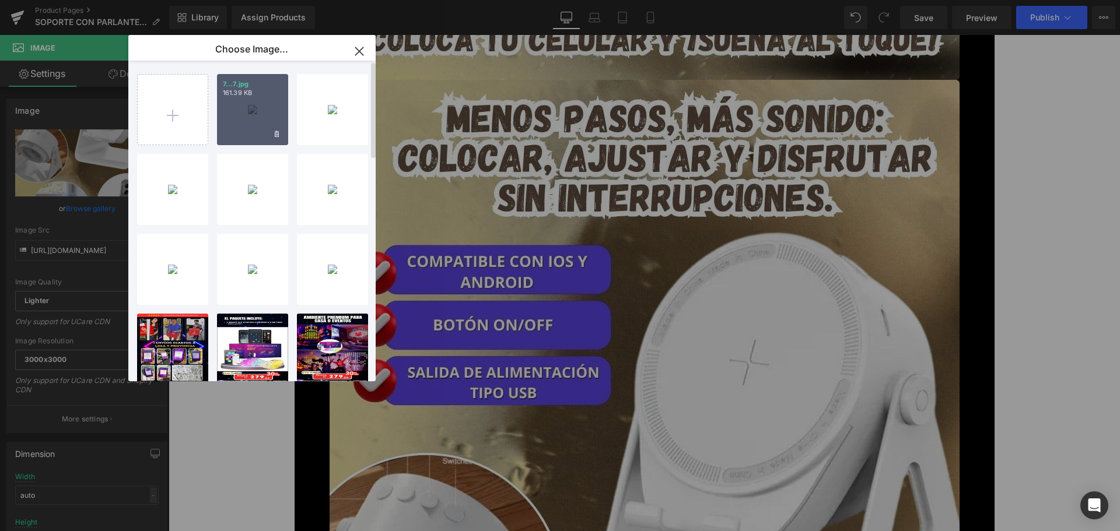
drag, startPoint x: 254, startPoint y: 118, endPoint x: 105, endPoint y: 104, distance: 150.0
click at [254, 118] on div "7...7.jpg 161.39 KB" at bounding box center [252, 109] width 71 height 71
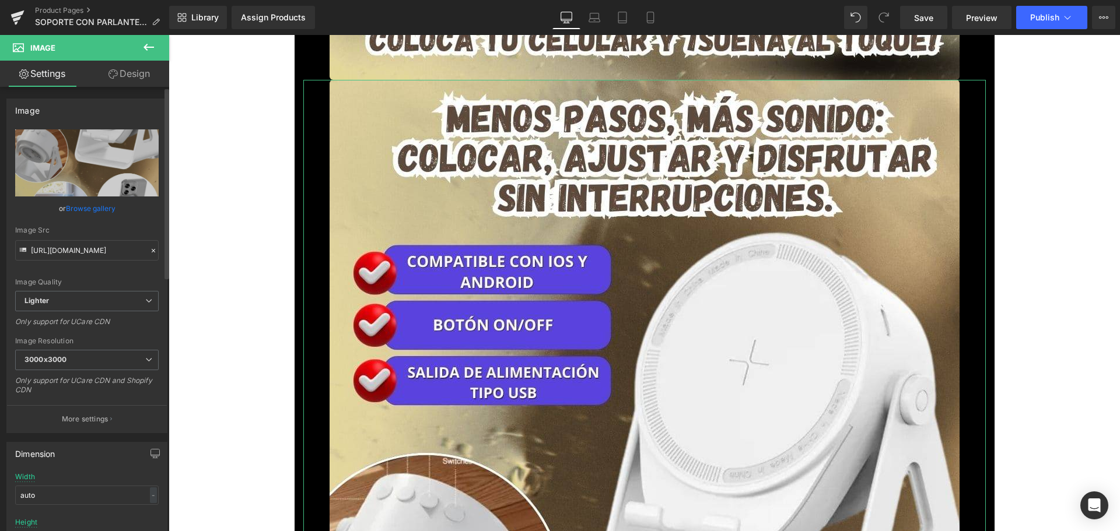
click at [104, 209] on link "Browse gallery" at bounding box center [91, 208] width 50 height 20
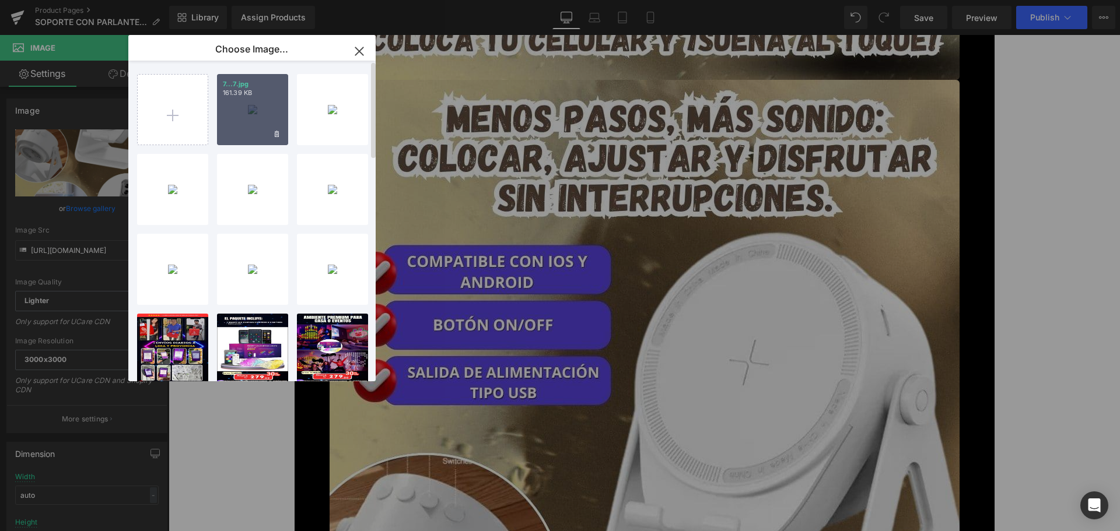
click at [254, 113] on div "7...7.jpg 161.39 KB" at bounding box center [252, 109] width 71 height 71
type input "[URL][DOMAIN_NAME]"
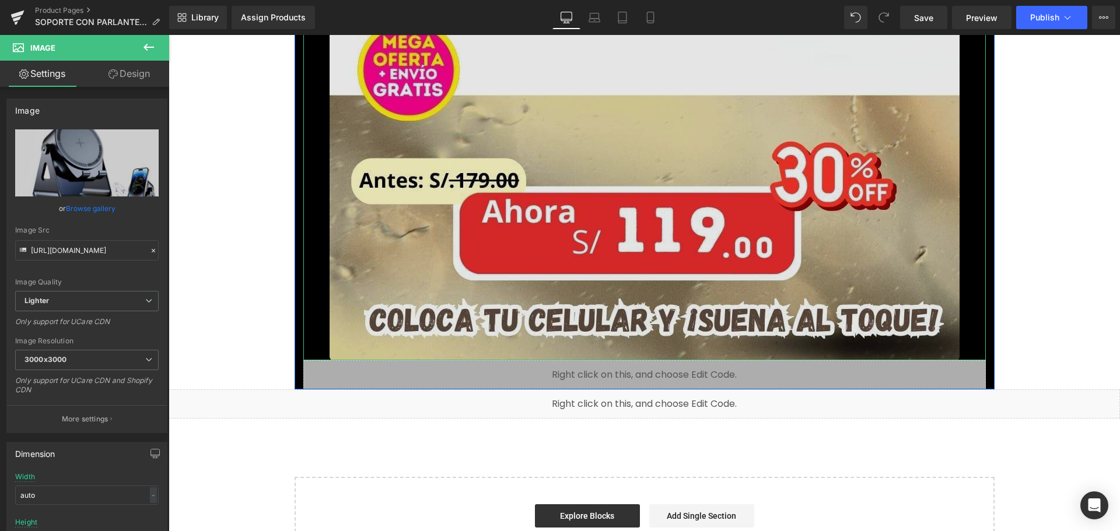
scroll to position [8013, 0]
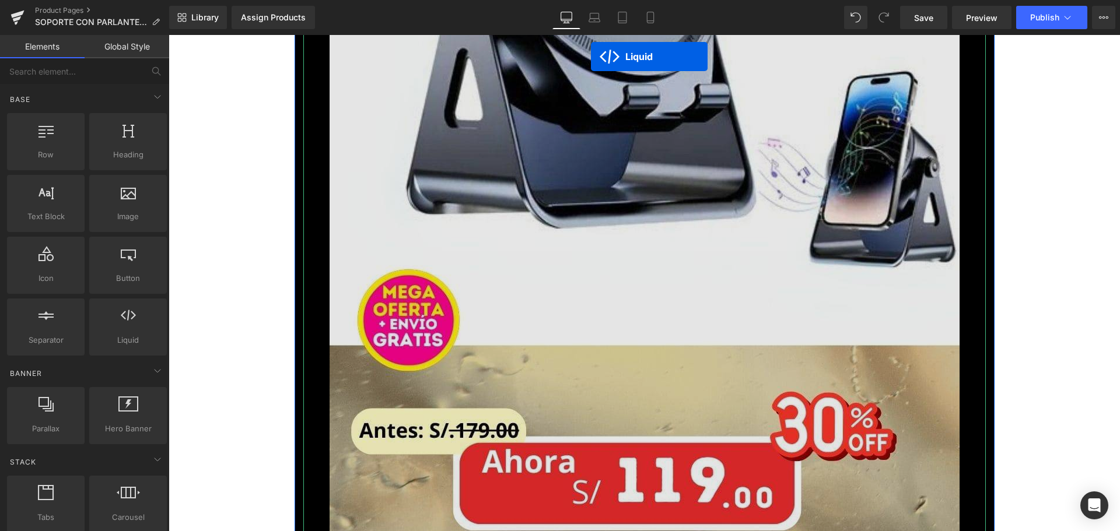
scroll to position [7710, 0]
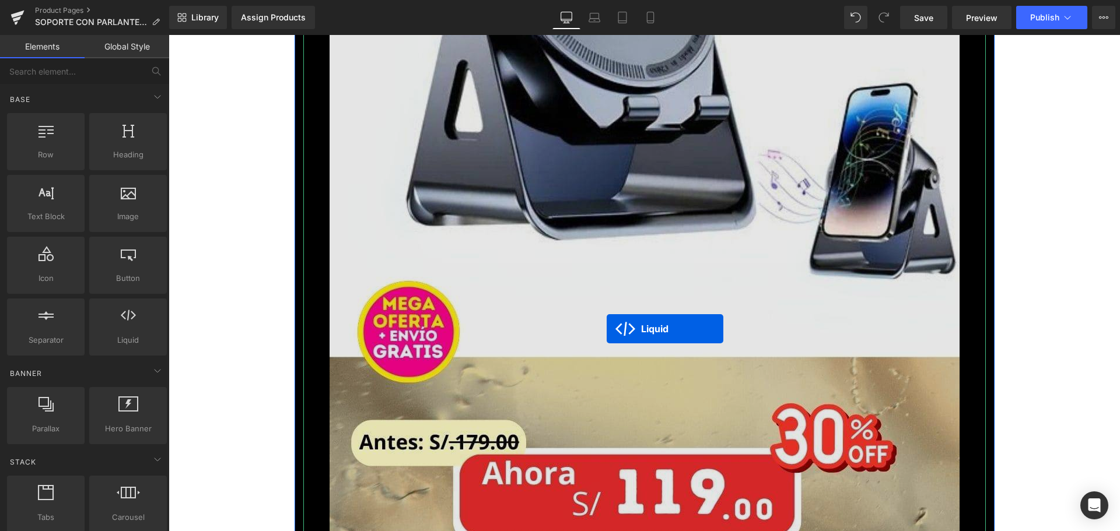
drag, startPoint x: 614, startPoint y: 328, endPoint x: 607, endPoint y: 329, distance: 7.6
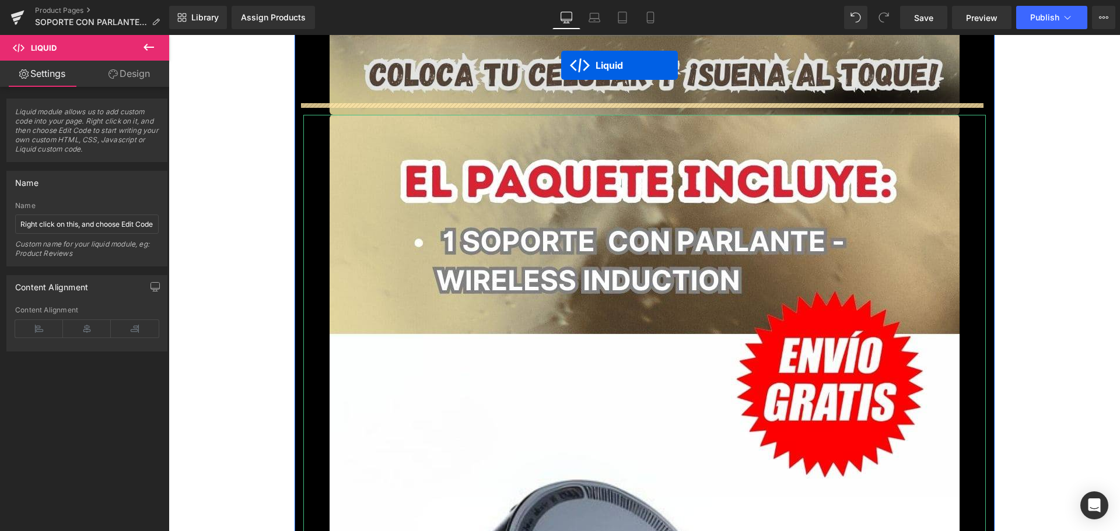
scroll to position [7039, 0]
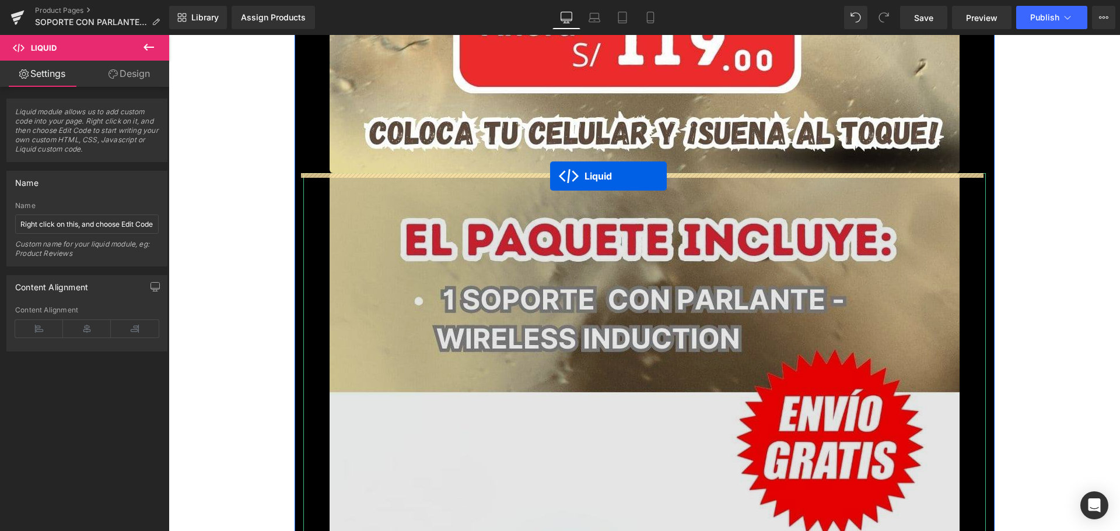
drag, startPoint x: 625, startPoint y: 298, endPoint x: 550, endPoint y: 176, distance: 142.5
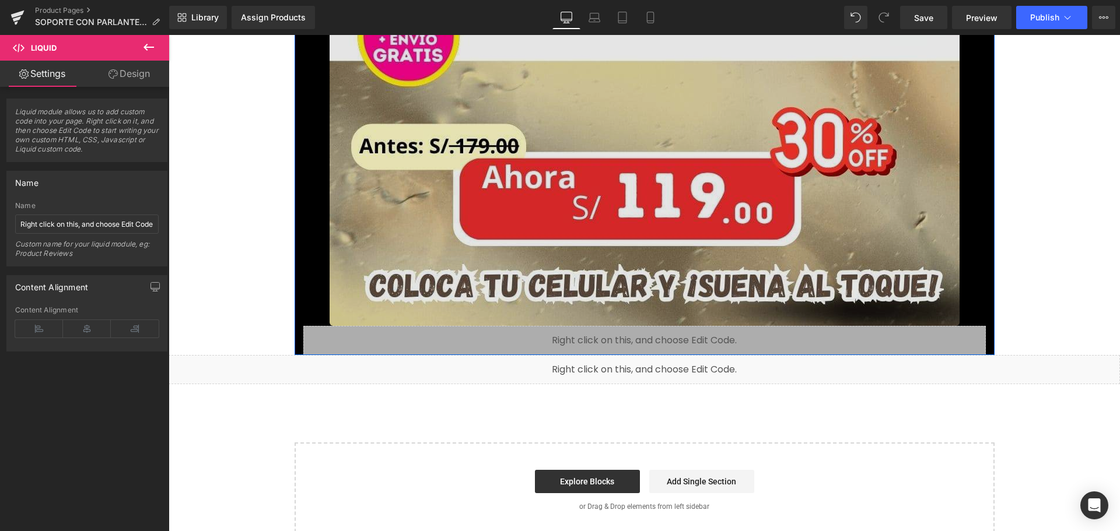
scroll to position [9163, 0]
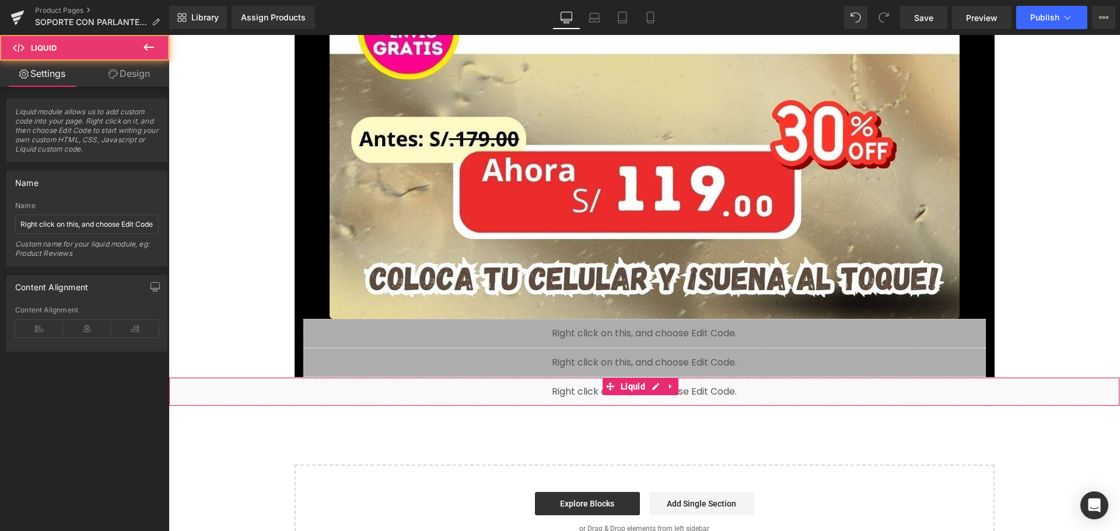
click at [534, 397] on div "Liquid" at bounding box center [645, 391] width 952 height 29
click at [562, 394] on div "Liquid" at bounding box center [645, 391] width 952 height 29
click at [635, 393] on span "Liquid" at bounding box center [633, 388] width 30 height 18
click at [638, 403] on div "Liquid" at bounding box center [645, 391] width 952 height 29
click at [665, 387] on link at bounding box center [670, 387] width 15 height 18
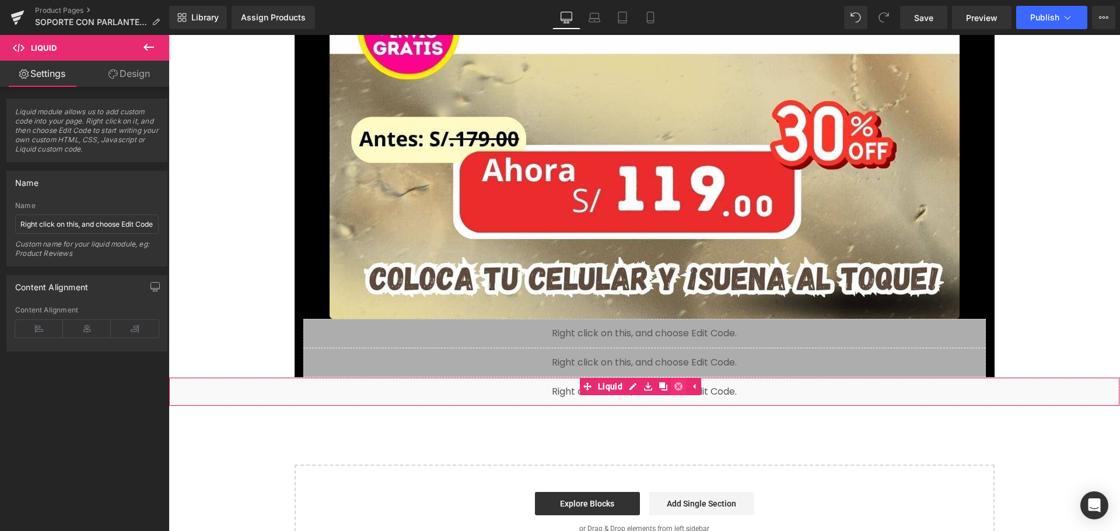
click at [671, 386] on link at bounding box center [678, 387] width 15 height 18
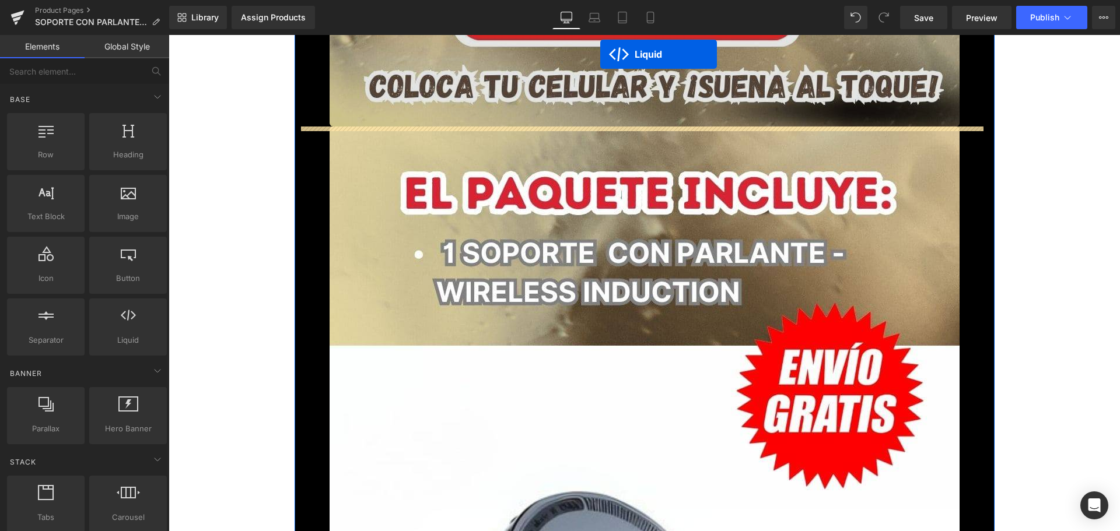
scroll to position [8177, 0]
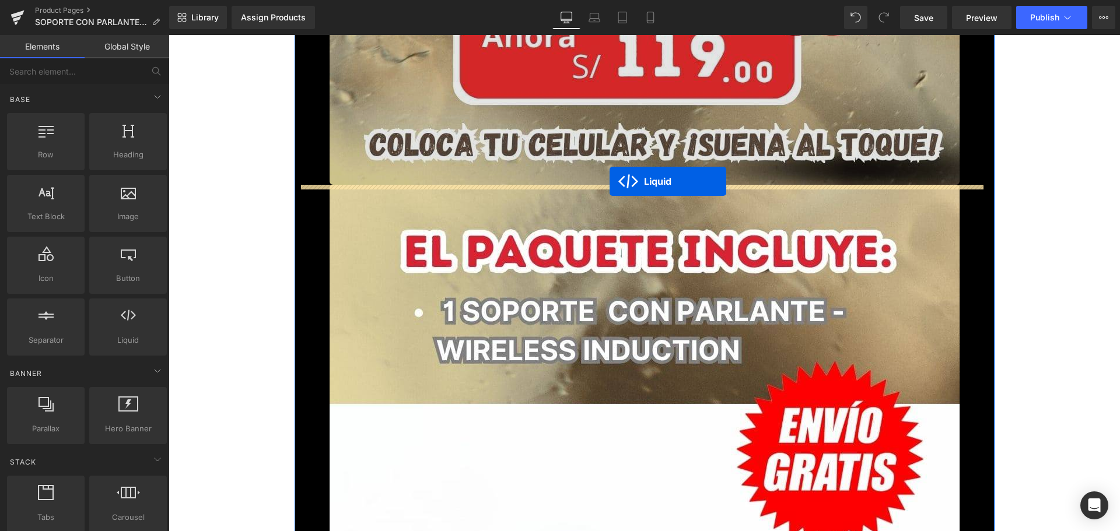
drag, startPoint x: 614, startPoint y: 365, endPoint x: 610, endPoint y: 181, distance: 183.2
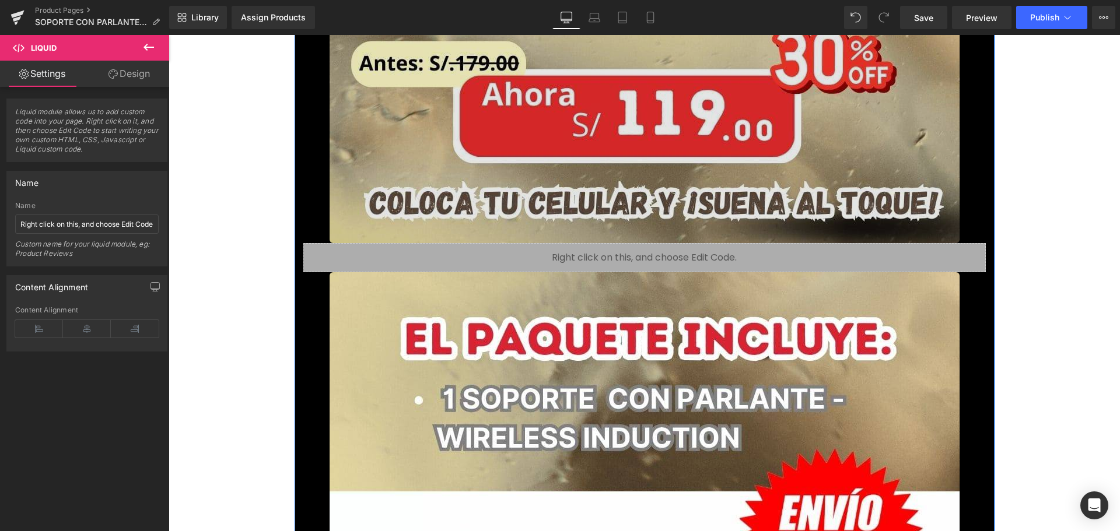
scroll to position [8468, 0]
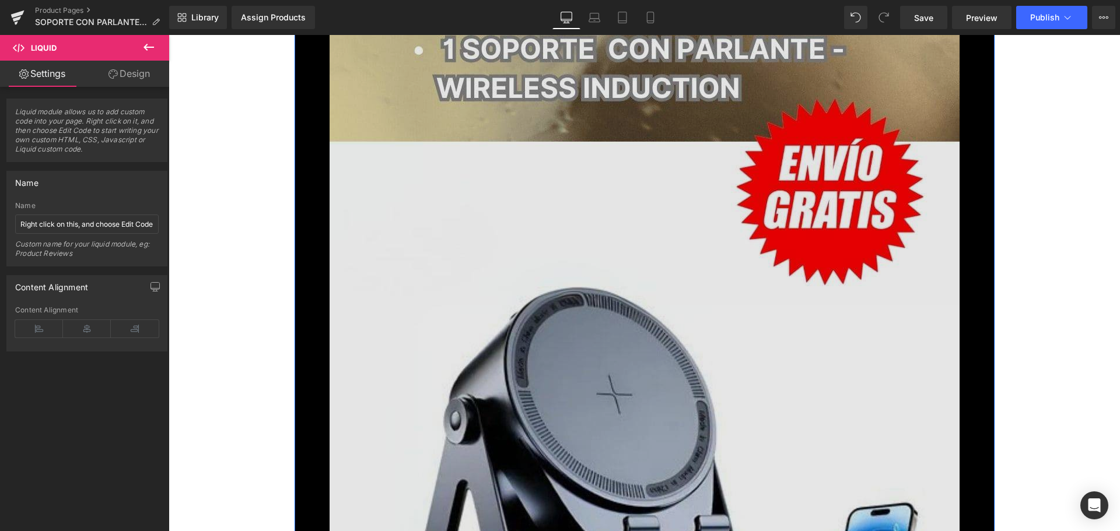
click at [607, 213] on img at bounding box center [645, 482] width 630 height 1120
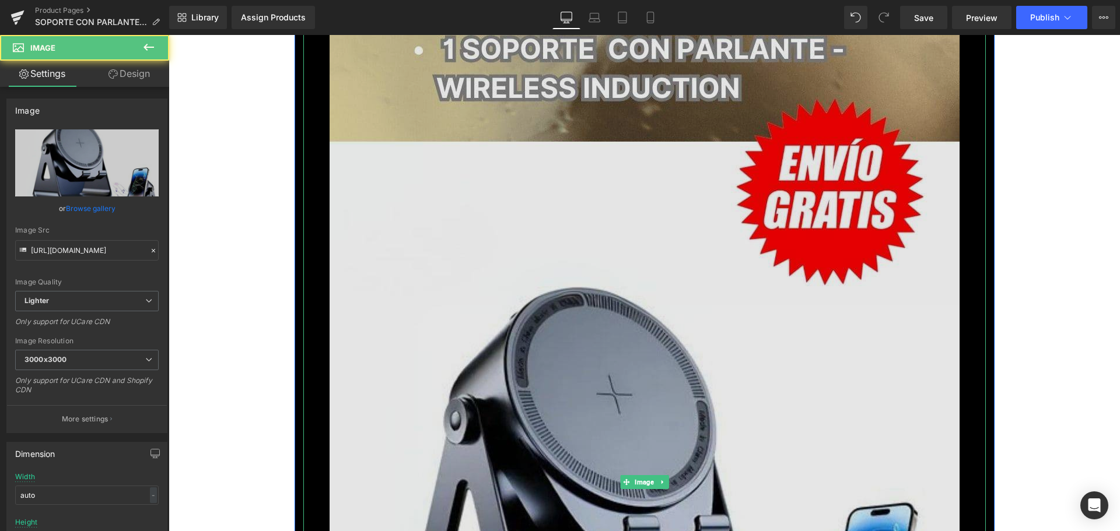
click at [492, 246] on img at bounding box center [645, 482] width 630 height 1120
click at [558, 245] on img at bounding box center [645, 482] width 630 height 1120
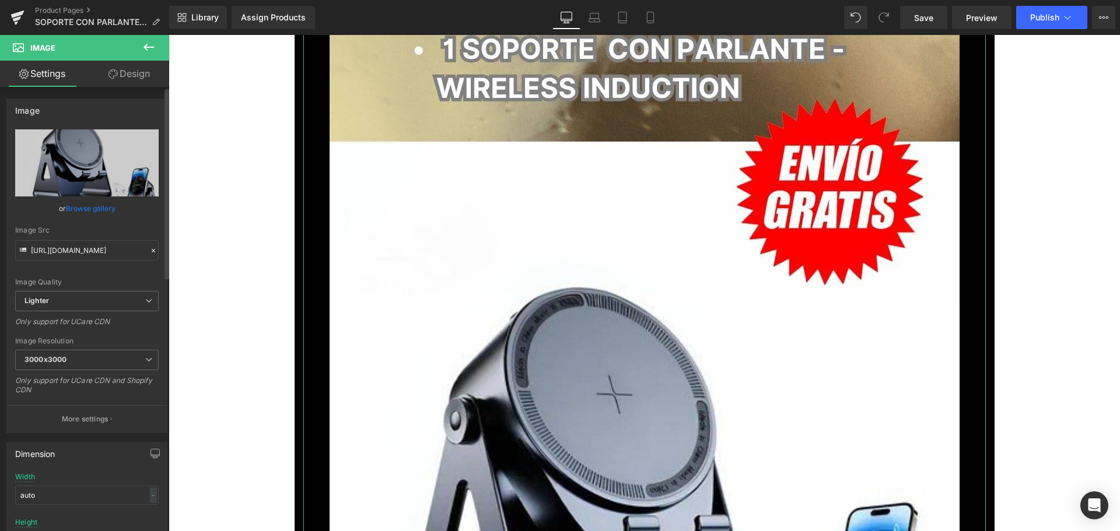
click at [83, 208] on link "Browse gallery" at bounding box center [91, 208] width 50 height 20
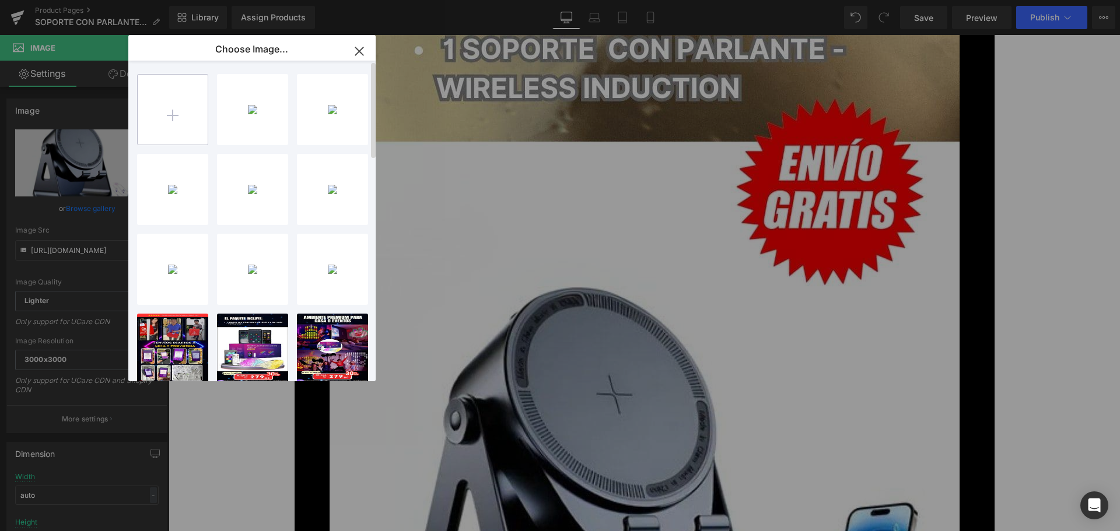
click at [197, 121] on input "file" at bounding box center [173, 110] width 70 height 70
type input "C:\fakepath\8.jpg"
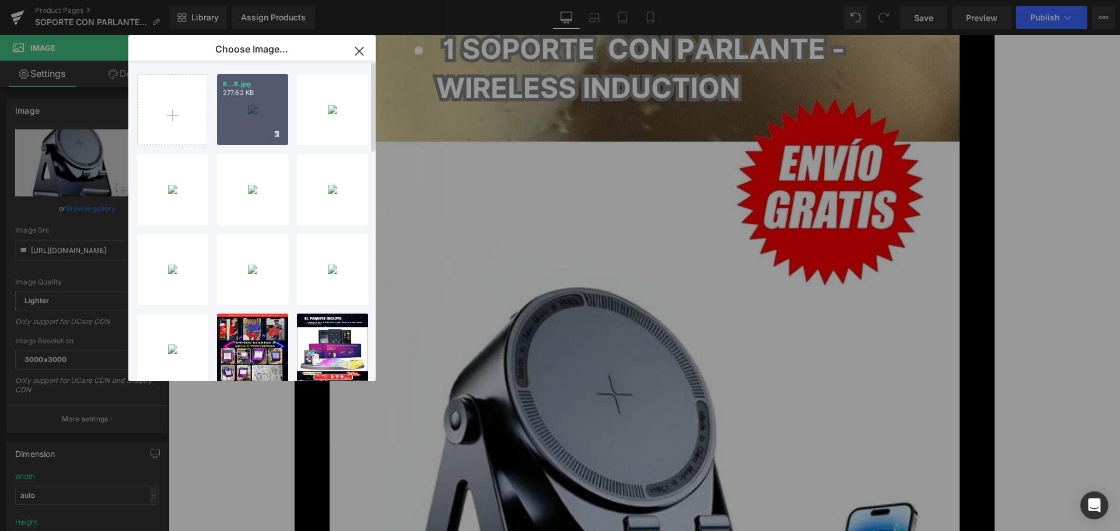
click at [267, 116] on div "8...8.jpg 277.62 KB" at bounding box center [252, 109] width 71 height 71
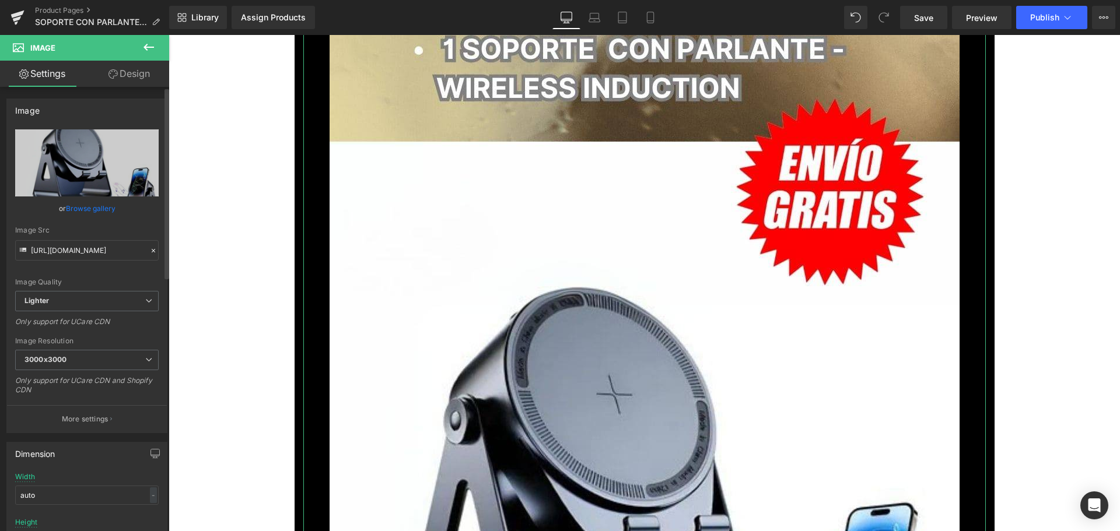
click at [97, 209] on link "Browse gallery" at bounding box center [91, 208] width 50 height 20
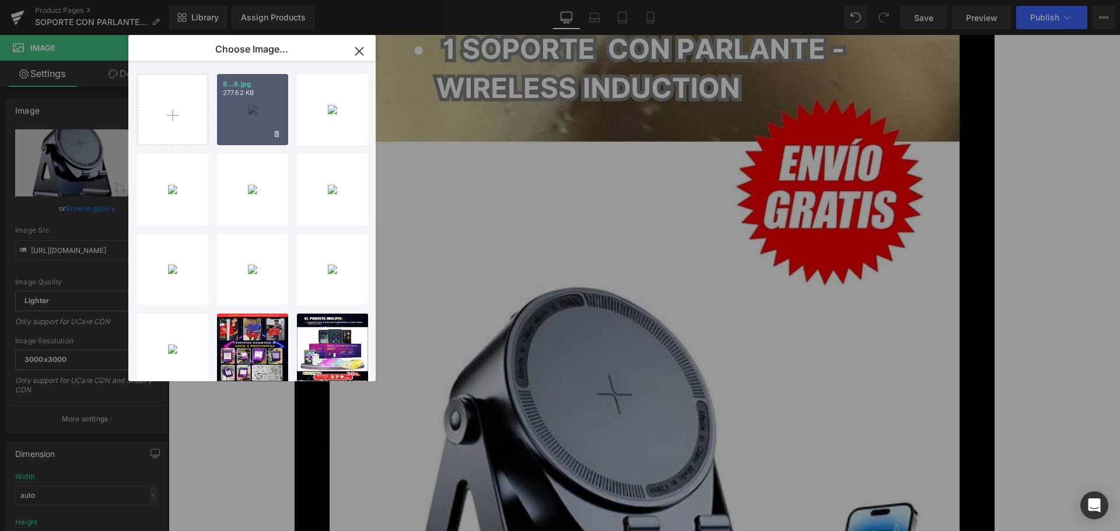
click at [241, 126] on div "8...8.jpg 277.62 KB" at bounding box center [252, 109] width 71 height 71
type input "[URL][DOMAIN_NAME]"
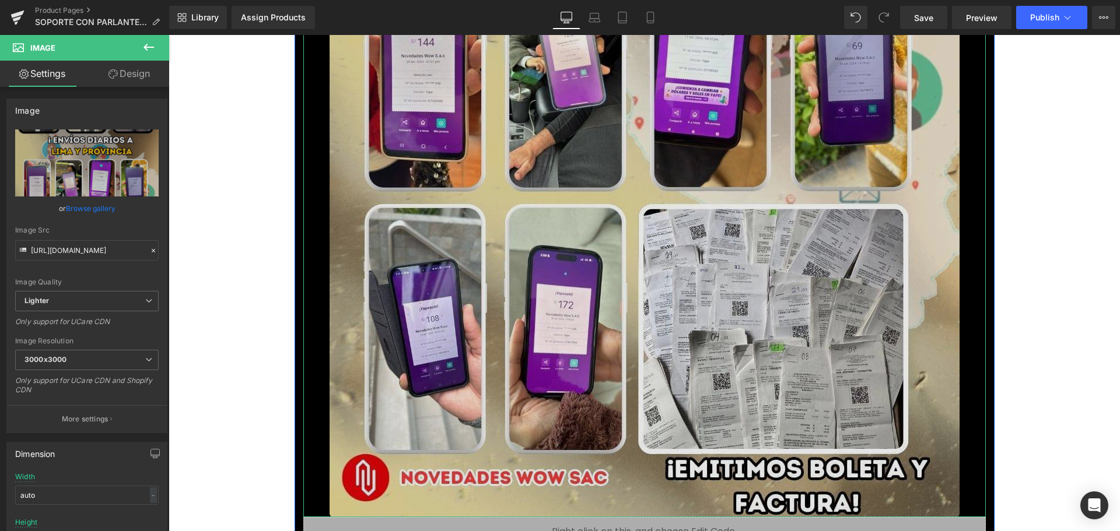
scroll to position [9163, 0]
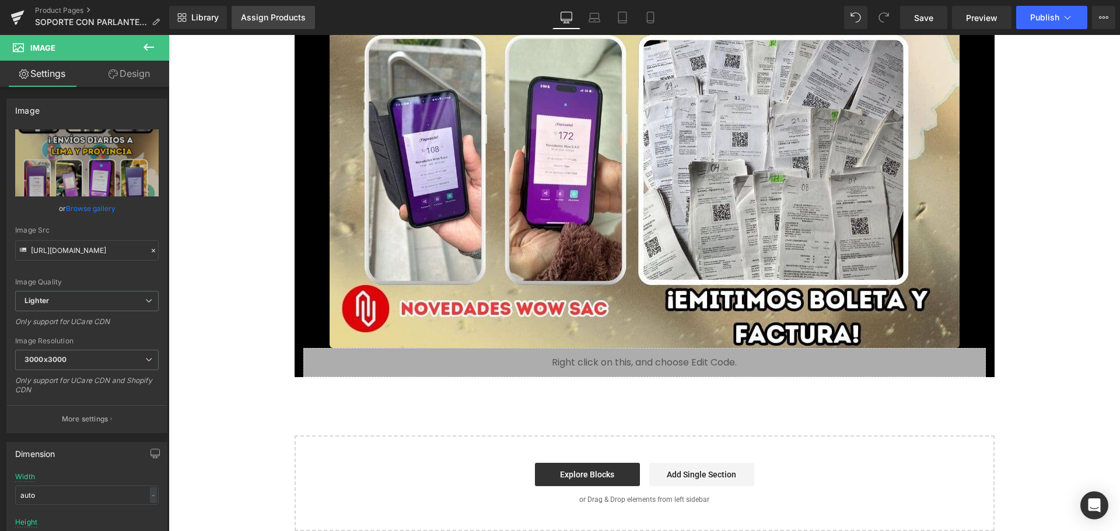
click at [278, 11] on link "Assign Products" at bounding box center [273, 17] width 83 height 23
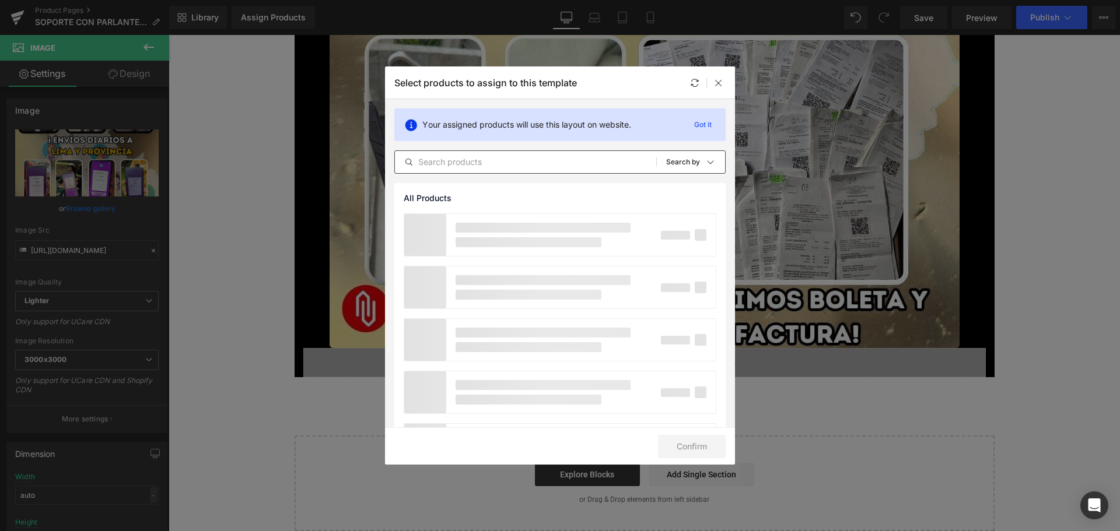
click at [465, 166] on input "text" at bounding box center [525, 162] width 261 height 14
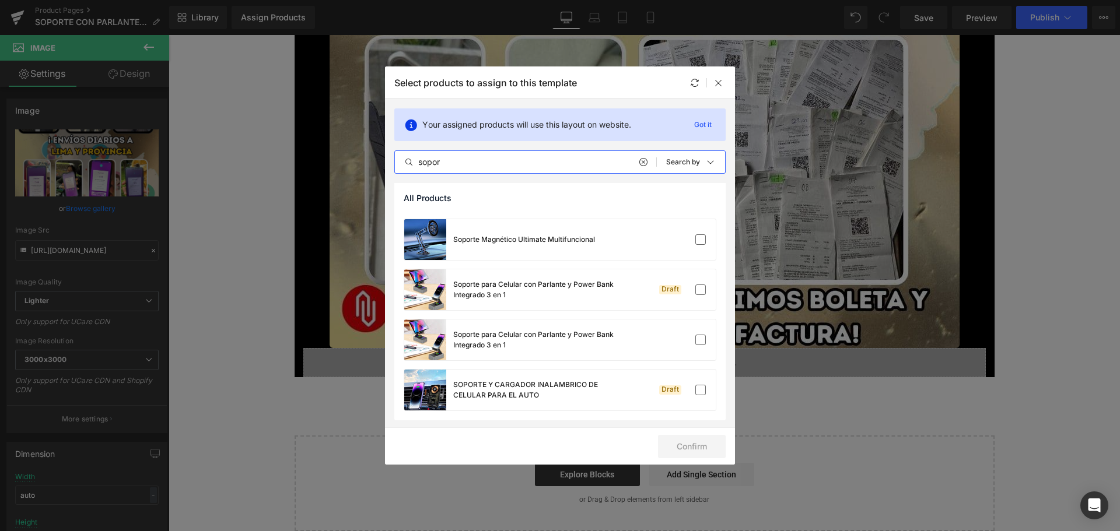
scroll to position [0, 0]
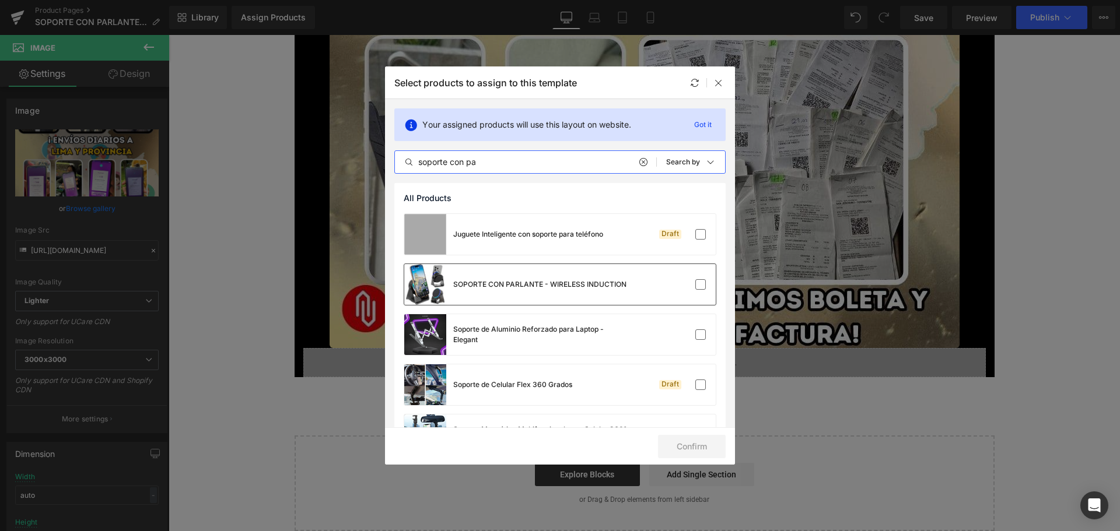
type input "soporte con pa"
click at [625, 292] on div "SOPORTE CON PARLANTE - WIRELESS INDUCTION" at bounding box center [515, 284] width 222 height 41
click at [713, 443] on button "Confirm" at bounding box center [692, 446] width 68 height 23
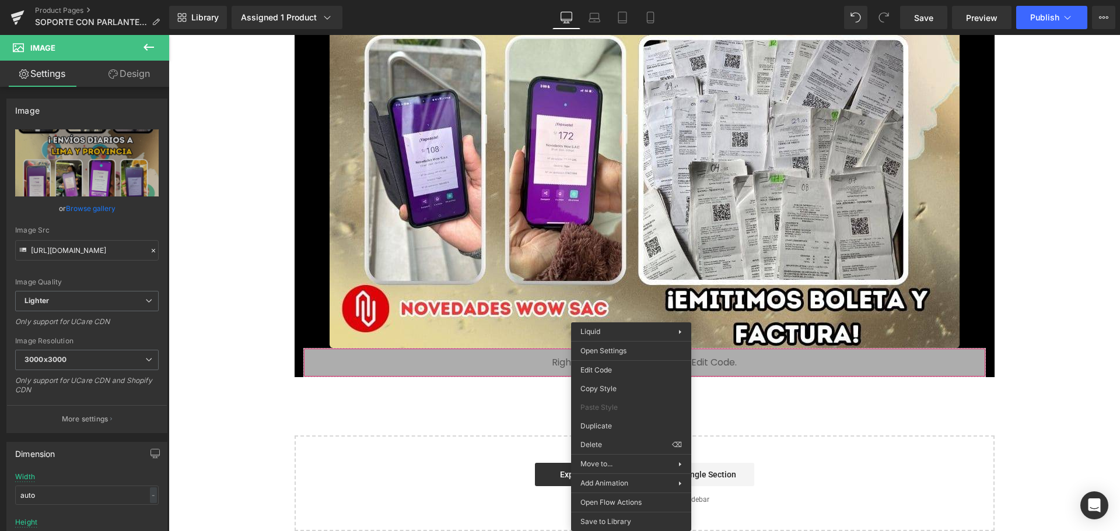
click at [523, 359] on div "Liquid" at bounding box center [644, 362] width 683 height 29
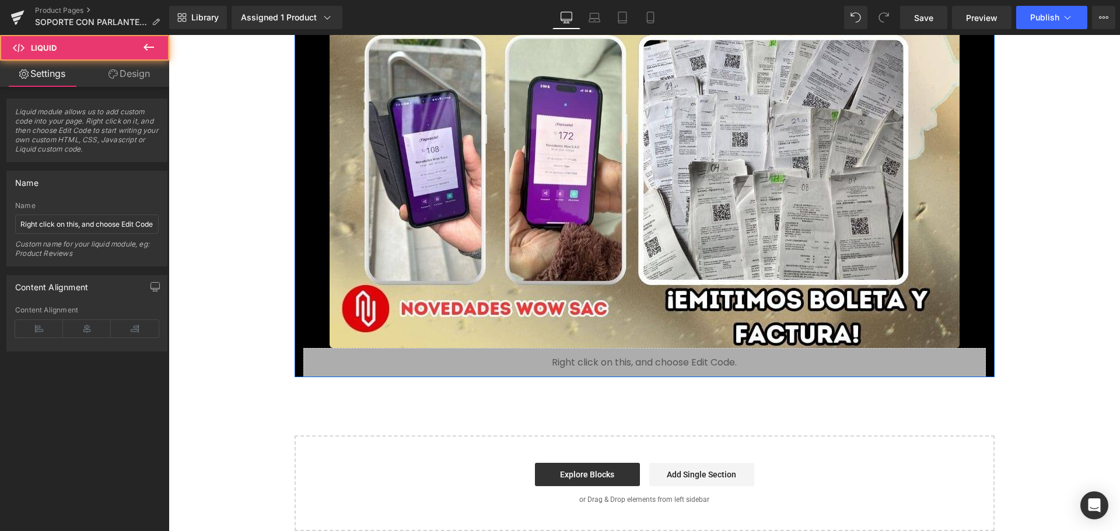
click at [523, 359] on div "Liquid" at bounding box center [644, 362] width 683 height 29
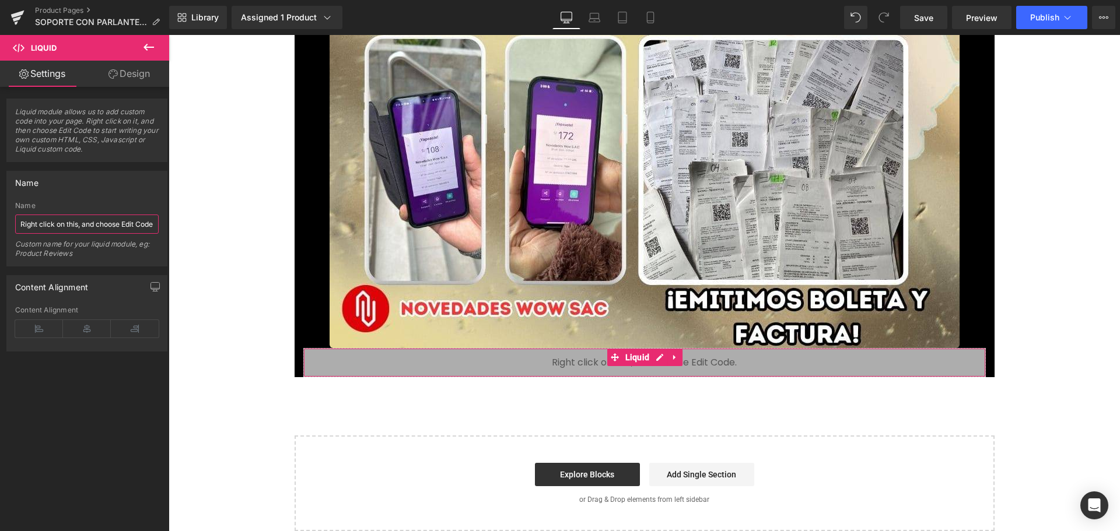
click at [132, 222] on input "Right click on this, and choose Edit Code." at bounding box center [87, 224] width 144 height 19
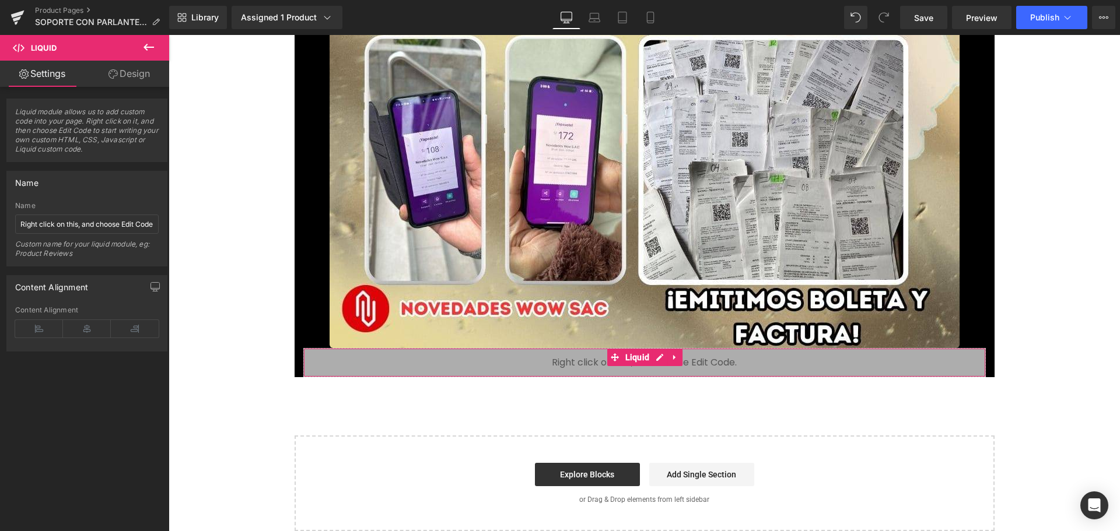
click at [133, 268] on div "Content Alignment Left Center Right Content Alignment" at bounding box center [87, 309] width 174 height 85
click at [133, 259] on div "Custom name for your liquid module, eg: Product Reviews" at bounding box center [87, 253] width 144 height 26
click at [133, 258] on div "Custom name for your liquid module, eg: Product Reviews" at bounding box center [87, 253] width 144 height 26
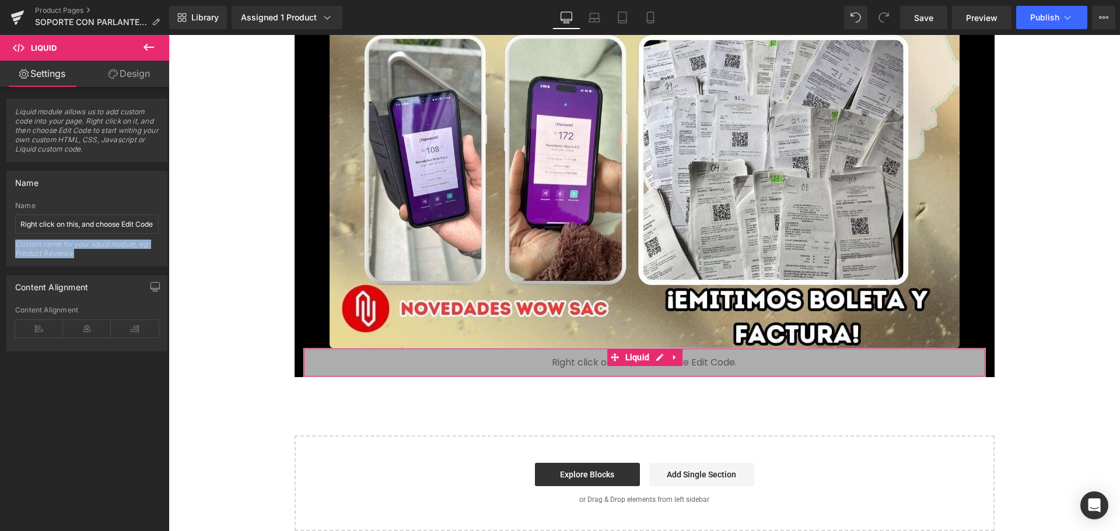
click at [133, 258] on div "Custom name for your liquid module, eg: Product Reviews" at bounding box center [87, 253] width 144 height 26
click at [138, 263] on div "Custom name for your liquid module, eg: Product Reviews" at bounding box center [87, 253] width 144 height 26
click at [113, 155] on span "Liquid module allows us to add custom code into your page. Right click on it, a…" at bounding box center [87, 134] width 144 height 54
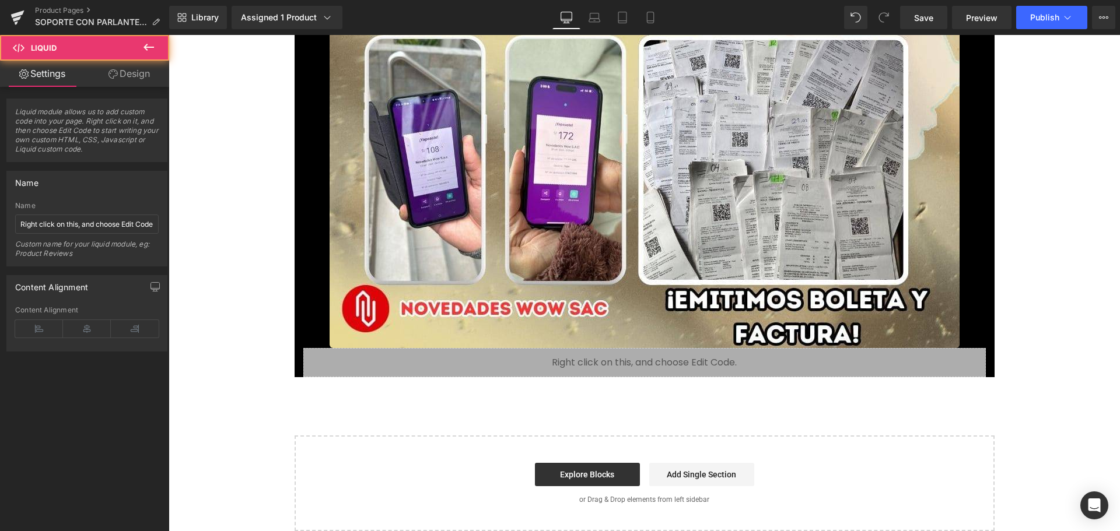
click at [686, 372] on div "Liquid" at bounding box center [644, 362] width 683 height 29
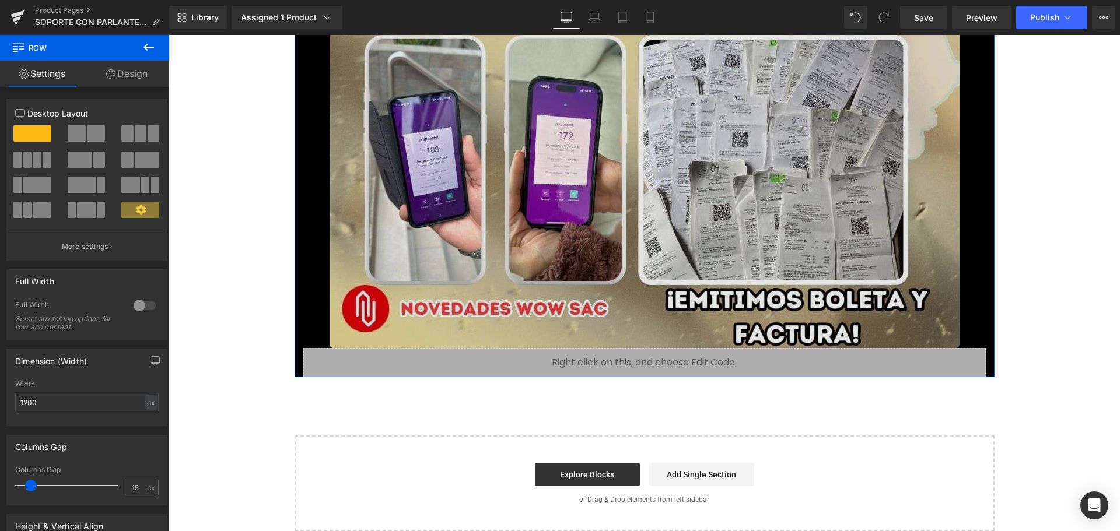
drag, startPoint x: 583, startPoint y: 285, endPoint x: 470, endPoint y: 319, distance: 117.6
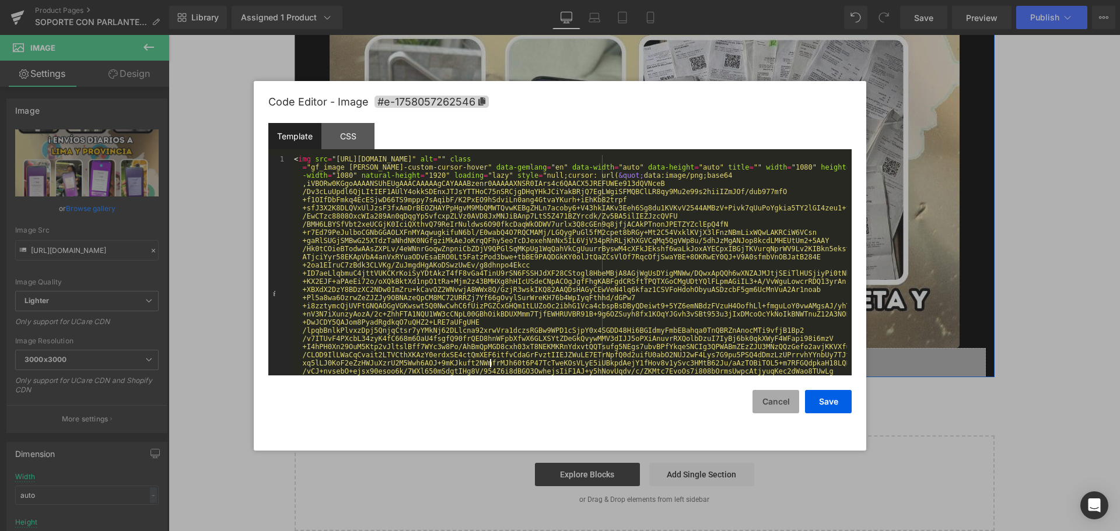
drag, startPoint x: 491, startPoint y: 365, endPoint x: 781, endPoint y: 396, distance: 291.7
click at [781, 396] on button "Cancel" at bounding box center [776, 401] width 47 height 23
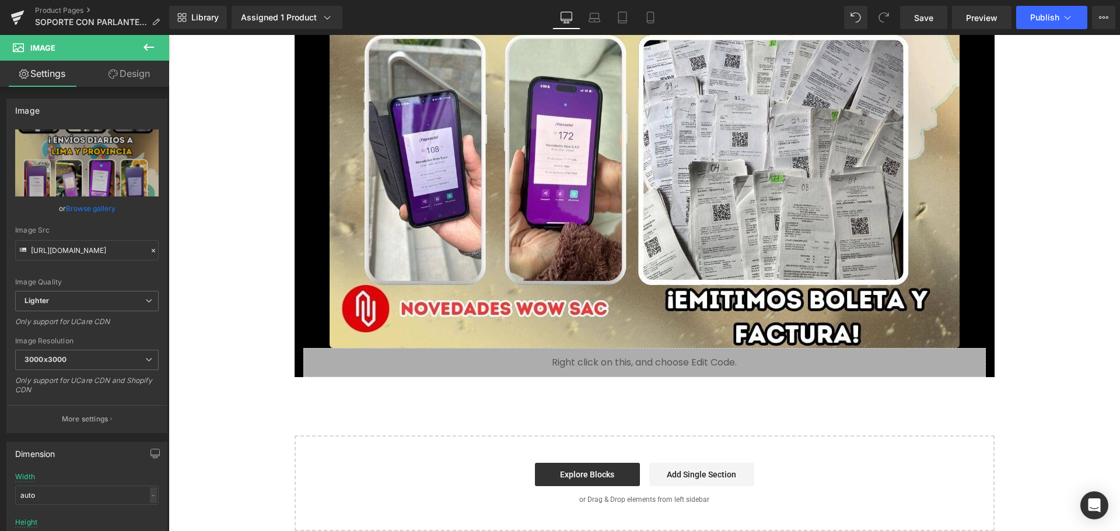
click at [536, 352] on div "Liquid" at bounding box center [644, 362] width 683 height 29
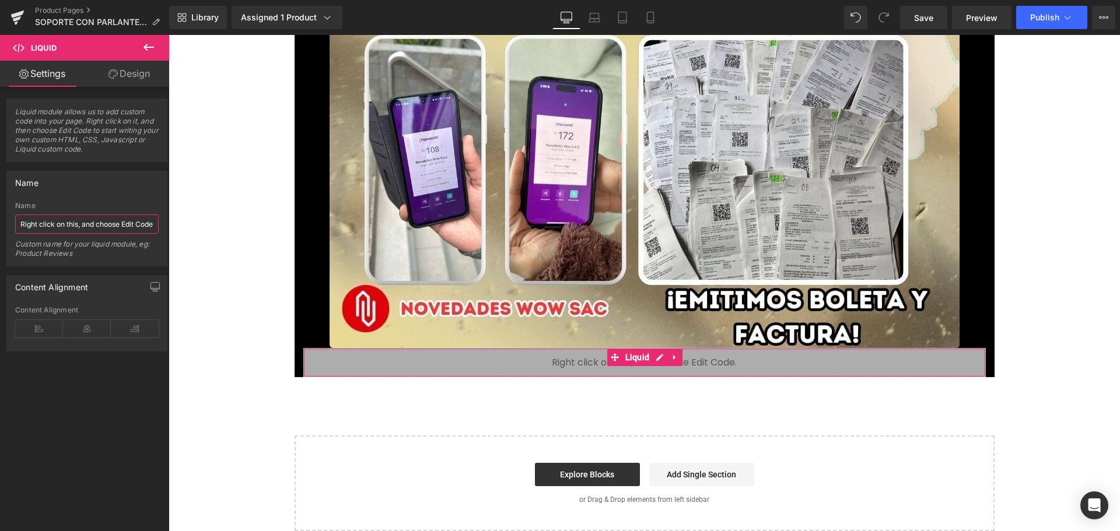
click at [111, 228] on input "Right click on this, and choose Edit Code." at bounding box center [87, 224] width 144 height 19
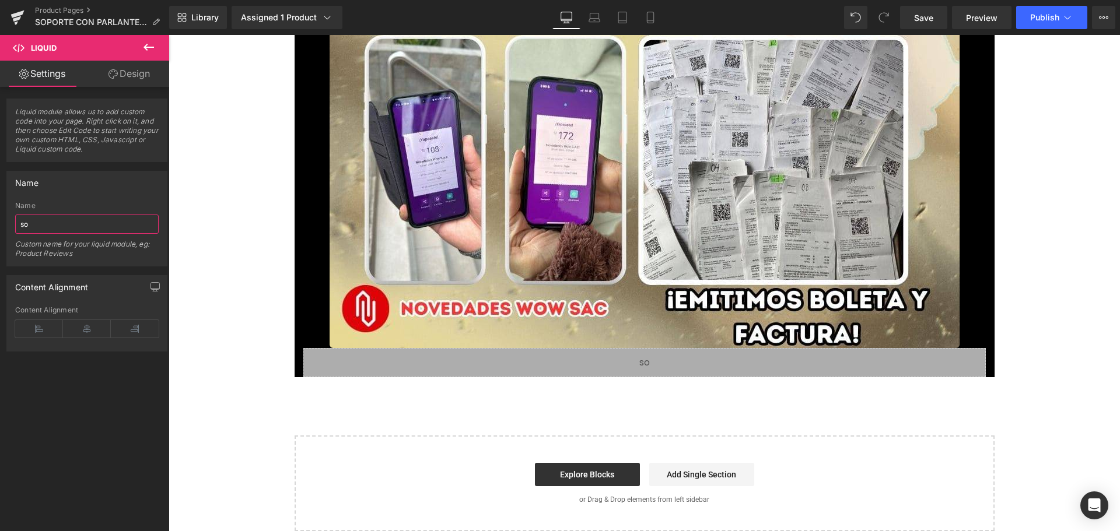
type input "s"
type input "Right click on this, and choose Edit Code."
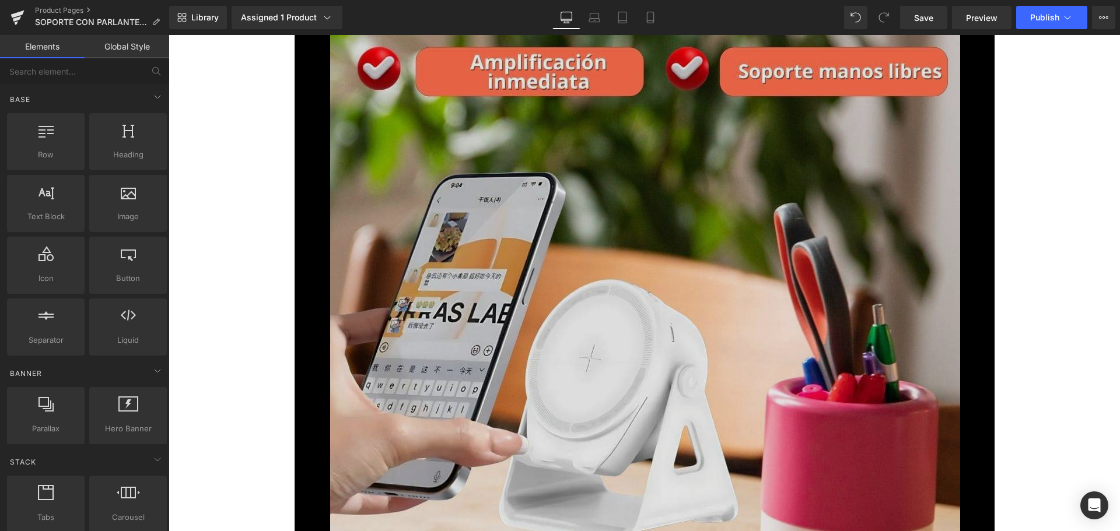
scroll to position [178, 0]
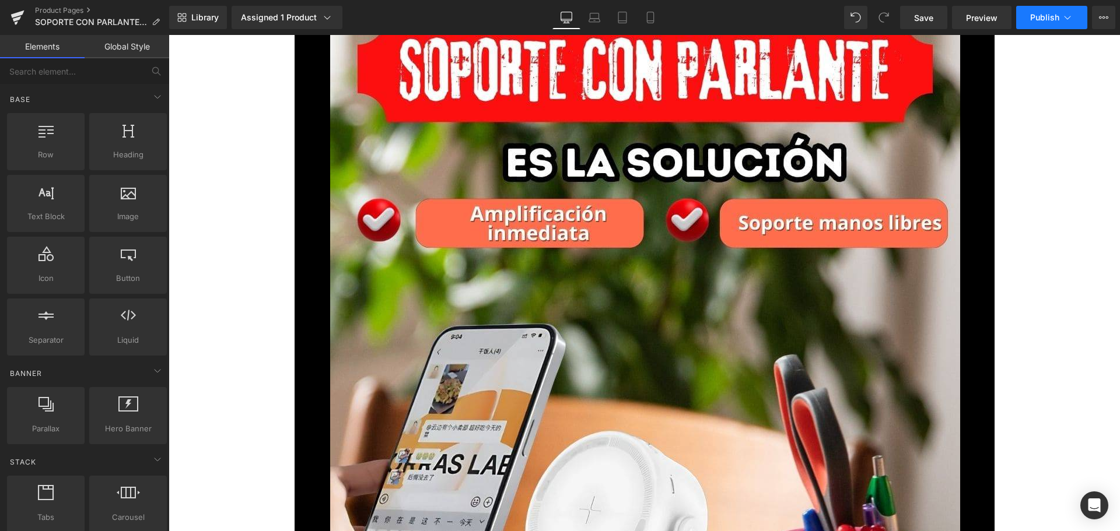
click at [1053, 19] on span "Publish" at bounding box center [1044, 17] width 29 height 9
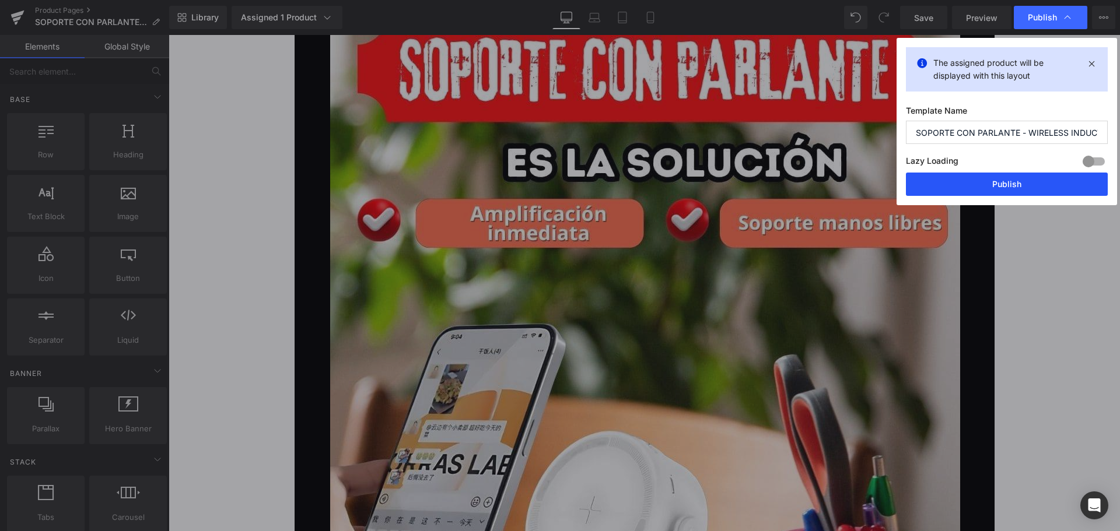
click at [1031, 185] on button "Publish" at bounding box center [1007, 184] width 202 height 23
